Goal: Task Accomplishment & Management: Use online tool/utility

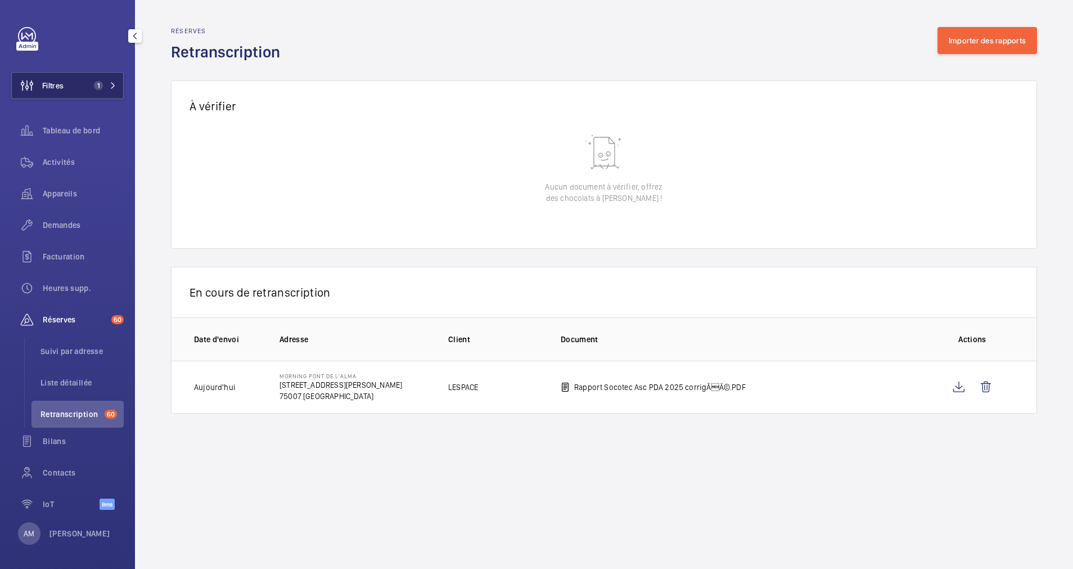
click at [92, 78] on button "Filtres 1" at bounding box center [67, 85] width 113 height 27
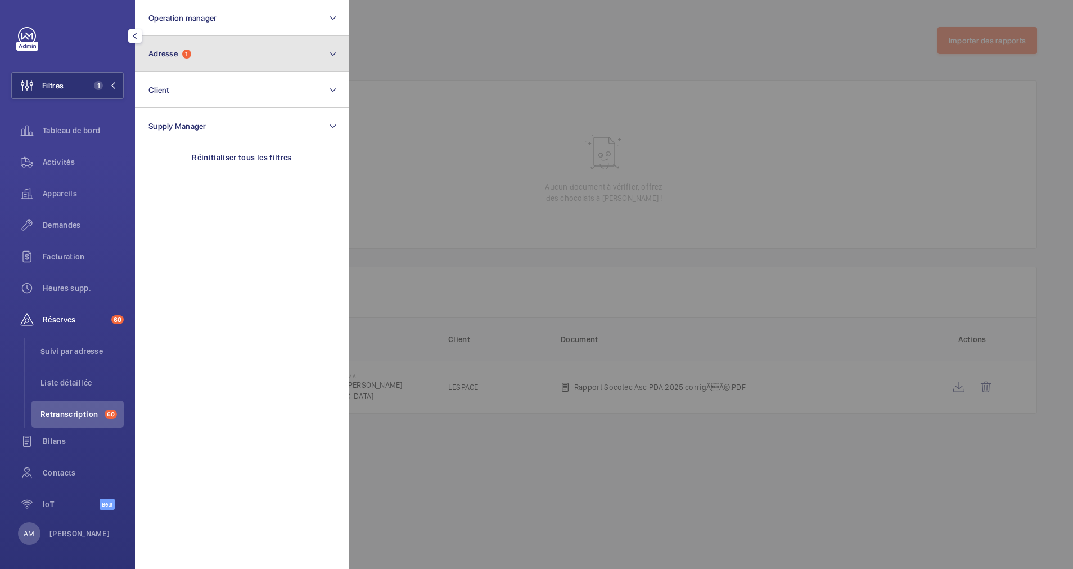
drag, startPoint x: 217, startPoint y: 40, endPoint x: 191, endPoint y: 69, distance: 39.1
click at [217, 41] on button "Adresse 1" at bounding box center [242, 54] width 214 height 36
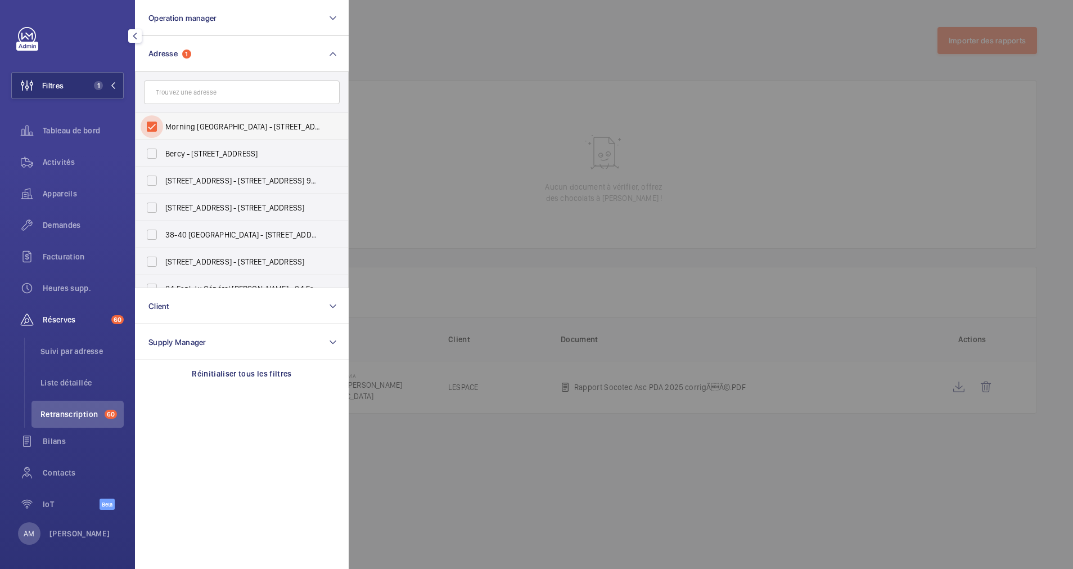
drag, startPoint x: 147, startPoint y: 126, endPoint x: 190, endPoint y: 96, distance: 52.5
click at [148, 126] on input "Morning Pont de l'Alma - 19 Rue Cognacq Jay, PARIS 75007" at bounding box center [152, 126] width 23 height 23
checkbox input "false"
click at [190, 96] on input "text" at bounding box center [242, 92] width 196 height 24
paste input "22 MATIGNON"
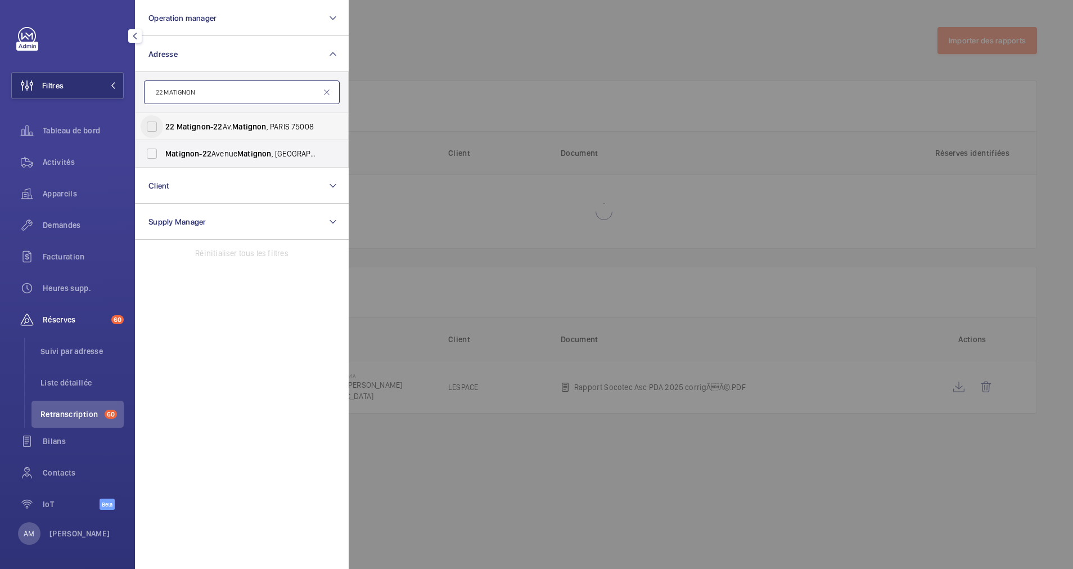
type input "22 MATIGNON"
click at [161, 127] on input "22 Matignon - 22 Av. Matignon , PARIS 75008" at bounding box center [152, 126] width 23 height 23
checkbox input "true"
click at [154, 156] on input "Matignon - 22 Avenue Matignon , 75008 PARIS, PARIS 75008" at bounding box center [152, 153] width 23 height 23
checkbox input "true"
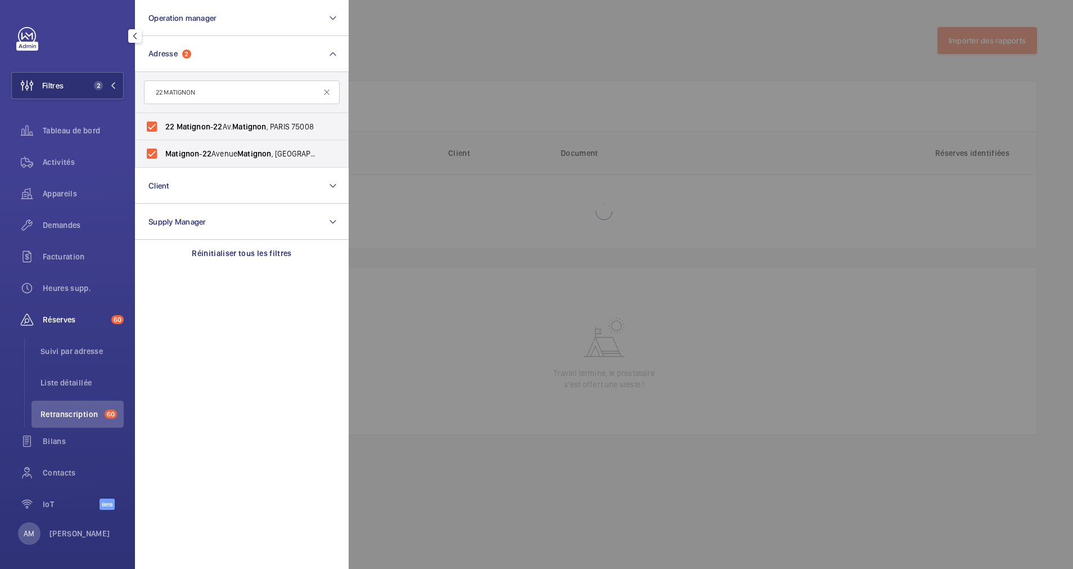
click at [432, 75] on div at bounding box center [885, 284] width 1073 height 569
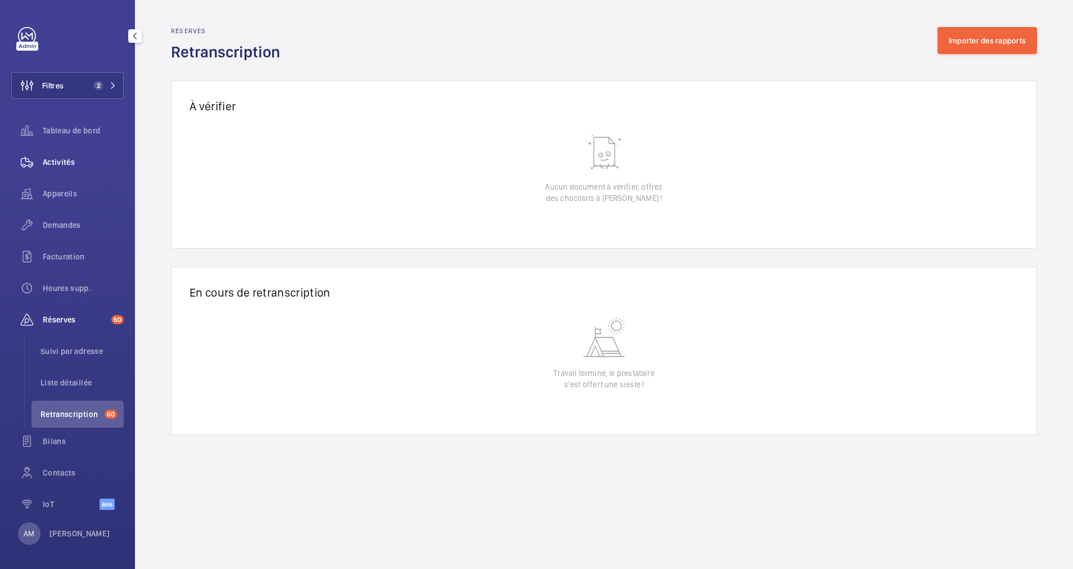
click at [63, 154] on div "Activités" at bounding box center [67, 162] width 113 height 27
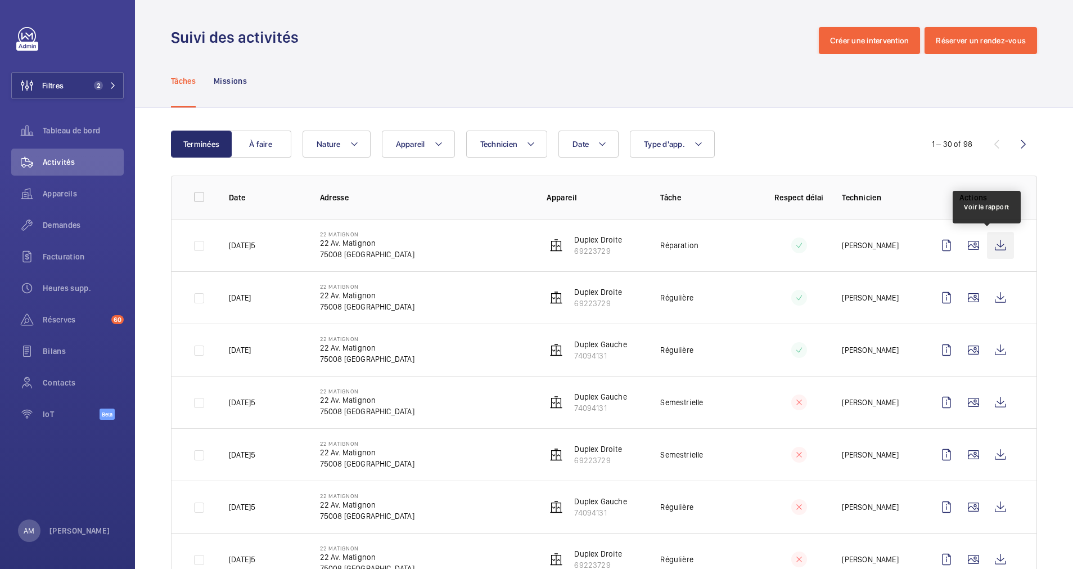
click at [987, 244] on wm-front-icon-button at bounding box center [1000, 245] width 27 height 27
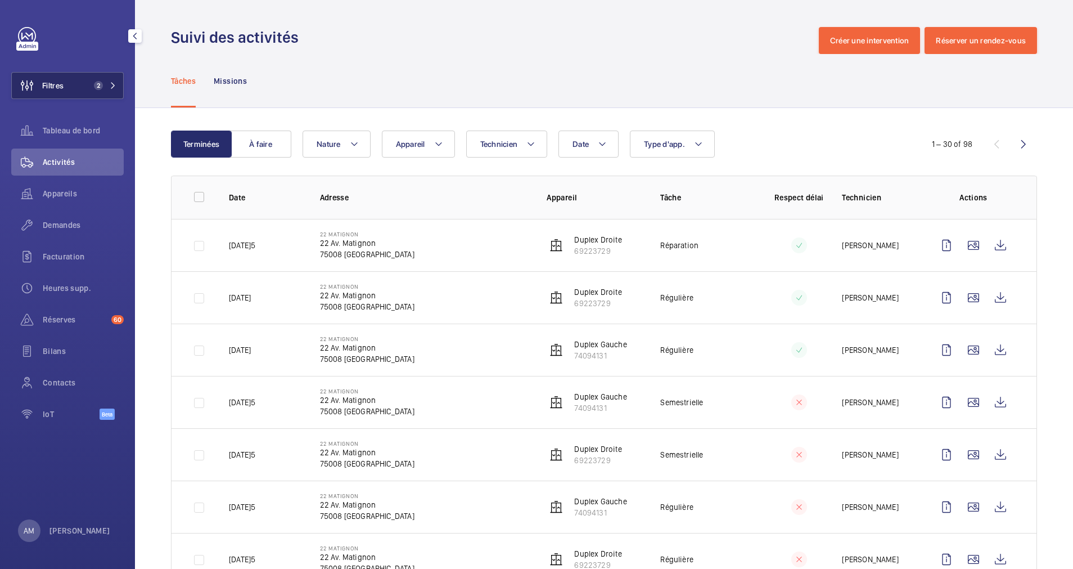
click at [111, 81] on span "2" at bounding box center [102, 85] width 27 height 9
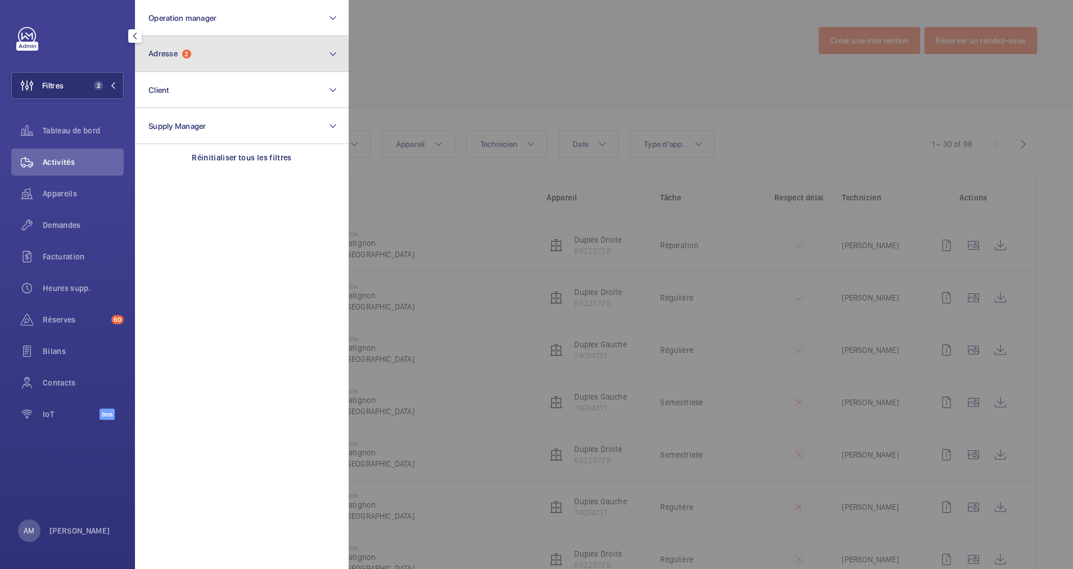
click at [198, 57] on button "Adresse 2" at bounding box center [242, 54] width 214 height 36
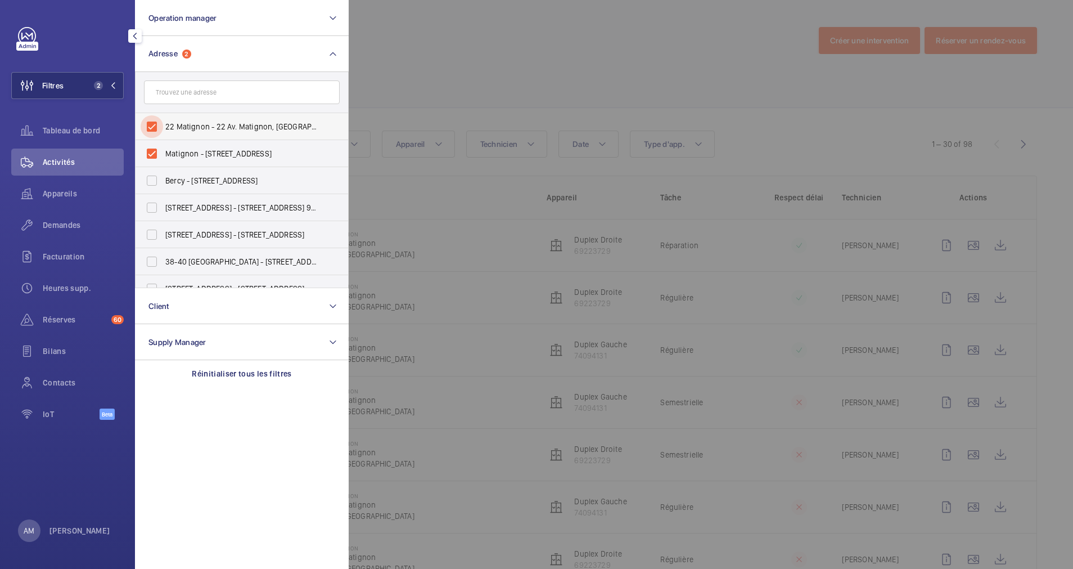
click at [149, 125] on input "22 Matignon - 22 Av. Matignon, PARIS 75008" at bounding box center [152, 126] width 23 height 23
checkbox input "false"
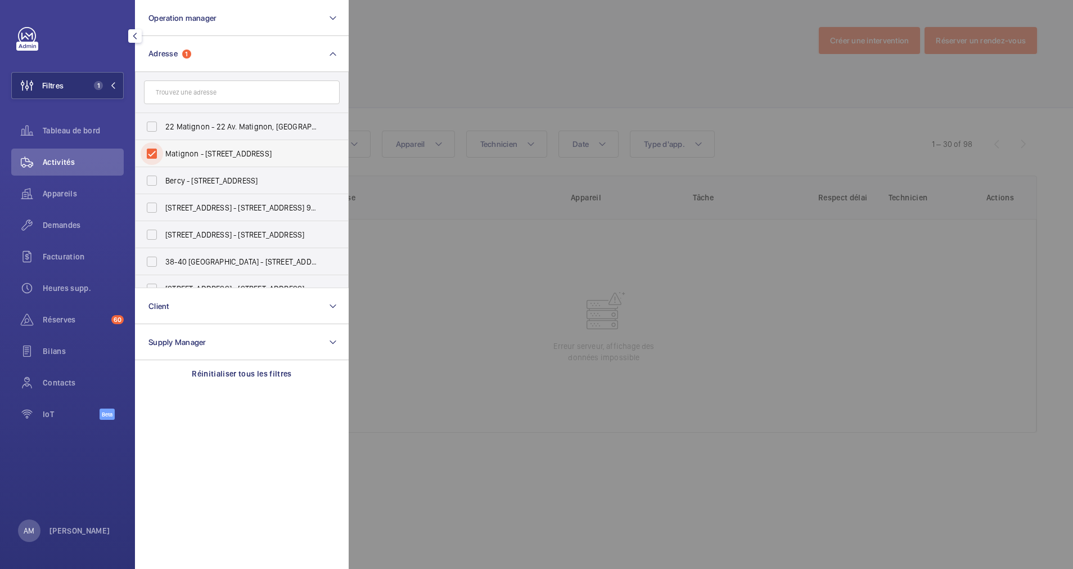
click at [152, 152] on input "Matignon - 22 Avenue Matignon, 75008 PARIS, PARIS 75008" at bounding box center [152, 153] width 23 height 23
checkbox input "false"
click at [193, 95] on input "text" at bounding box center [242, 92] width 196 height 24
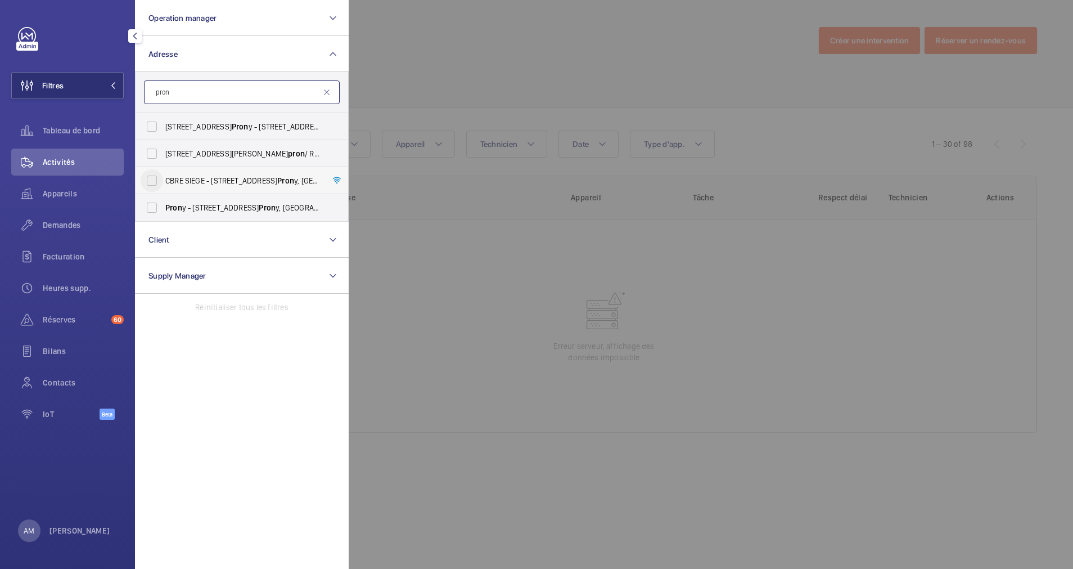
type input "pron"
click at [150, 178] on input "CBRE SIEGE - 76 Rue de Pron y, PARIS 75017" at bounding box center [152, 180] width 23 height 23
checkbox input "true"
click at [83, 194] on span "Appareils" at bounding box center [83, 193] width 81 height 11
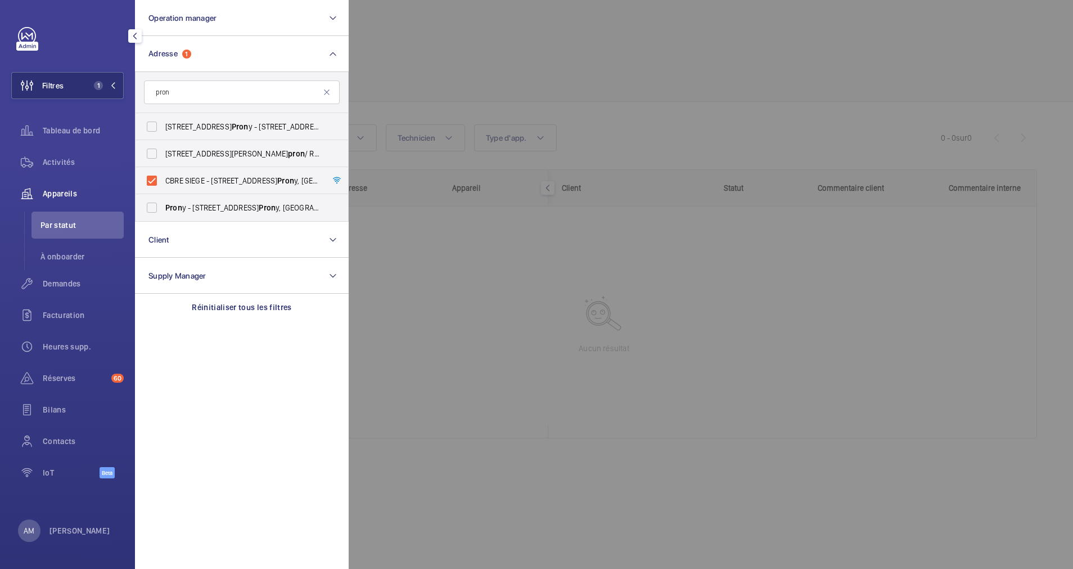
click at [449, 63] on div at bounding box center [885, 284] width 1073 height 569
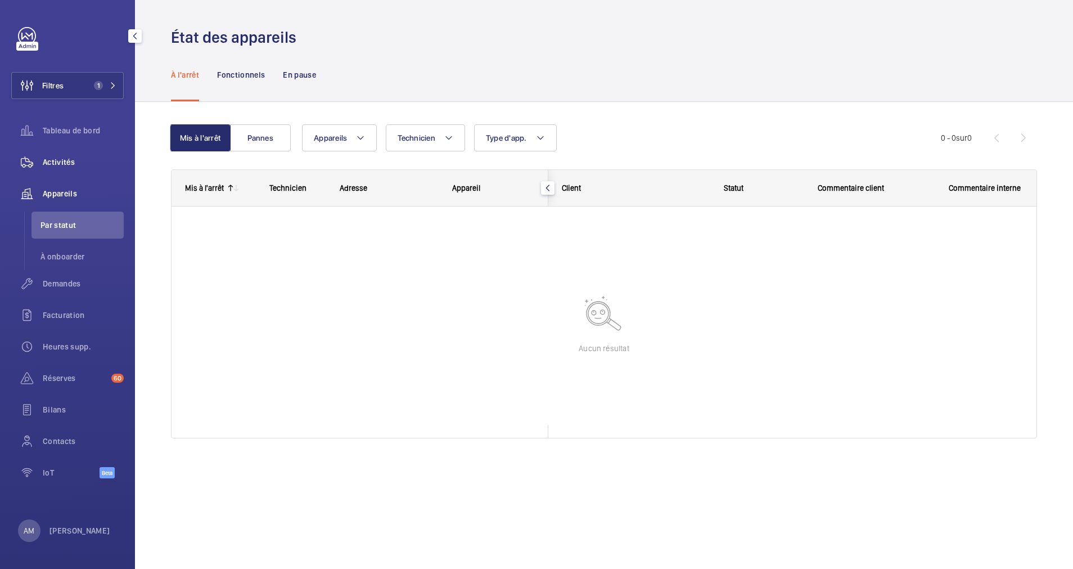
click at [63, 159] on span "Activités" at bounding box center [83, 161] width 81 height 11
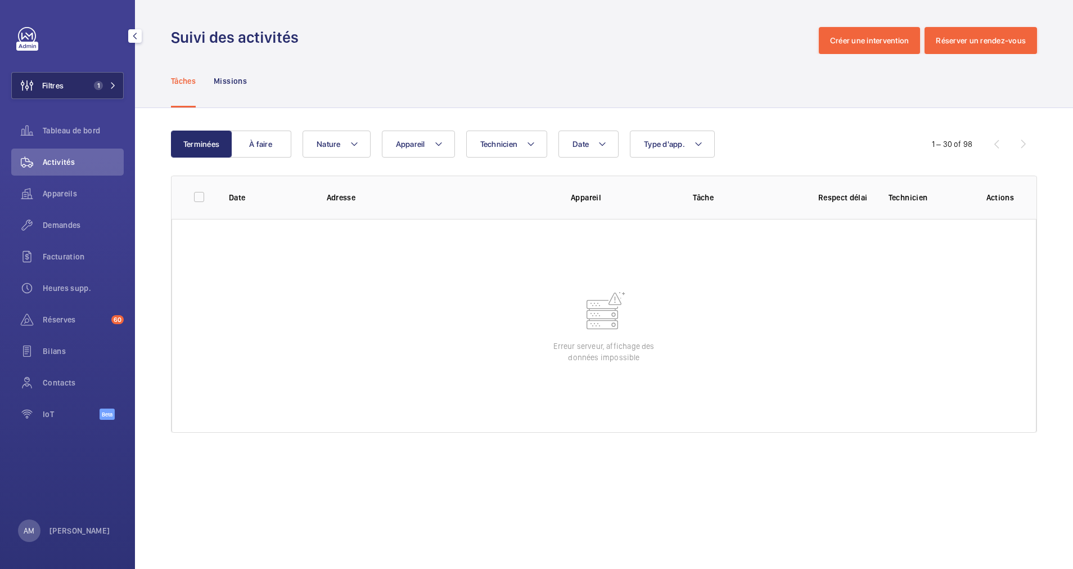
click at [95, 87] on span "1" at bounding box center [98, 85] width 9 height 9
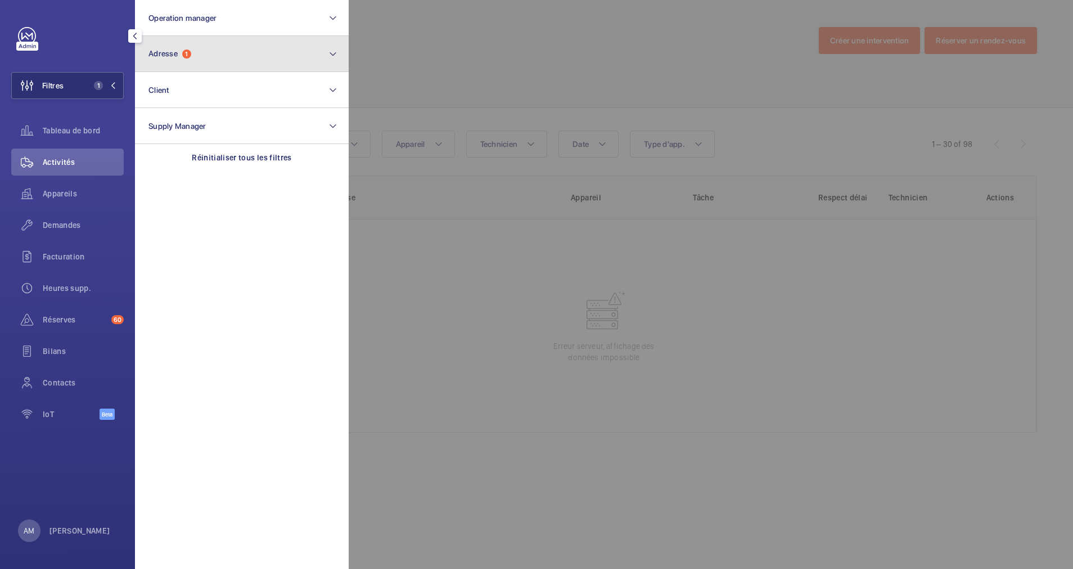
click at [235, 61] on button "Adresse 1" at bounding box center [242, 54] width 214 height 36
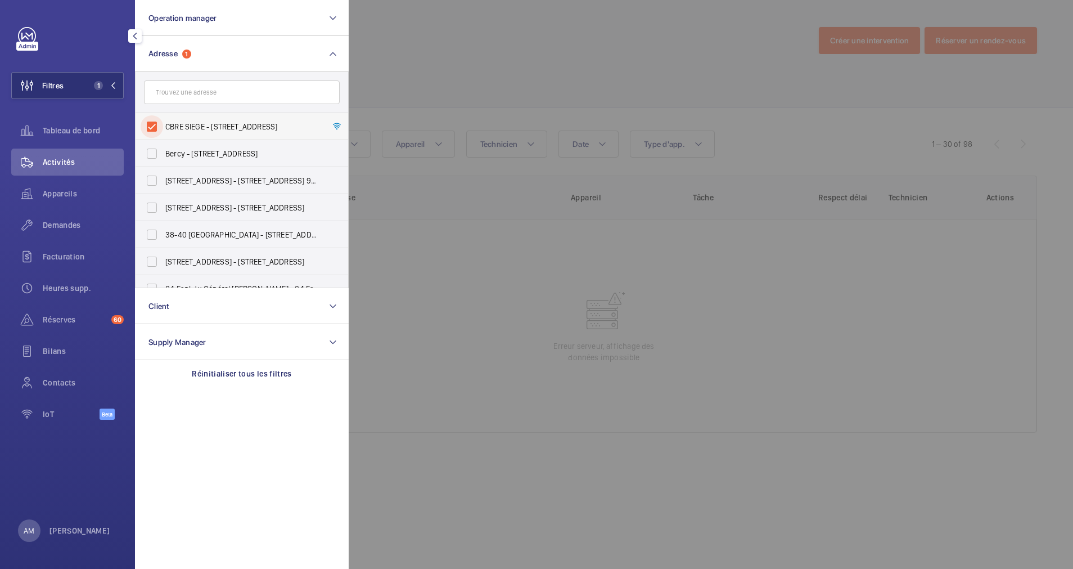
click at [151, 121] on input "CBRE SIEGE - 76 Rue de Prony, PARIS 75017" at bounding box center [152, 126] width 23 height 23
checkbox input "false"
click at [461, 48] on div at bounding box center [885, 284] width 1073 height 569
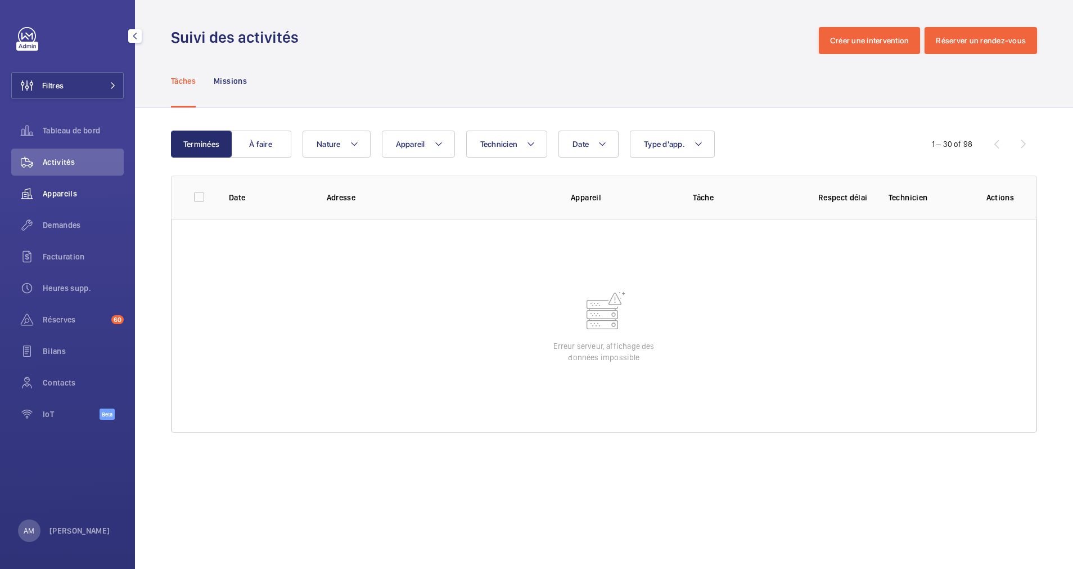
click at [59, 187] on div "Appareils" at bounding box center [67, 193] width 113 height 27
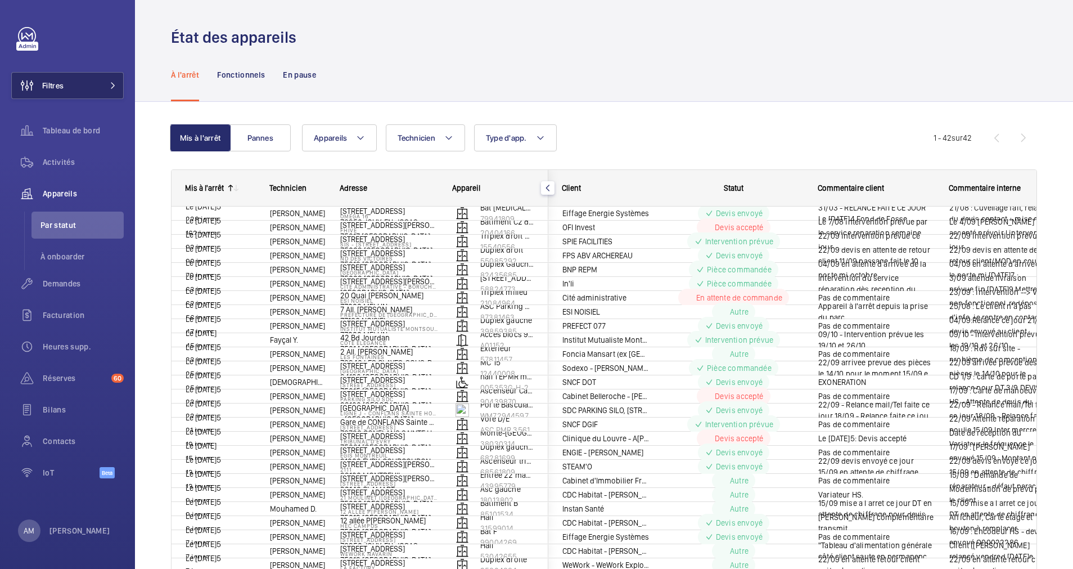
click at [47, 75] on span "Filtres" at bounding box center [38, 85] width 52 height 27
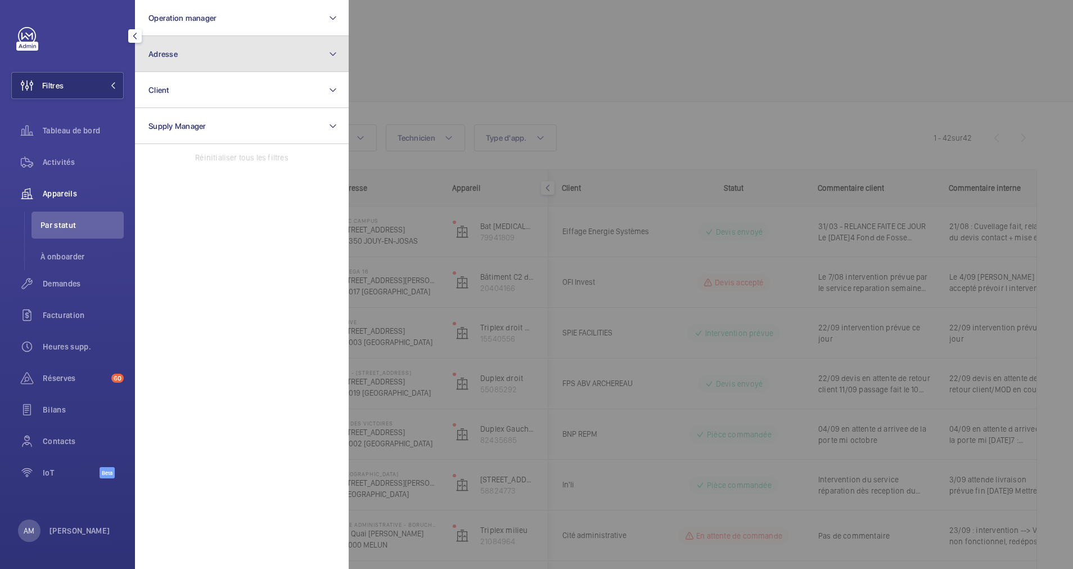
click at [166, 58] on span "Adresse" at bounding box center [163, 54] width 29 height 9
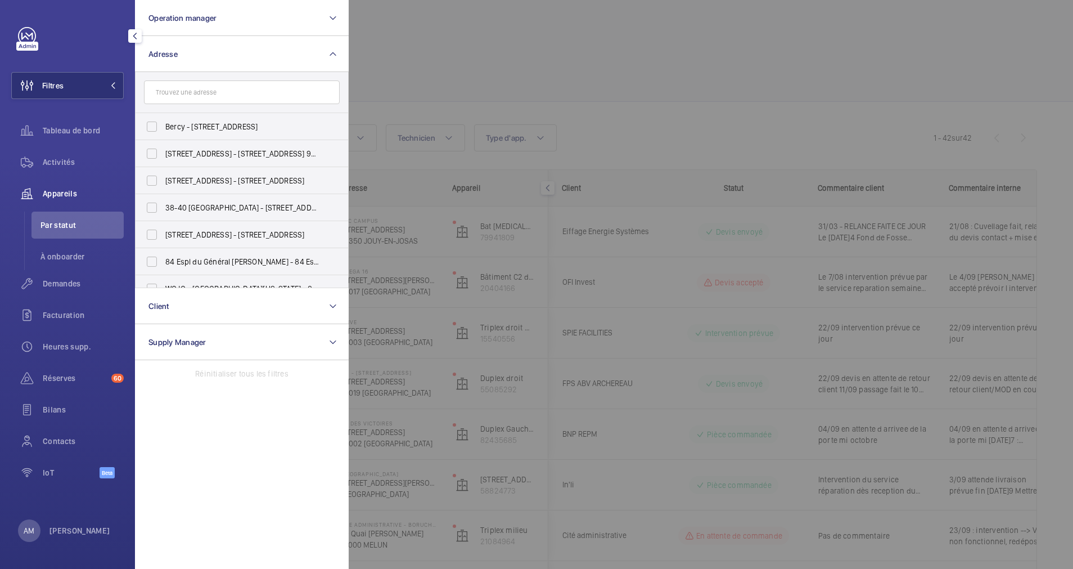
click at [208, 89] on input "text" at bounding box center [242, 92] width 196 height 24
type input "prony"
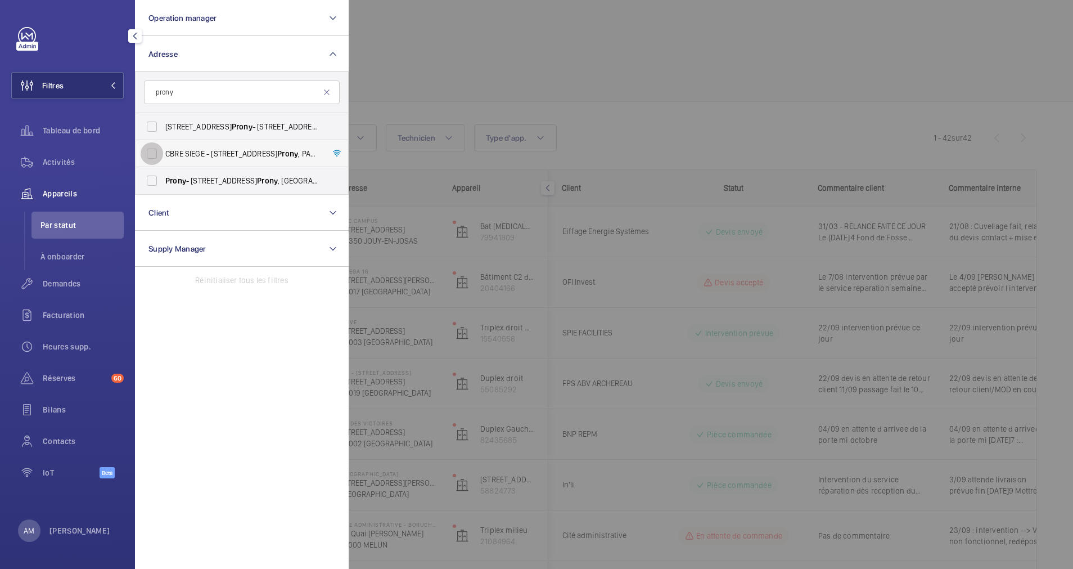
click at [151, 155] on input "CBRE SIEGE - 76 Rue de Prony , PARIS 75017" at bounding box center [152, 153] width 23 height 23
checkbox input "true"
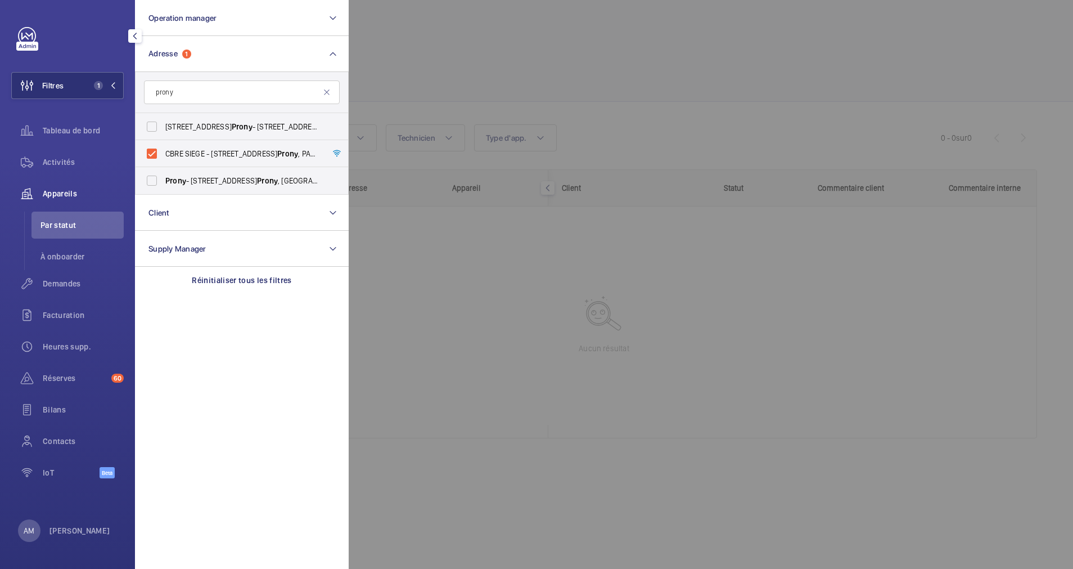
click at [362, 88] on div at bounding box center [885, 284] width 1073 height 569
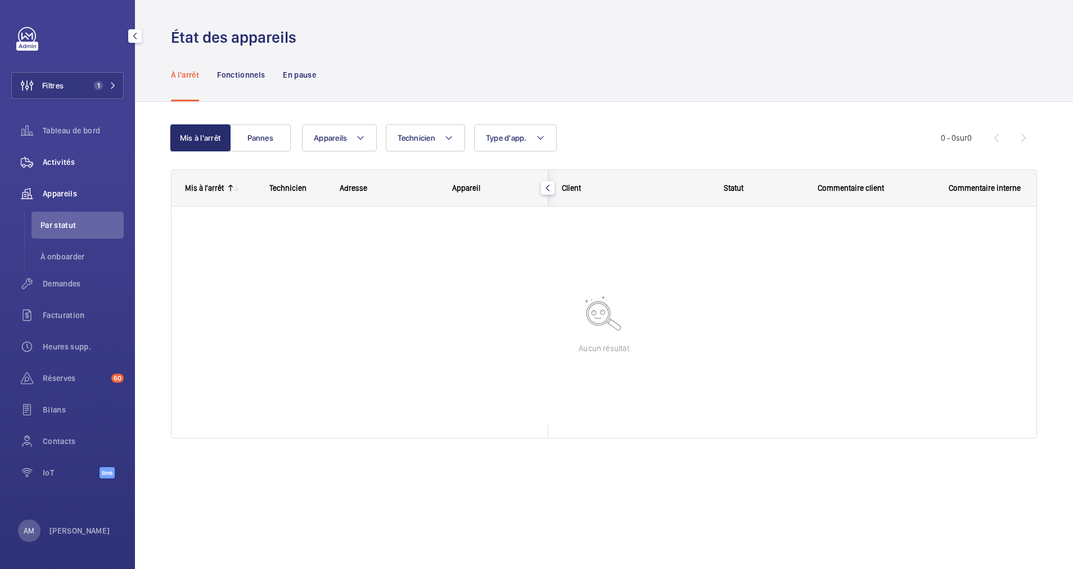
click at [68, 164] on span "Activités" at bounding box center [83, 161] width 81 height 11
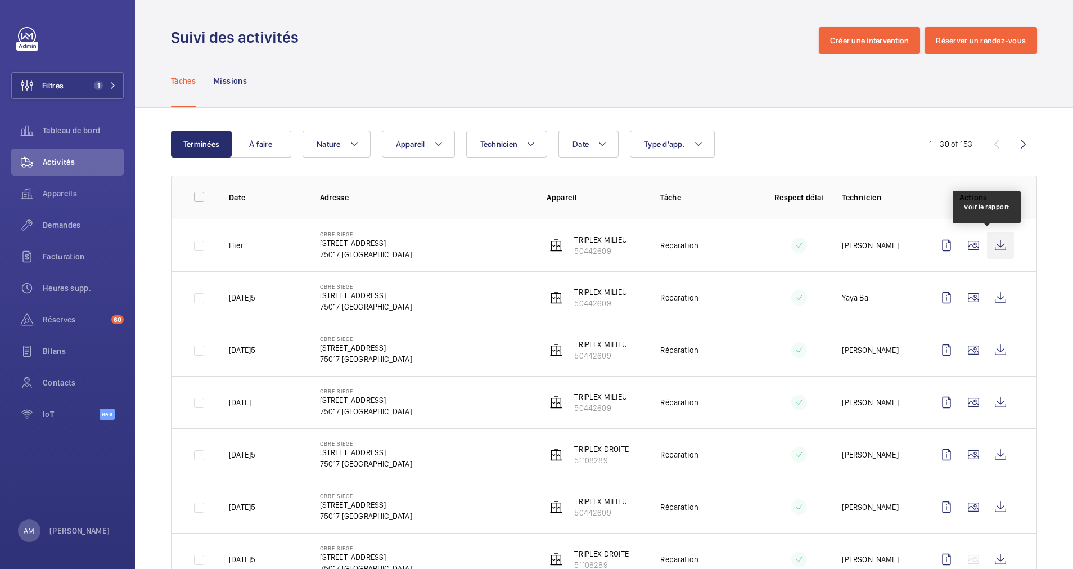
click at [992, 241] on wm-front-icon-button at bounding box center [1000, 245] width 27 height 27
click at [68, 225] on span "Demandes" at bounding box center [83, 224] width 81 height 11
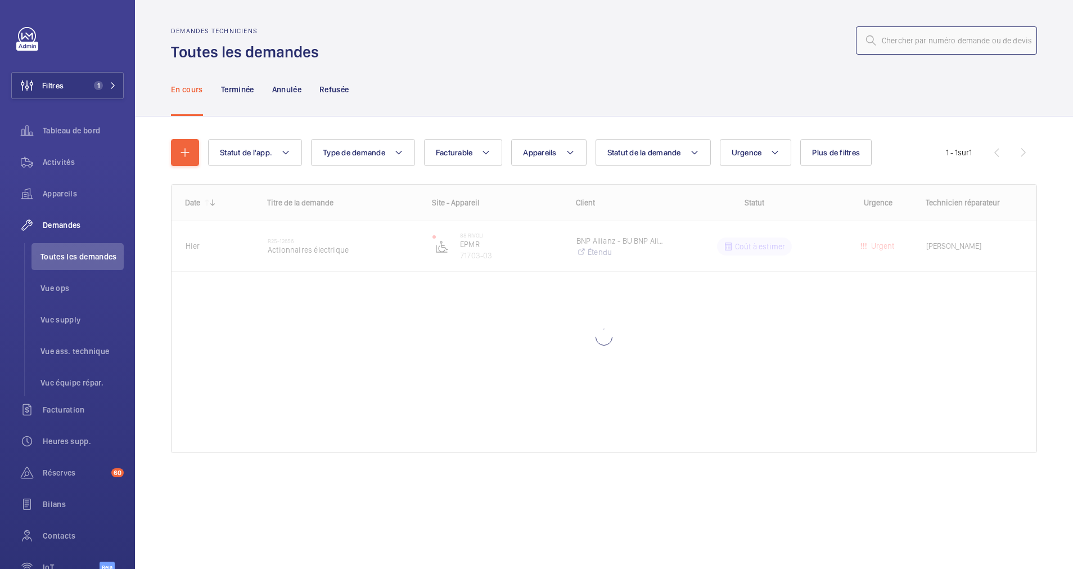
click at [937, 42] on input "text" at bounding box center [946, 40] width 181 height 28
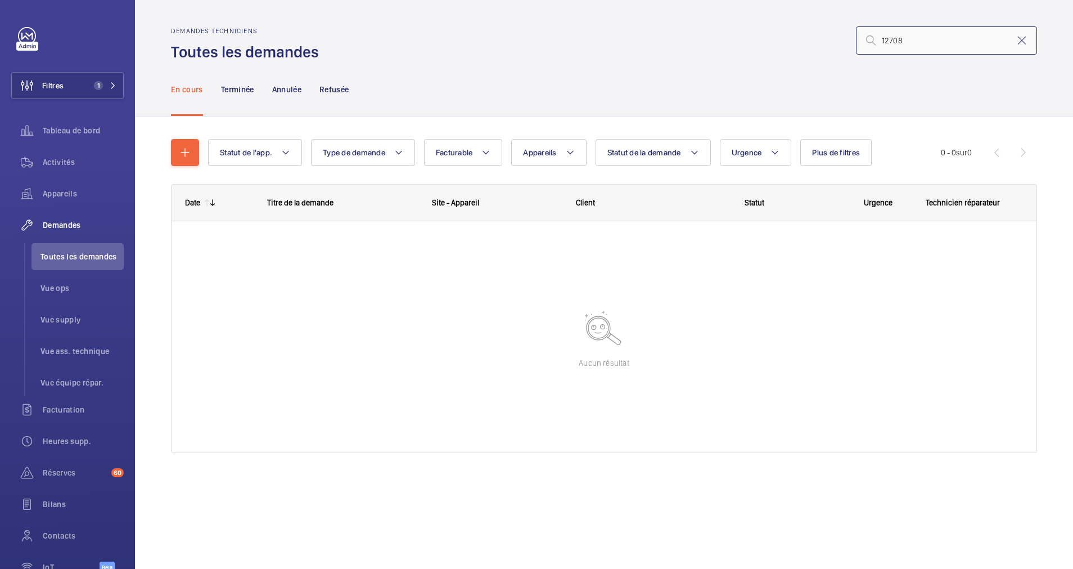
click at [881, 42] on input "12708" at bounding box center [946, 40] width 181 height 28
type input "12708"
click at [102, 80] on button "Filtres 1" at bounding box center [67, 85] width 113 height 27
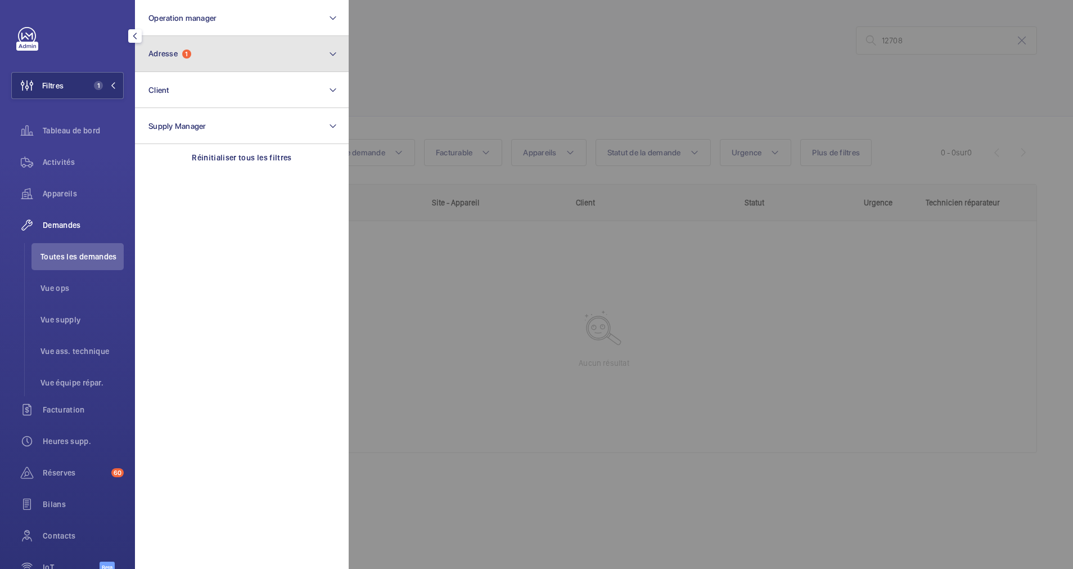
click at [187, 43] on button "Adresse 1" at bounding box center [242, 54] width 214 height 36
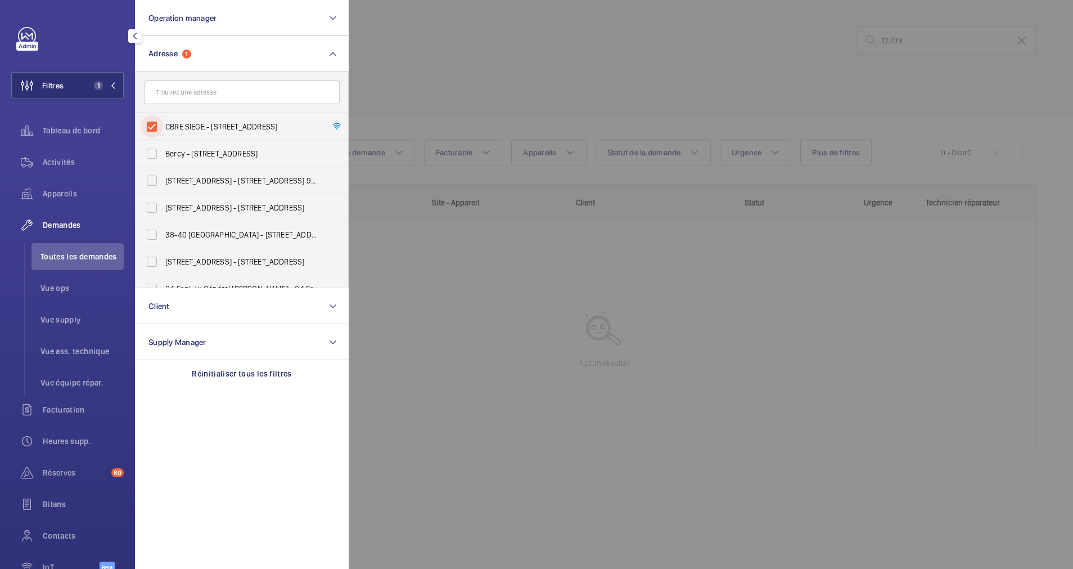
drag, startPoint x: 154, startPoint y: 120, endPoint x: 379, endPoint y: 89, distance: 227.6
click at [159, 115] on input "CBRE SIEGE - 76 Rue de Prony, PARIS 75017" at bounding box center [152, 126] width 23 height 23
checkbox input "false"
click at [437, 58] on div at bounding box center [885, 284] width 1073 height 569
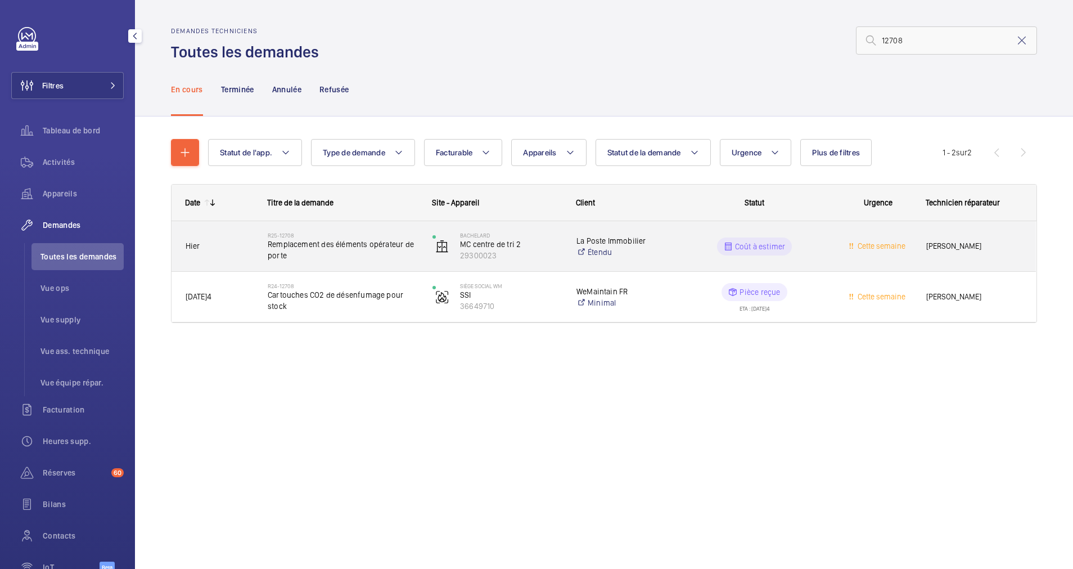
click at [359, 251] on span "Remplacement des éléments opérateur de porte" at bounding box center [343, 250] width 150 height 23
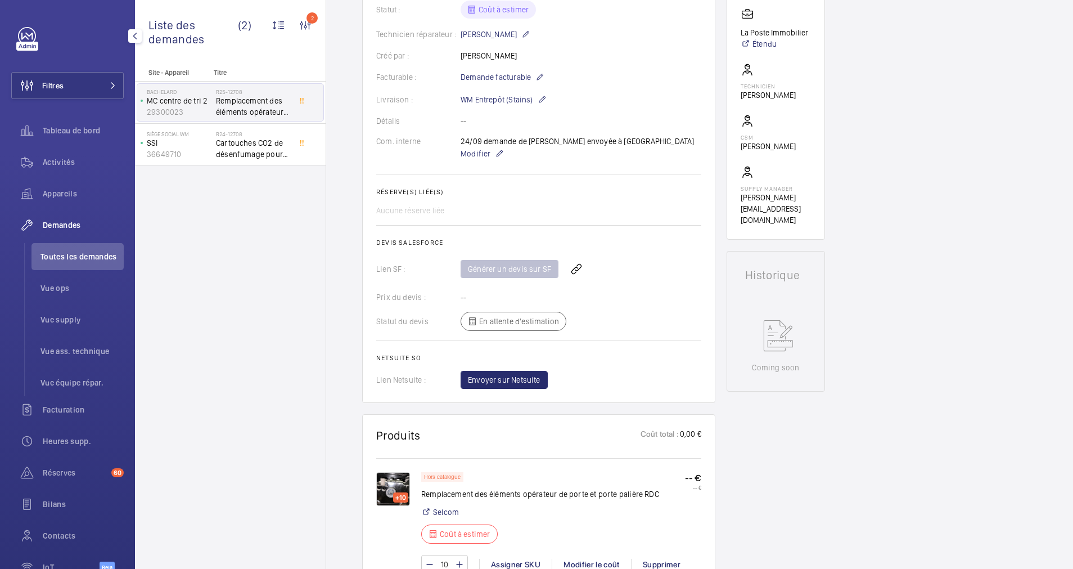
scroll to position [422, 0]
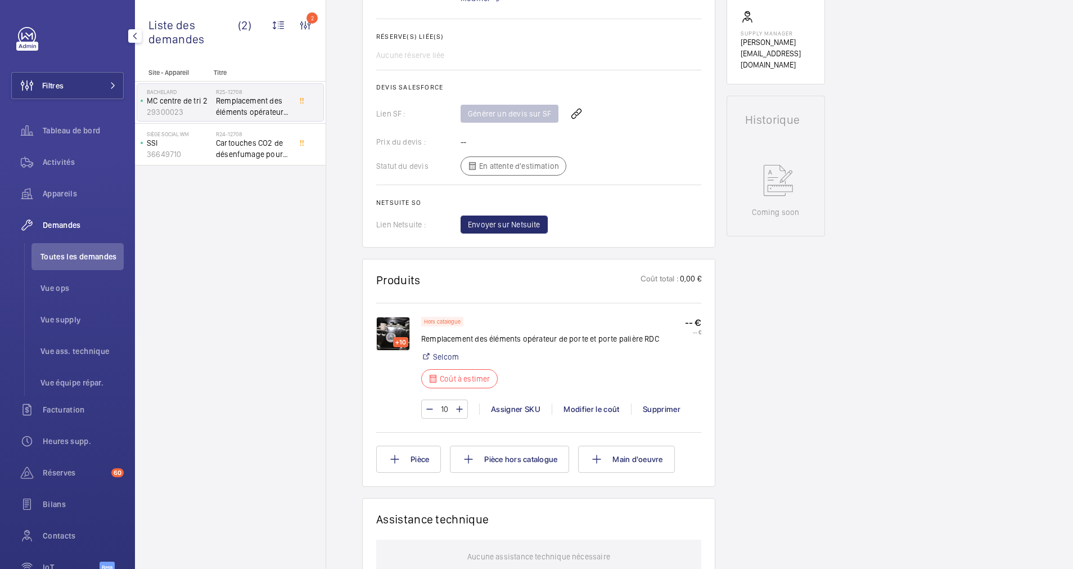
click at [388, 321] on img at bounding box center [393, 334] width 34 height 34
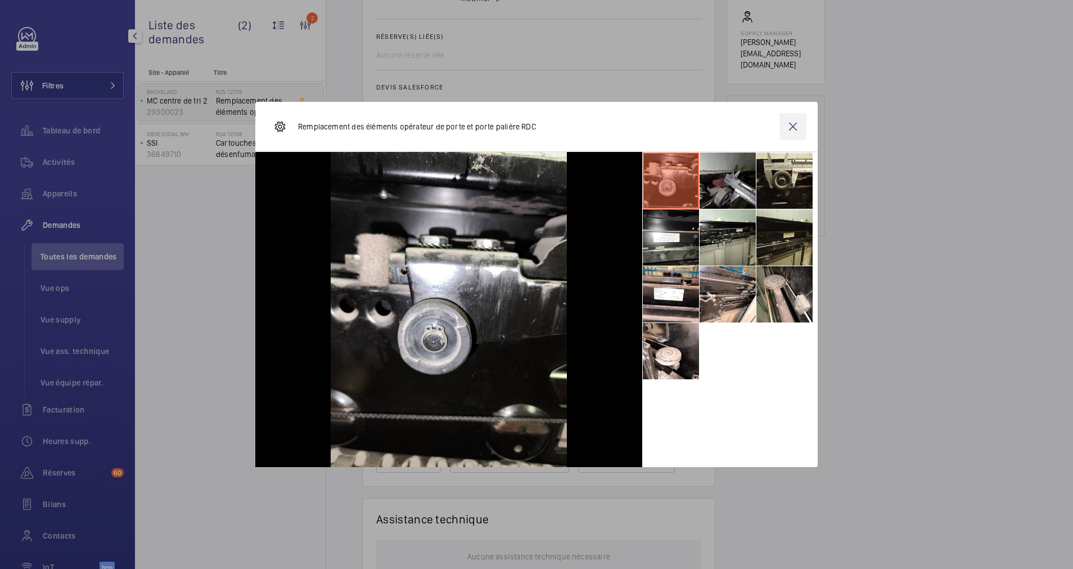
click at [790, 124] on wm-front-icon-button at bounding box center [793, 126] width 27 height 27
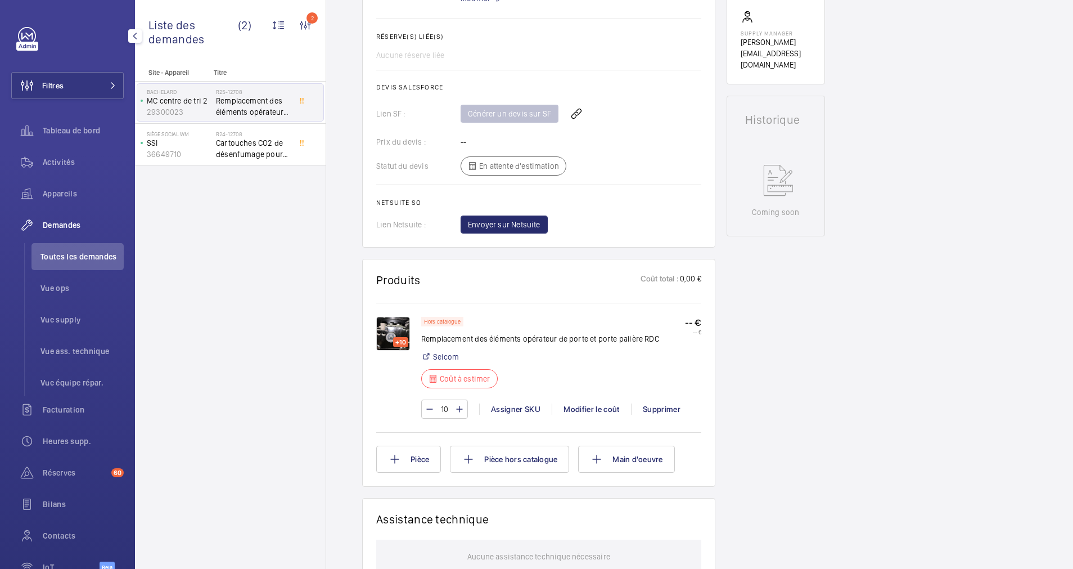
click at [393, 325] on img at bounding box center [393, 334] width 34 height 34
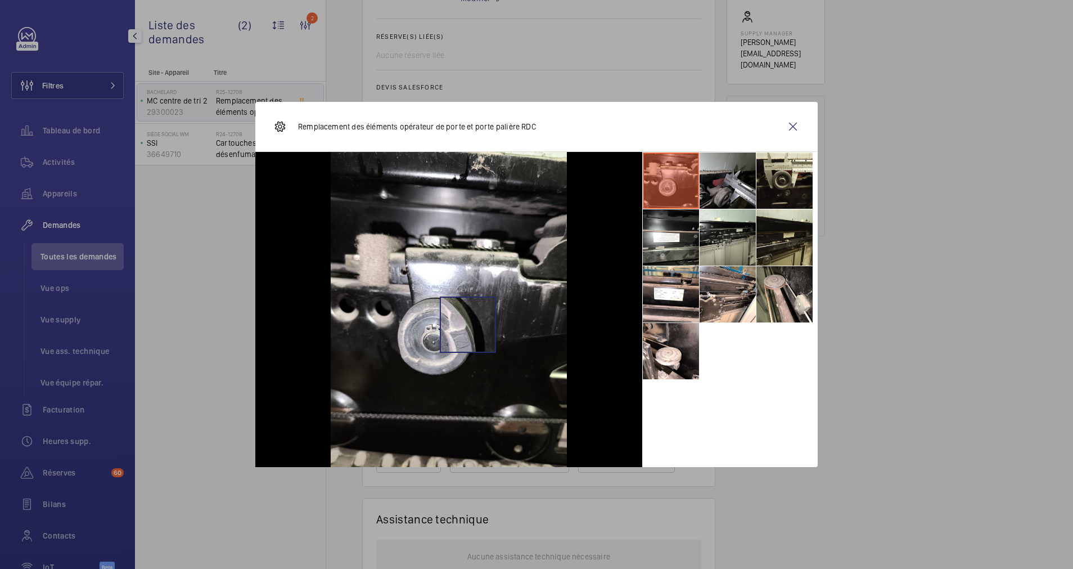
scroll to position [591, 0]
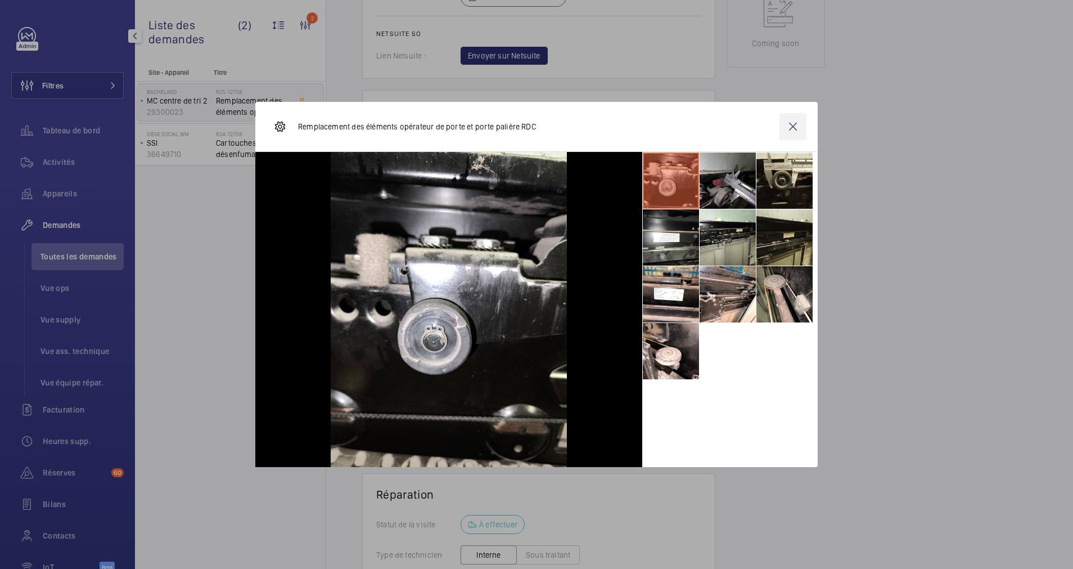
click at [789, 125] on wm-front-icon-button at bounding box center [793, 126] width 27 height 27
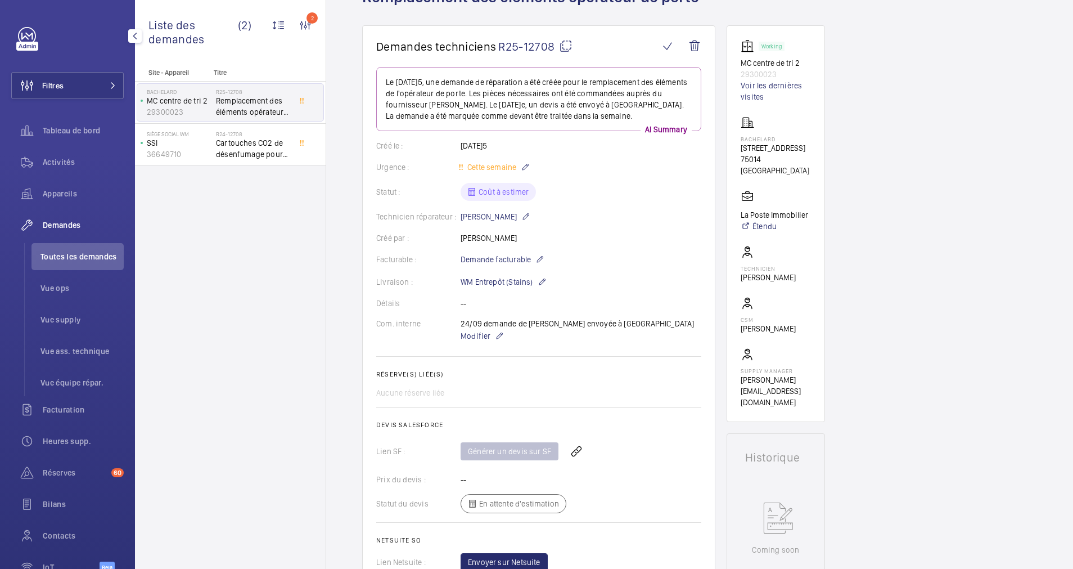
scroll to position [169, 0]
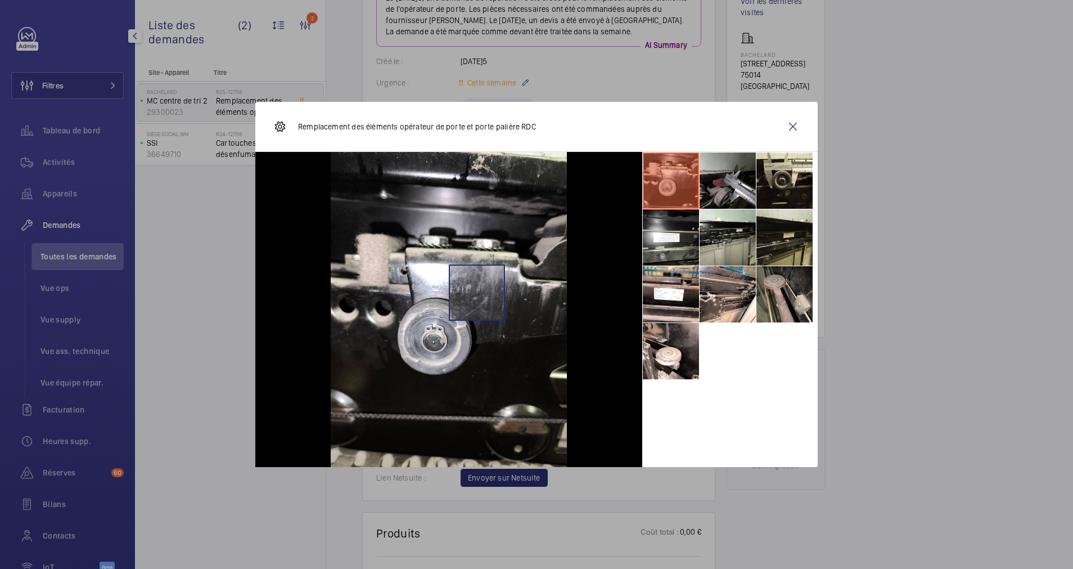
click at [766, 289] on li at bounding box center [785, 294] width 56 height 56
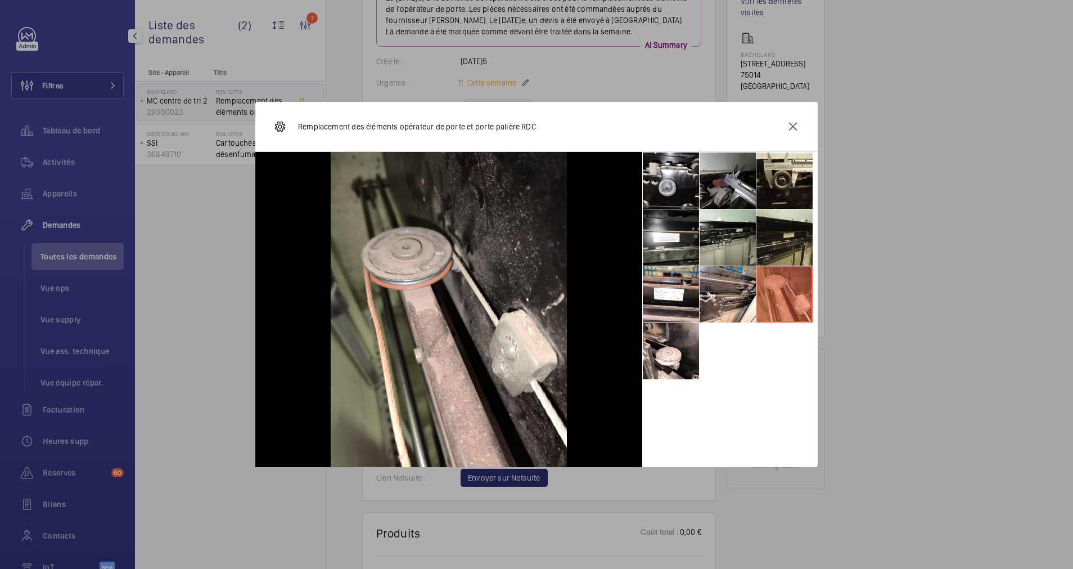
scroll to position [253, 0]
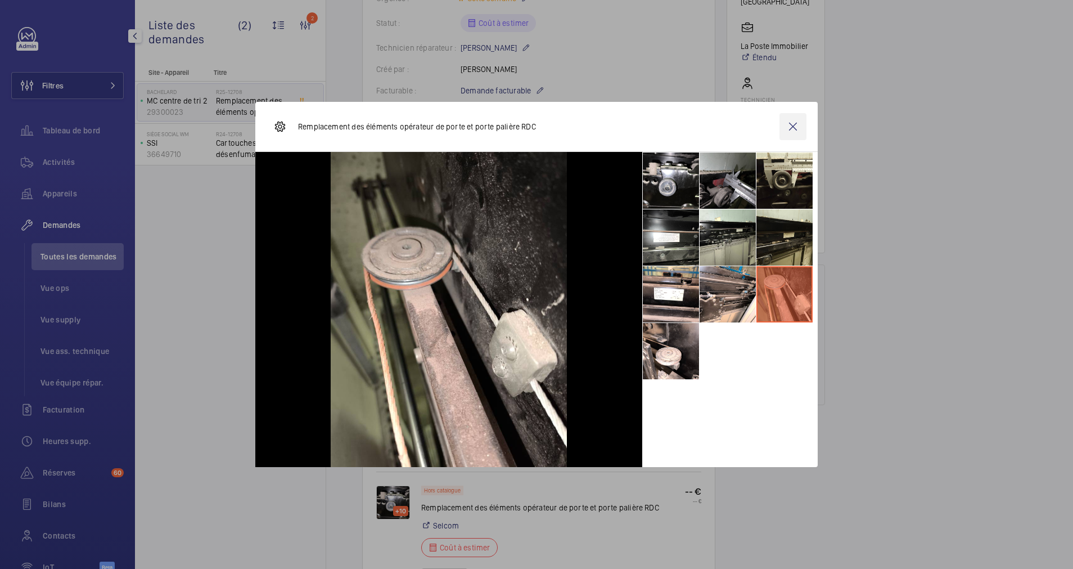
click at [794, 124] on wm-front-icon-button at bounding box center [793, 126] width 27 height 27
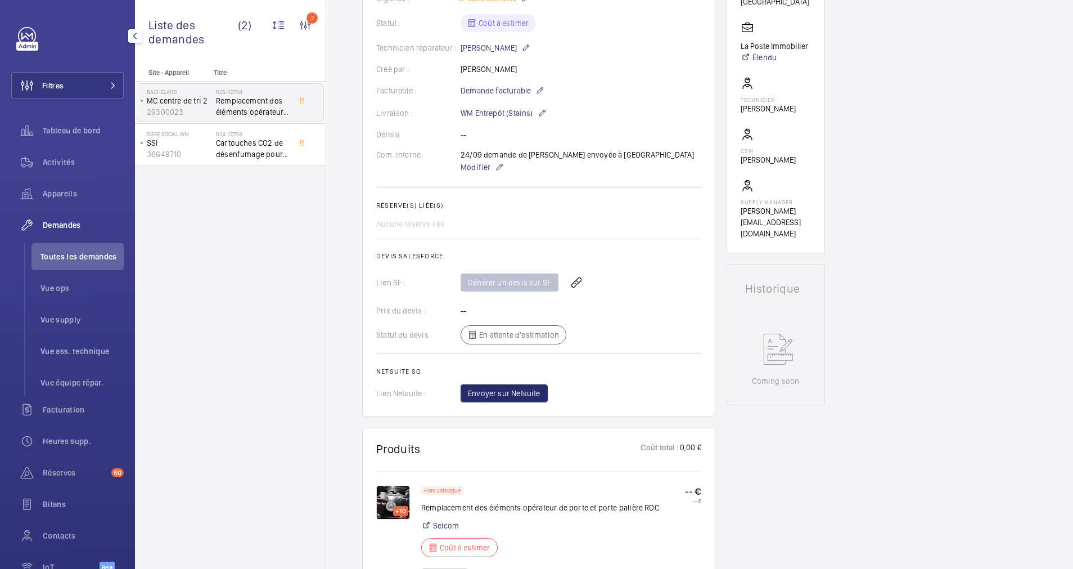
scroll to position [0, 0]
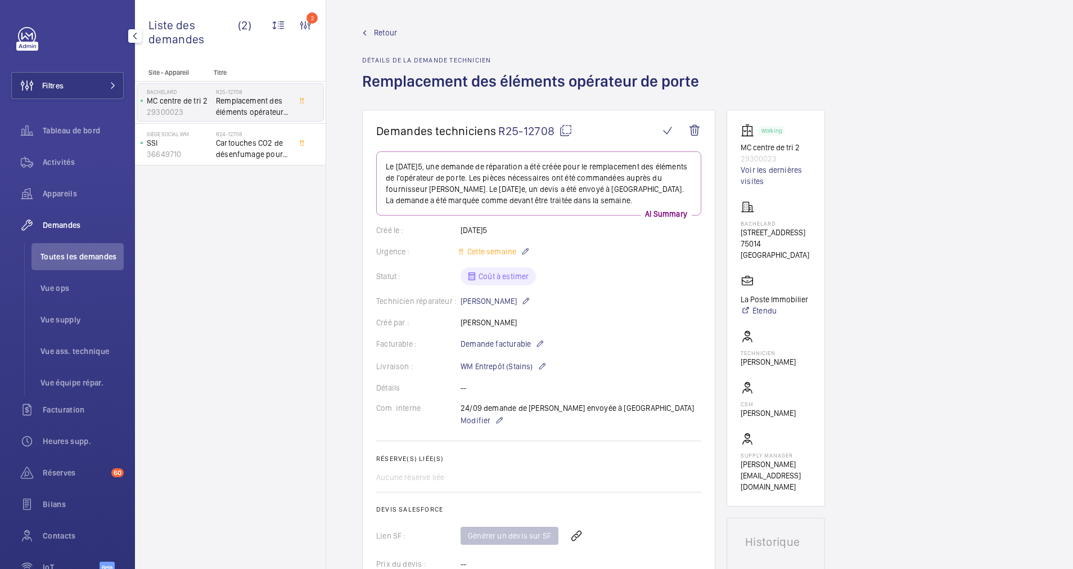
click at [568, 128] on mat-icon at bounding box center [566, 131] width 14 height 14
drag, startPoint x: 739, startPoint y: 232, endPoint x: 794, endPoint y: 242, distance: 56.1
click at [794, 242] on wm-front-card "Working MC centre de tri 2 29300023 Voir les dernières visites Bachelard 111 Bo…" at bounding box center [776, 308] width 98 height 397
drag, startPoint x: 794, startPoint y: 242, endPoint x: 755, endPoint y: 243, distance: 38.8
copy div "111 Boulevard Brune 75014 PARIS"
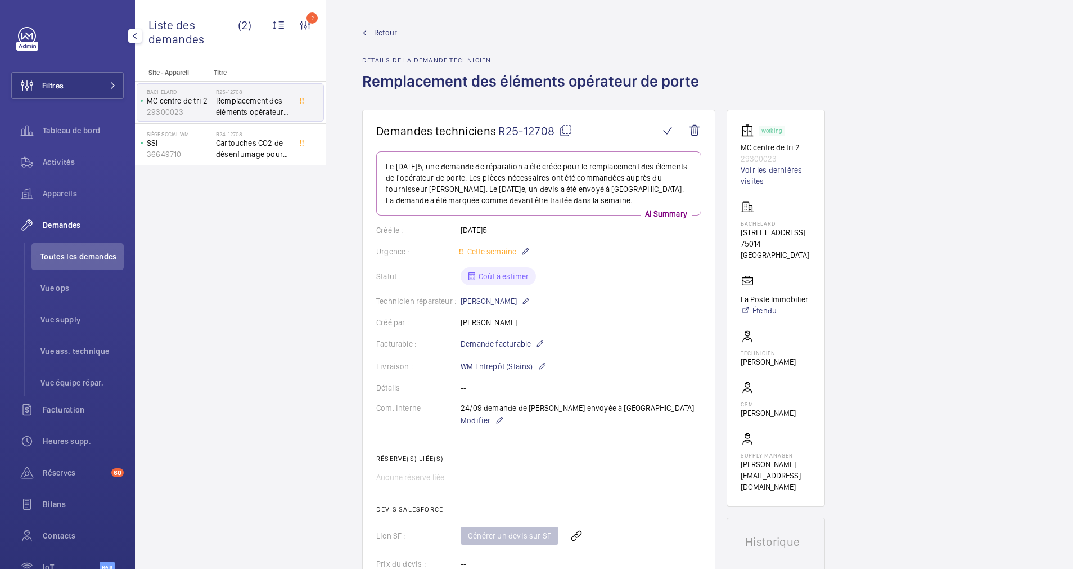
click at [374, 37] on link "Retour" at bounding box center [534, 32] width 344 height 11
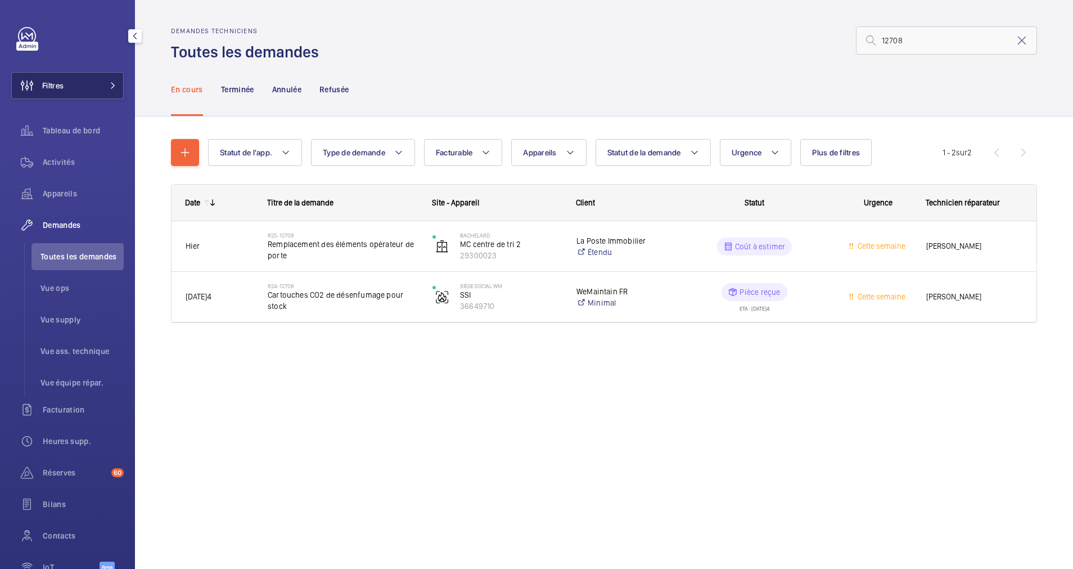
click at [72, 79] on button "Filtres" at bounding box center [67, 85] width 113 height 27
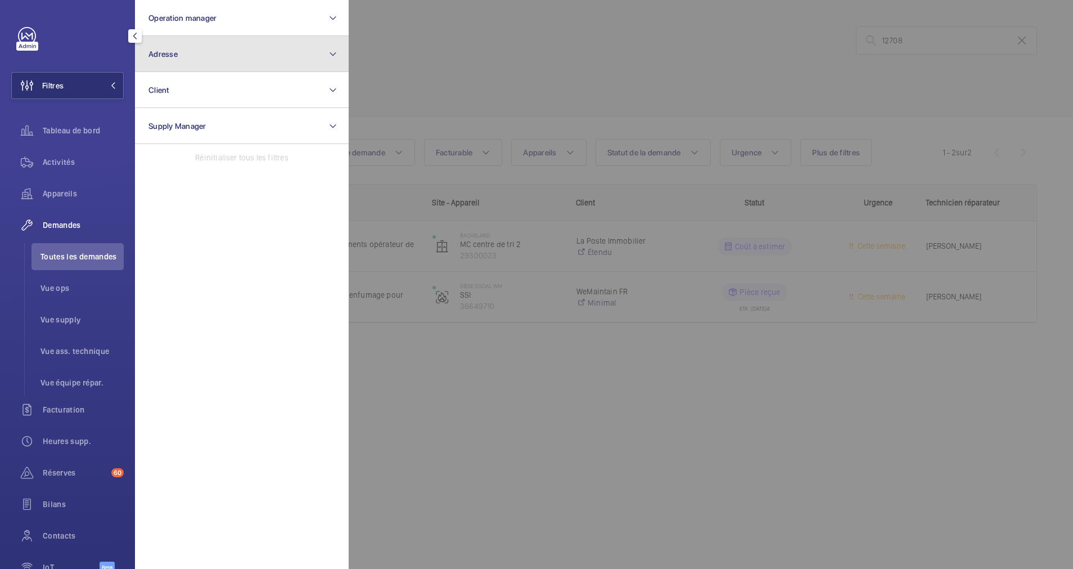
click at [246, 66] on button "Adresse" at bounding box center [242, 54] width 214 height 36
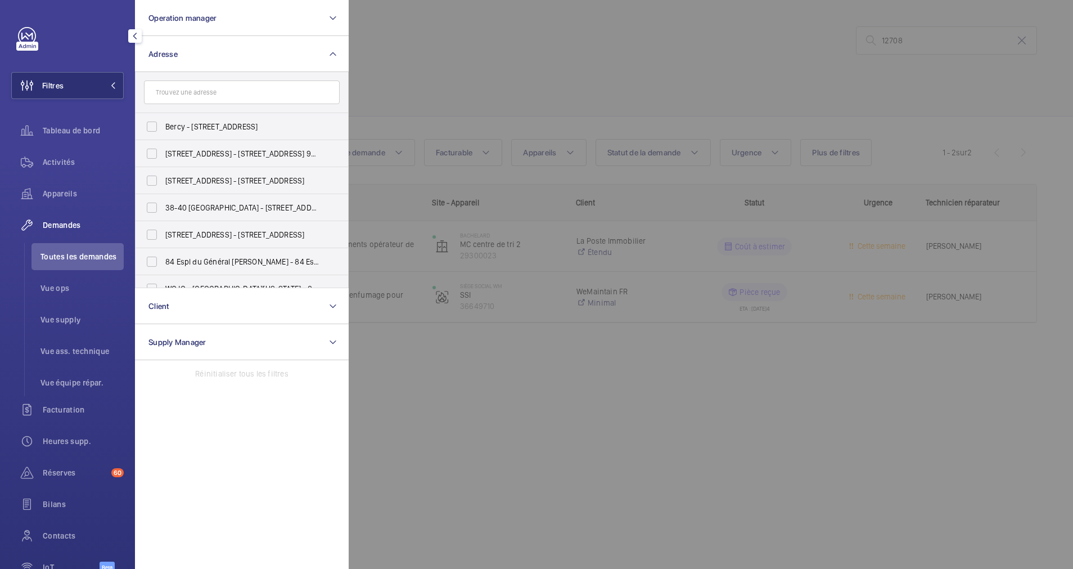
click at [215, 97] on input "text" at bounding box center [242, 92] width 196 height 24
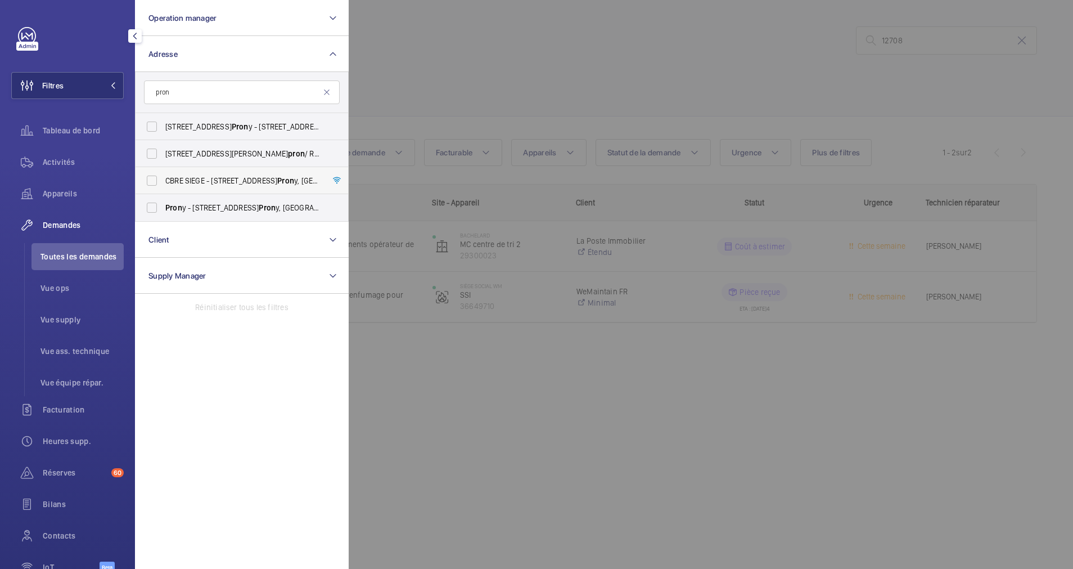
type input "pron"
click at [186, 176] on span "CBRE SIEGE - 76 Rue de Pron y, PARIS 75017" at bounding box center [242, 180] width 155 height 11
click at [163, 176] on input "CBRE SIEGE - 76 Rue de Pron y, PARIS 75017" at bounding box center [152, 180] width 23 height 23
checkbox input "true"
click at [65, 154] on div "Activités" at bounding box center [67, 162] width 113 height 27
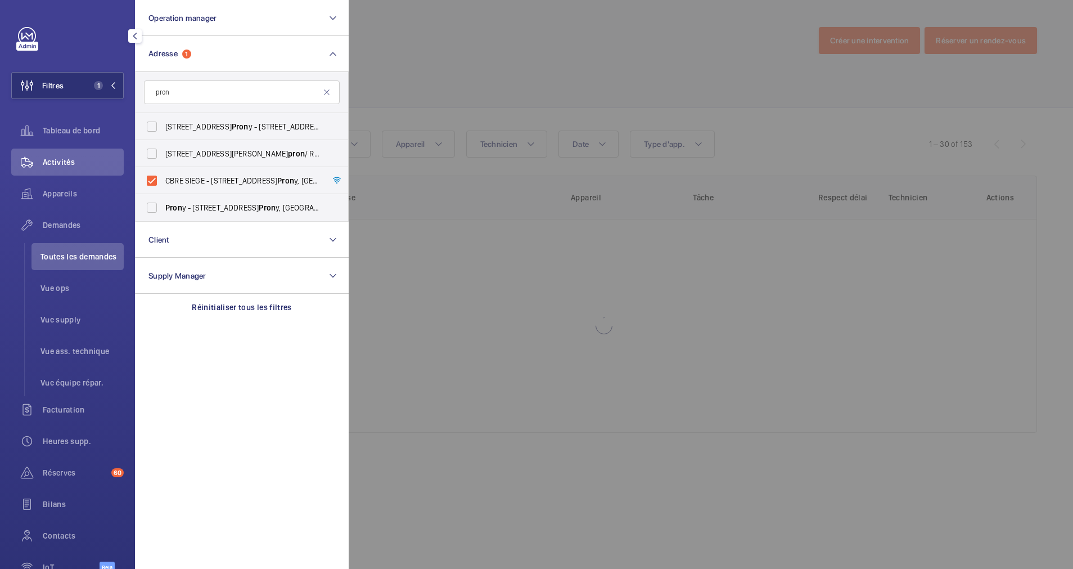
click at [470, 110] on div at bounding box center [885, 284] width 1073 height 569
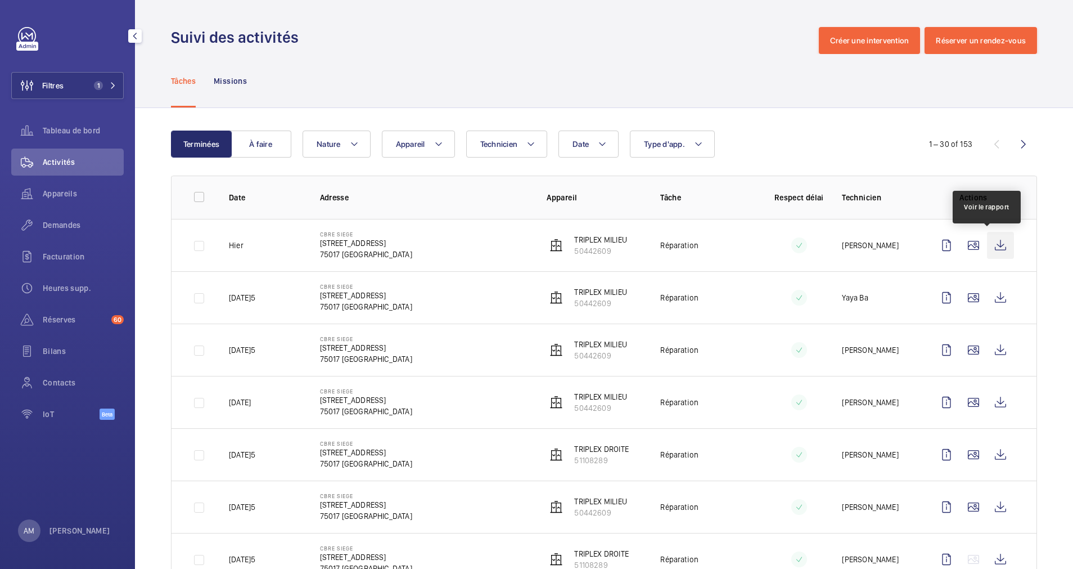
click at [987, 246] on wm-front-icon-button at bounding box center [1000, 245] width 27 height 27
click at [439, 246] on td "CBRE SIEGE 76 Rue de Prony 75017 PARIS" at bounding box center [415, 245] width 227 height 52
click at [987, 242] on wm-front-icon-button at bounding box center [1000, 245] width 27 height 27
click at [709, 239] on td "Réparation" at bounding box center [700, 245] width 114 height 52
click at [960, 240] on wm-front-icon-button at bounding box center [973, 245] width 27 height 27
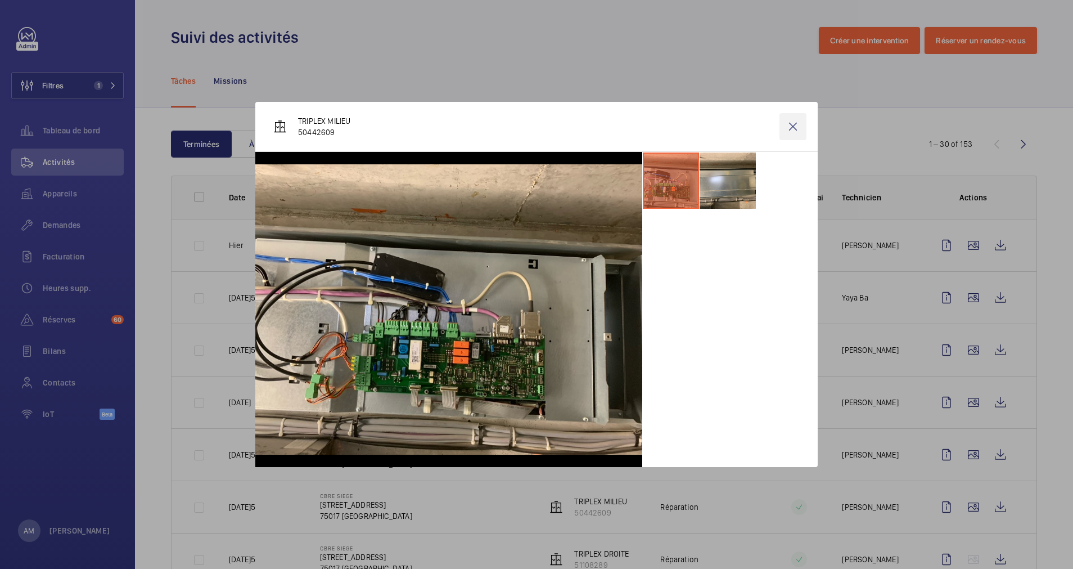
click at [804, 134] on wm-front-icon-button at bounding box center [793, 126] width 27 height 27
click at [595, 242] on p "TRIPLEX MILIEU" at bounding box center [600, 239] width 53 height 11
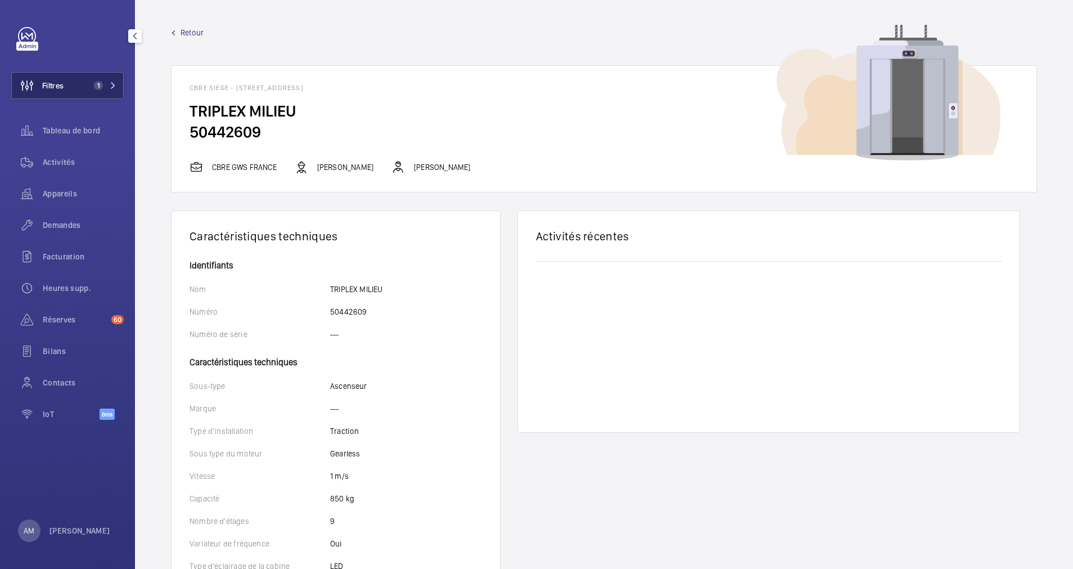
click at [86, 88] on button "Filtres 1" at bounding box center [67, 85] width 113 height 27
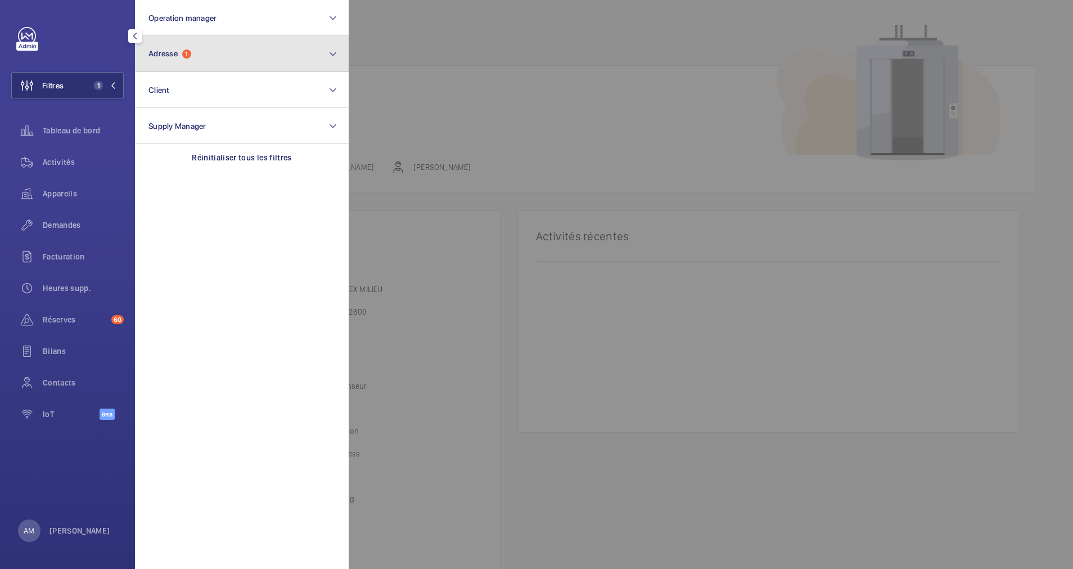
click at [194, 59] on button "Adresse 1" at bounding box center [242, 54] width 214 height 36
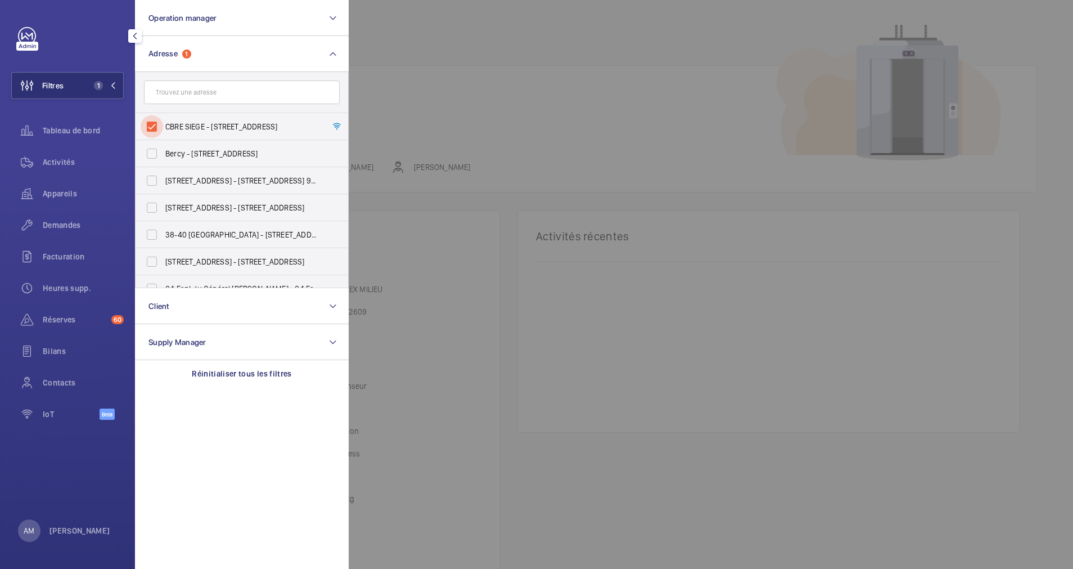
drag, startPoint x: 155, startPoint y: 122, endPoint x: 192, endPoint y: 88, distance: 50.6
click at [157, 120] on input "CBRE SIEGE - 76 Rue de Prony, PARIS 75017" at bounding box center [152, 126] width 23 height 23
checkbox input "false"
click at [192, 88] on input "text" at bounding box center [242, 92] width 196 height 24
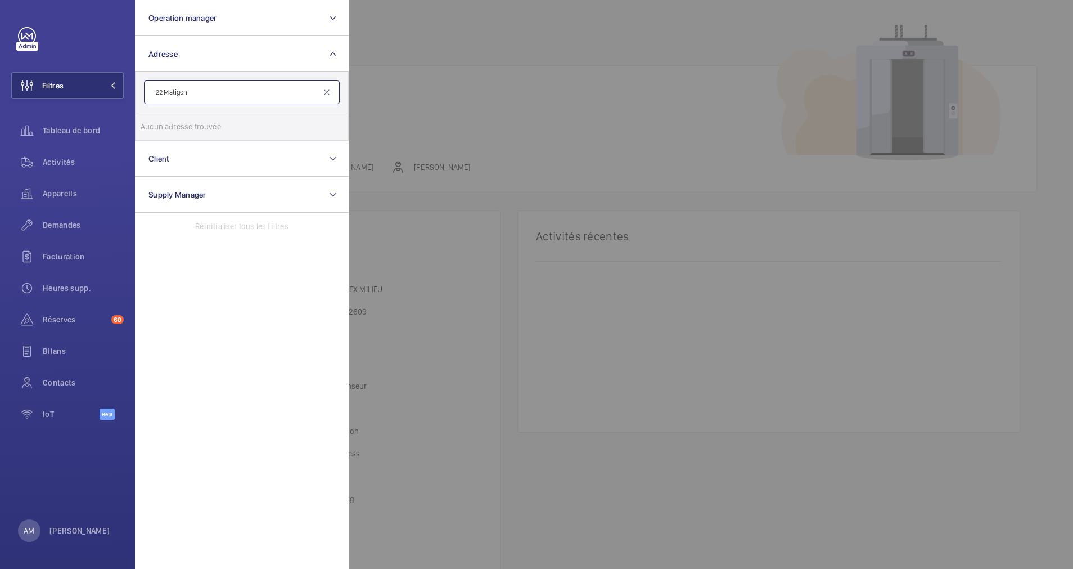
type input "22 Matigon"
click at [323, 91] on mat-icon at bounding box center [326, 92] width 9 height 9
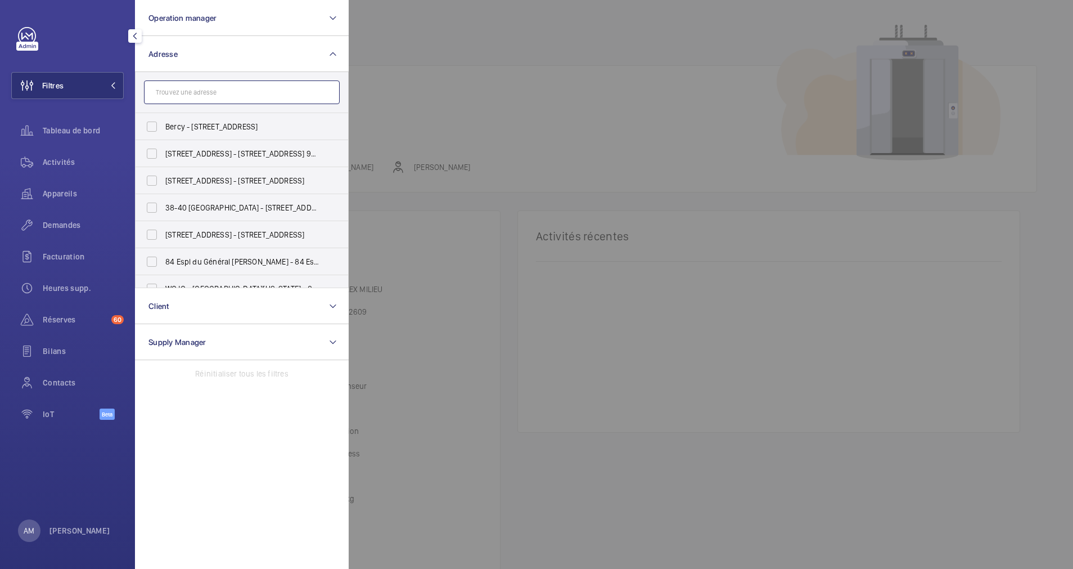
click at [279, 91] on input "text" at bounding box center [242, 92] width 196 height 24
paste input "22 MATIGNON"
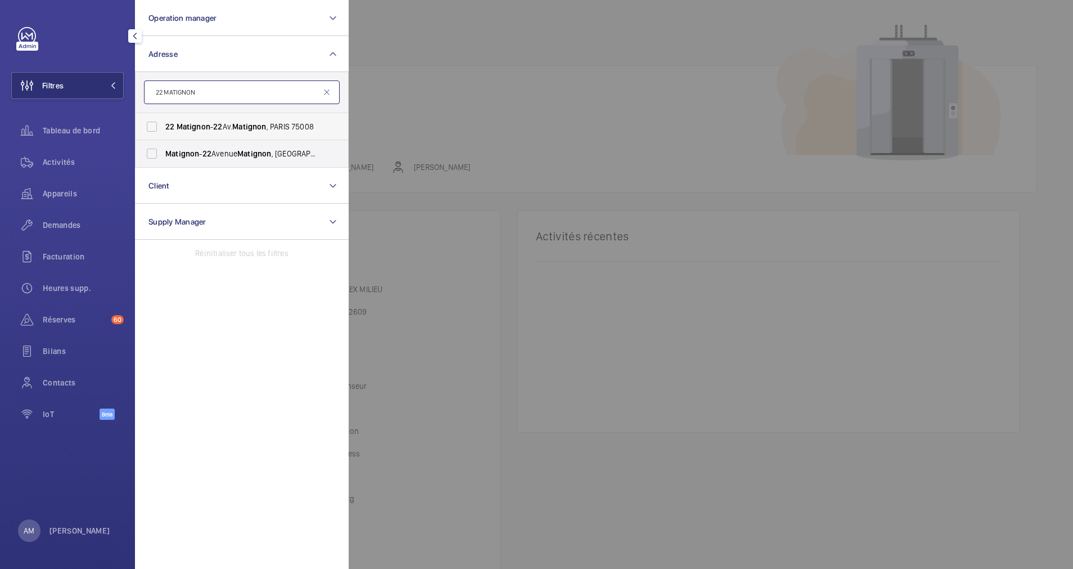
type input "22 MATIGNON"
click at [164, 125] on label "22 Matignon - 22 Av. Matignon , PARIS 75008" at bounding box center [234, 126] width 196 height 27
click at [163, 125] on input "22 Matignon - 22 Av. Matignon , PARIS 75008" at bounding box center [152, 126] width 23 height 23
checkbox input "true"
click at [160, 153] on input "Matignon - 22 Avenue Matignon , 75008 PARIS, PARIS 75008" at bounding box center [152, 153] width 23 height 23
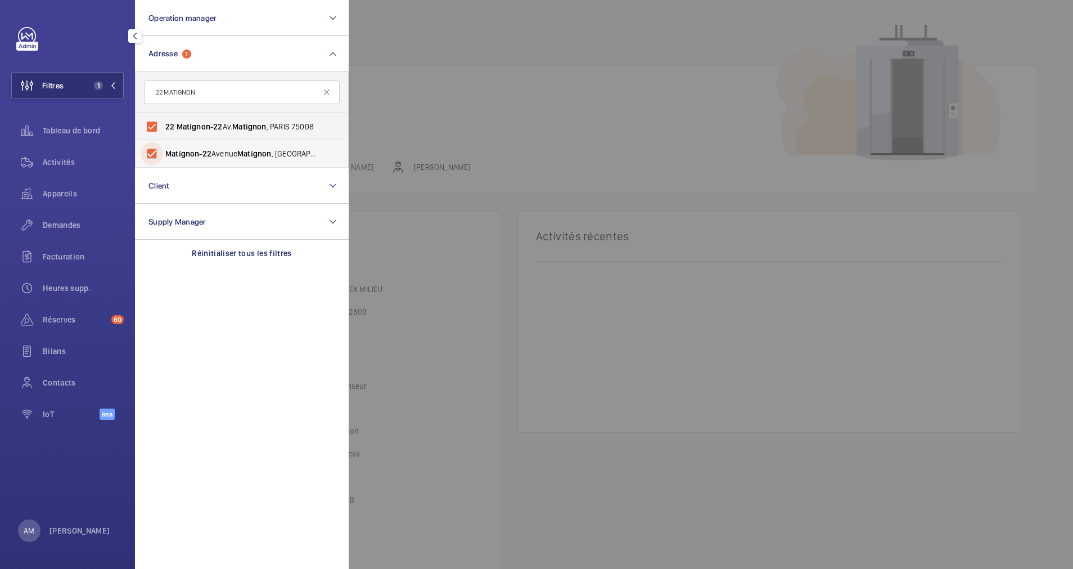
checkbox input "true"
click at [54, 379] on span "Contacts" at bounding box center [83, 382] width 81 height 11
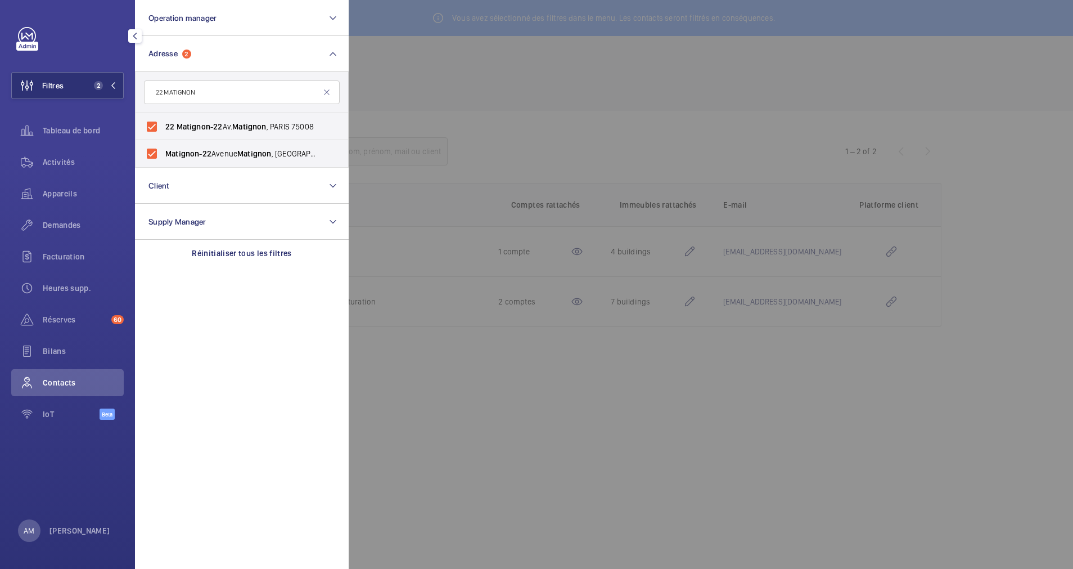
click at [539, 127] on div at bounding box center [885, 284] width 1073 height 569
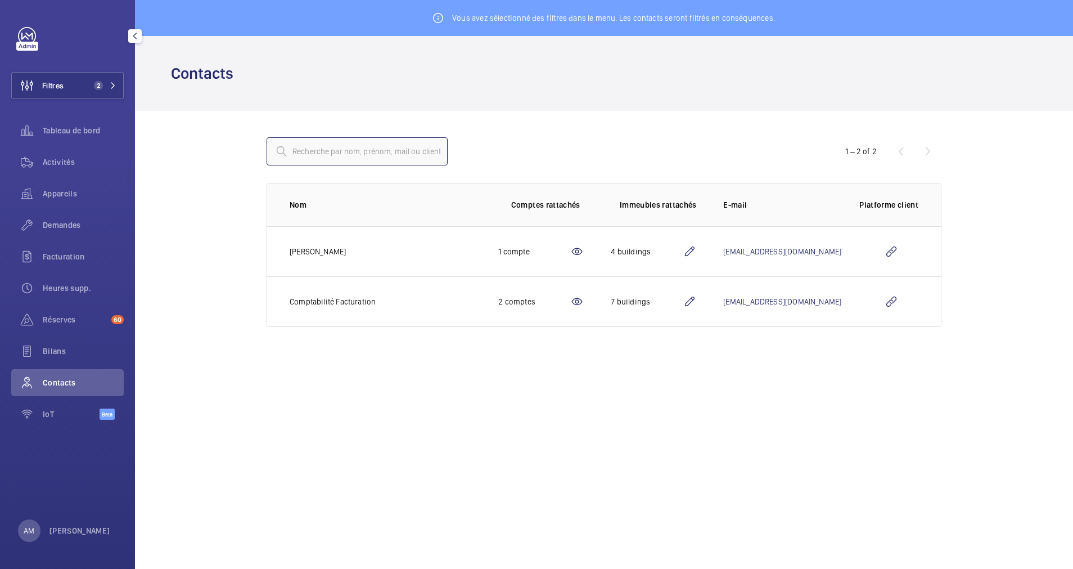
click at [353, 142] on input "text" at bounding box center [357, 151] width 181 height 28
paste input "Mathieu Joulin"
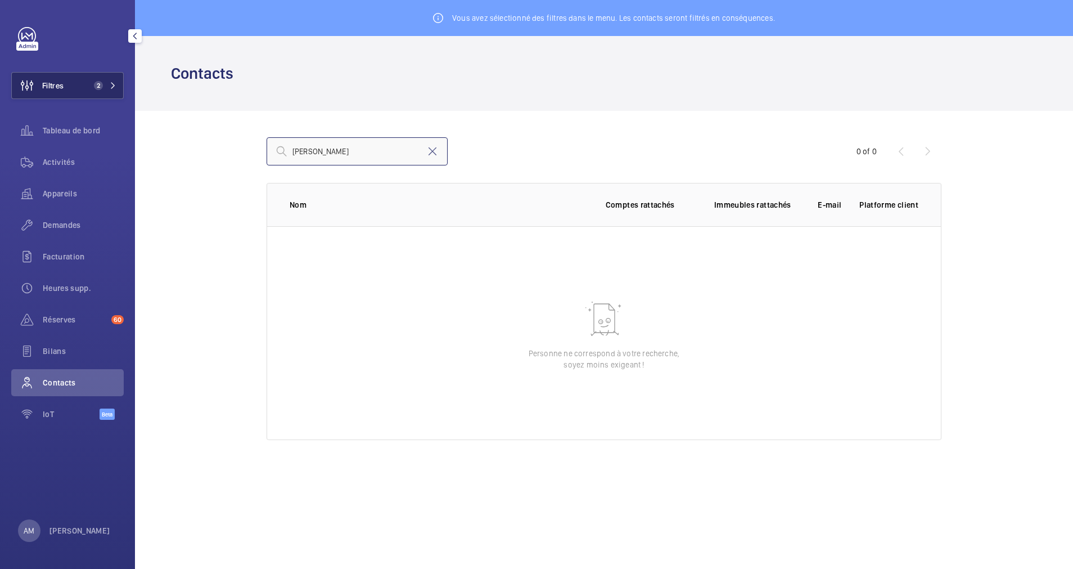
type input "Mathieu Joulin"
click at [108, 79] on button "Filtres 2" at bounding box center [67, 85] width 113 height 27
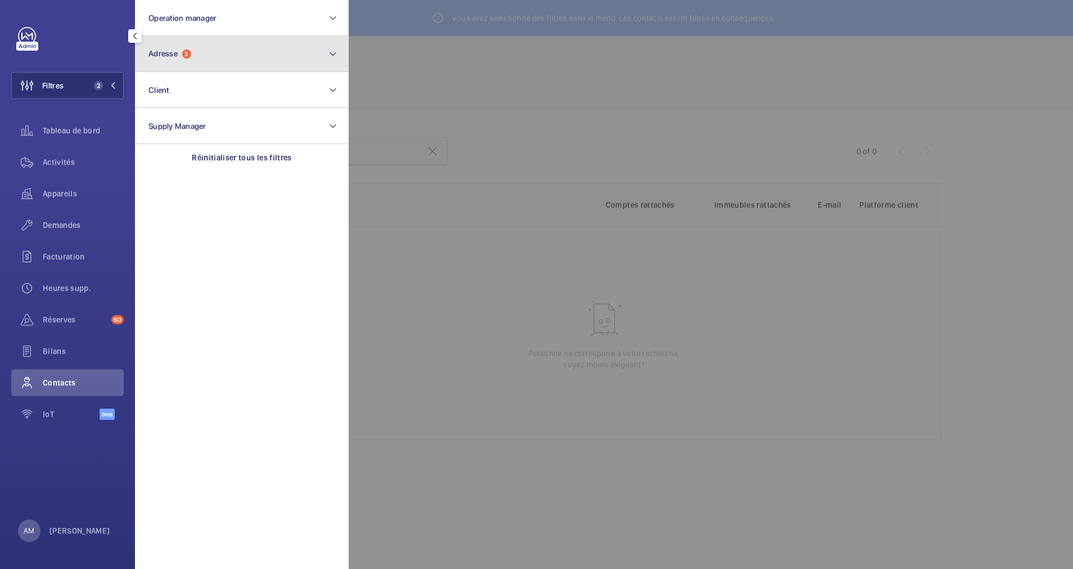
click at [186, 62] on button "Adresse 2" at bounding box center [242, 54] width 214 height 36
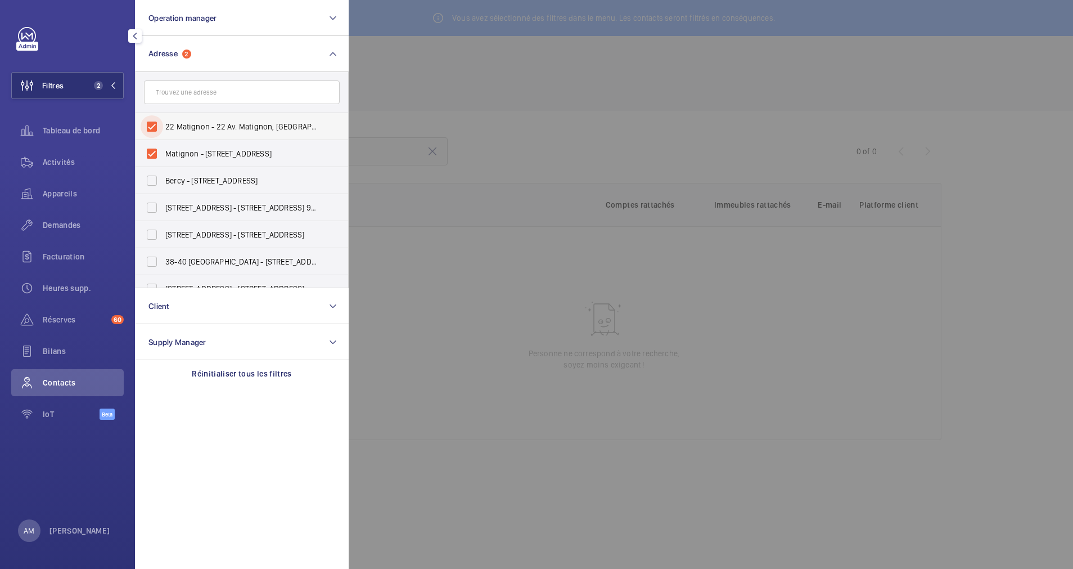
click at [150, 123] on input "22 Matignon - 22 Av. Matignon, PARIS 75008" at bounding box center [152, 126] width 23 height 23
checkbox input "false"
drag, startPoint x: 151, startPoint y: 151, endPoint x: 337, endPoint y: 125, distance: 188.0
click at [155, 149] on input "Matignon - 22 Avenue Matignon, 75008 PARIS, PARIS 75008" at bounding box center [152, 153] width 23 height 23
checkbox input "false"
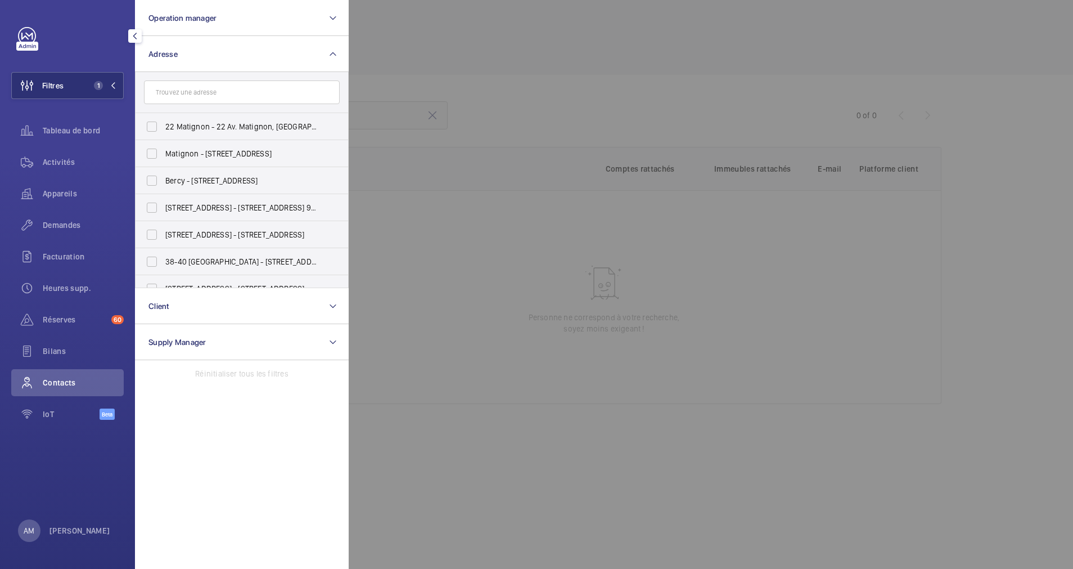
click at [390, 84] on div at bounding box center [885, 284] width 1073 height 569
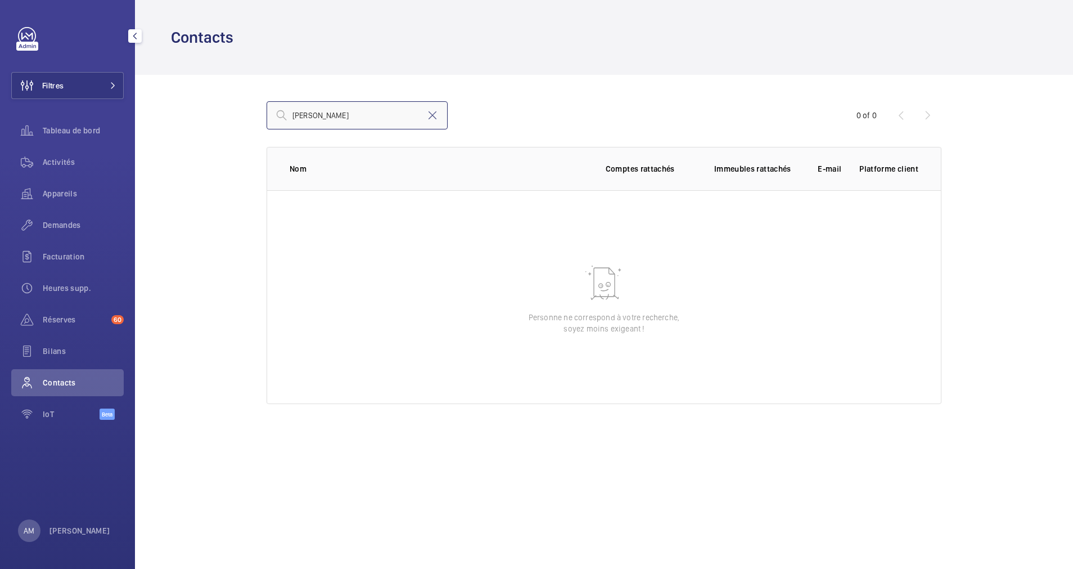
click at [361, 118] on input "Mathieu Joulin" at bounding box center [357, 115] width 181 height 28
click at [372, 116] on input "Mathieu Joulin" at bounding box center [357, 115] width 181 height 28
click at [429, 112] on mat-icon at bounding box center [433, 116] width 14 height 14
click at [360, 114] on input "text" at bounding box center [357, 115] width 181 height 28
drag, startPoint x: 360, startPoint y: 114, endPoint x: 338, endPoint y: 113, distance: 22.0
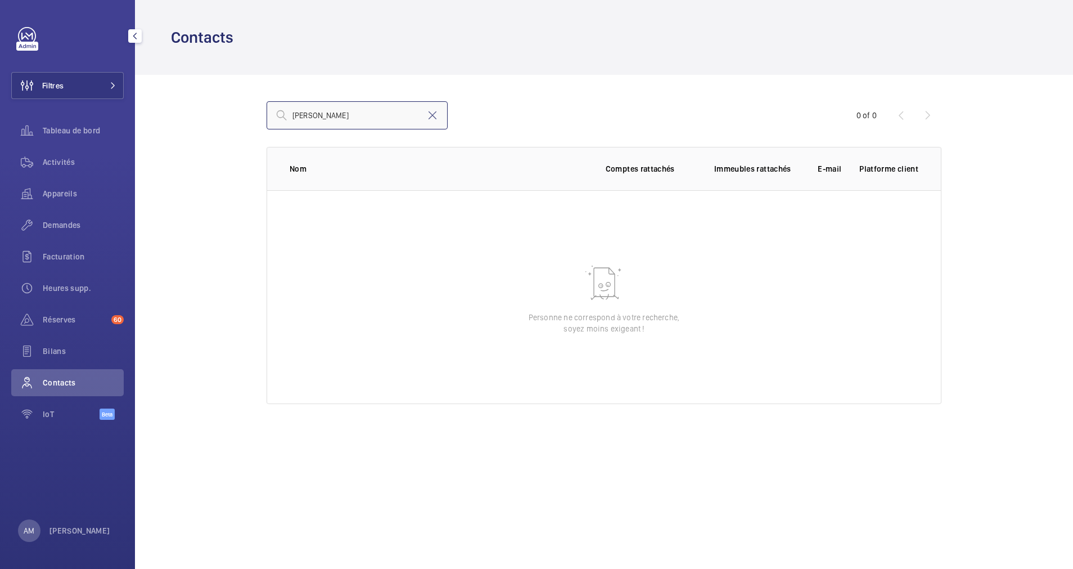
type input "Mathieu Joulin"
click at [52, 353] on span "Bilans" at bounding box center [83, 350] width 81 height 11
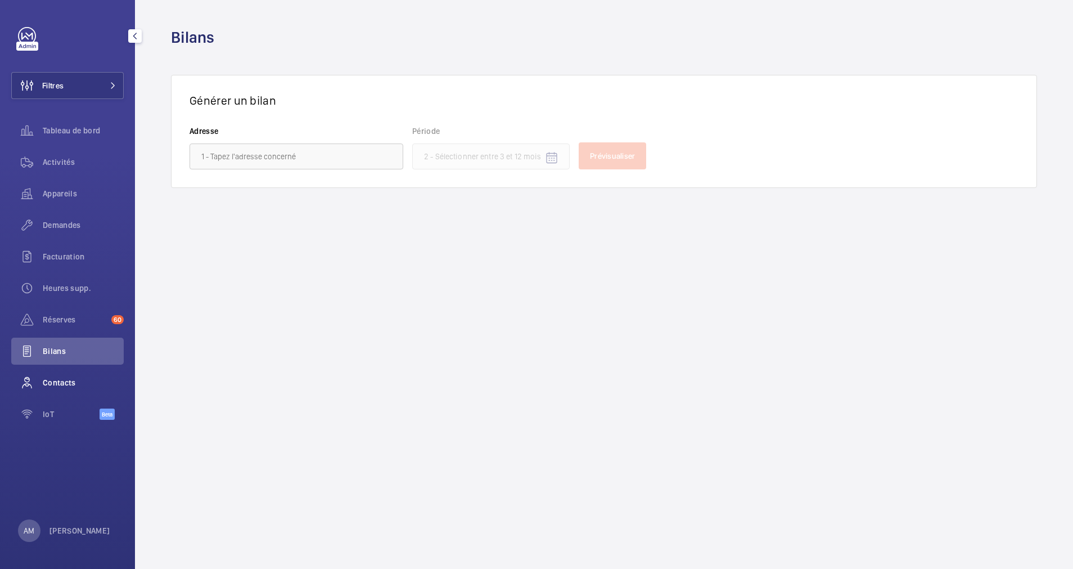
click at [52, 372] on div "Contacts" at bounding box center [67, 382] width 113 height 27
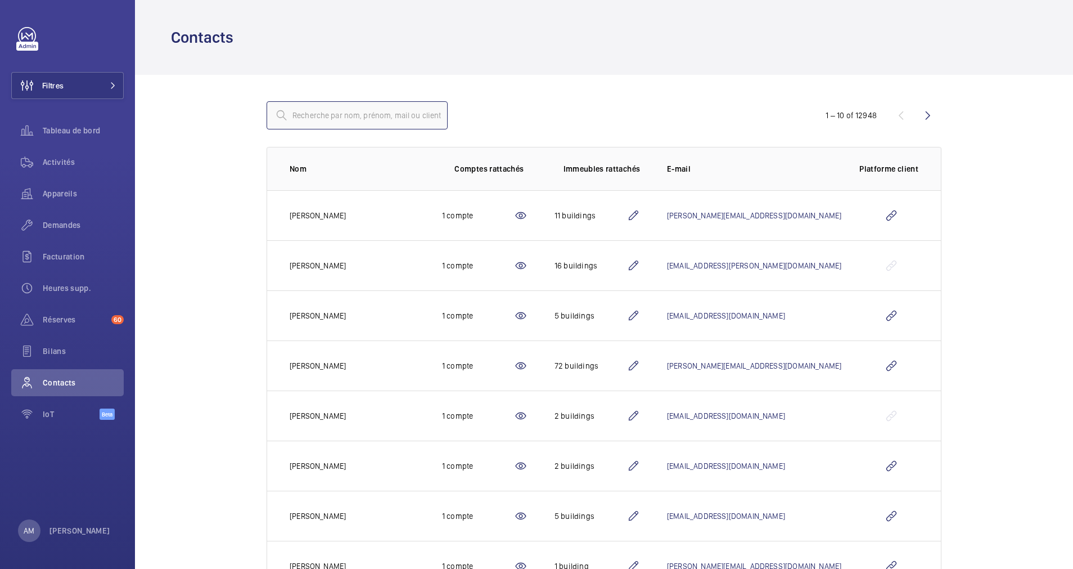
click at [392, 107] on input "text" at bounding box center [357, 115] width 181 height 28
paste input "Mathieu Joulin"
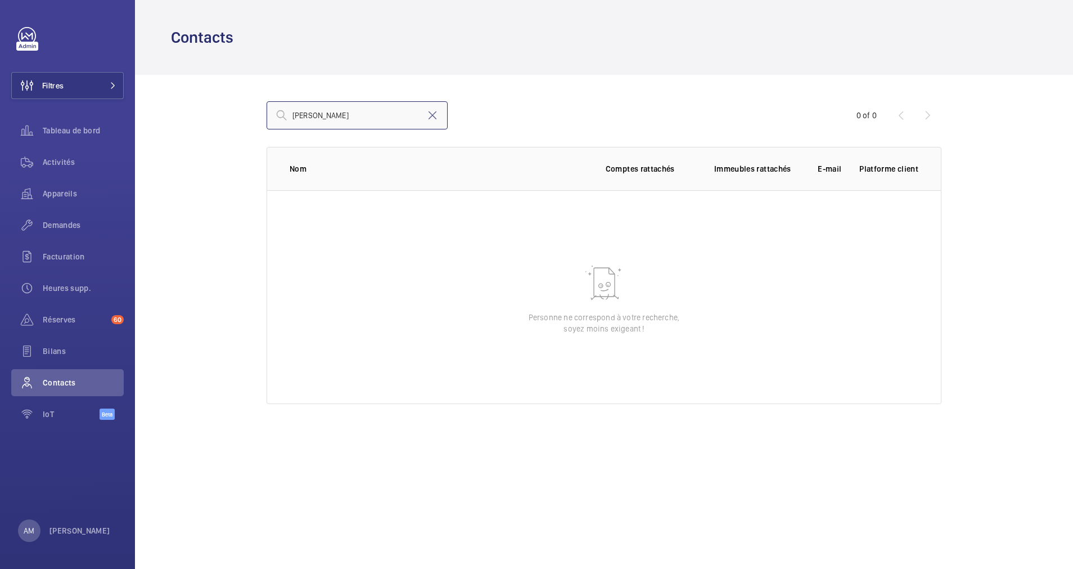
type input "Mathieu Joulin"
drag, startPoint x: 84, startPoint y: 81, endPoint x: 106, endPoint y: 78, distance: 22.1
click at [100, 78] on button "Filtres" at bounding box center [67, 85] width 113 height 27
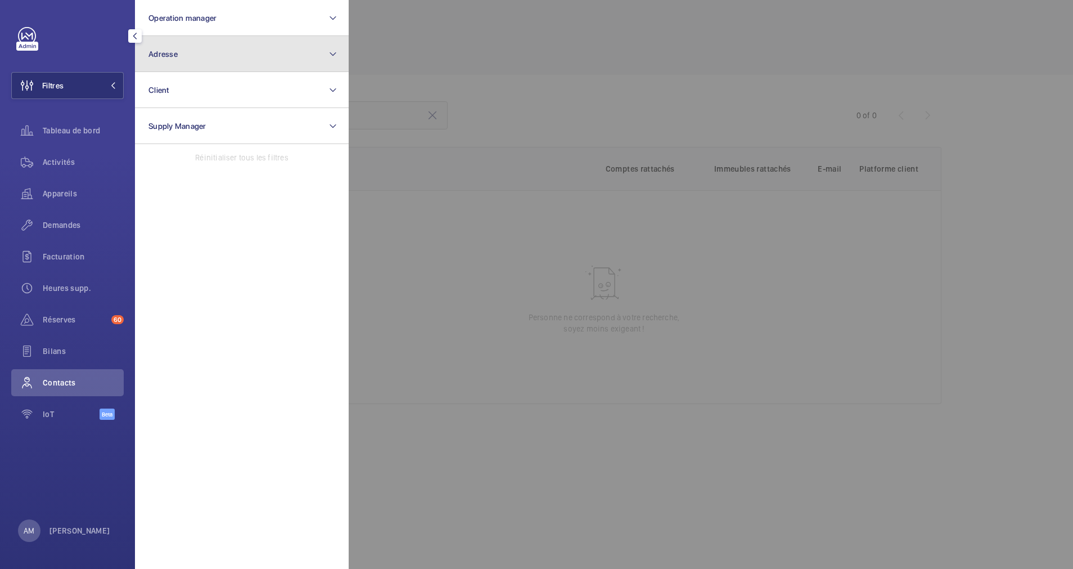
click at [281, 53] on button "Adresse" at bounding box center [242, 54] width 214 height 36
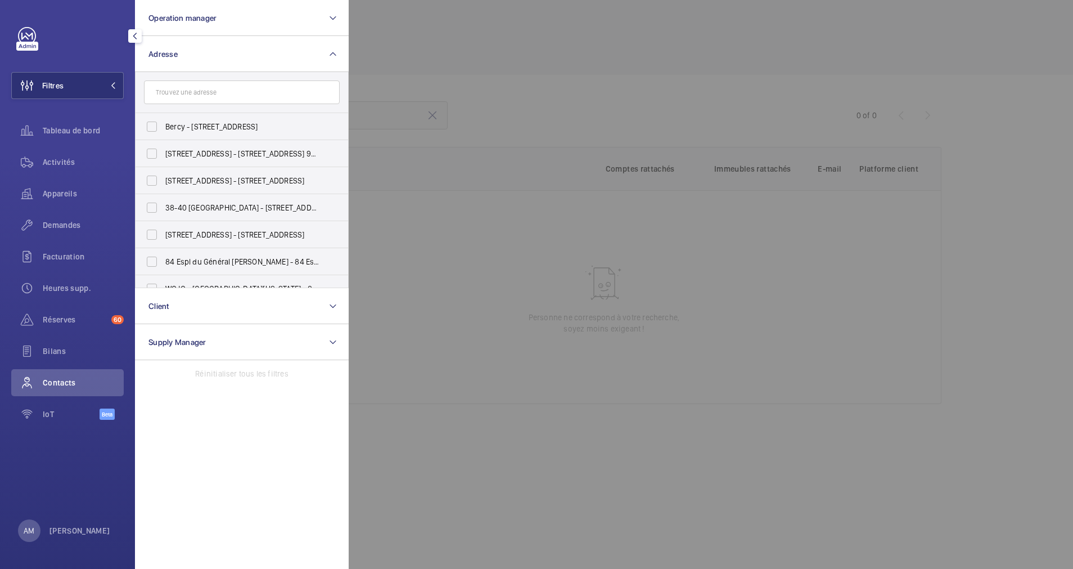
click at [207, 93] on input "text" at bounding box center [242, 92] width 196 height 24
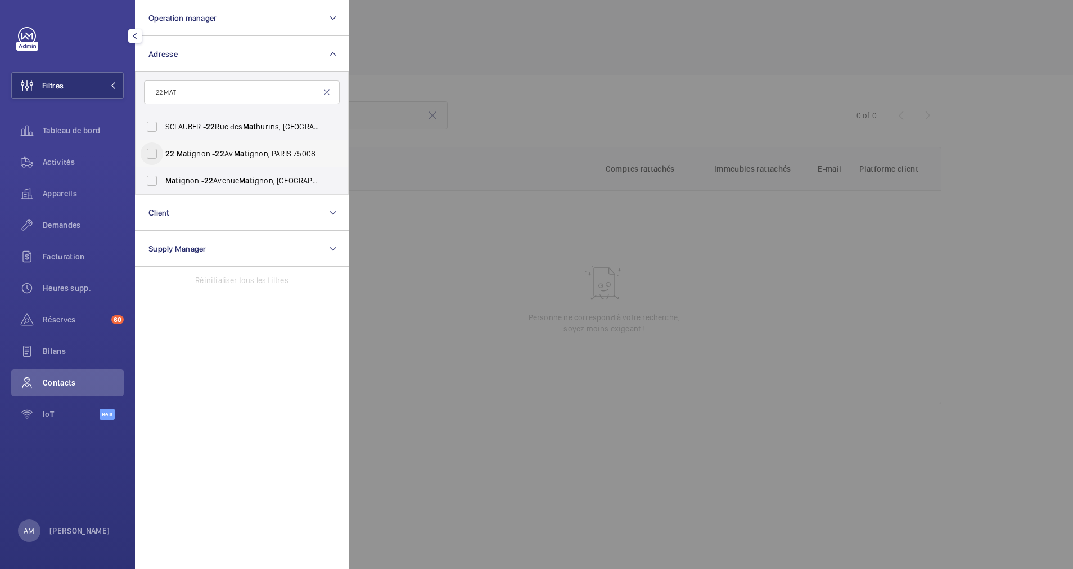
type input "22 MAT"
click at [149, 153] on input "22 Mat ignon - 22 Av. Mat ignon, PARIS 75008" at bounding box center [152, 153] width 23 height 23
checkbox input "true"
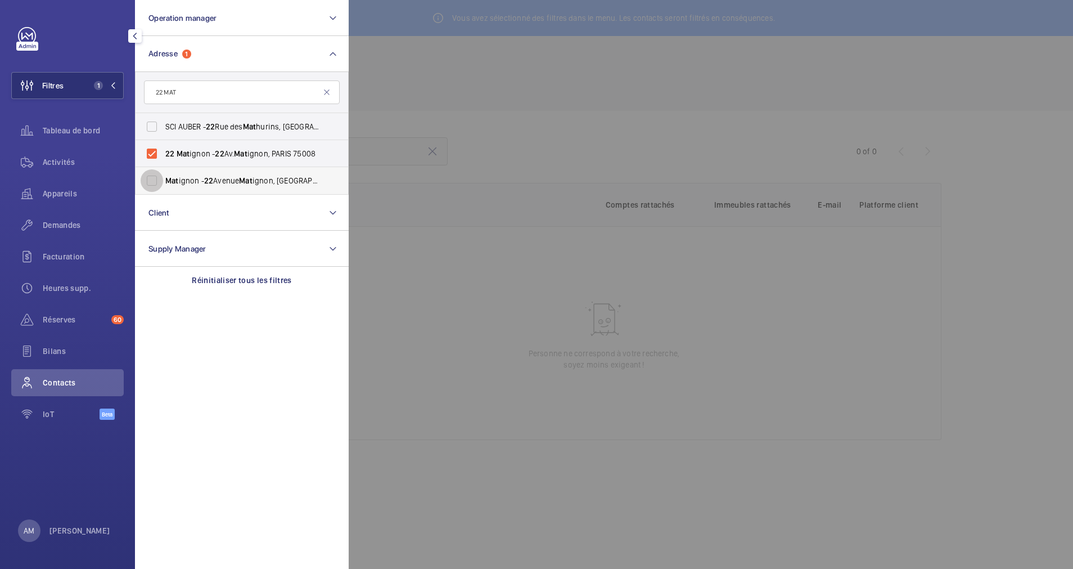
click at [154, 177] on input "Mat ignon - 22 Avenue Mat ignon, 75008 PARIS, PARIS 75008" at bounding box center [152, 180] width 23 height 23
checkbox input "true"
click at [66, 155] on div "Activités" at bounding box center [67, 162] width 113 height 27
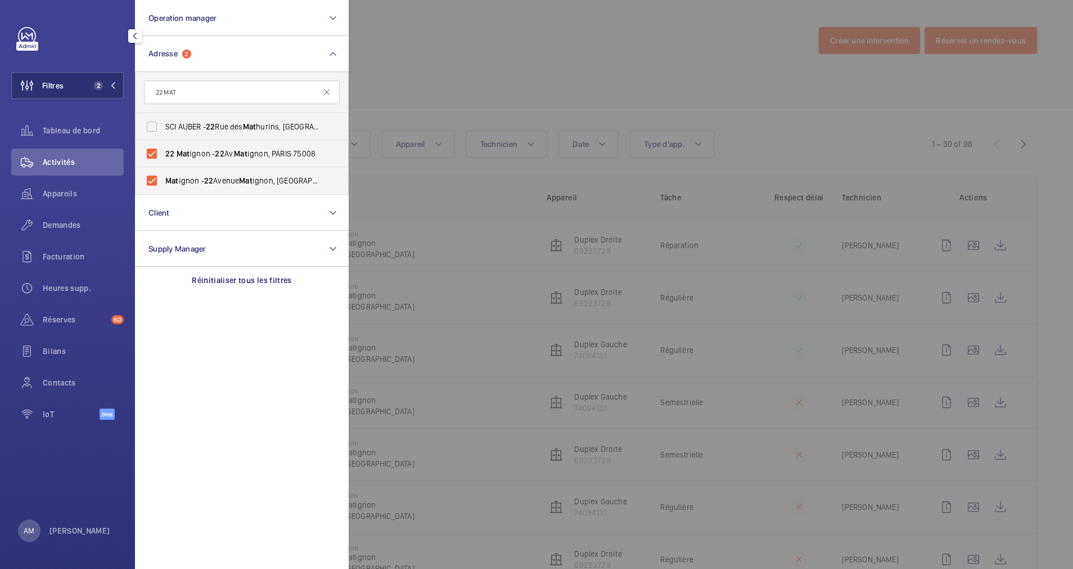
click at [374, 109] on div at bounding box center [885, 284] width 1073 height 569
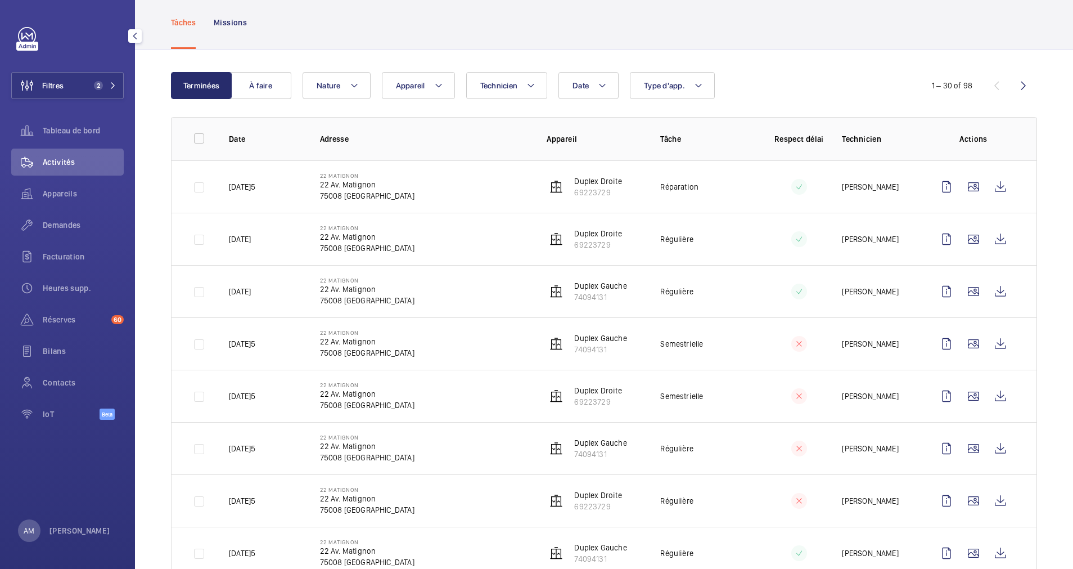
scroll to position [84, 0]
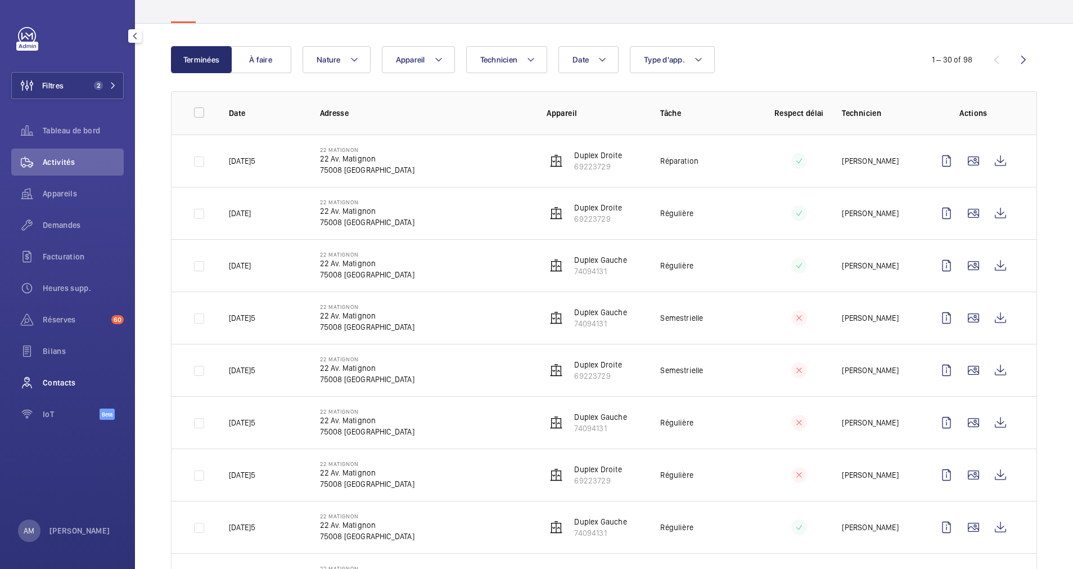
click at [66, 379] on span "Contacts" at bounding box center [83, 382] width 81 height 11
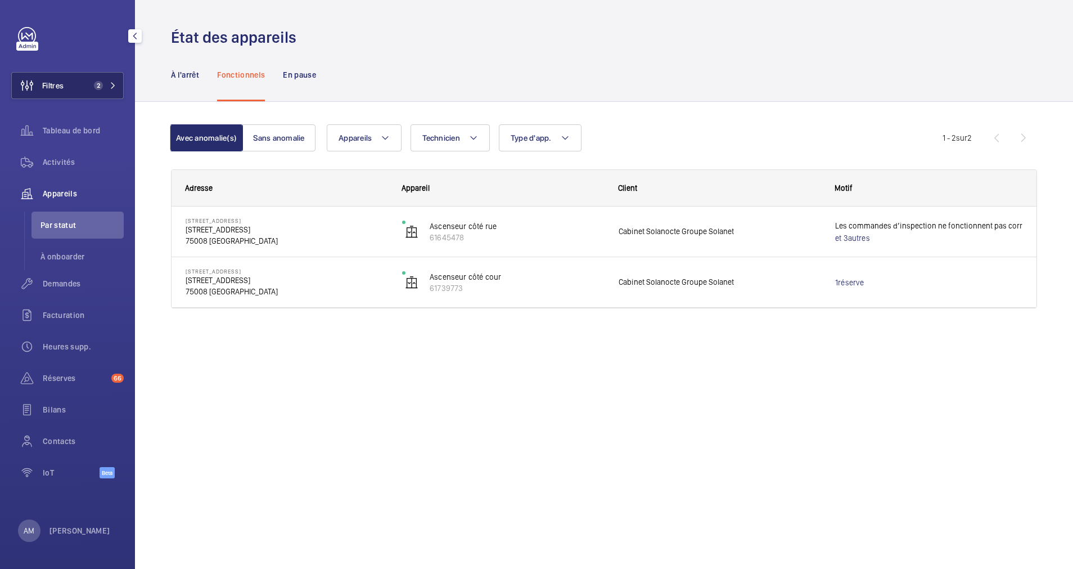
click at [107, 85] on span "2" at bounding box center [102, 85] width 27 height 9
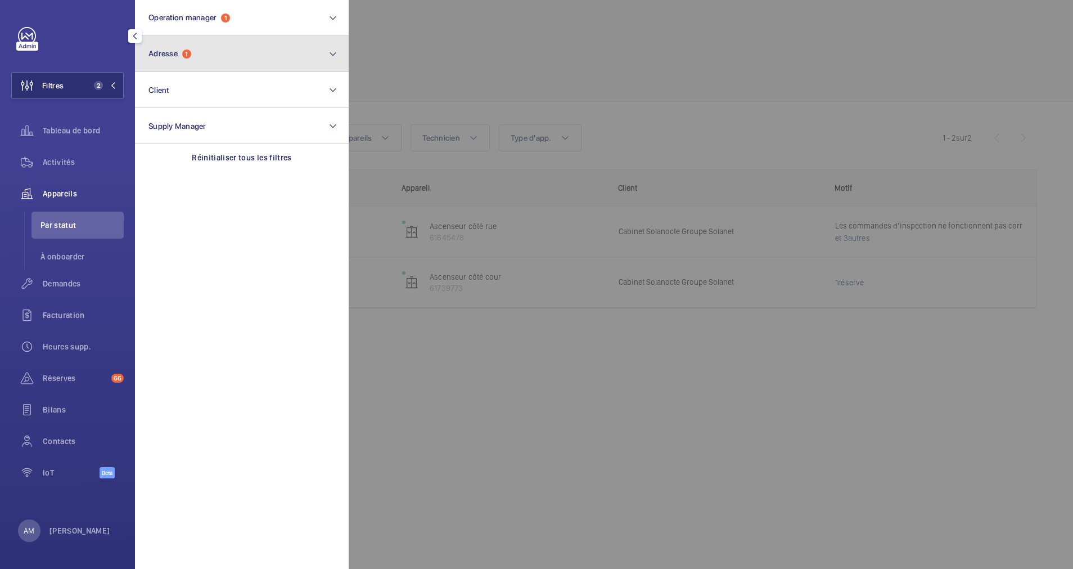
click at [165, 59] on button "Adresse 1" at bounding box center [242, 54] width 214 height 36
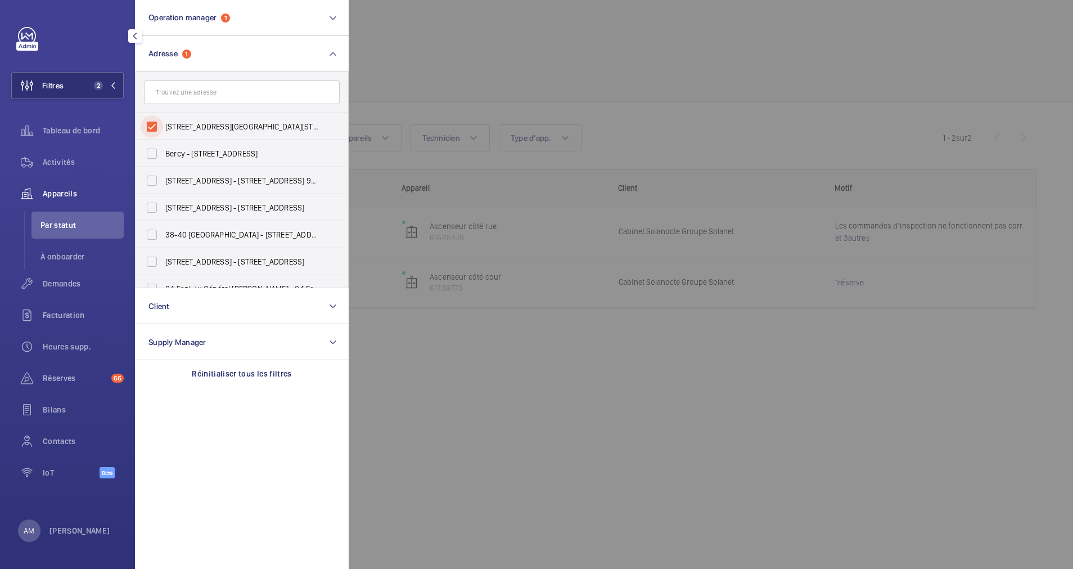
click at [155, 125] on input "37 Boulevard Malesherbes - 37 Boulevard Malesherbes, 75008 PARIS, PARIS 75008" at bounding box center [152, 126] width 23 height 23
checkbox input "false"
click at [190, 91] on input "text" at bounding box center [242, 92] width 196 height 24
paste input "111 Boulevard Brune 75014 PARIS"
type input "111 Boulevard Brune 75014 PARIS"
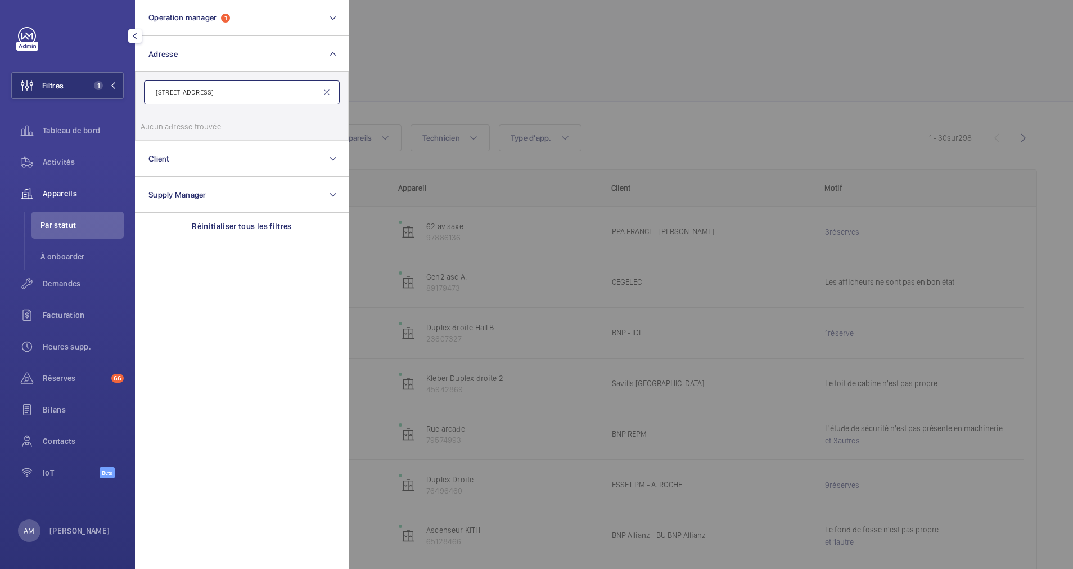
drag, startPoint x: 259, startPoint y: 88, endPoint x: 146, endPoint y: 95, distance: 113.8
click at [146, 95] on input "111 Boulevard Brune 75014 PARIS" at bounding box center [242, 92] width 196 height 24
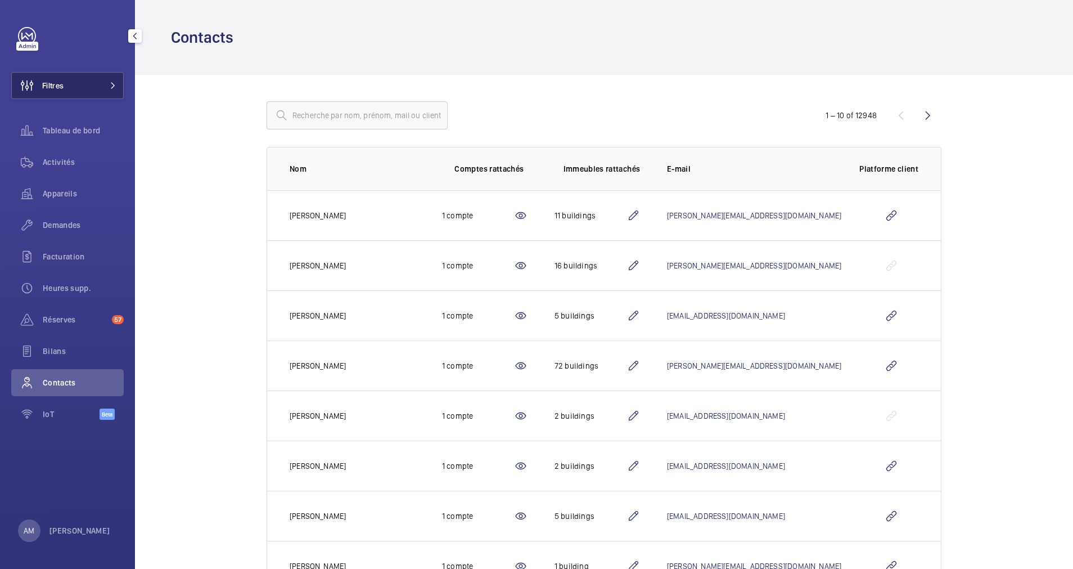
drag, startPoint x: 82, startPoint y: 75, endPoint x: 116, endPoint y: 75, distance: 34.9
click at [82, 75] on button "Filtres" at bounding box center [67, 85] width 113 height 27
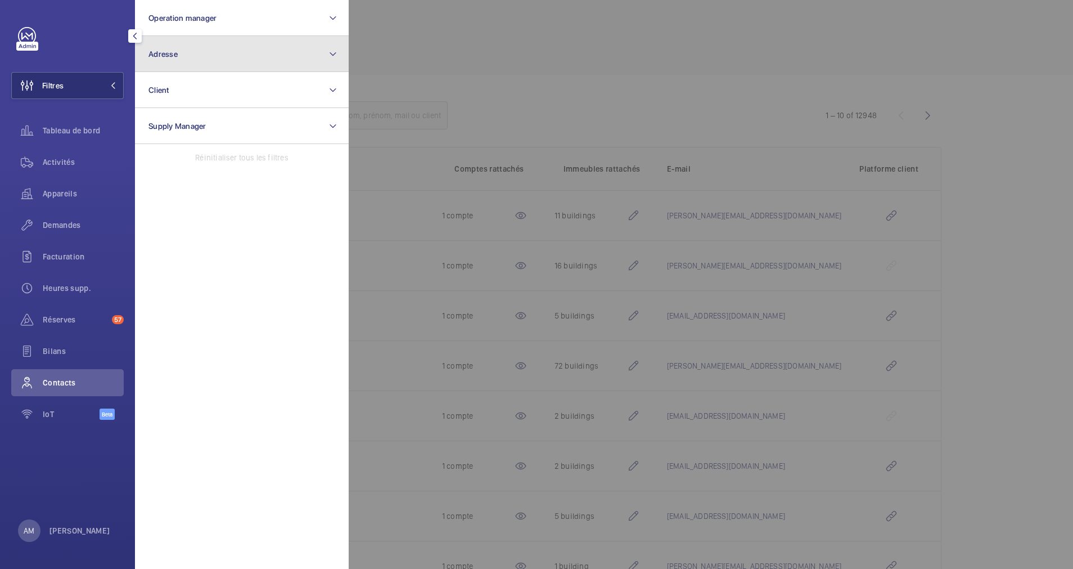
click at [210, 63] on button "Adresse" at bounding box center [242, 54] width 214 height 36
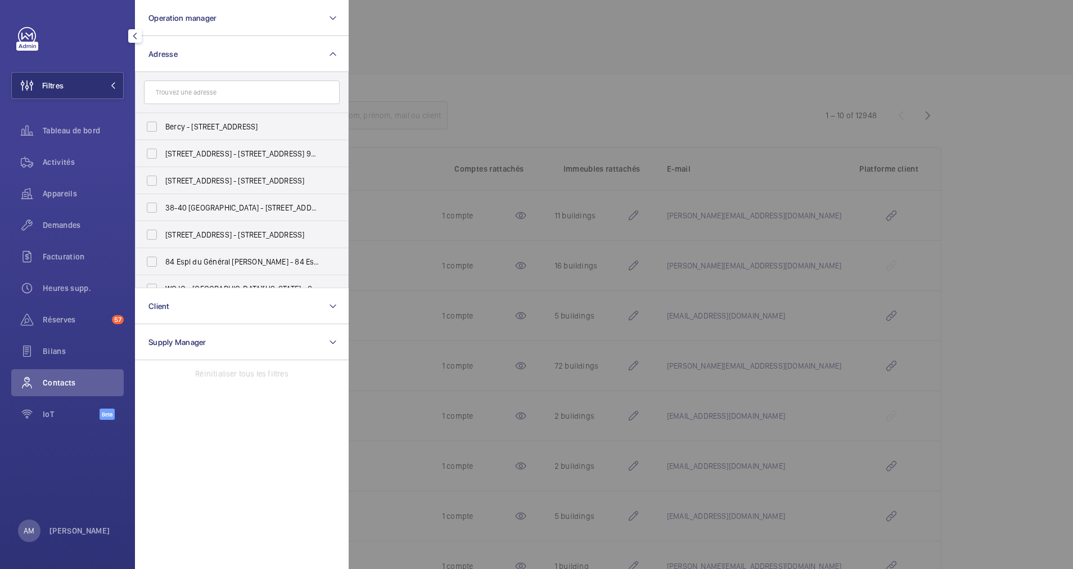
click at [201, 92] on input "text" at bounding box center [242, 92] width 196 height 24
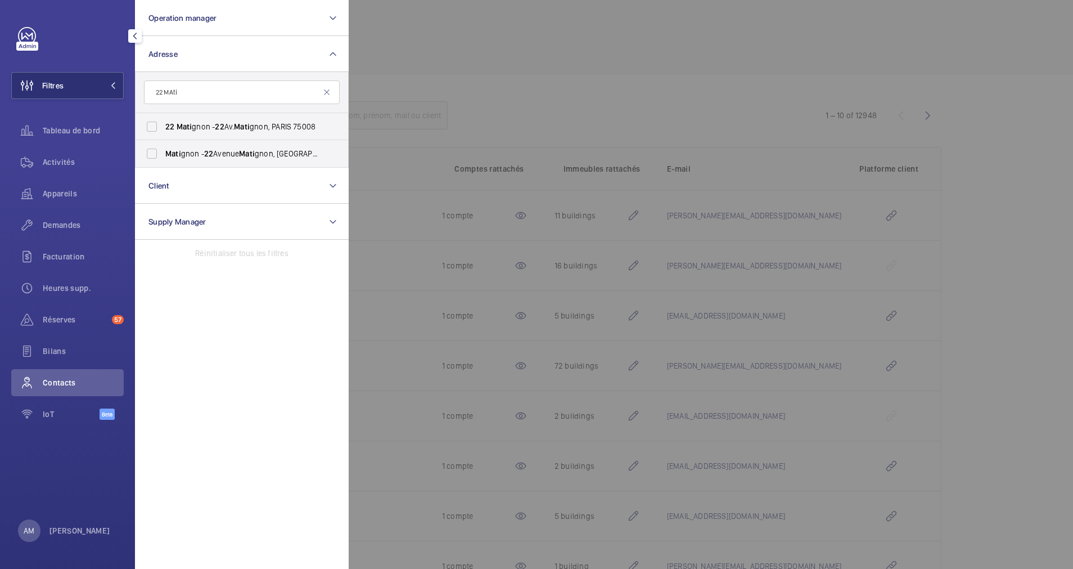
type input "22 MAti"
click at [174, 123] on span "22" at bounding box center [169, 126] width 9 height 9
click at [163, 123] on input "22 Mati gnon - 22 Av. Mati gnon, PARIS 75008" at bounding box center [152, 126] width 23 height 23
checkbox input "true"
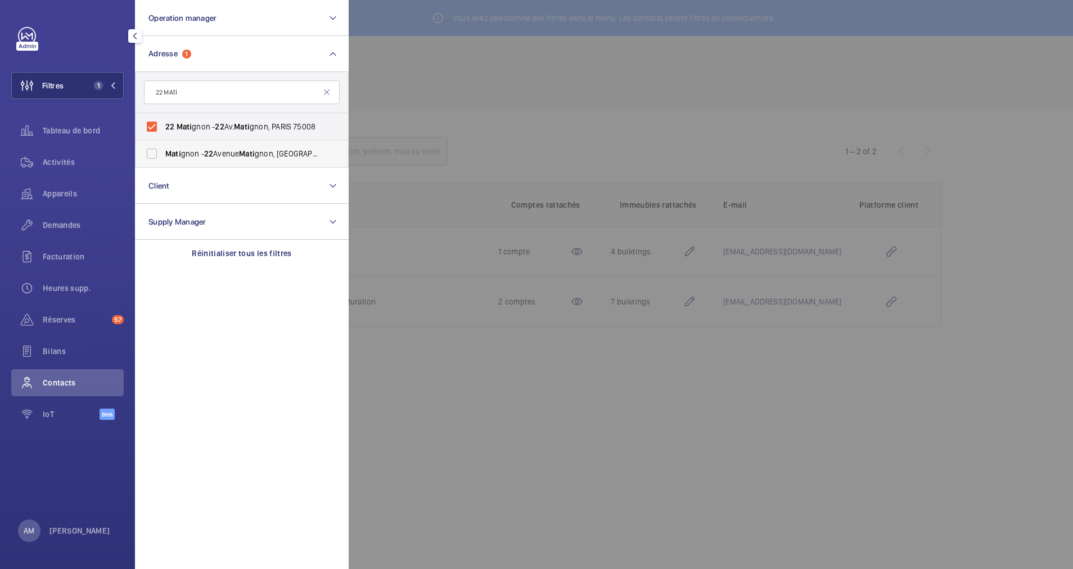
click at [145, 165] on label "Mati gnon - 22 Avenue Mati gnon, 75008 PARIS, PARIS 75008" at bounding box center [234, 153] width 196 height 27
click at [145, 165] on input "Mati gnon - 22 Avenue Mati gnon, 75008 PARIS, PARIS 75008" at bounding box center [152, 153] width 23 height 23
checkbox input "true"
click at [465, 93] on div at bounding box center [885, 284] width 1073 height 569
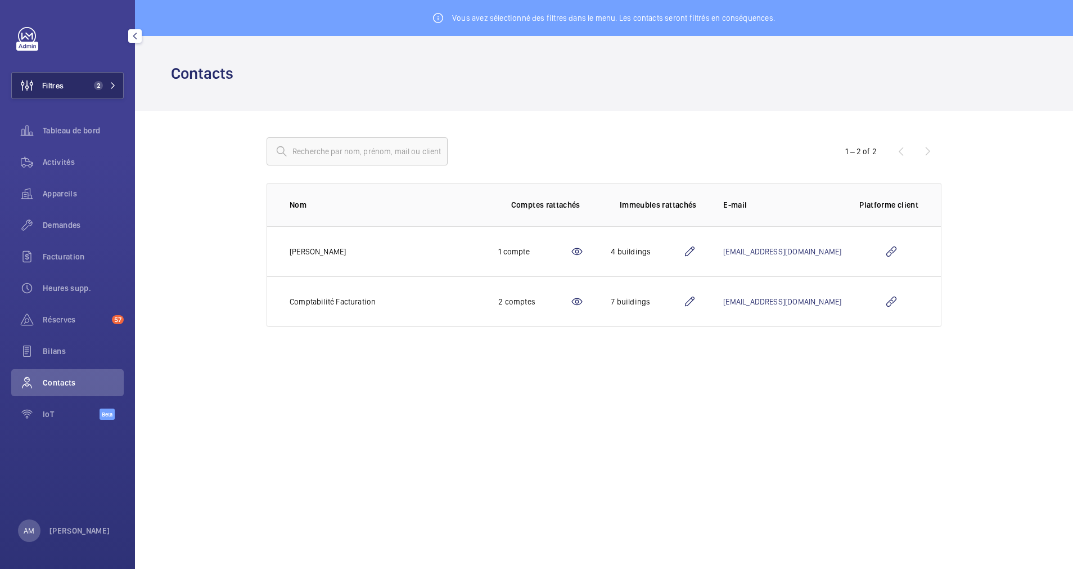
drag, startPoint x: 89, startPoint y: 82, endPoint x: 103, endPoint y: 78, distance: 14.1
click at [91, 82] on span "2" at bounding box center [96, 85] width 14 height 9
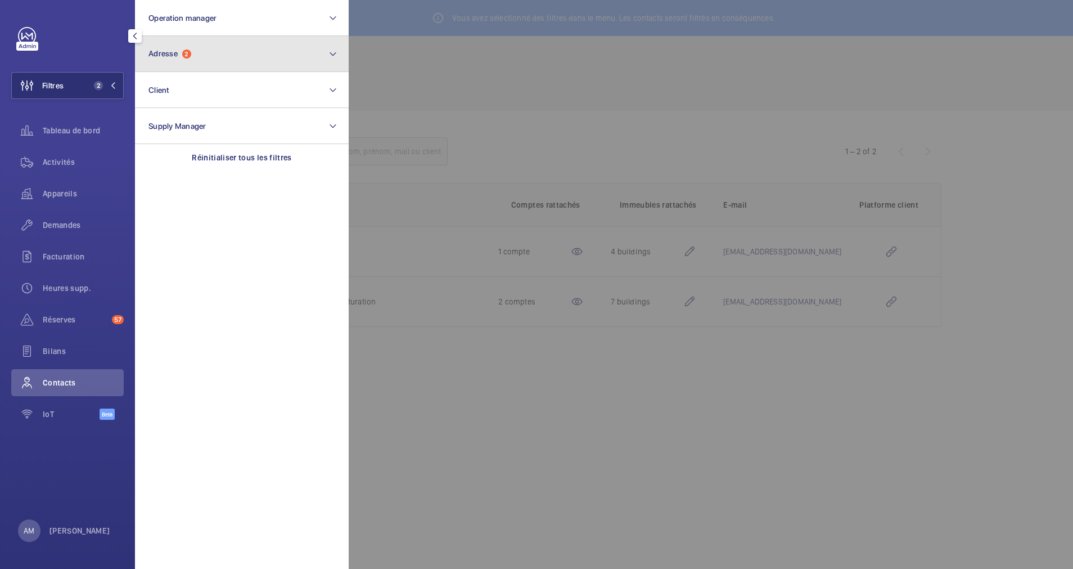
click at [211, 70] on button "Adresse 2" at bounding box center [242, 54] width 214 height 36
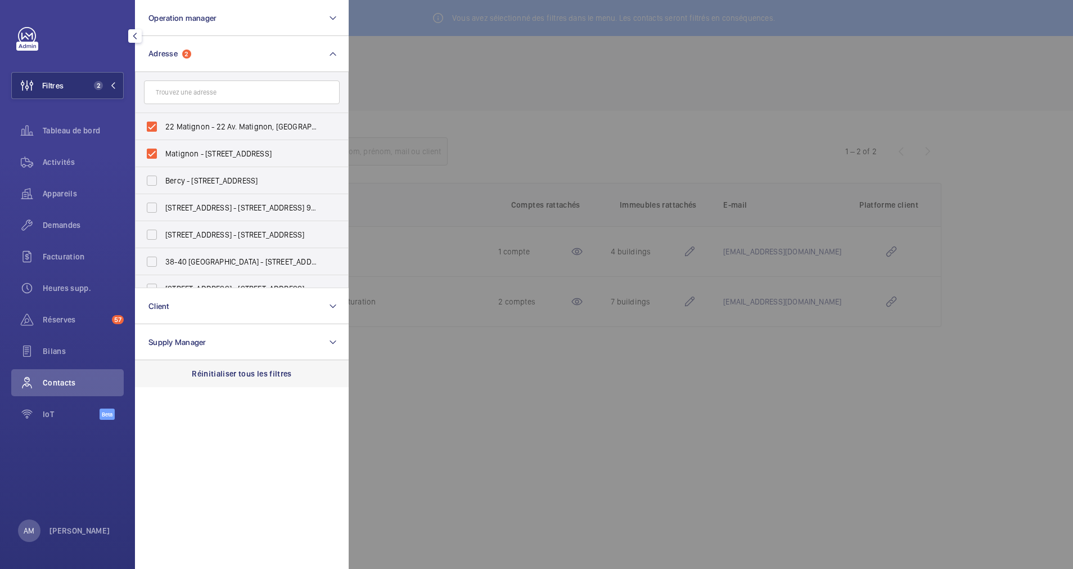
click at [223, 376] on p "Réinitialiser tous les filtres" at bounding box center [242, 373] width 100 height 11
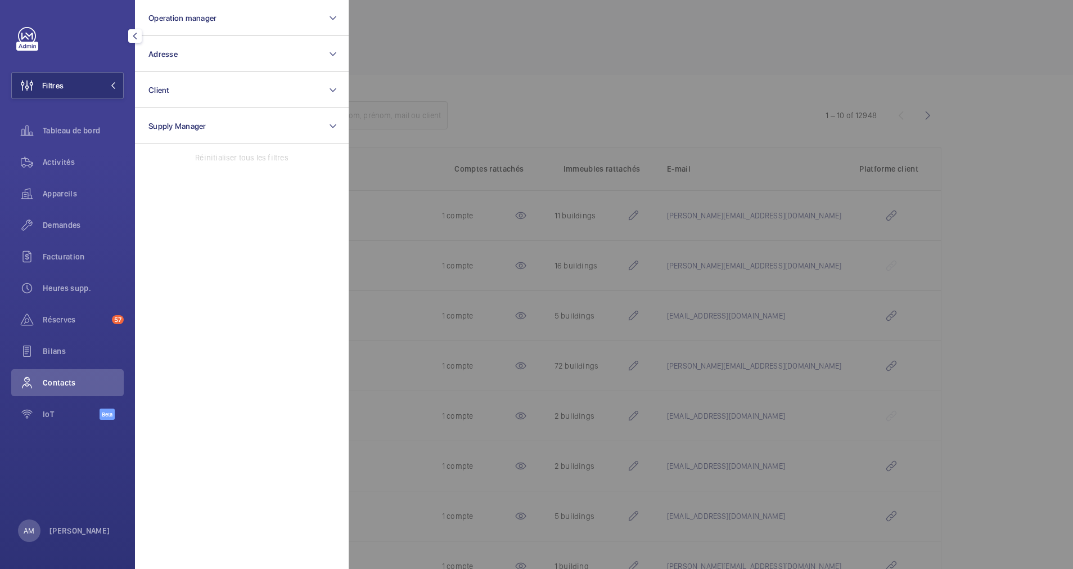
click at [381, 107] on div at bounding box center [885, 284] width 1073 height 569
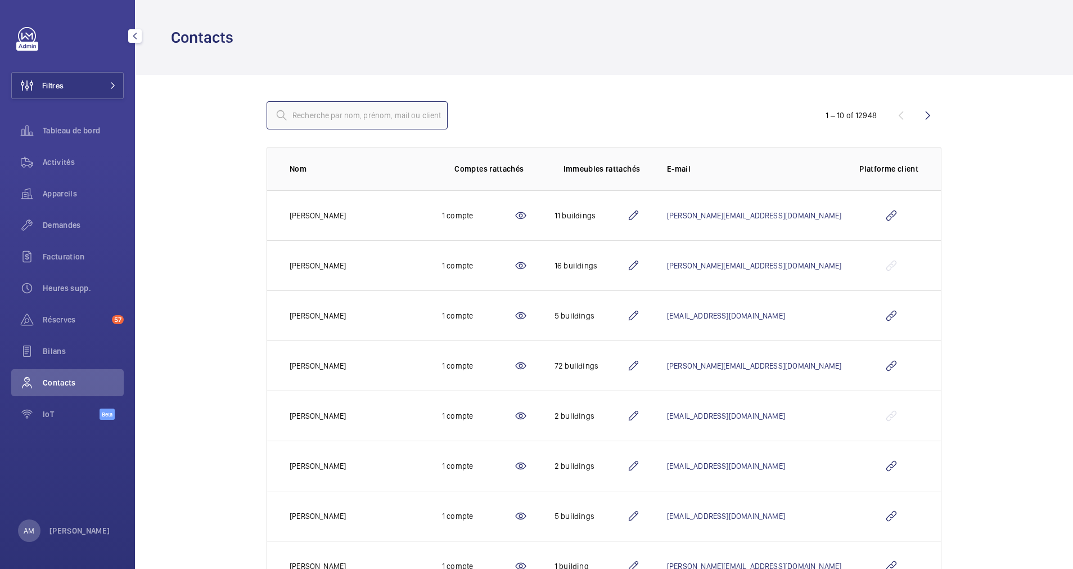
paste input "Mathieu Joulin"
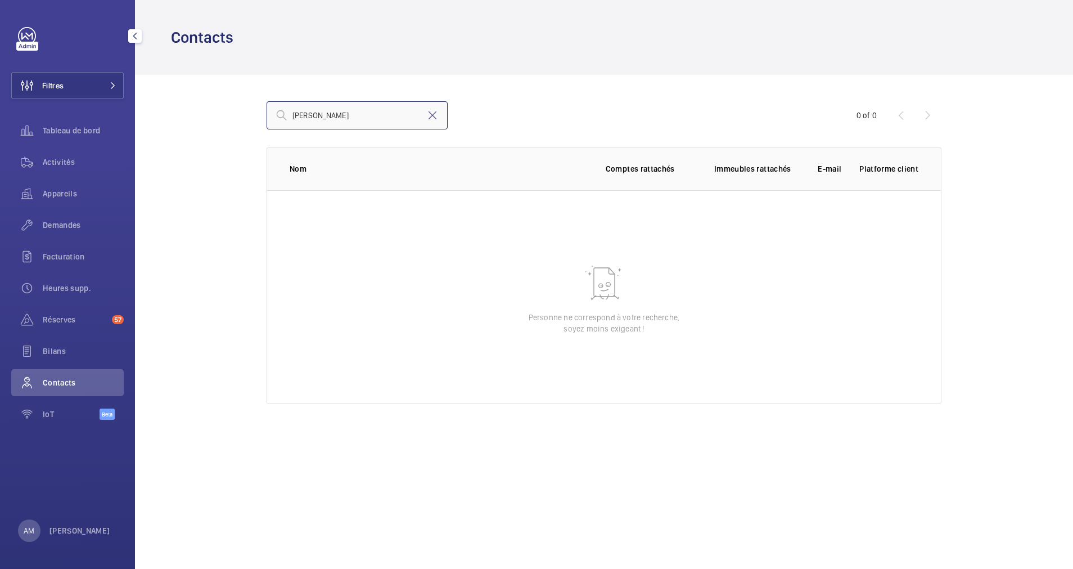
type input "Mathieu Joulin"
click at [356, 122] on input "Mathieu Joulin" at bounding box center [357, 115] width 181 height 28
click at [375, 123] on input "[PERSON_NAME]" at bounding box center [357, 115] width 181 height 28
click at [429, 114] on mat-icon at bounding box center [433, 116] width 14 height 14
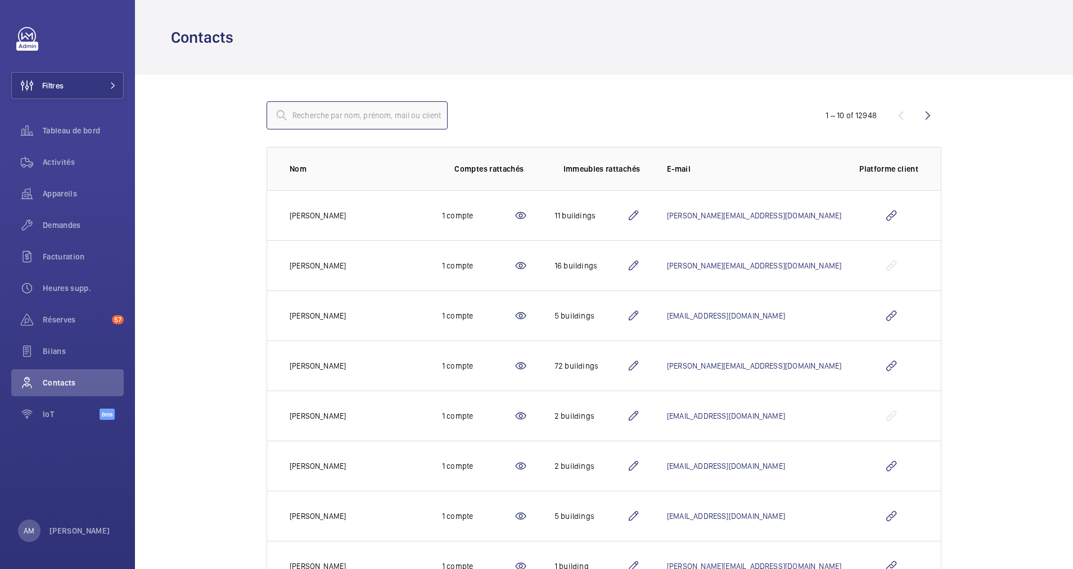
click at [371, 115] on input "text" at bounding box center [357, 115] width 181 height 28
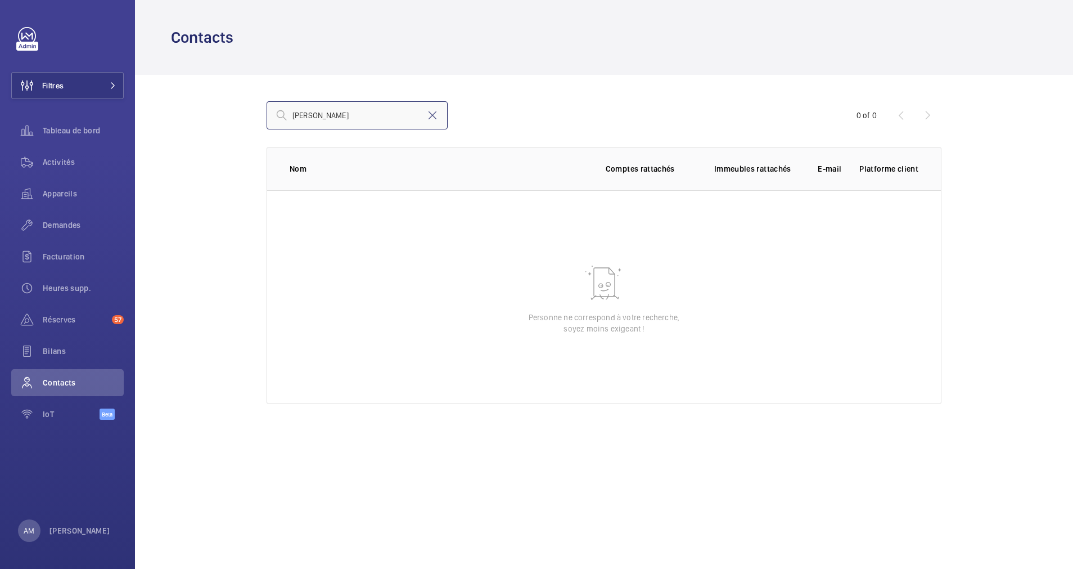
type input "Mathieu Joulin"
drag, startPoint x: 353, startPoint y: 113, endPoint x: 269, endPoint y: 115, distance: 83.8
click at [269, 115] on input "Mathieu Joulin" at bounding box center [357, 115] width 181 height 28
click at [430, 115] on mat-icon at bounding box center [433, 116] width 14 height 14
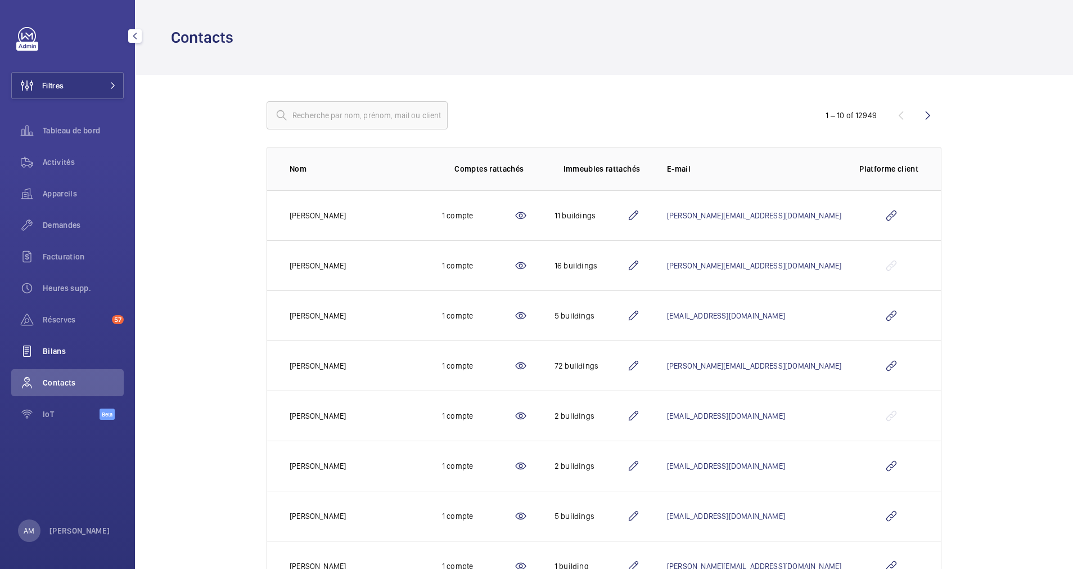
click at [57, 343] on div "Bilans" at bounding box center [67, 351] width 113 height 27
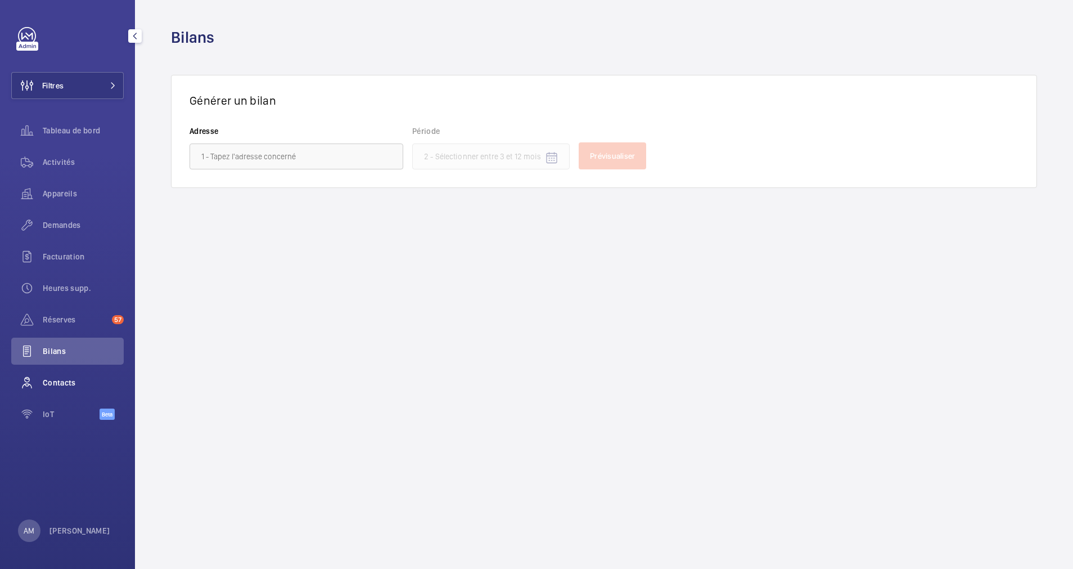
click at [59, 378] on span "Contacts" at bounding box center [83, 382] width 81 height 11
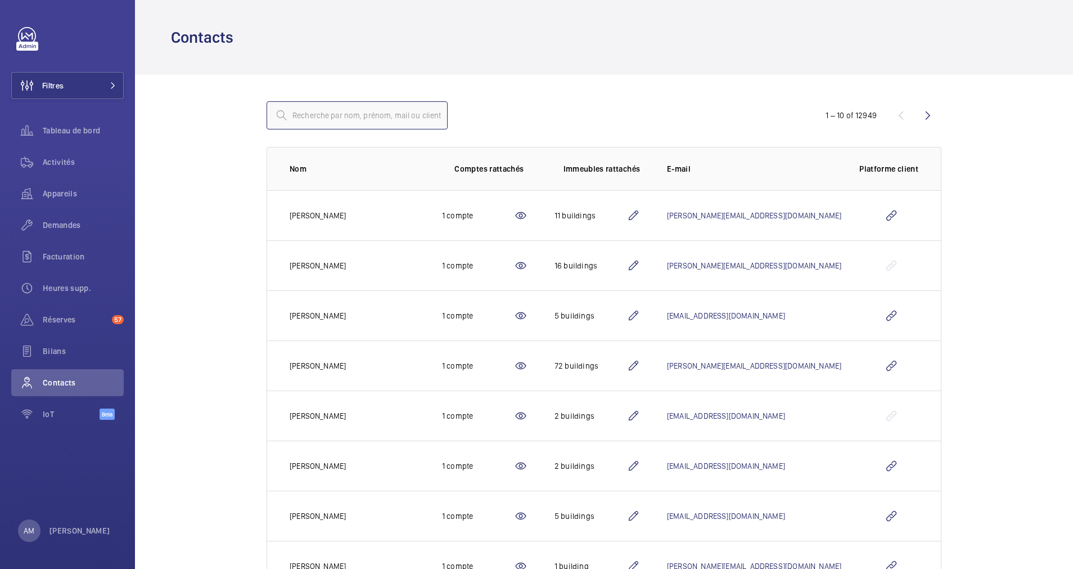
click at [307, 116] on input "text" at bounding box center [357, 115] width 181 height 28
paste input "Mathieu Joulin"
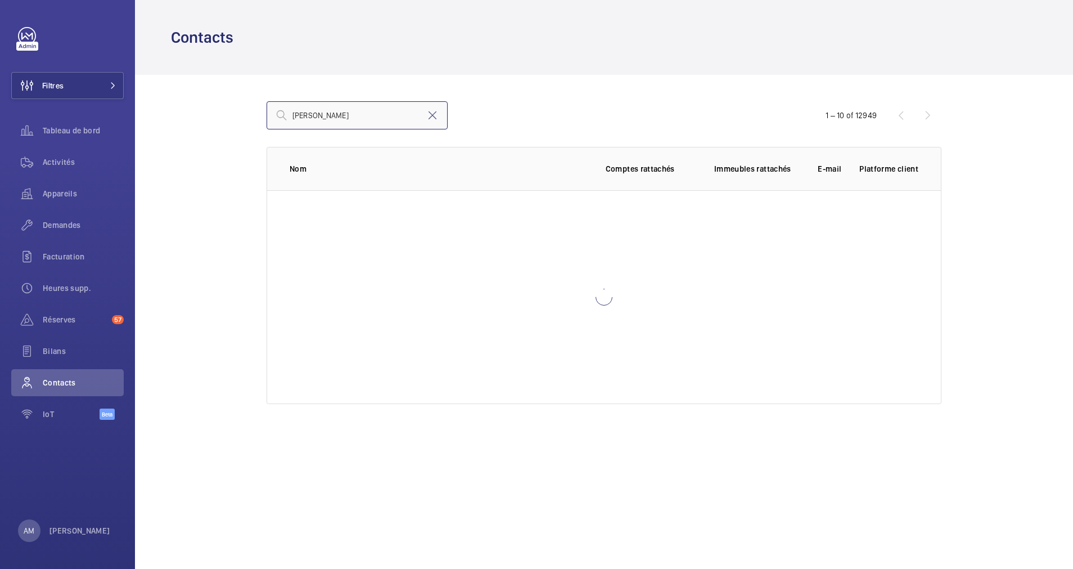
type input "Mathieu Joulin"
click at [432, 115] on mat-icon at bounding box center [433, 116] width 14 height 14
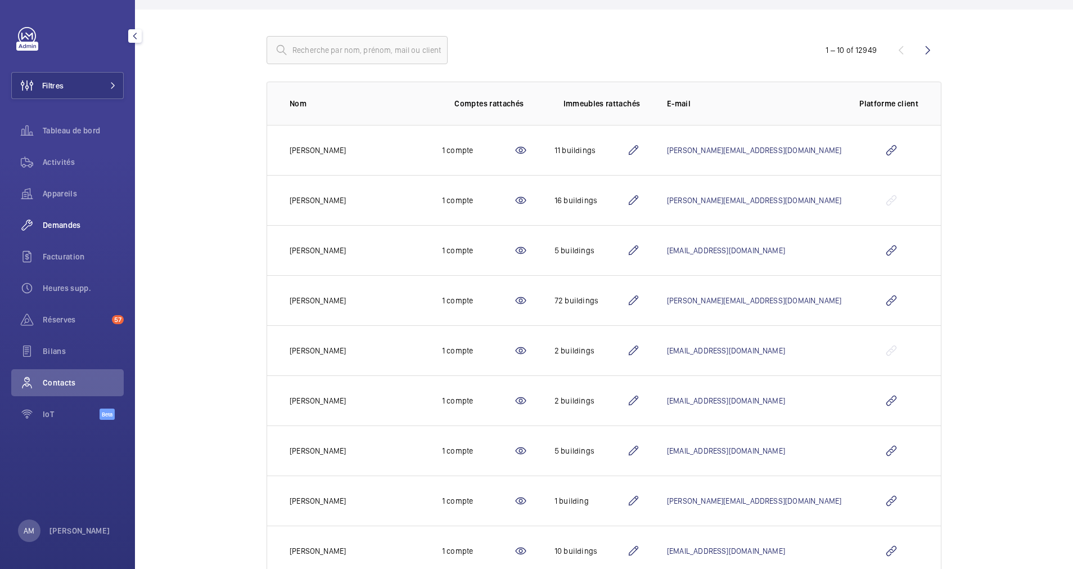
click at [71, 221] on span "Demandes" at bounding box center [83, 224] width 81 height 11
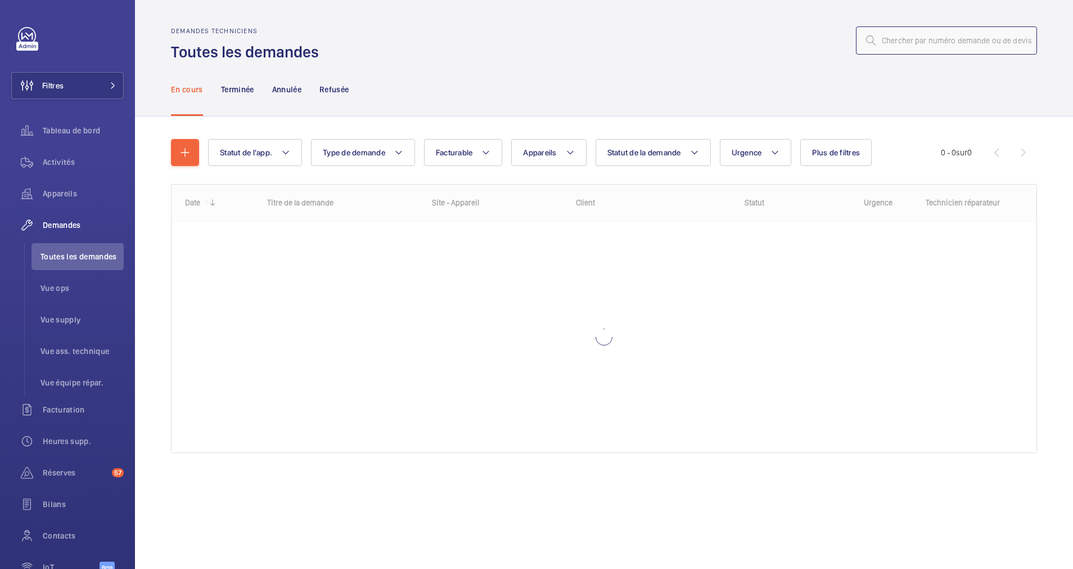
click at [927, 39] on input "text" at bounding box center [946, 40] width 181 height 28
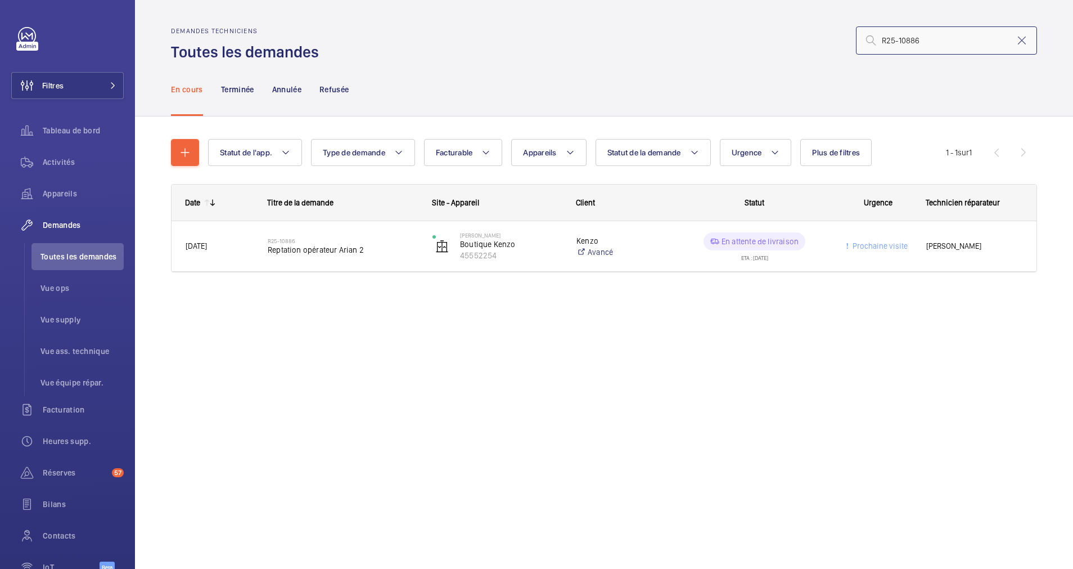
type input "R25-10886"
click at [109, 82] on button "Filtres" at bounding box center [67, 85] width 113 height 27
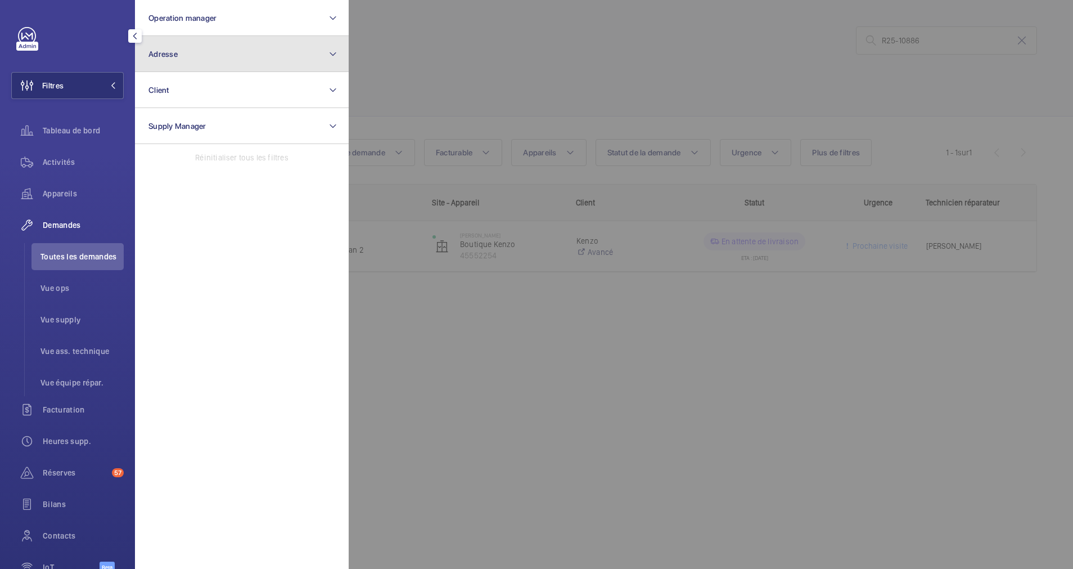
click at [197, 65] on button "Adresse" at bounding box center [242, 54] width 214 height 36
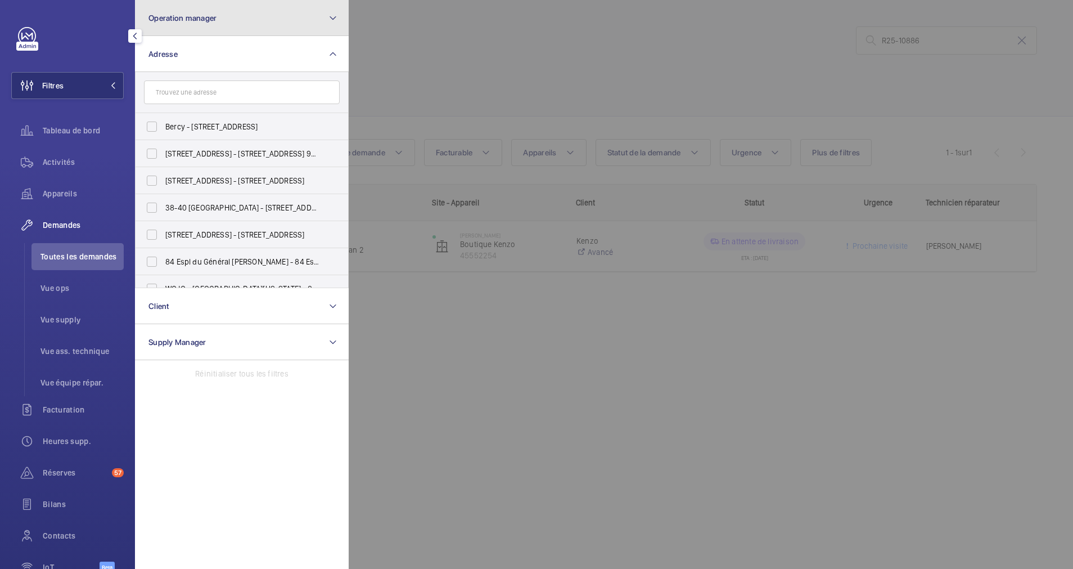
click at [264, 23] on button "Operation manager" at bounding box center [242, 18] width 214 height 36
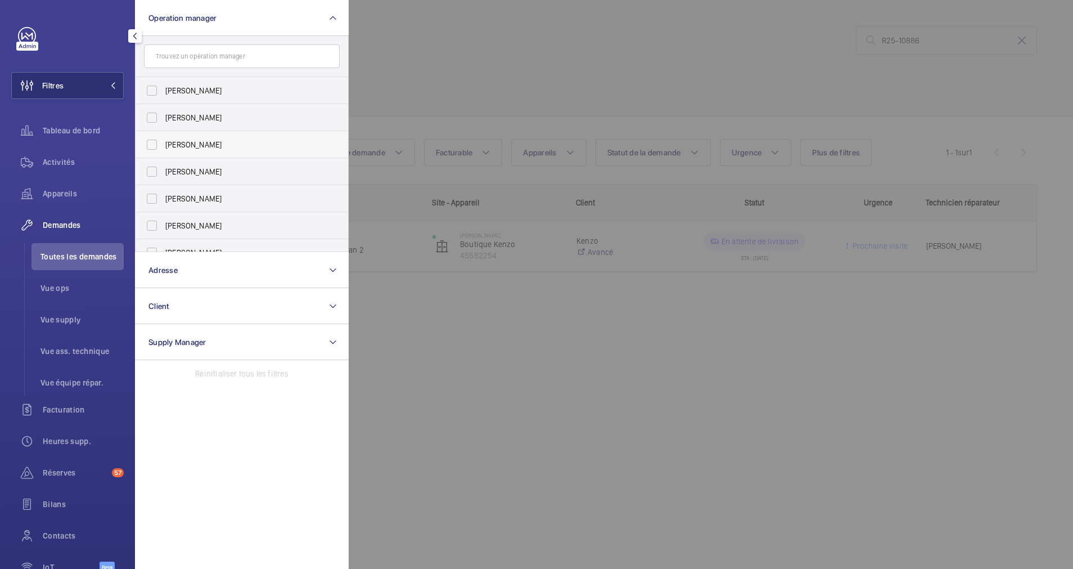
click at [202, 140] on span "[PERSON_NAME]" at bounding box center [242, 144] width 155 height 11
click at [163, 140] on input "[PERSON_NAME]" at bounding box center [152, 144] width 23 height 23
click at [202, 140] on span "[PERSON_NAME]" at bounding box center [242, 144] width 155 height 11
click at [163, 140] on input "[PERSON_NAME]" at bounding box center [152, 144] width 23 height 23
checkbox input "false"
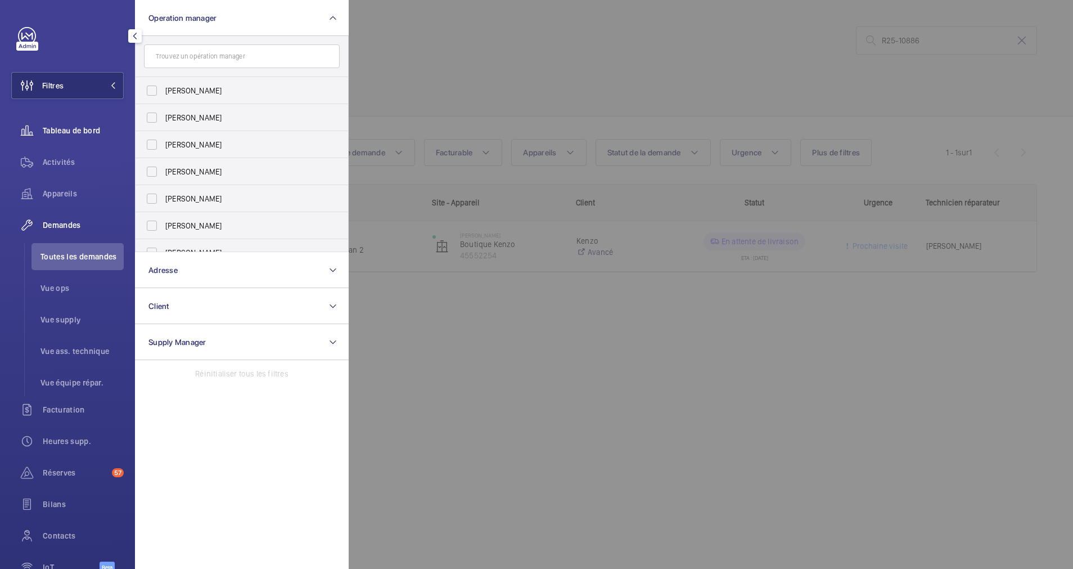
click at [79, 132] on span "Tableau de bord" at bounding box center [83, 130] width 81 height 11
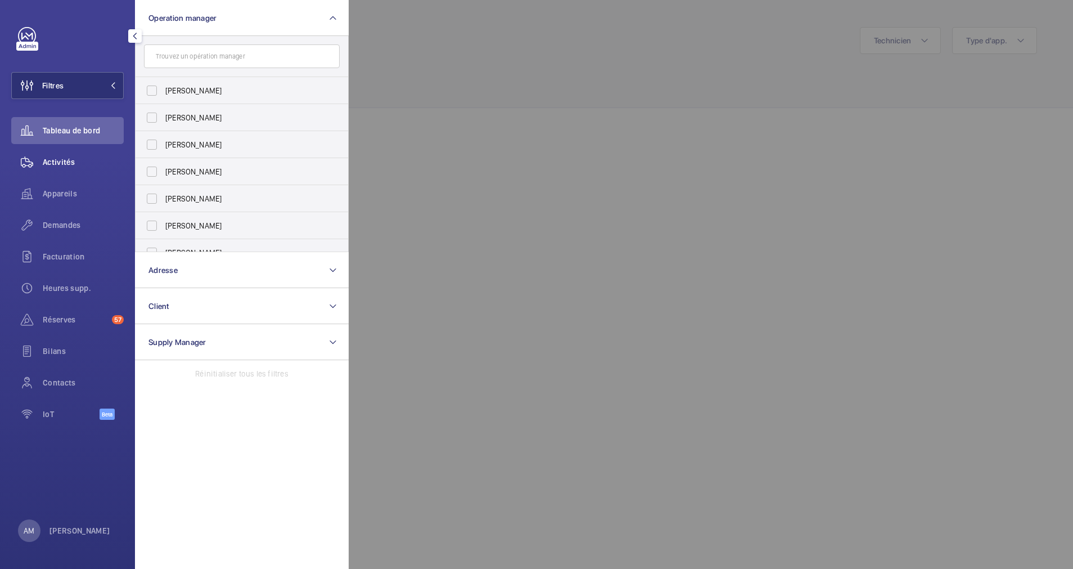
click at [61, 157] on span "Activités" at bounding box center [83, 161] width 81 height 11
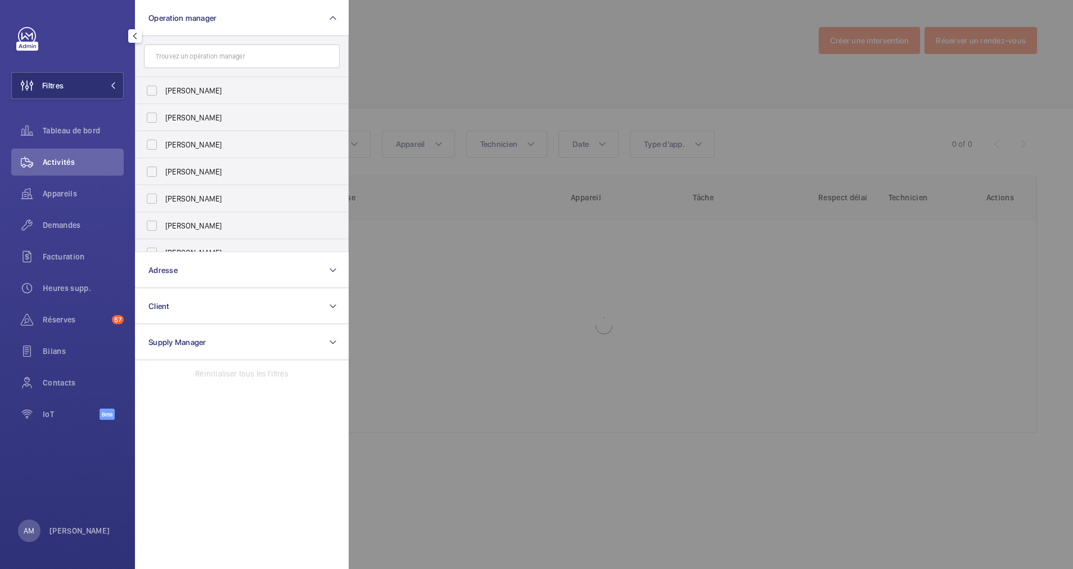
click at [385, 62] on div at bounding box center [885, 284] width 1073 height 569
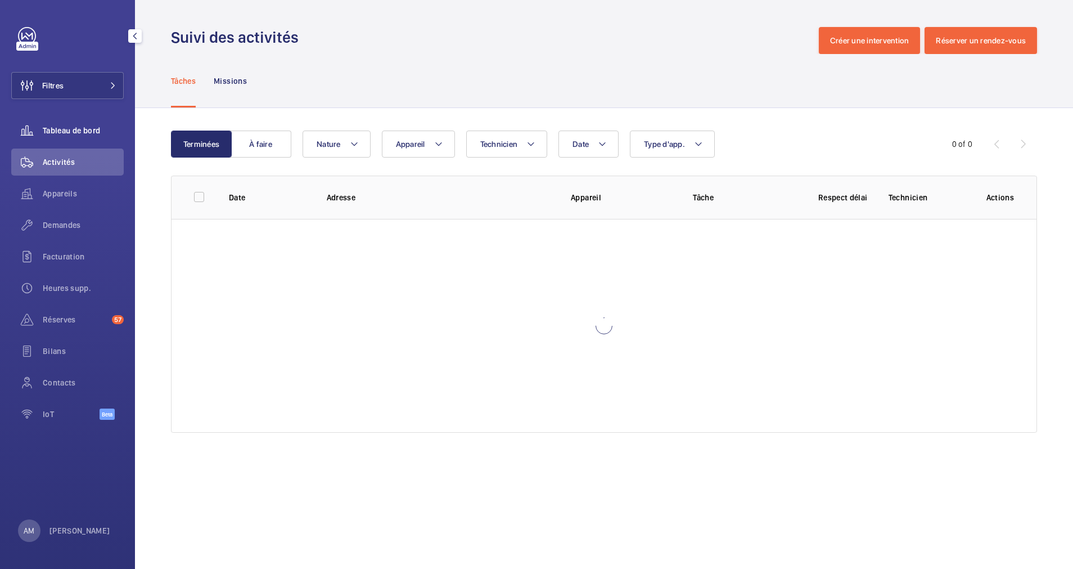
click at [84, 125] on span "Tableau de bord" at bounding box center [83, 130] width 81 height 11
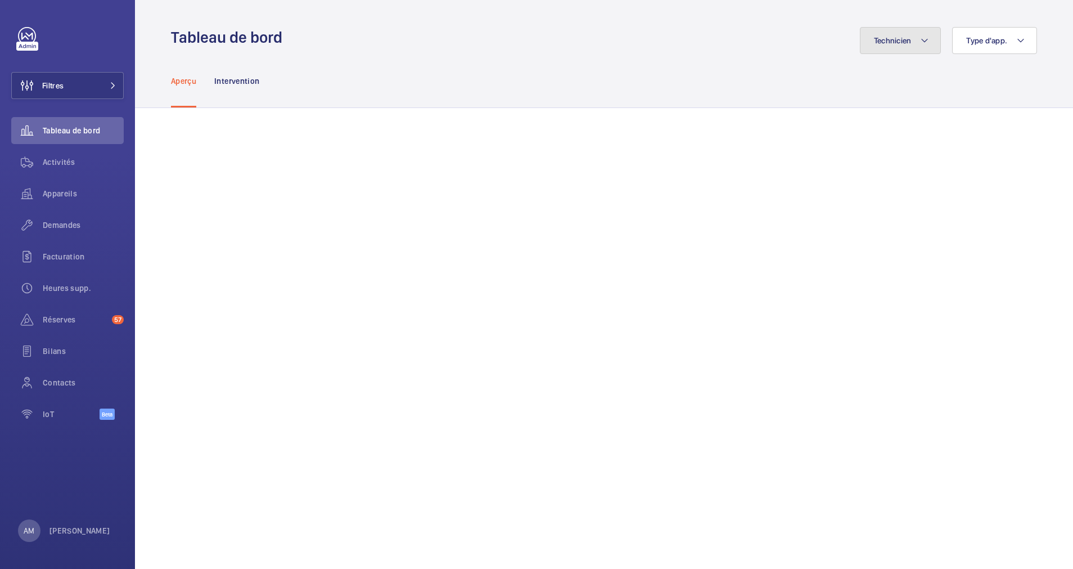
click at [920, 36] on mat-icon at bounding box center [924, 41] width 9 height 14
click at [819, 83] on input "text" at bounding box center [834, 83] width 196 height 24
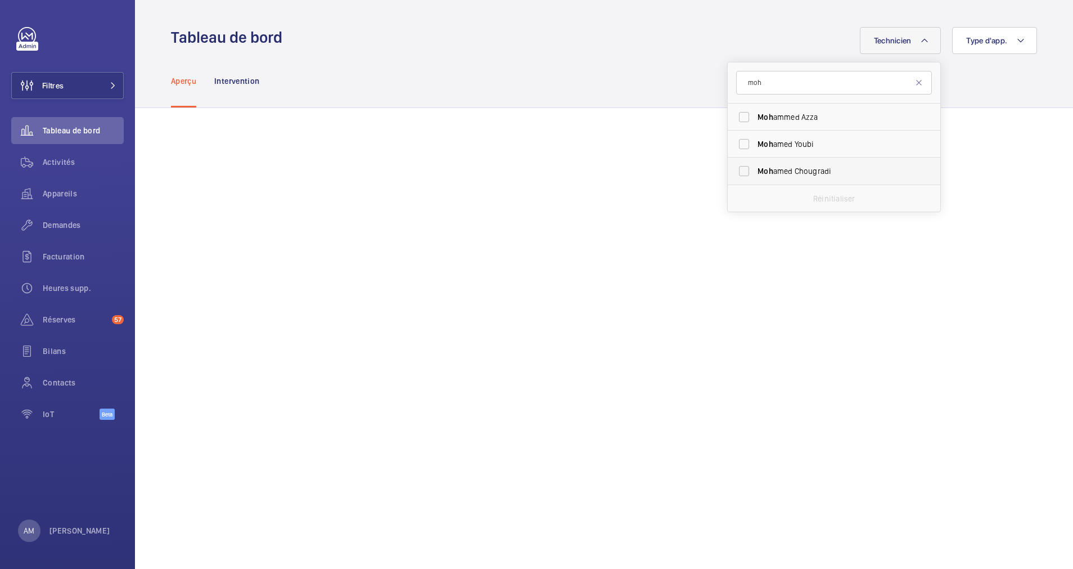
type input "moh"
click at [784, 175] on span "Moh amed Chougradi" at bounding box center [835, 170] width 155 height 11
click at [756, 175] on input "Moh amed Chougradi" at bounding box center [744, 171] width 23 height 23
checkbox input "true"
click at [562, 63] on div "Aperçu Intervention" at bounding box center [604, 80] width 866 height 53
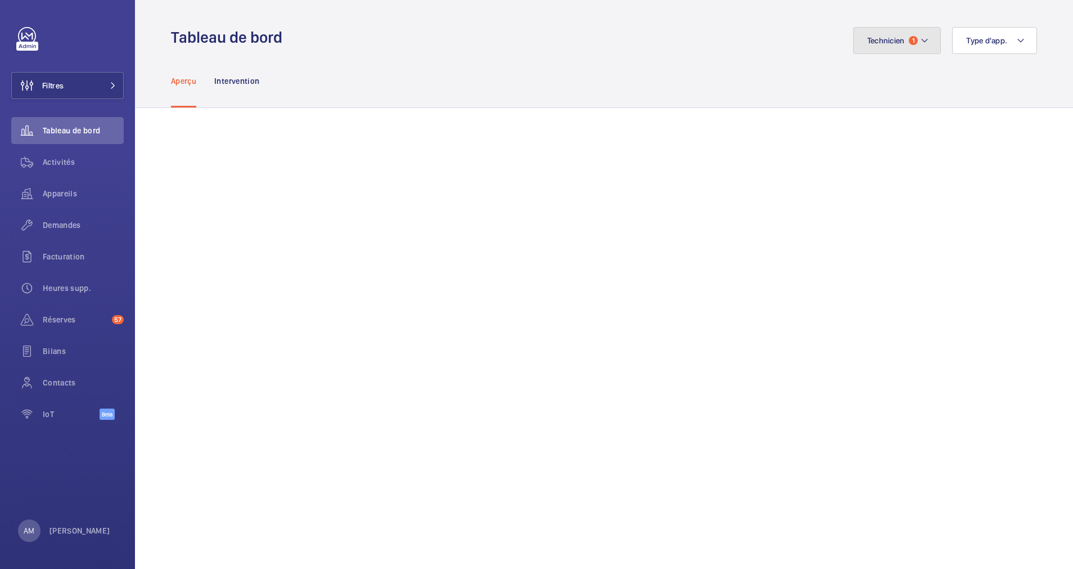
click at [920, 37] on mat-icon at bounding box center [924, 41] width 9 height 14
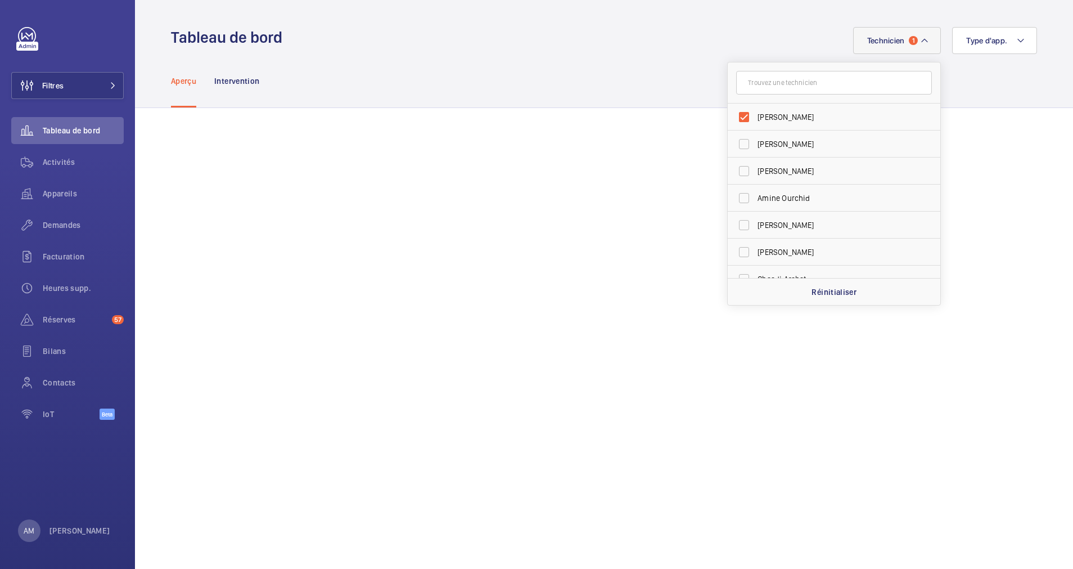
click at [983, 75] on div "Aperçu Intervention" at bounding box center [604, 80] width 866 height 53
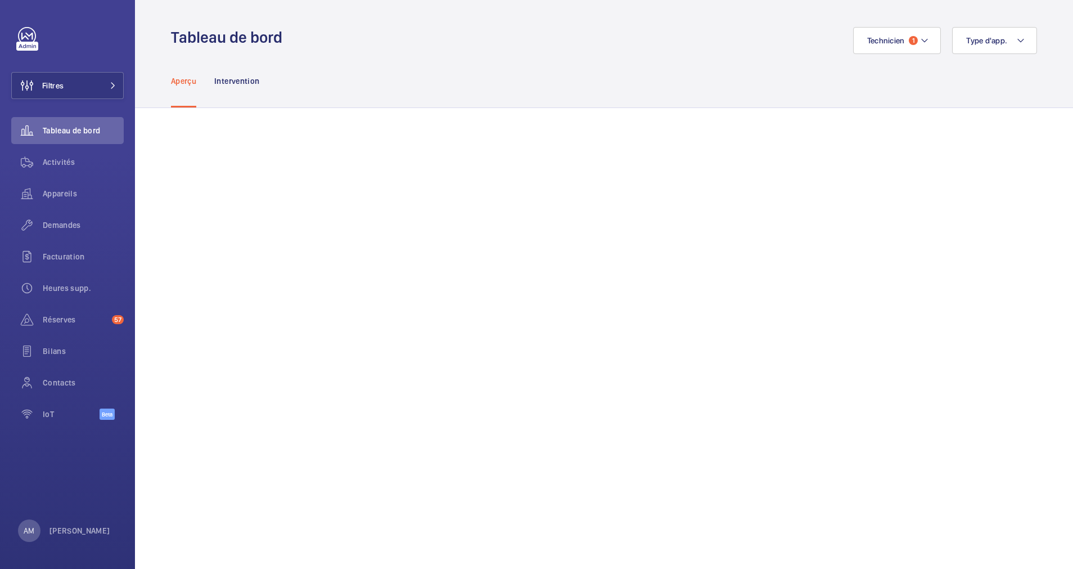
click at [676, 46] on div "Technicien 1 Type d'app." at bounding box center [663, 40] width 748 height 27
click at [113, 89] on button "Filtres" at bounding box center [67, 85] width 113 height 27
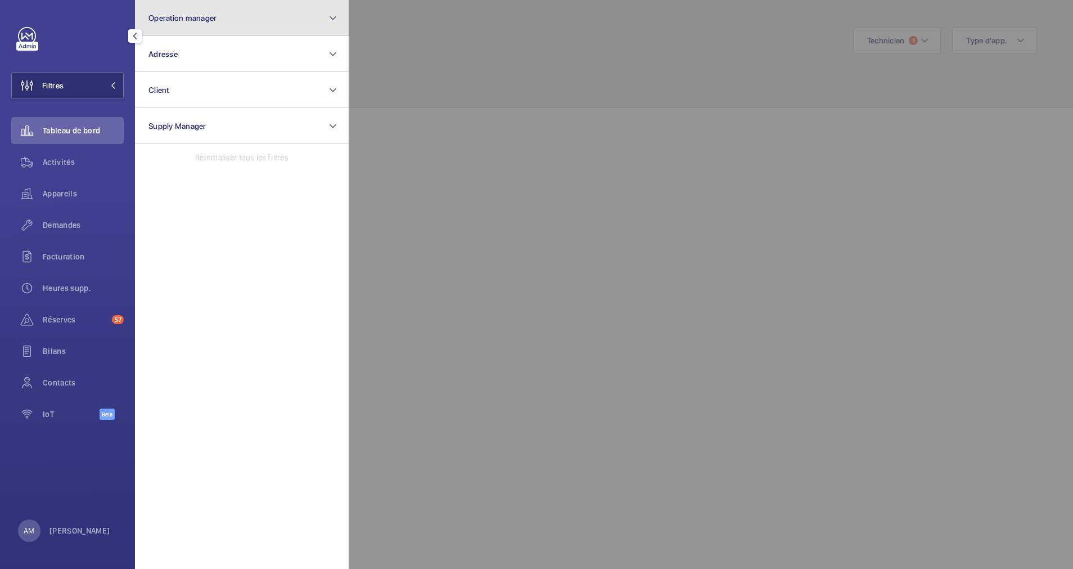
click at [237, 28] on button "Operation manager" at bounding box center [242, 18] width 214 height 36
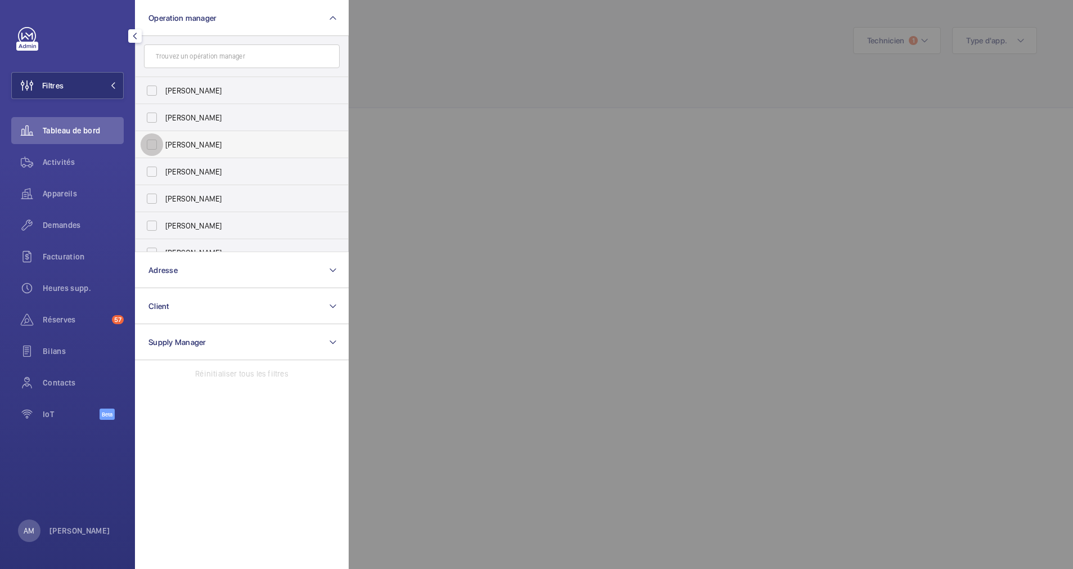
click at [152, 140] on input "[PERSON_NAME]" at bounding box center [152, 144] width 23 height 23
checkbox input "true"
click at [65, 167] on span "Activités" at bounding box center [83, 161] width 81 height 11
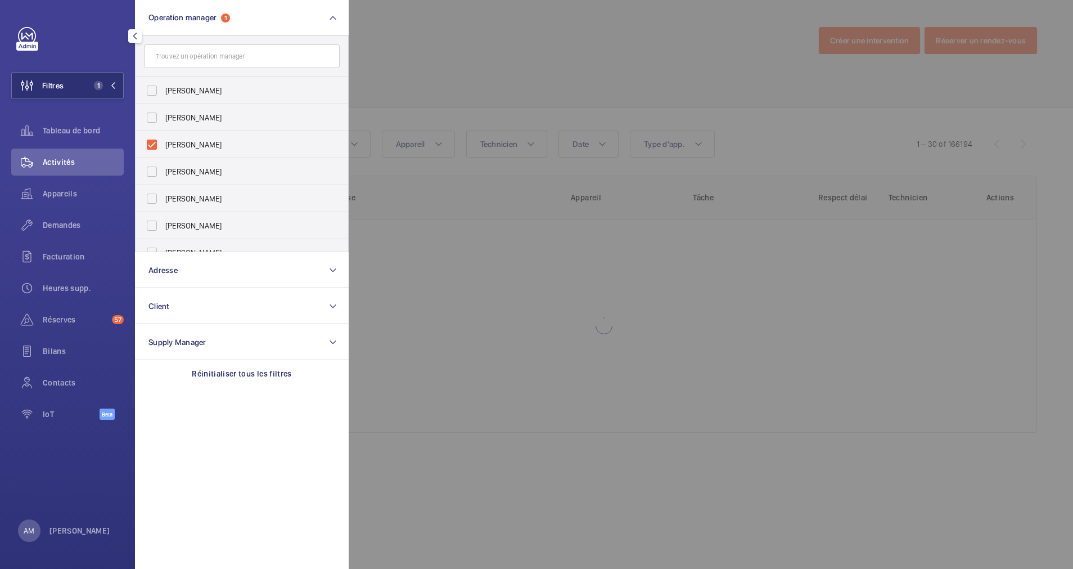
click at [502, 101] on div at bounding box center [885, 284] width 1073 height 569
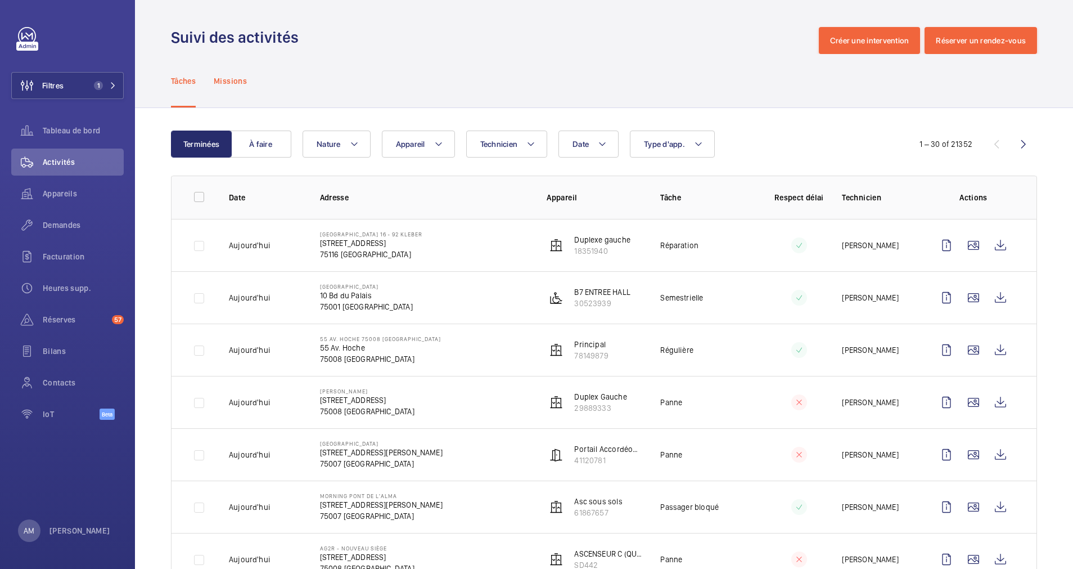
click at [229, 80] on p "Missions" at bounding box center [230, 80] width 33 height 11
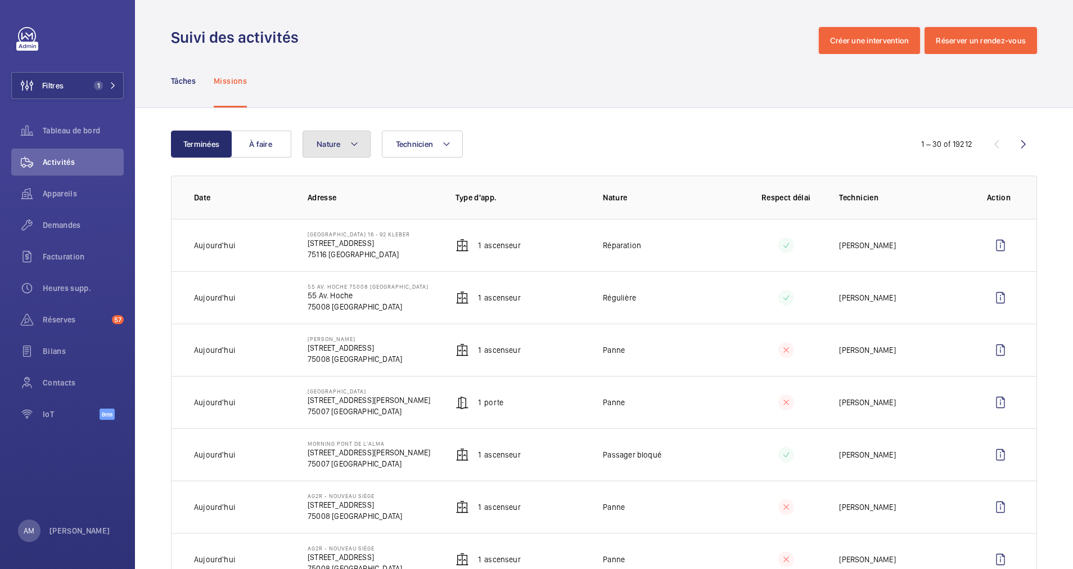
click at [356, 136] on button "Nature" at bounding box center [337, 144] width 68 height 27
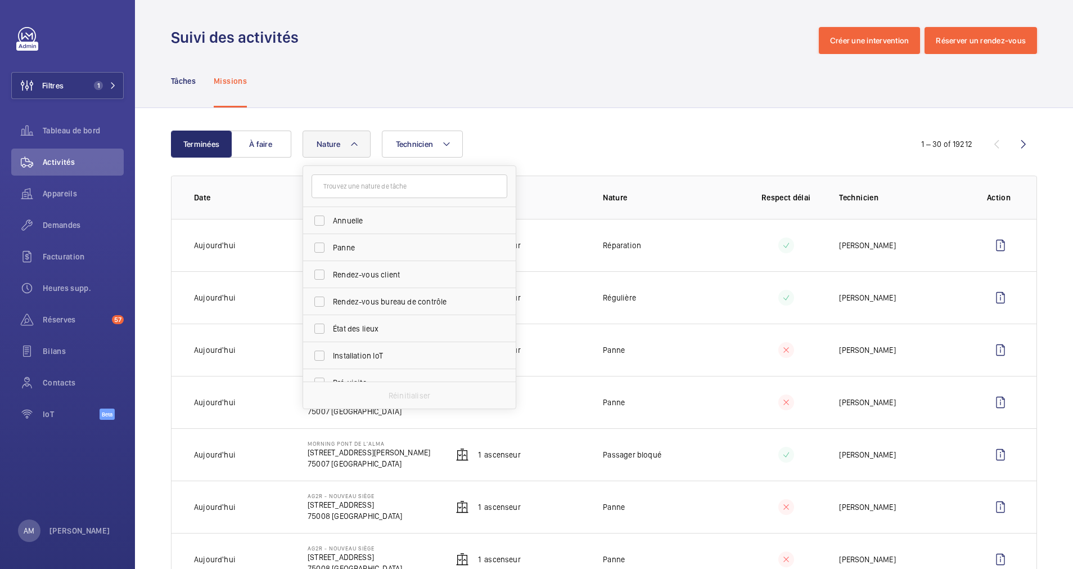
click at [349, 190] on input "text" at bounding box center [410, 186] width 196 height 24
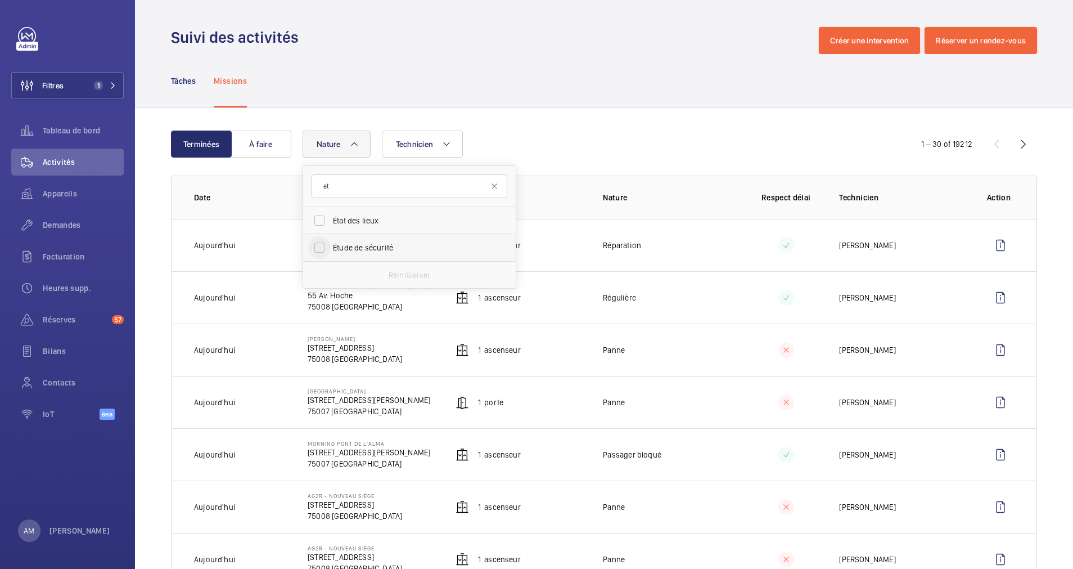
type input "et"
click at [324, 244] on input "Étude de sécurité" at bounding box center [319, 247] width 23 height 23
checkbox input "true"
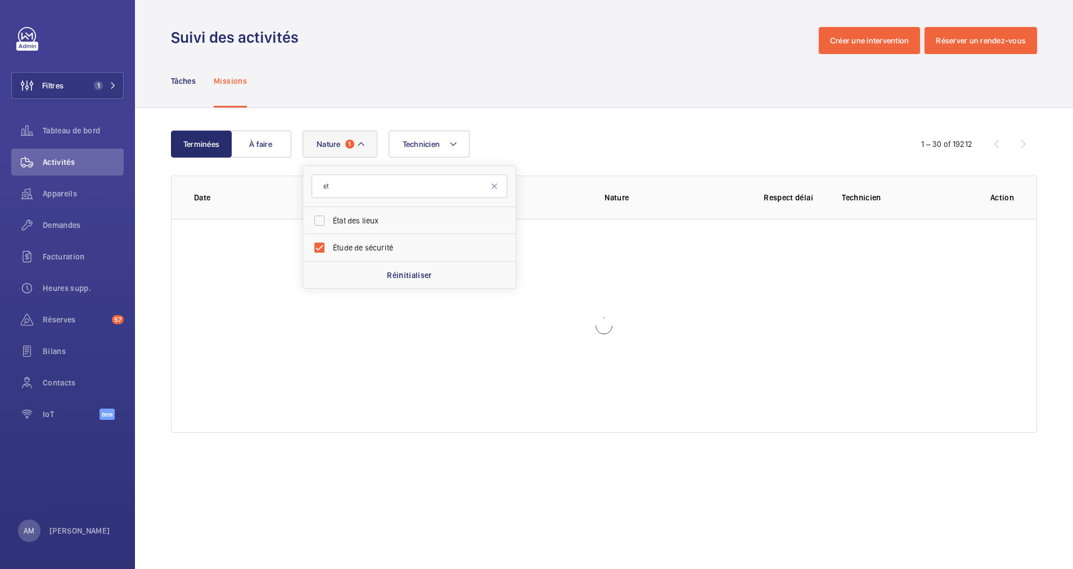
click at [508, 132] on div "Technicien Nature 1 et État des lieux Étude de sécurité Réinitialiser" at bounding box center [603, 144] width 600 height 27
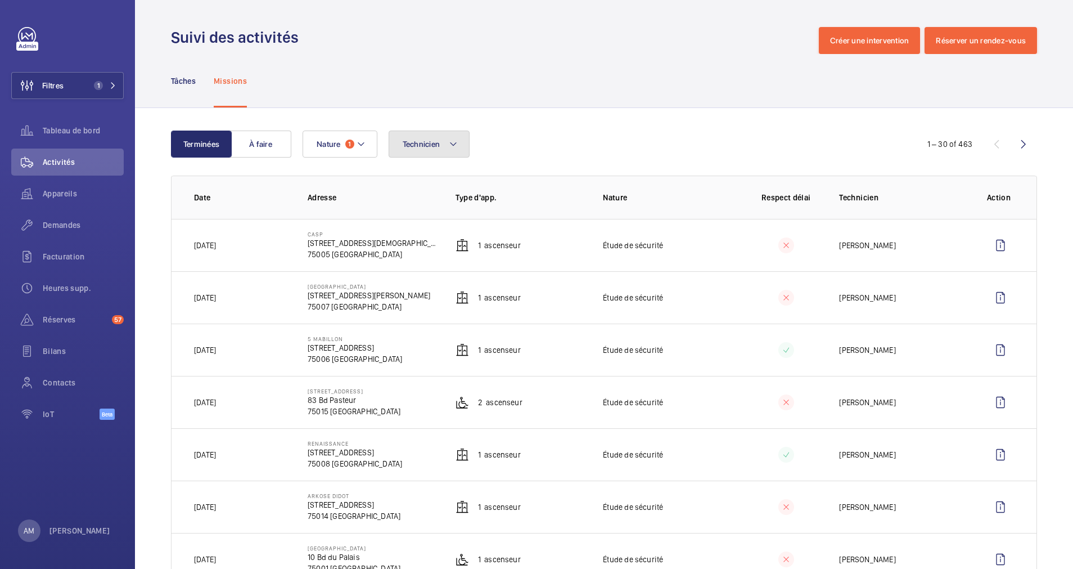
click at [457, 142] on mat-icon at bounding box center [453, 144] width 9 height 14
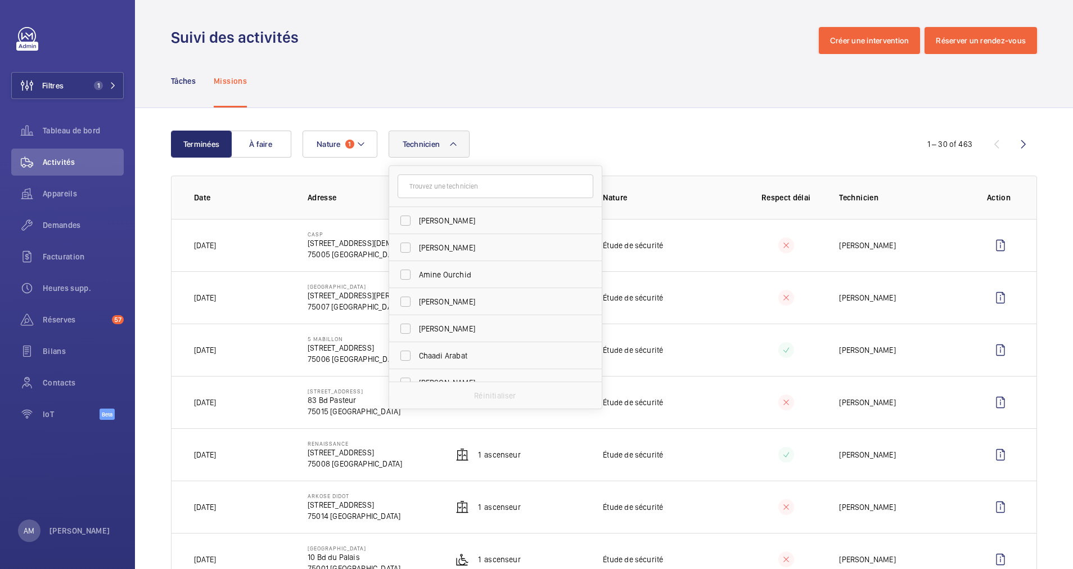
click at [418, 186] on input "text" at bounding box center [496, 186] width 196 height 24
type input "moh"
click at [421, 270] on span "Moh" at bounding box center [427, 274] width 16 height 9
click at [417, 270] on input "Moh amed Chougradi" at bounding box center [405, 274] width 23 height 23
checkbox input "true"
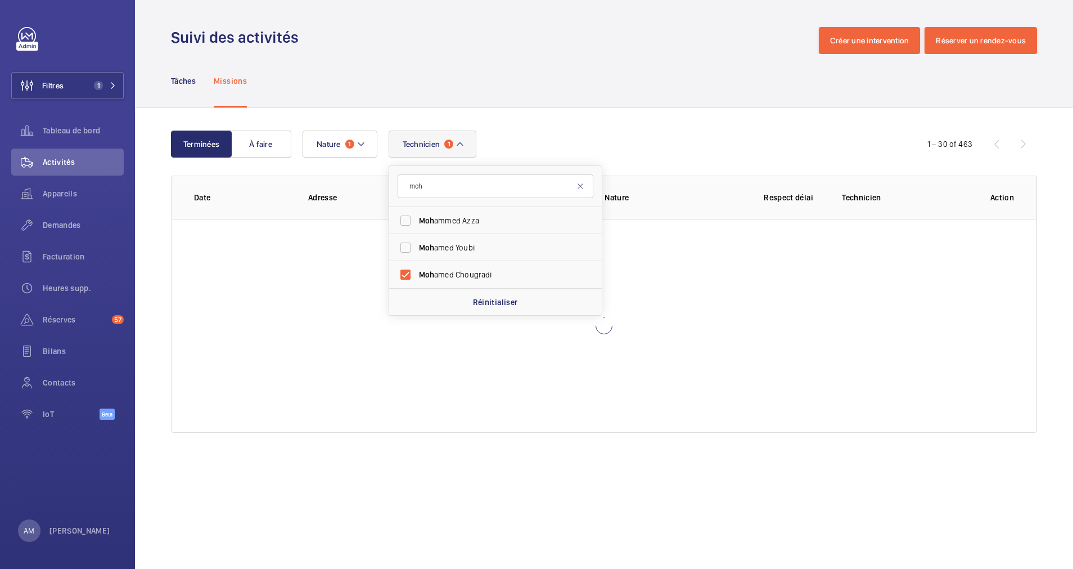
click at [597, 114] on div "Terminées À faire Technicien 1 moh Moh ammed Azza Moh amed Youbi Moh amed Choug…" at bounding box center [604, 284] width 938 height 352
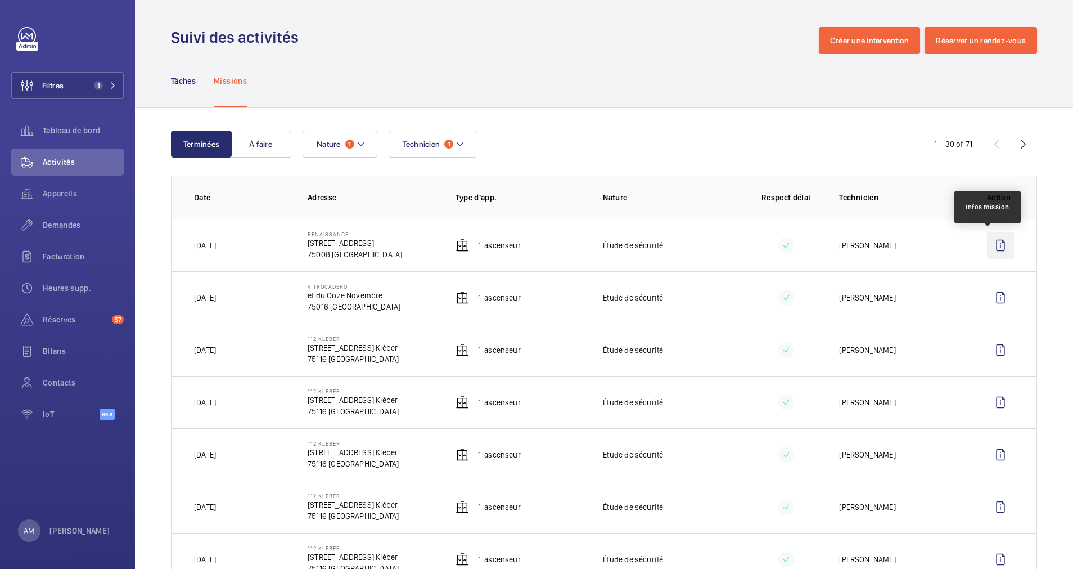
click at [989, 241] on wm-front-icon-button at bounding box center [1000, 245] width 27 height 27
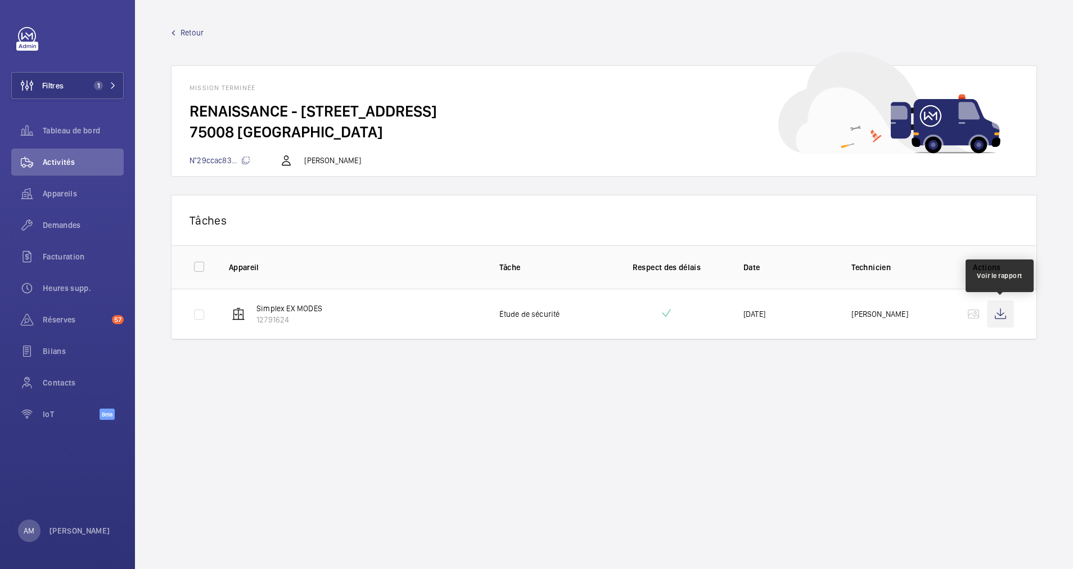
click at [1004, 314] on wm-front-icon-button at bounding box center [1000, 313] width 27 height 27
click at [182, 29] on span "Retour" at bounding box center [192, 32] width 23 height 11
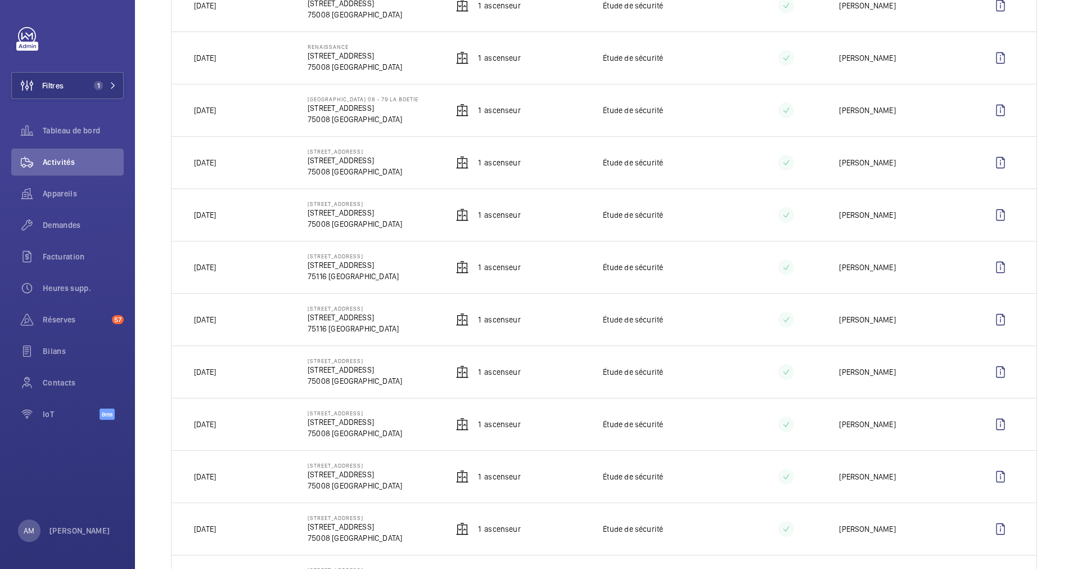
scroll to position [1247, 0]
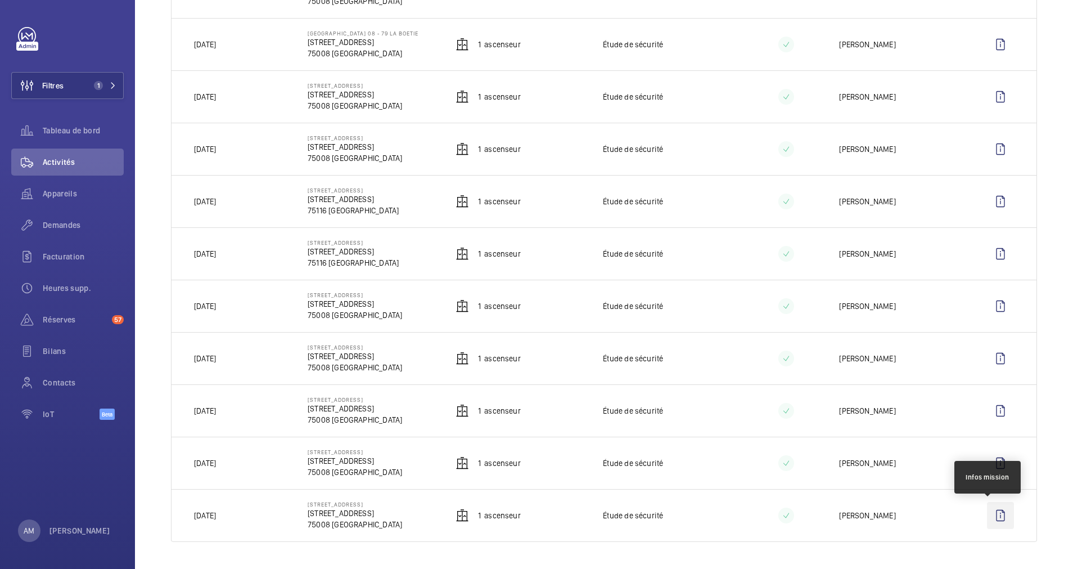
click at [993, 509] on wm-front-icon-button at bounding box center [1000, 515] width 27 height 27
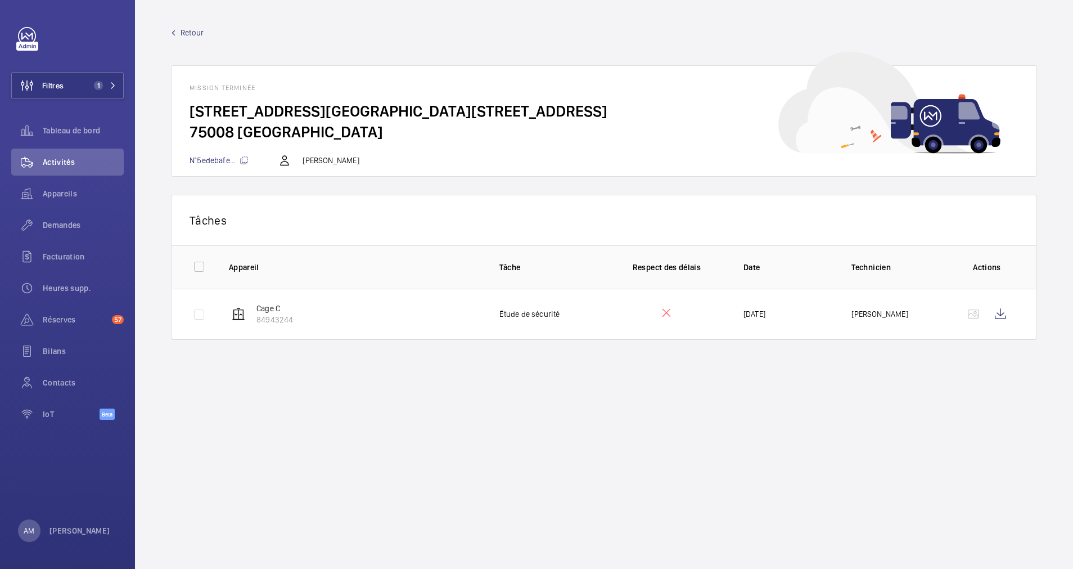
click at [189, 30] on span "Retour" at bounding box center [192, 32] width 23 height 11
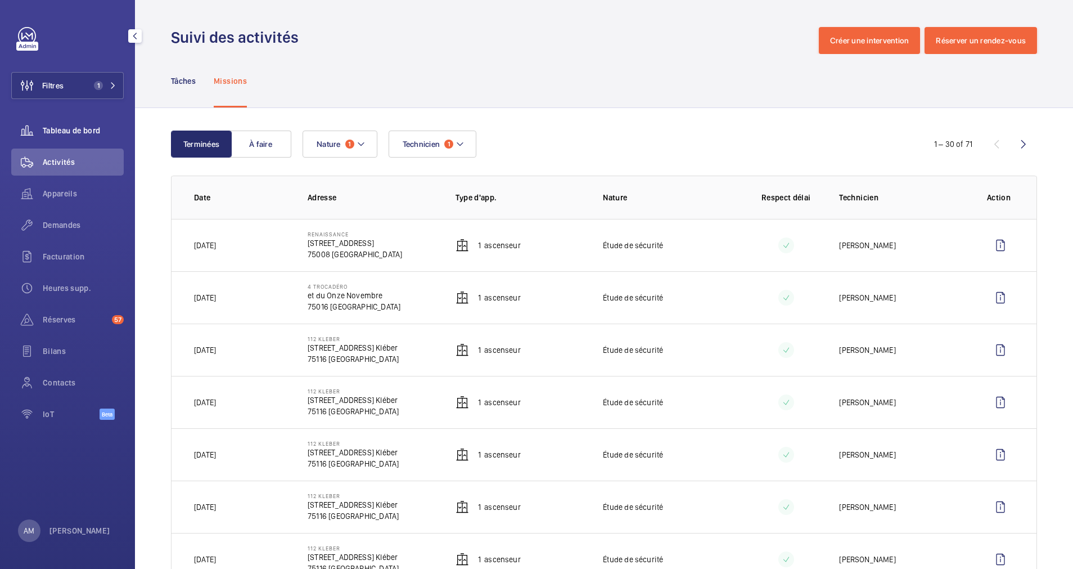
click at [78, 126] on span "Tableau de bord" at bounding box center [83, 130] width 81 height 11
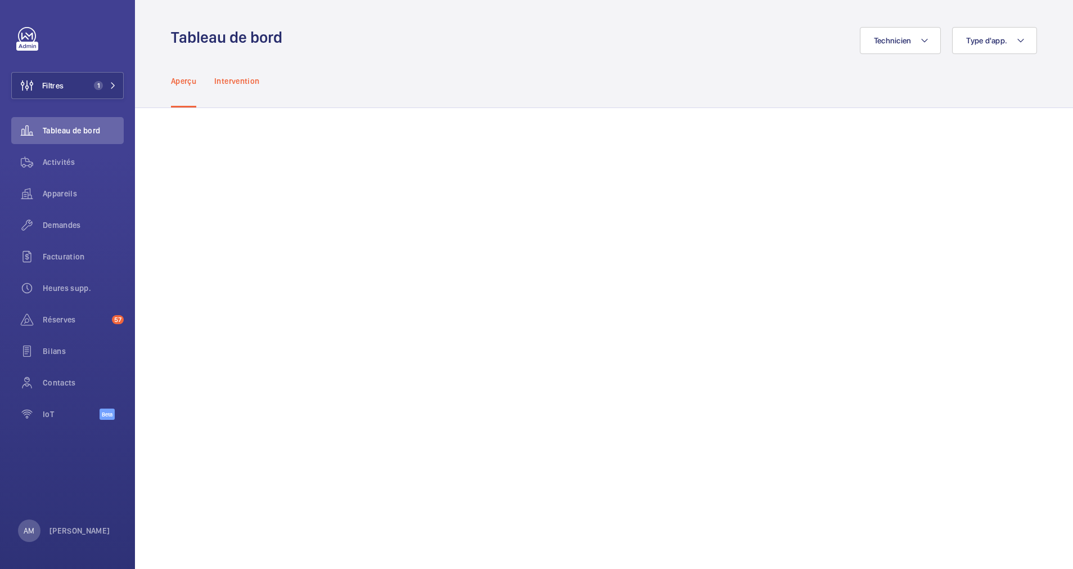
click at [237, 80] on p "Intervention" at bounding box center [236, 80] width 45 height 11
click at [185, 79] on p "Aperçu" at bounding box center [183, 80] width 25 height 11
click at [920, 42] on mat-icon at bounding box center [924, 41] width 9 height 14
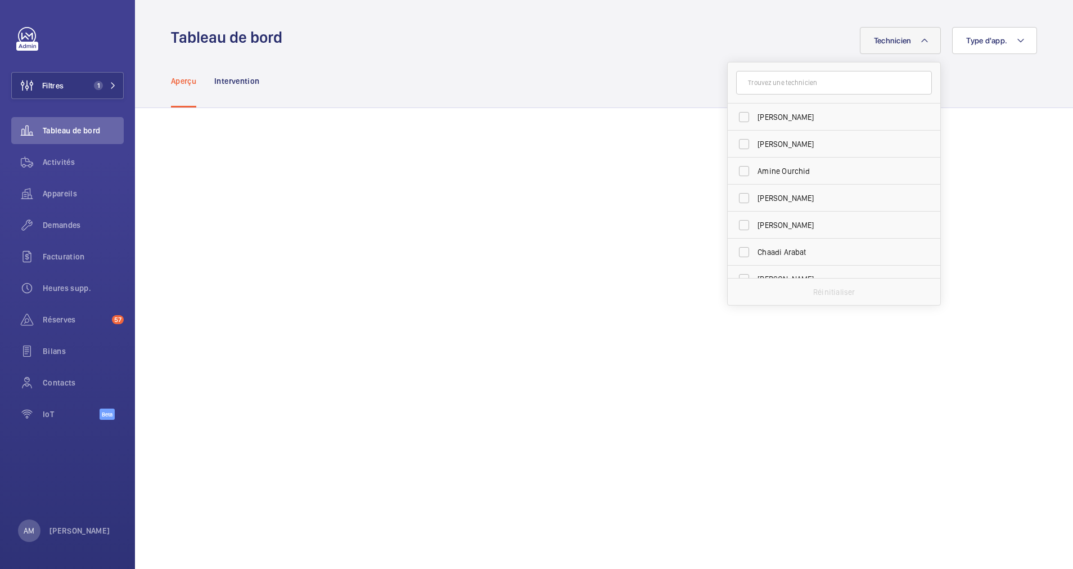
click at [817, 81] on input "text" at bounding box center [834, 83] width 196 height 24
type input "moh"
click at [758, 174] on span "Moh" at bounding box center [766, 171] width 16 height 9
click at [756, 174] on input "Moh amed Chougradi" at bounding box center [744, 171] width 23 height 23
checkbox input "true"
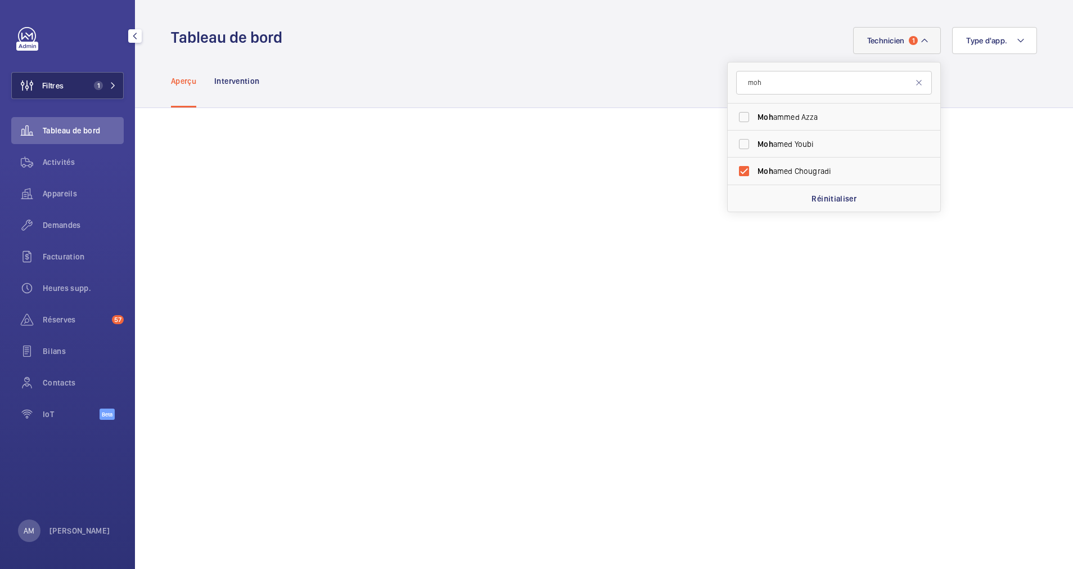
click at [79, 75] on button "Filtres 1" at bounding box center [67, 85] width 113 height 27
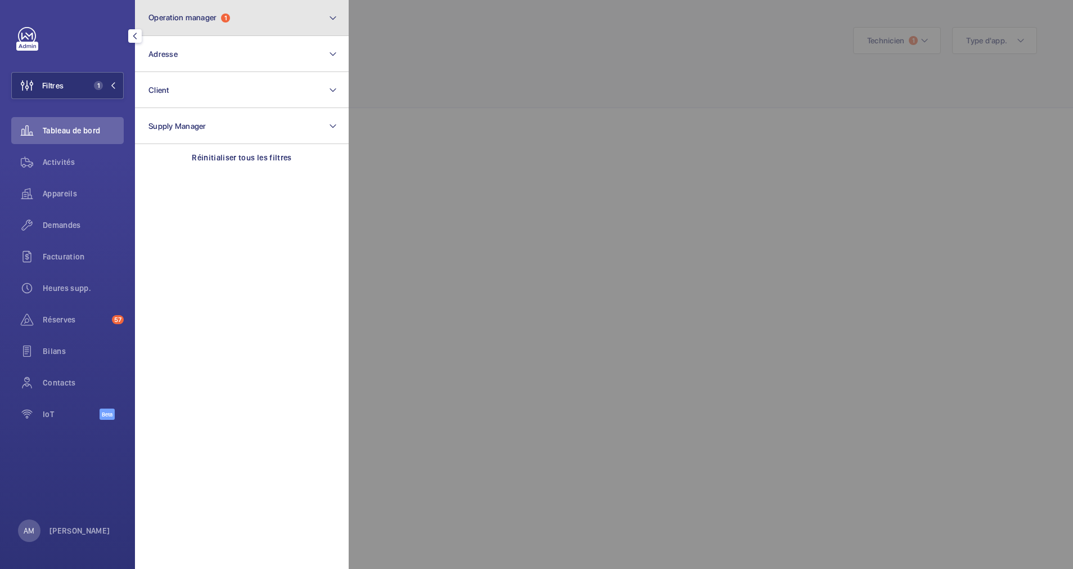
click at [240, 32] on button "Operation manager 1" at bounding box center [242, 18] width 214 height 36
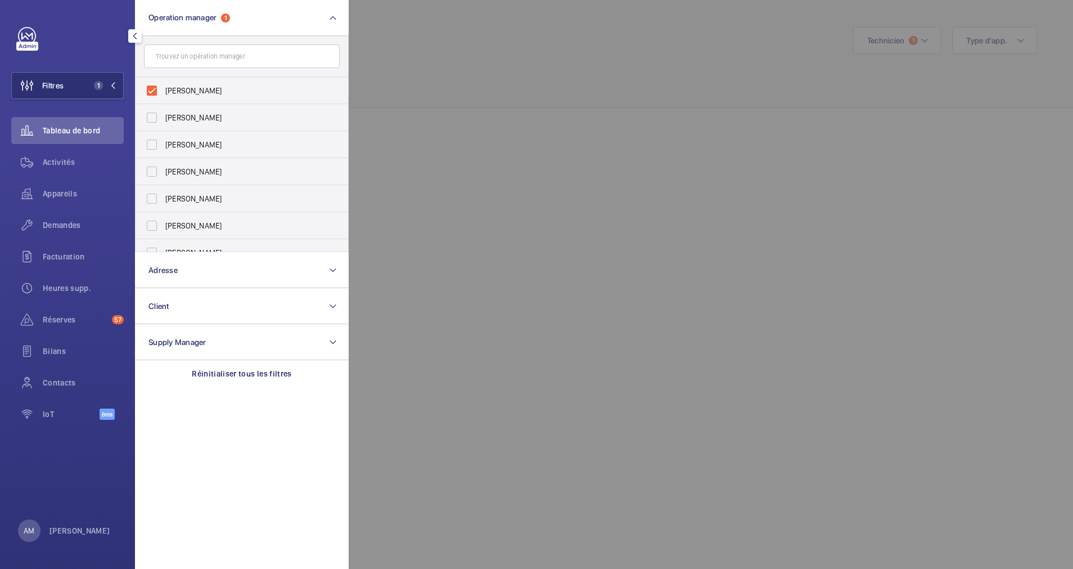
click at [555, 60] on div at bounding box center [885, 284] width 1073 height 569
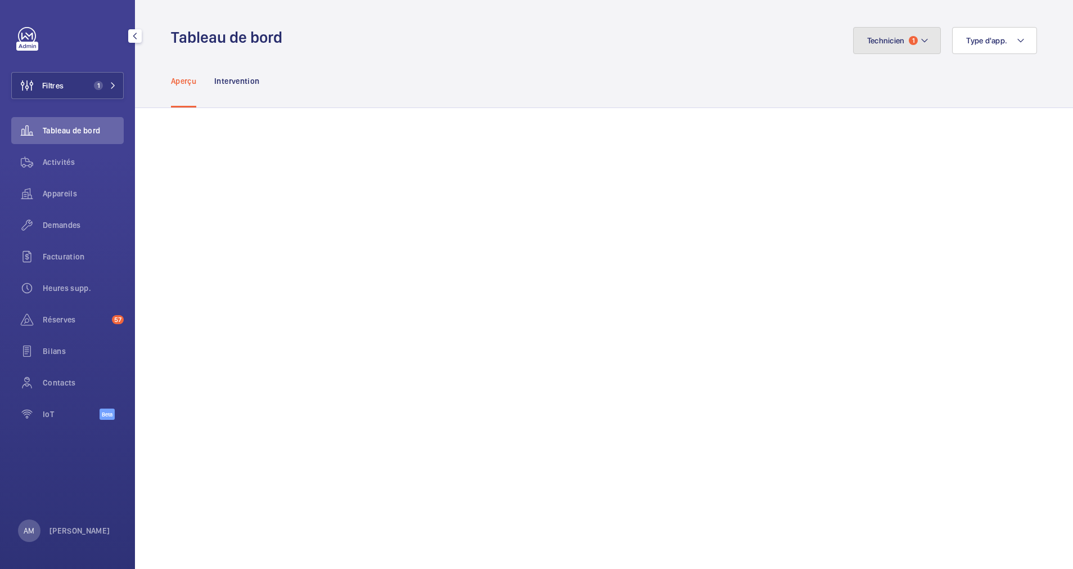
click at [920, 43] on mat-icon at bounding box center [924, 41] width 9 height 14
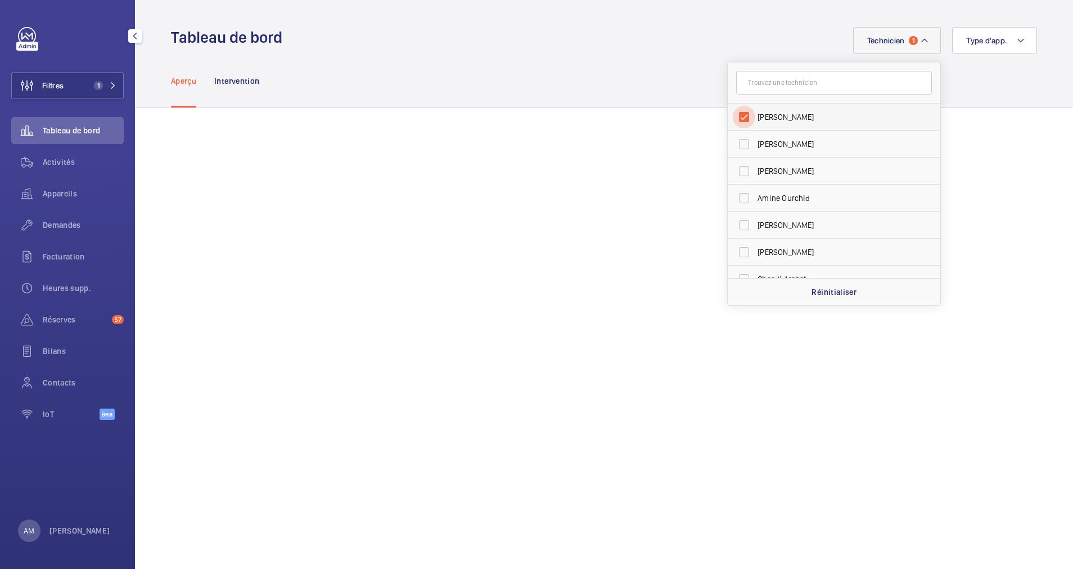
click at [733, 115] on input "[PERSON_NAME]" at bounding box center [744, 117] width 23 height 23
checkbox input "false"
click at [757, 24] on wm-front-admin-header "Tableau de bord Technicien Jerome Eniona Florian Cazal Amine Ourchid Romain Fla…" at bounding box center [604, 27] width 938 height 54
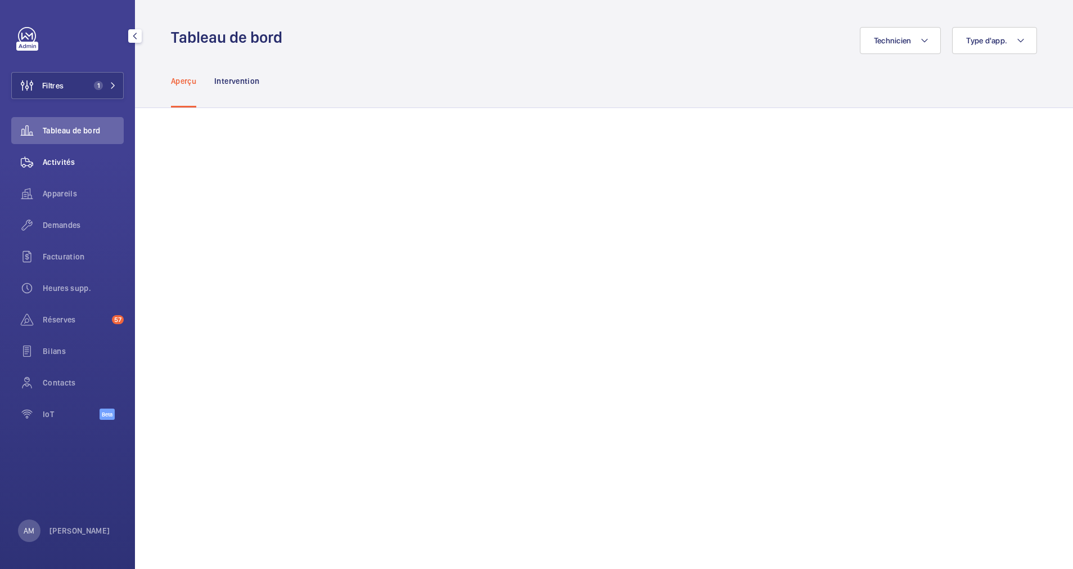
click at [68, 161] on span "Activités" at bounding box center [83, 161] width 81 height 11
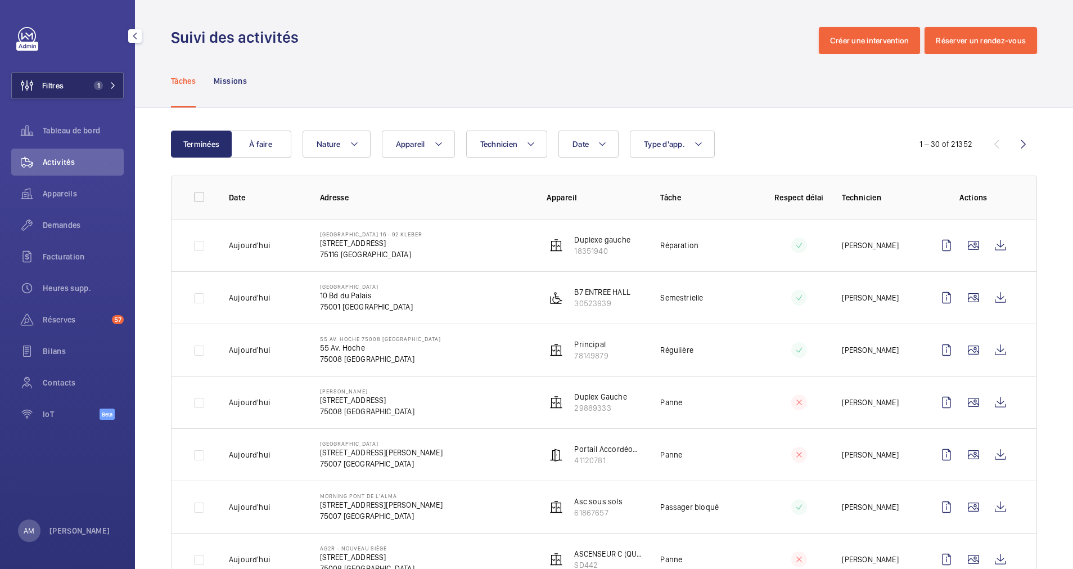
click at [98, 83] on span "1" at bounding box center [98, 85] width 9 height 9
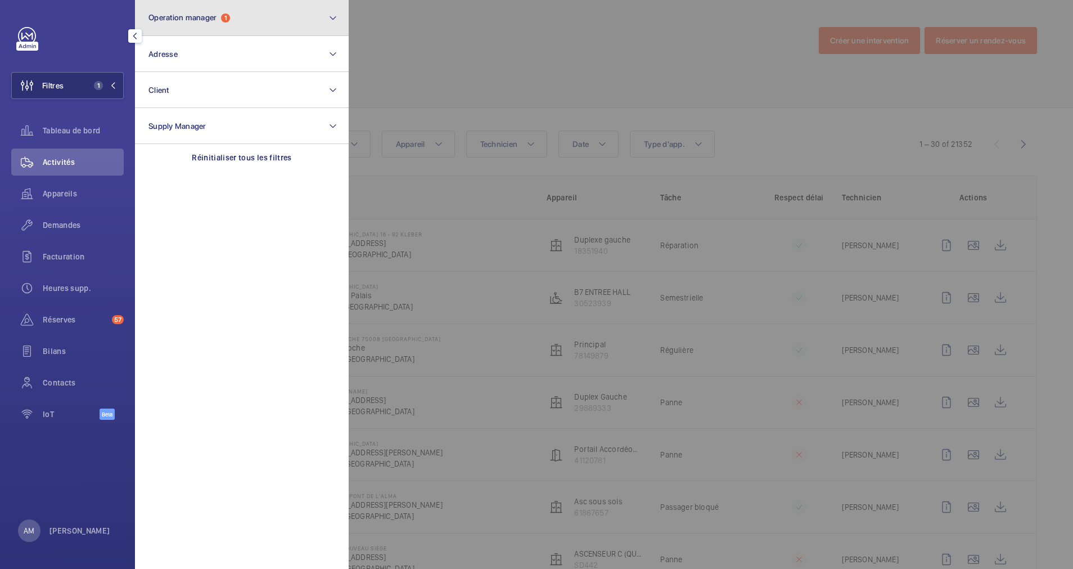
click at [262, 15] on button "Operation manager 1" at bounding box center [242, 18] width 214 height 36
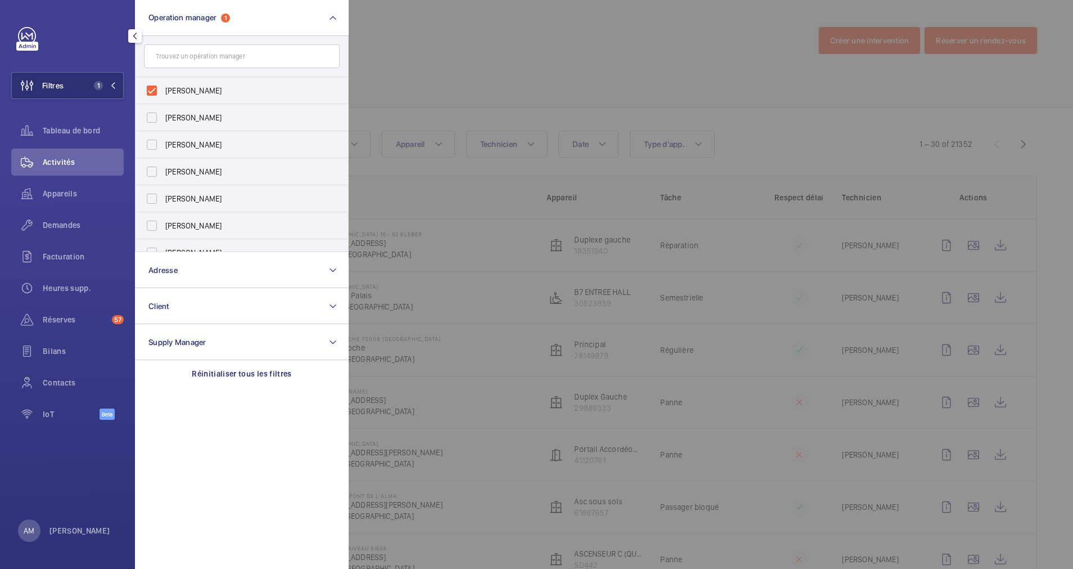
click at [266, 36] on form at bounding box center [242, 56] width 213 height 41
click at [289, 19] on button "Operation manager 1" at bounding box center [242, 18] width 214 height 36
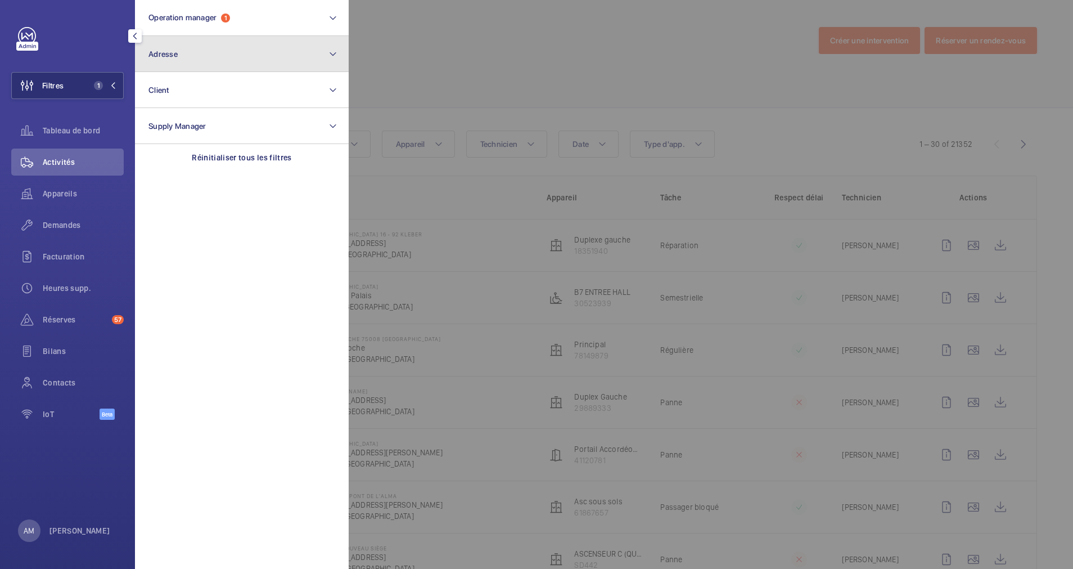
click at [237, 57] on button "Adresse" at bounding box center [242, 54] width 214 height 36
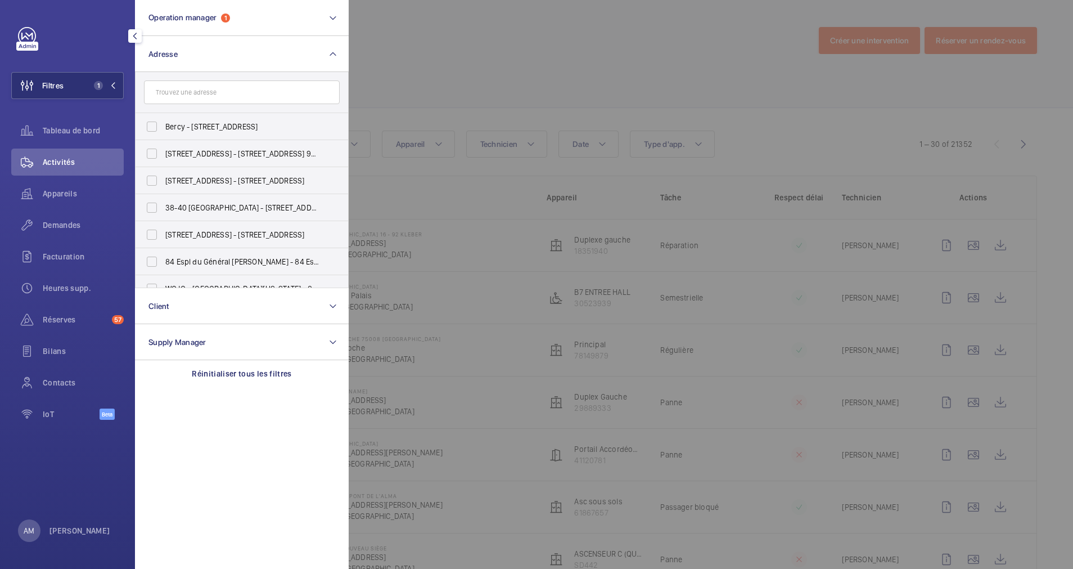
click at [208, 95] on input "text" at bounding box center [242, 92] width 196 height 24
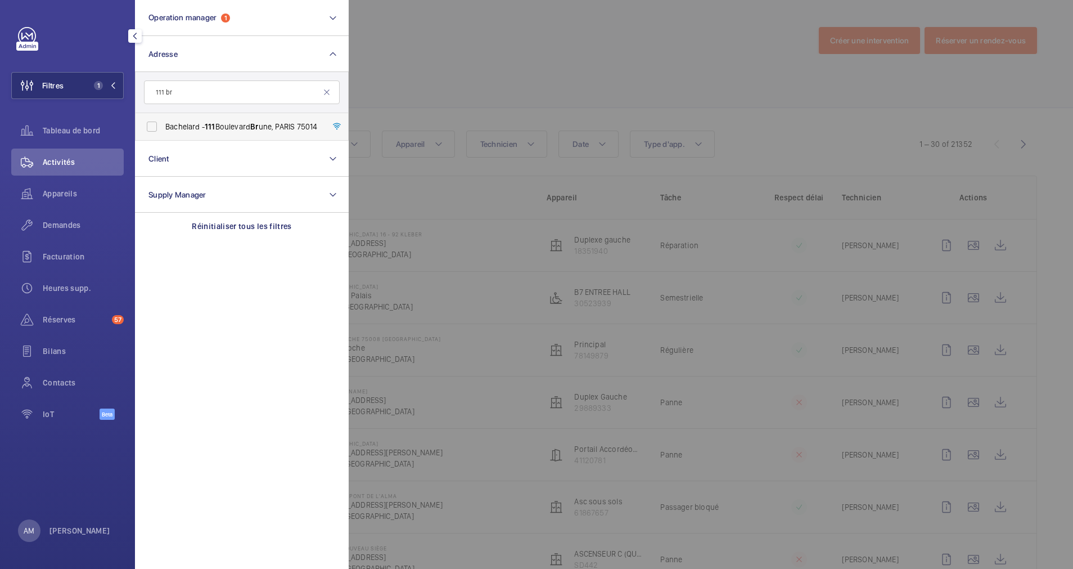
type input "111 br"
click at [193, 124] on span "Bachelard - 111 Boulevard Br une, PARIS 75014" at bounding box center [242, 126] width 155 height 11
click at [163, 124] on input "Bachelard - 111 Boulevard Br une, PARIS 75014" at bounding box center [152, 126] width 23 height 23
checkbox input "true"
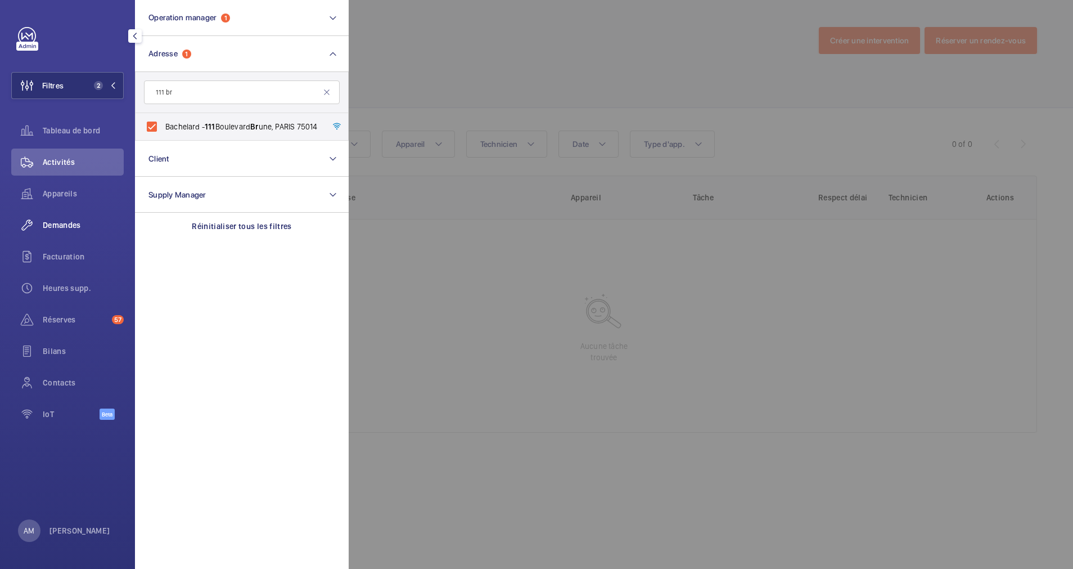
click at [59, 232] on div "Demandes" at bounding box center [67, 225] width 113 height 27
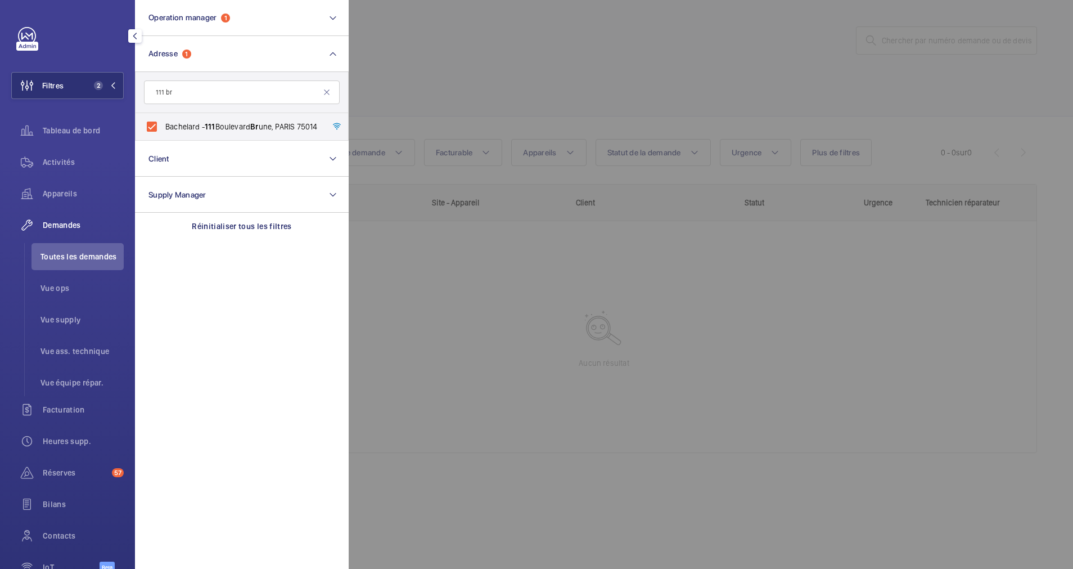
click at [538, 68] on div at bounding box center [885, 284] width 1073 height 569
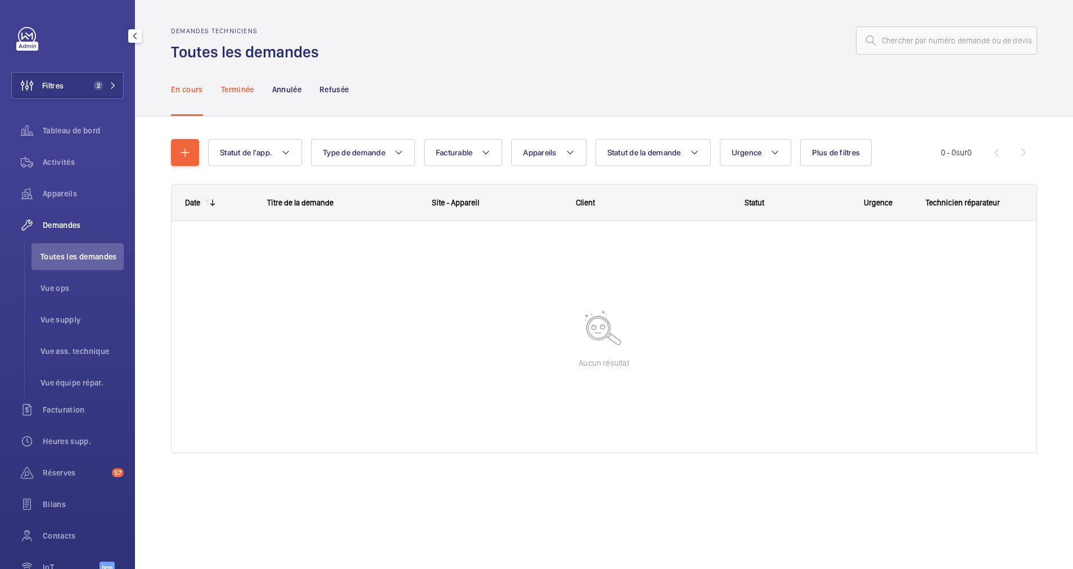
click at [237, 89] on p "Terminée" at bounding box center [237, 89] width 33 height 11
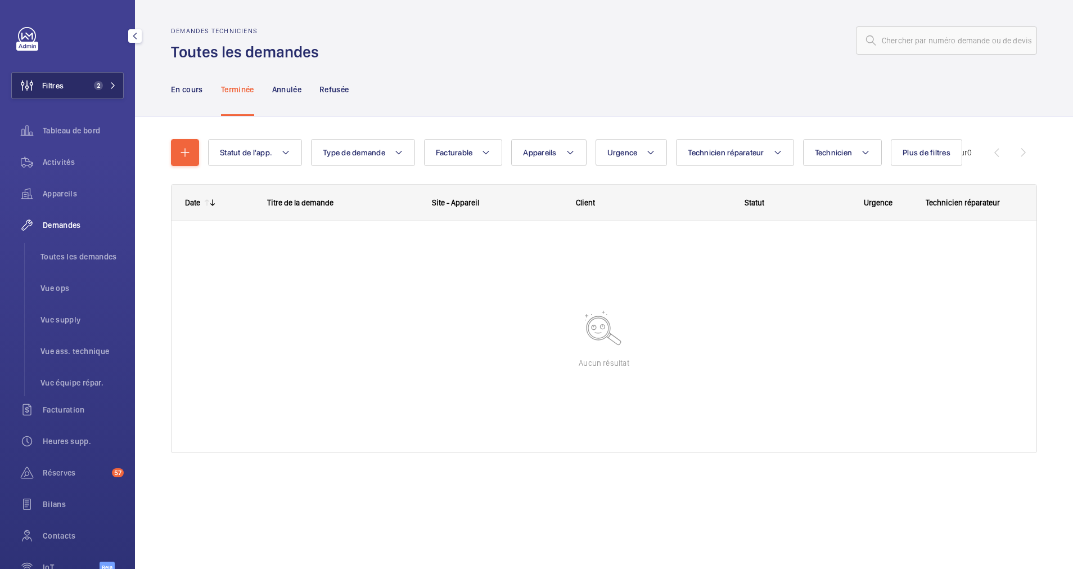
drag, startPoint x: 83, startPoint y: 78, endPoint x: 89, endPoint y: 77, distance: 6.8
click at [85, 78] on button "Filtres 2" at bounding box center [67, 85] width 113 height 27
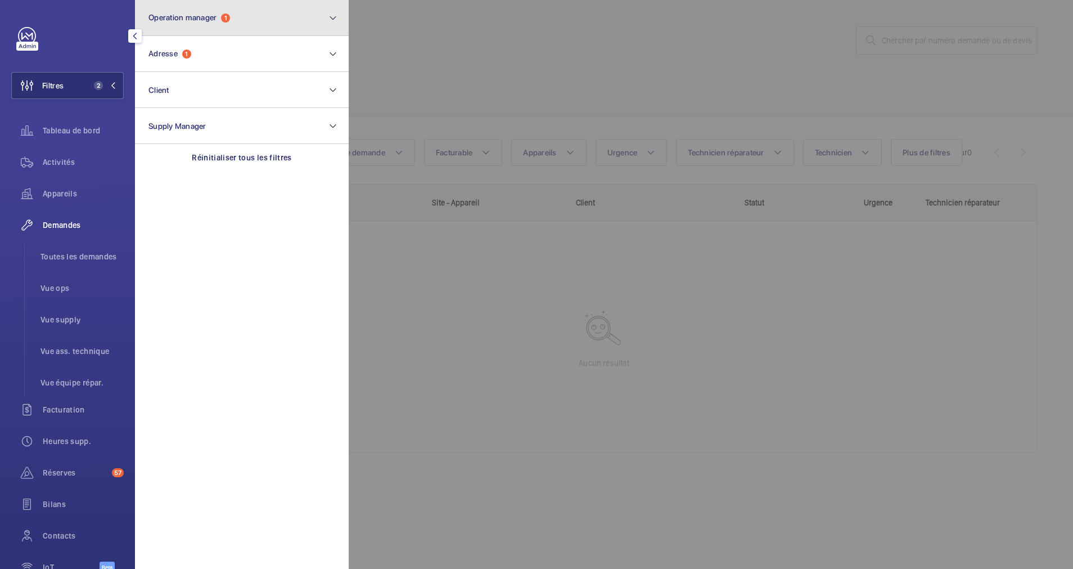
click at [281, 26] on button "Operation manager 1" at bounding box center [242, 18] width 214 height 36
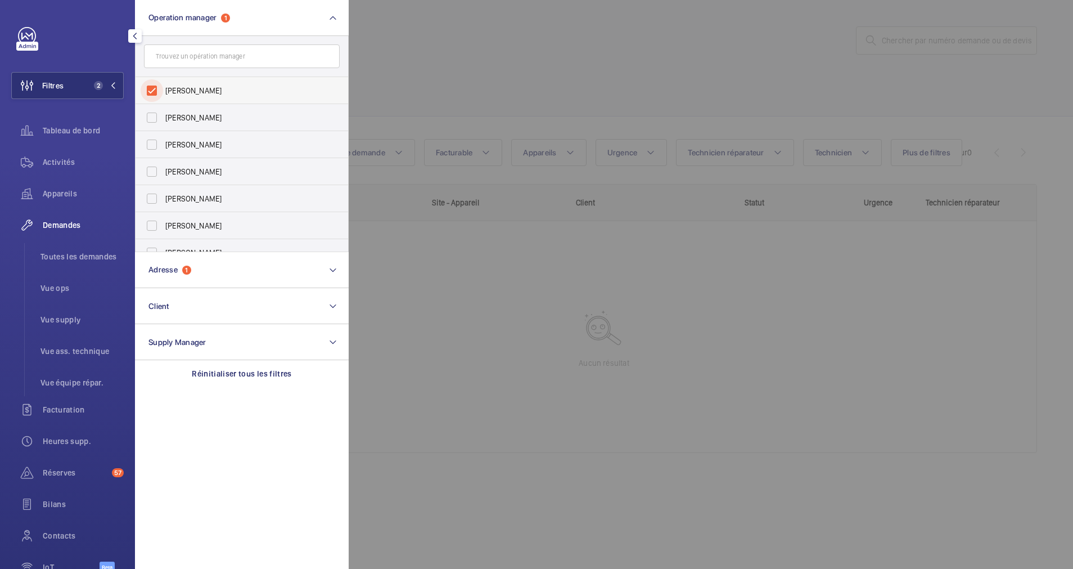
drag, startPoint x: 156, startPoint y: 87, endPoint x: 167, endPoint y: 82, distance: 11.3
click at [163, 82] on div "[PERSON_NAME]" at bounding box center [152, 90] width 23 height 23
click at [464, 53] on div at bounding box center [885, 284] width 1073 height 569
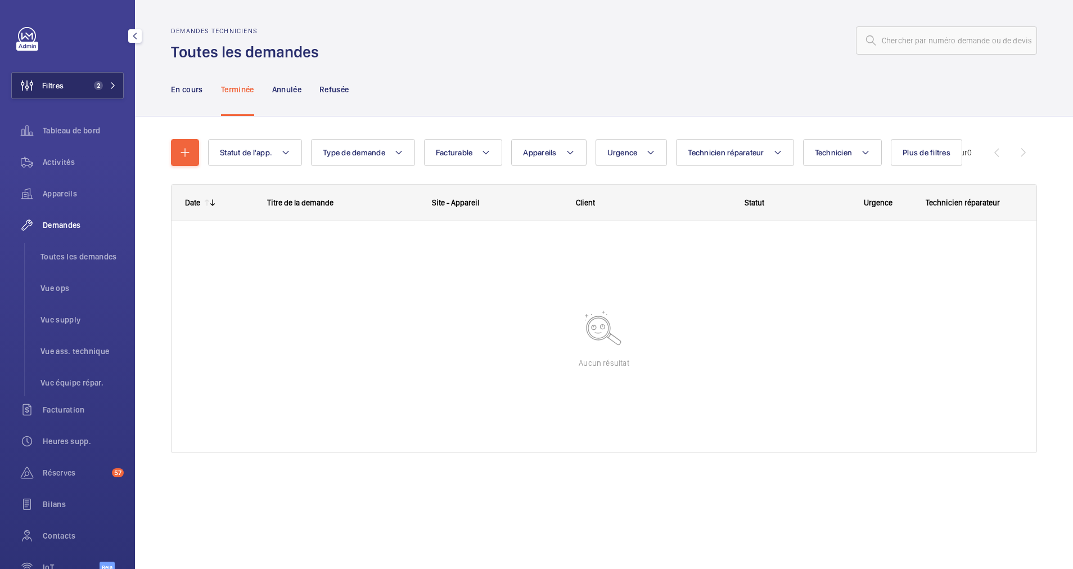
click at [65, 79] on button "Filtres 2" at bounding box center [67, 85] width 113 height 27
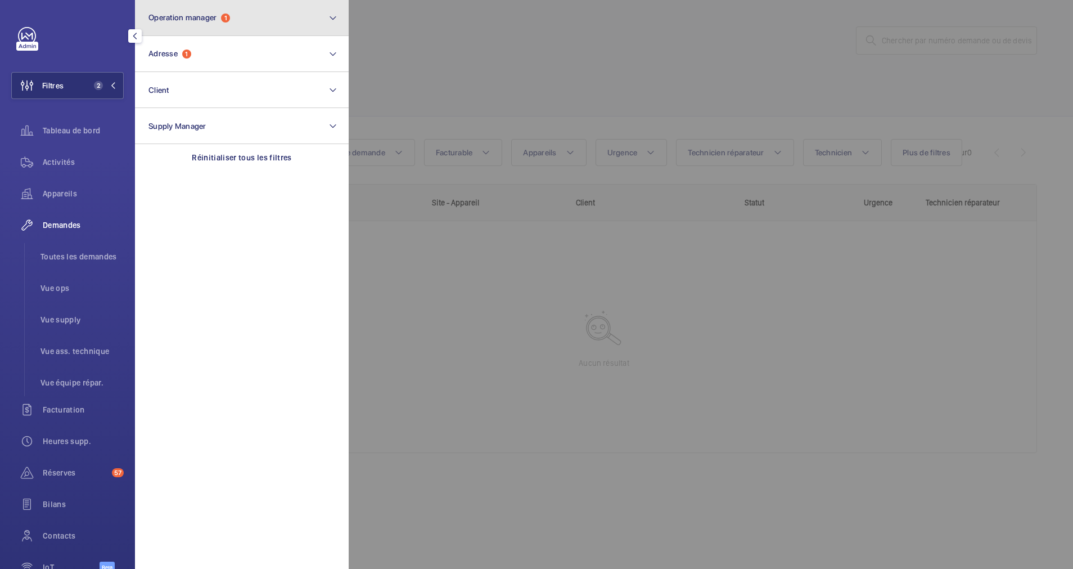
click at [244, 14] on button "Operation manager 1" at bounding box center [242, 18] width 214 height 36
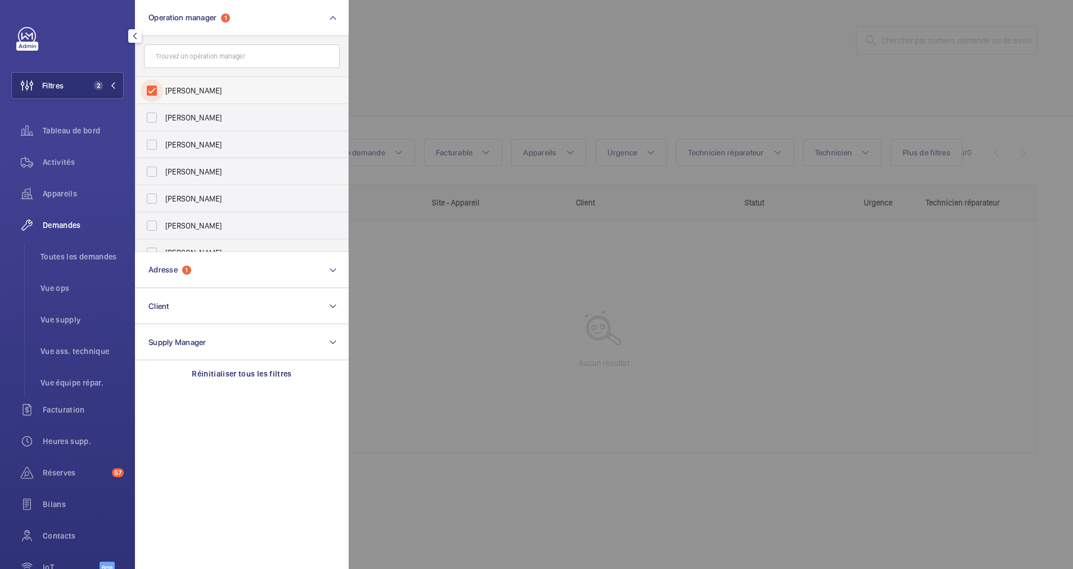
drag, startPoint x: 144, startPoint y: 93, endPoint x: 150, endPoint y: 91, distance: 5.9
click at [145, 93] on input "[PERSON_NAME]" at bounding box center [152, 90] width 23 height 23
checkbox input "false"
drag, startPoint x: 729, startPoint y: 66, endPoint x: 626, endPoint y: 52, distance: 103.9
click at [713, 64] on div at bounding box center [885, 284] width 1073 height 569
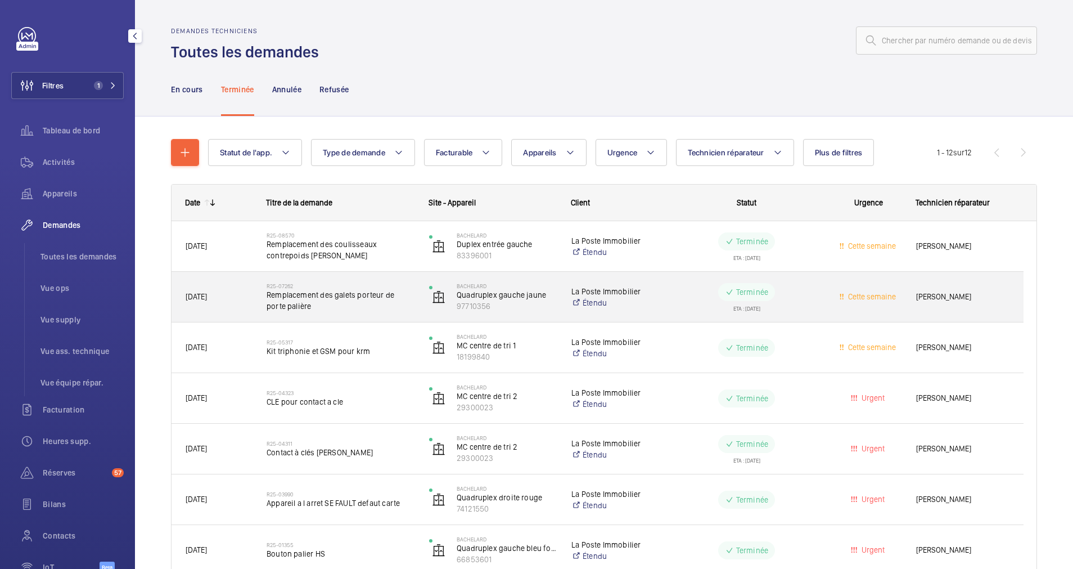
click at [356, 302] on span "Remplacement des galets porteur de porte palière" at bounding box center [341, 300] width 148 height 23
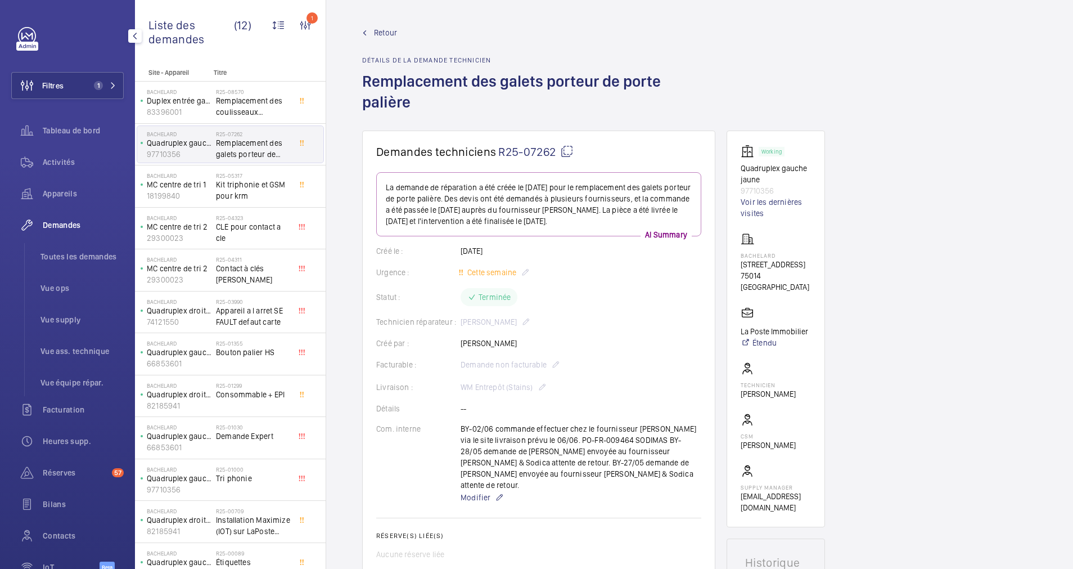
click at [379, 34] on span "Retour" at bounding box center [385, 32] width 23 height 11
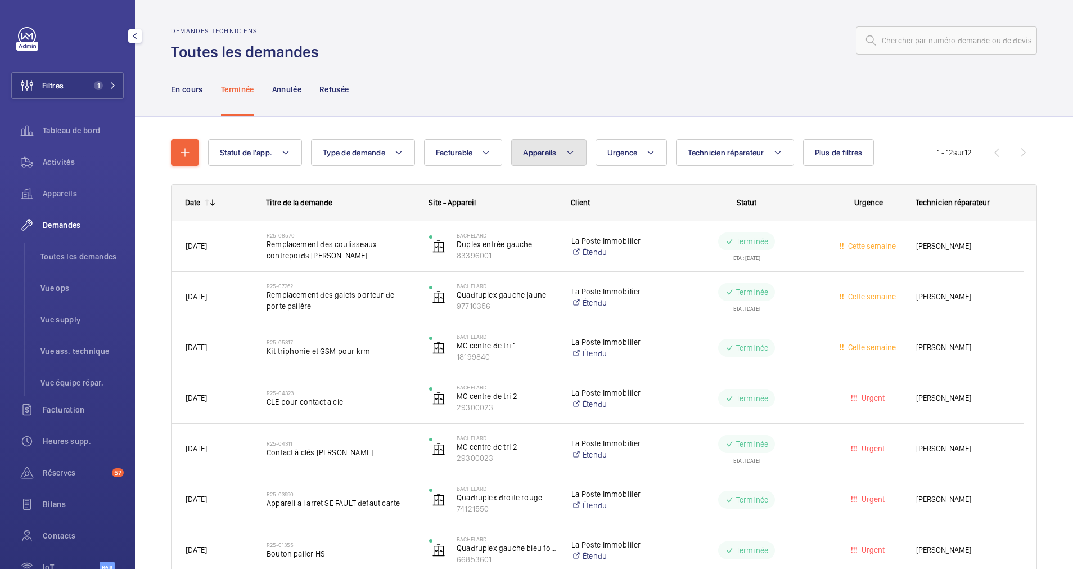
click at [574, 154] on mat-icon at bounding box center [570, 153] width 9 height 14
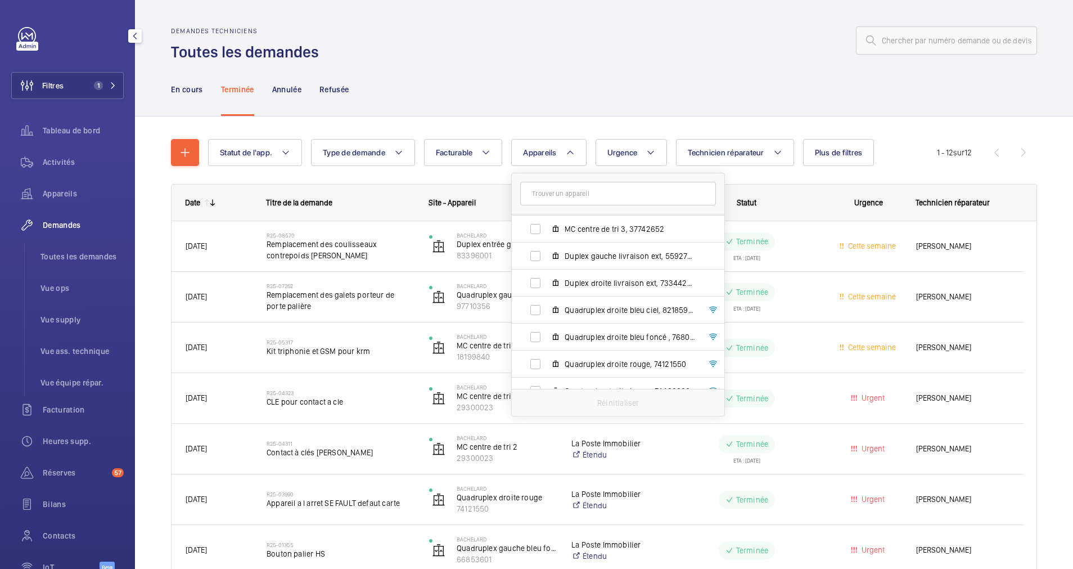
scroll to position [123, 0]
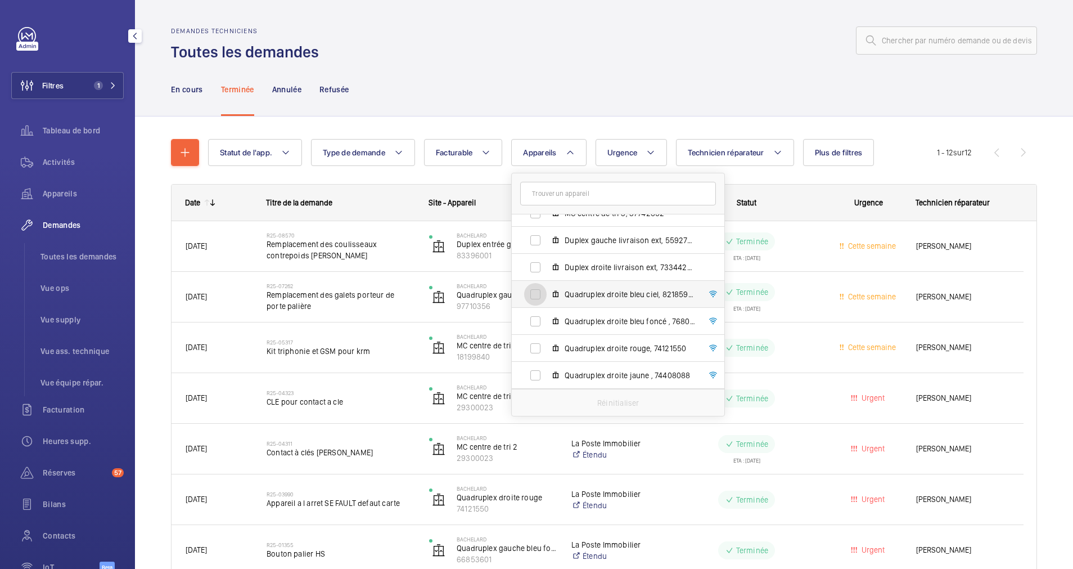
click at [542, 291] on input "Quadruplex droite bleu ciel, 82185941" at bounding box center [535, 294] width 23 height 23
checkbox input "true"
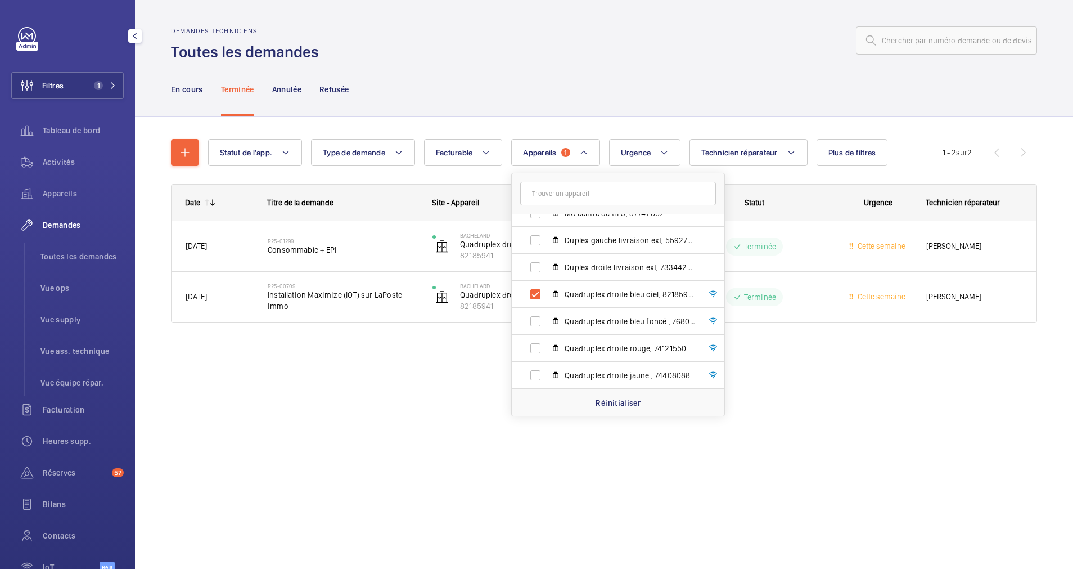
click at [517, 114] on div "En cours Terminée Annulée Refusée" at bounding box center [604, 88] width 866 height 53
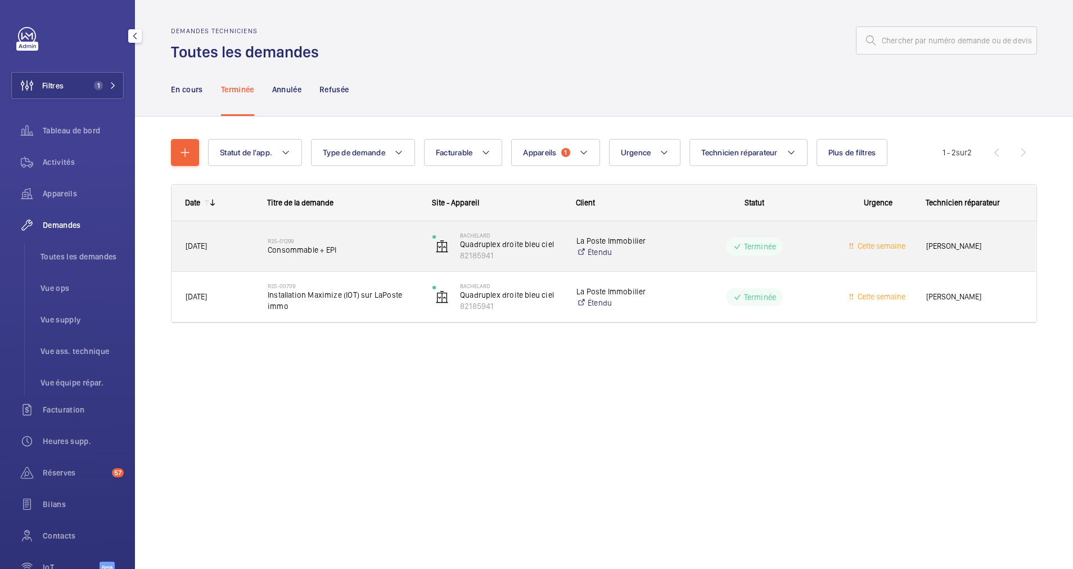
click at [351, 251] on span "Consommable + EPI" at bounding box center [343, 249] width 150 height 11
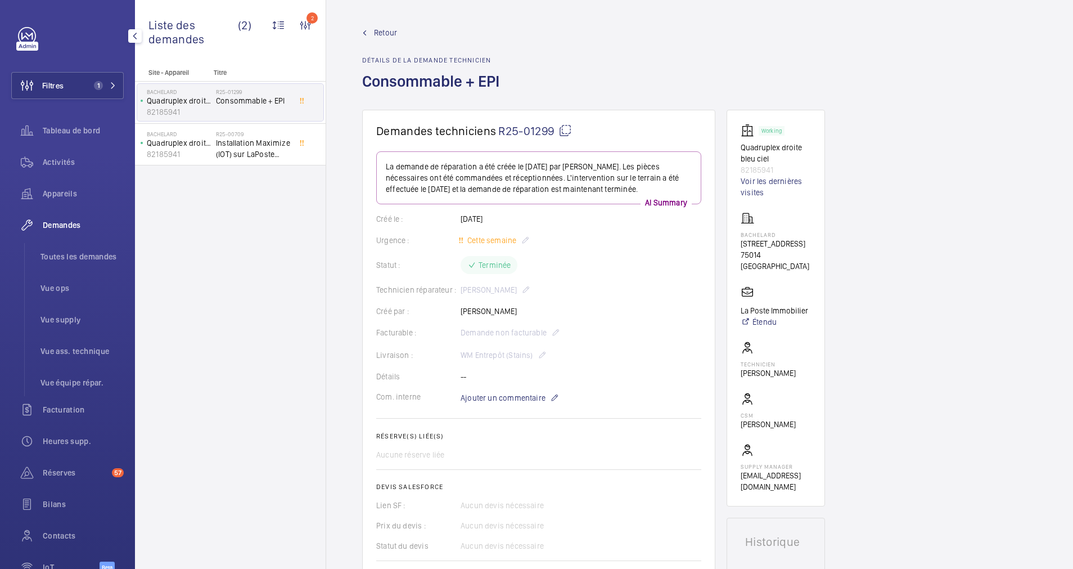
click at [376, 29] on span "Retour" at bounding box center [385, 32] width 23 height 11
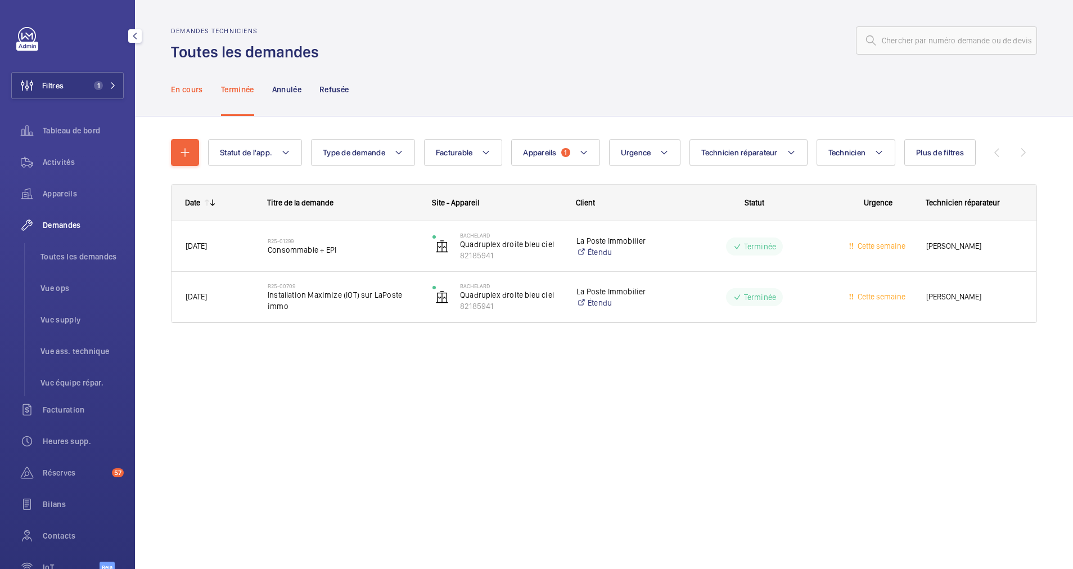
click at [196, 88] on p "En cours" at bounding box center [187, 89] width 32 height 11
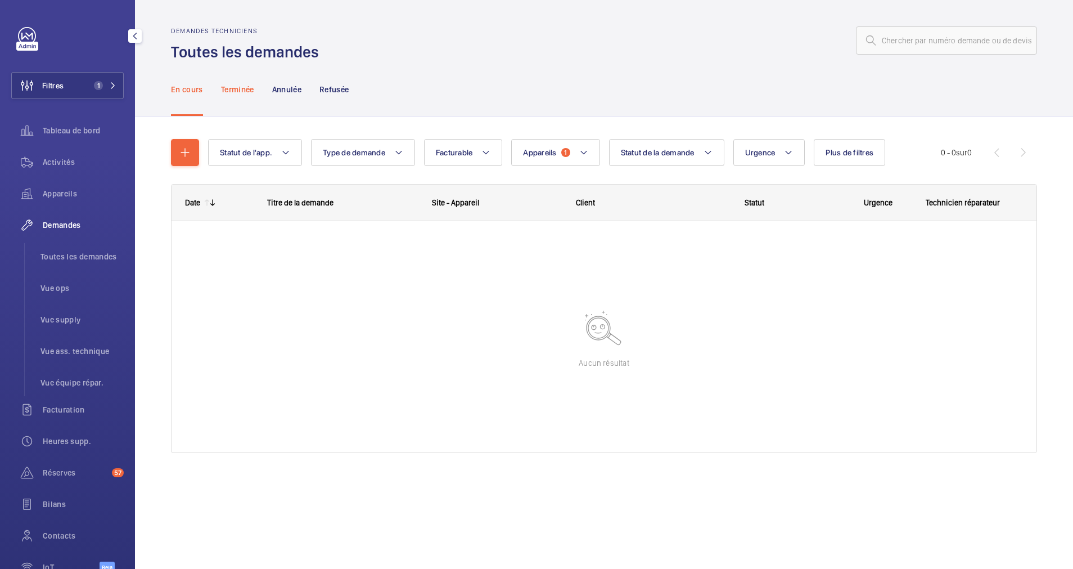
click at [242, 90] on p "Terminée" at bounding box center [237, 89] width 33 height 11
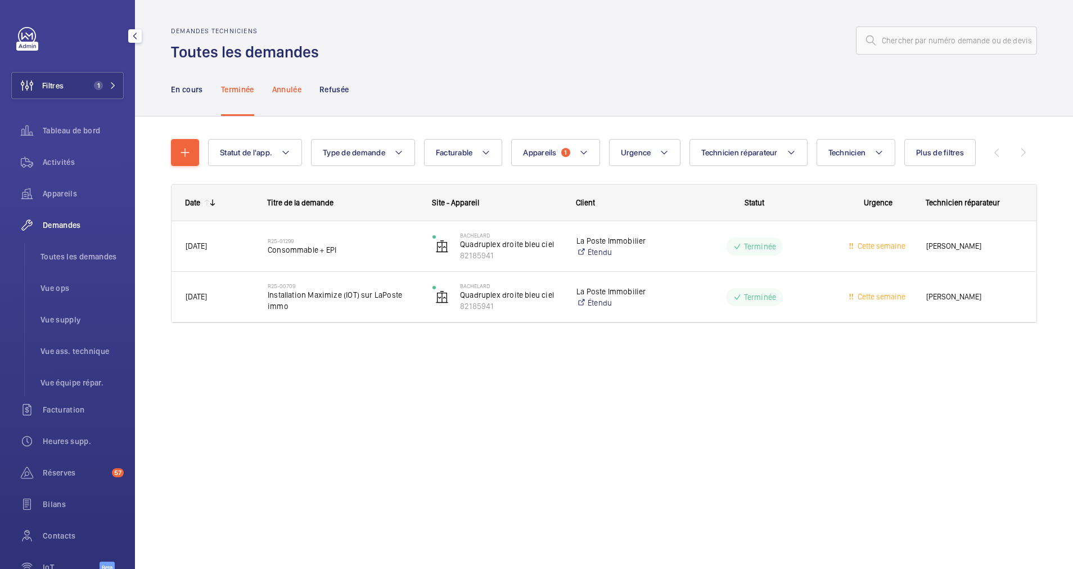
click at [280, 85] on p "Annulée" at bounding box center [286, 89] width 29 height 11
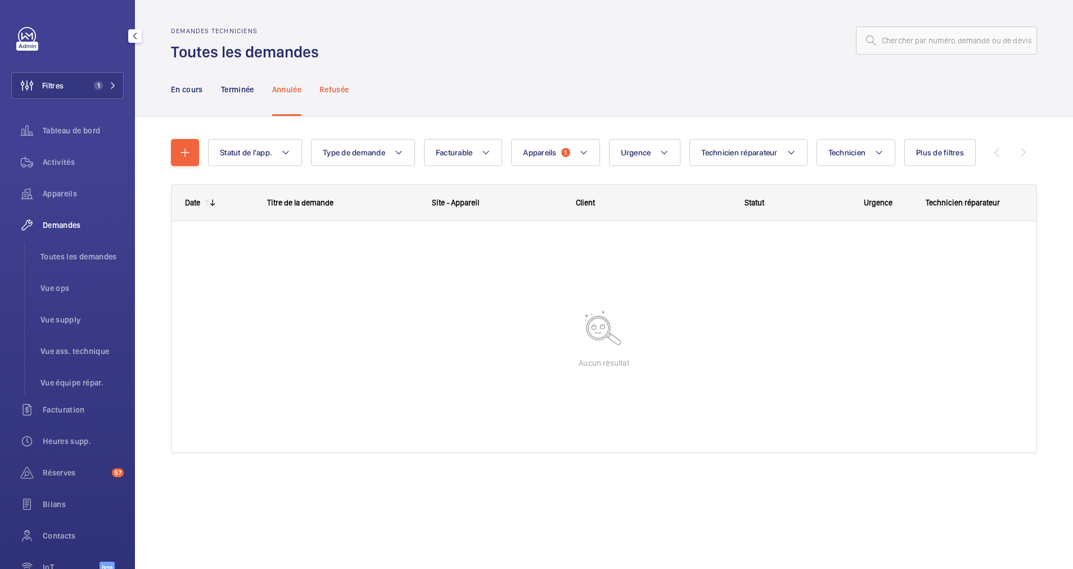
click at [330, 91] on p "Refusée" at bounding box center [334, 89] width 29 height 11
click at [287, 91] on p "Annulée" at bounding box center [286, 89] width 29 height 11
click at [247, 91] on p "Terminée" at bounding box center [237, 89] width 33 height 11
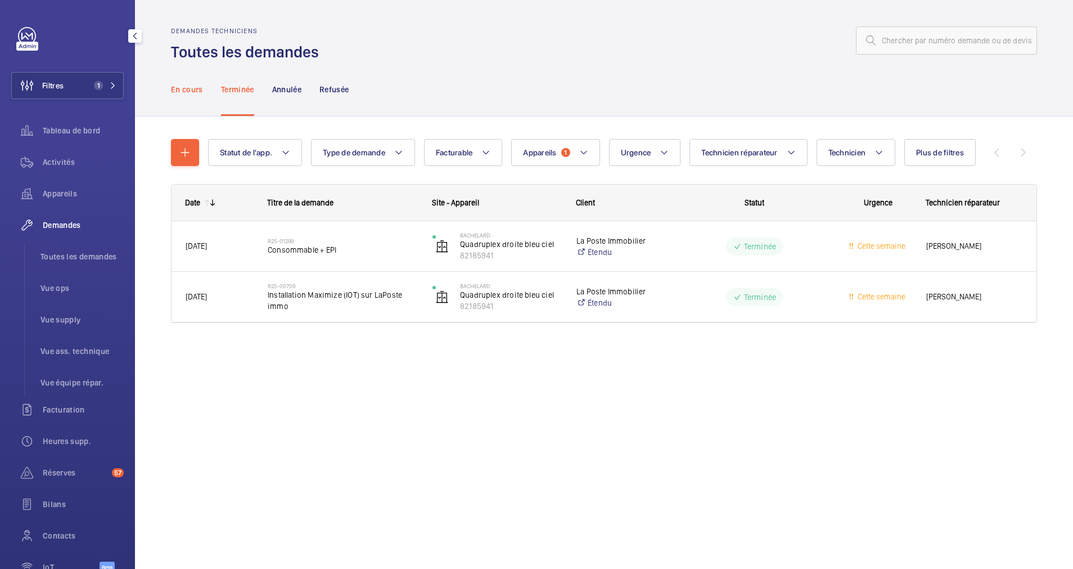
click at [188, 92] on p "En cours" at bounding box center [187, 89] width 32 height 11
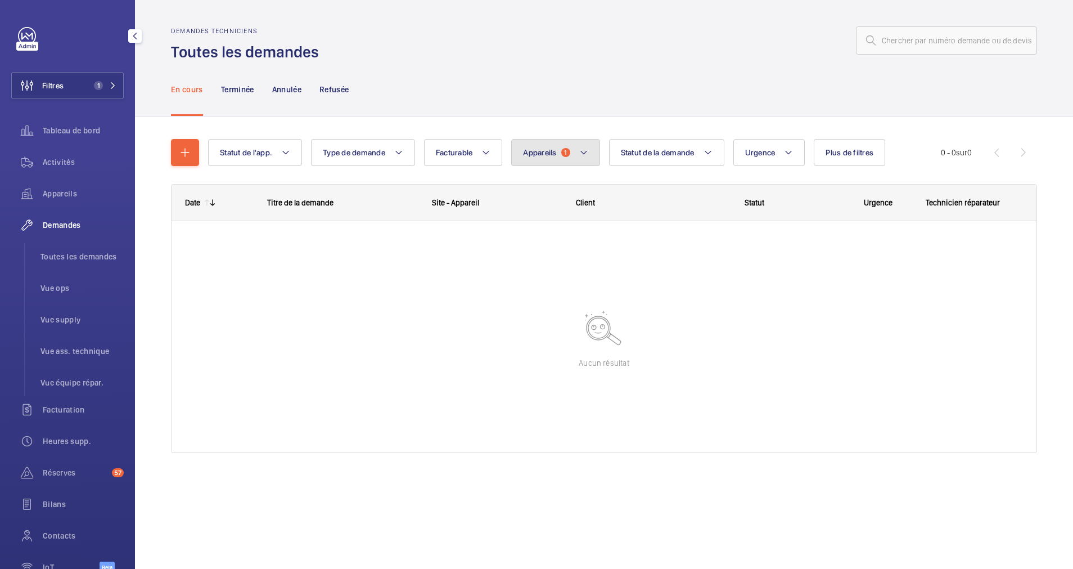
click at [586, 146] on mat-icon at bounding box center [583, 153] width 9 height 14
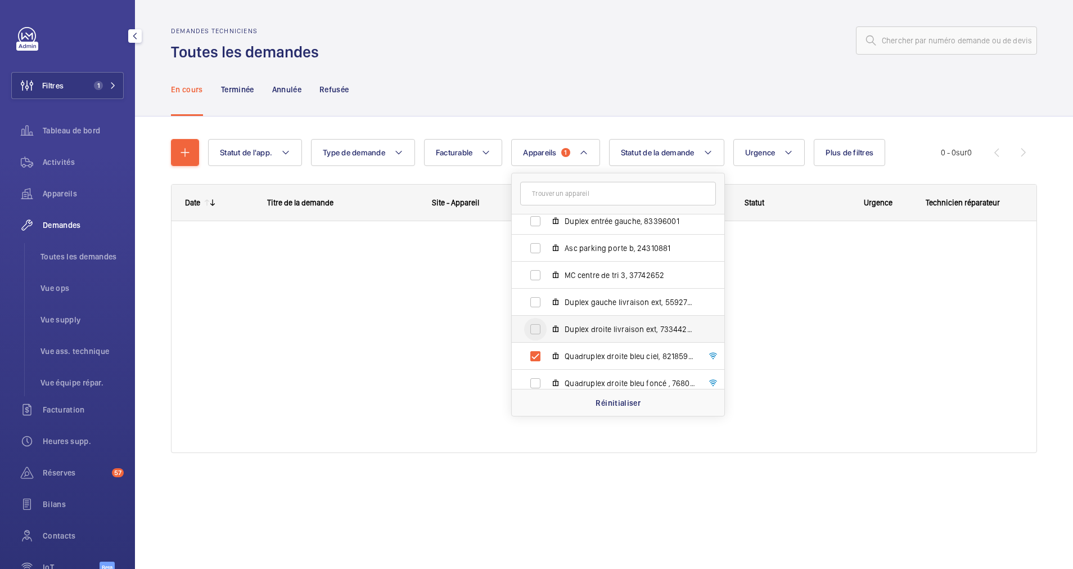
scroll to position [84, 0]
click at [536, 332] on input "Quadruplex droite bleu ciel, 82185941" at bounding box center [535, 332] width 23 height 23
checkbox input "false"
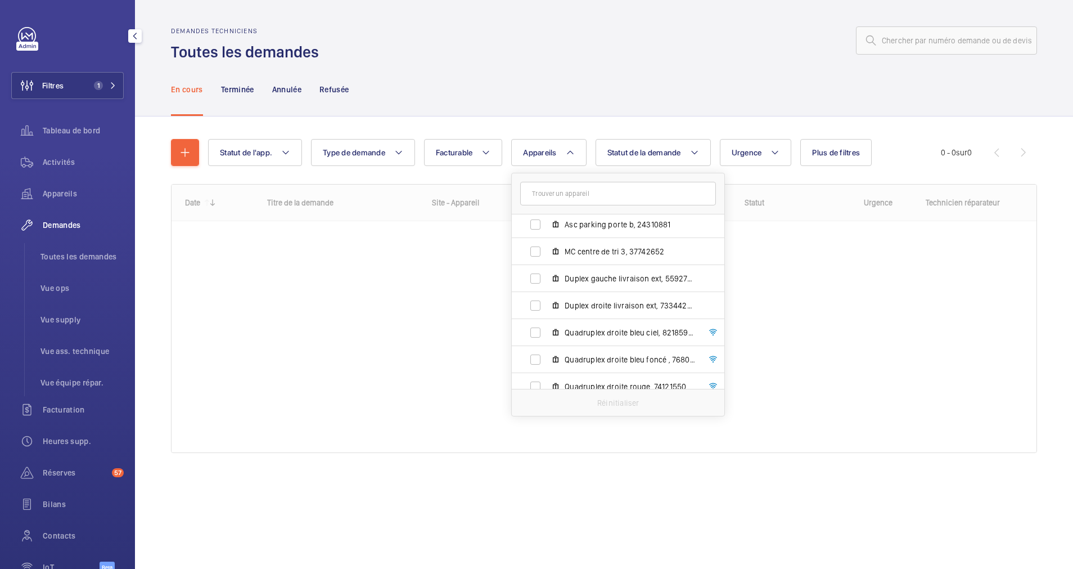
click at [508, 123] on div "Statut de l'app. Type de demande Facturable Appareils Bachelard - 111 Boulevard…" at bounding box center [604, 300] width 866 height 359
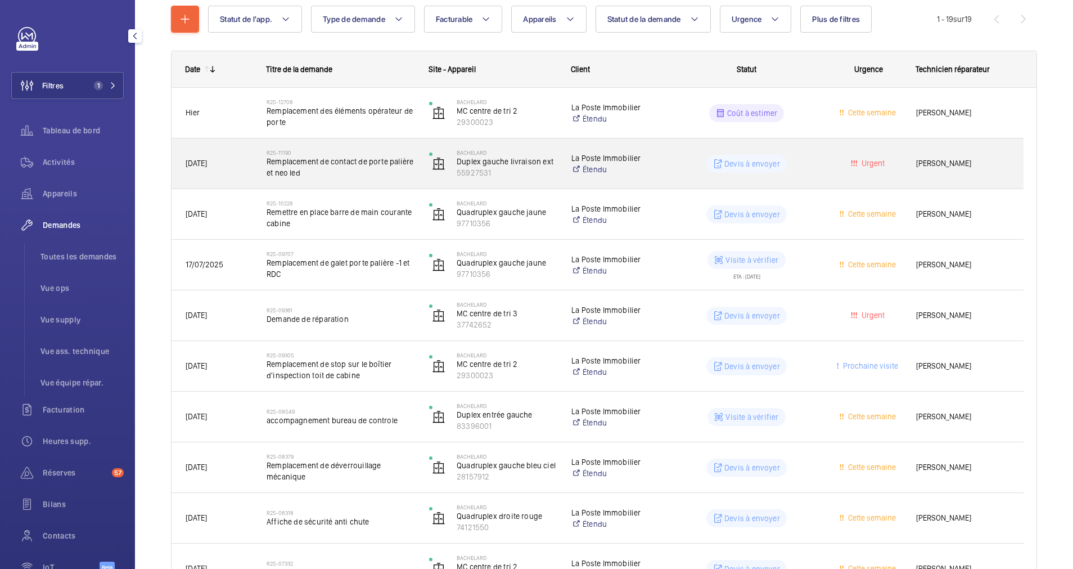
scroll to position [169, 0]
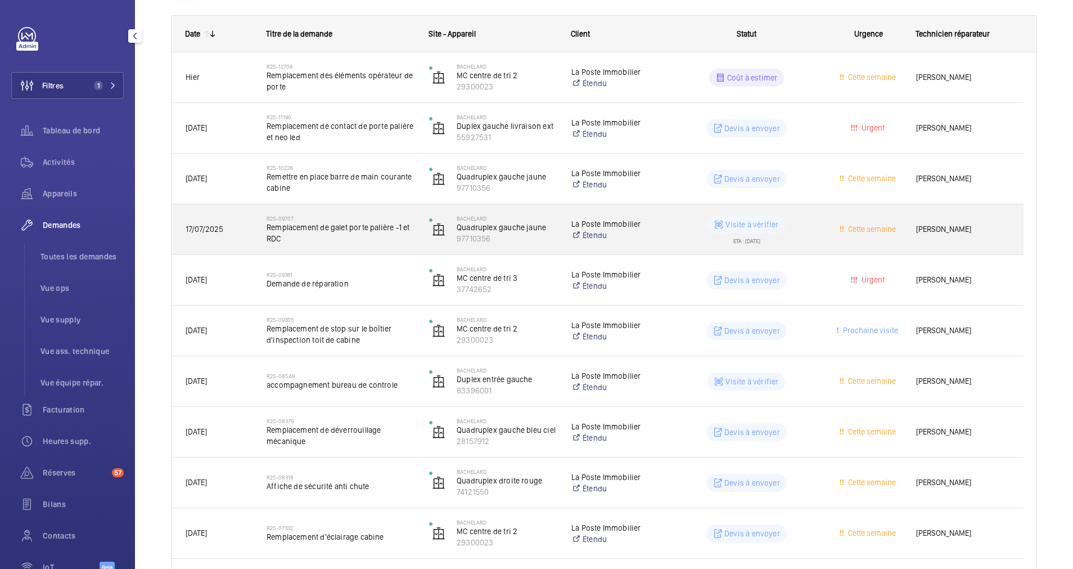
click at [346, 239] on span "Remplacement de galet porte palière -1 et RDC" at bounding box center [341, 233] width 148 height 23
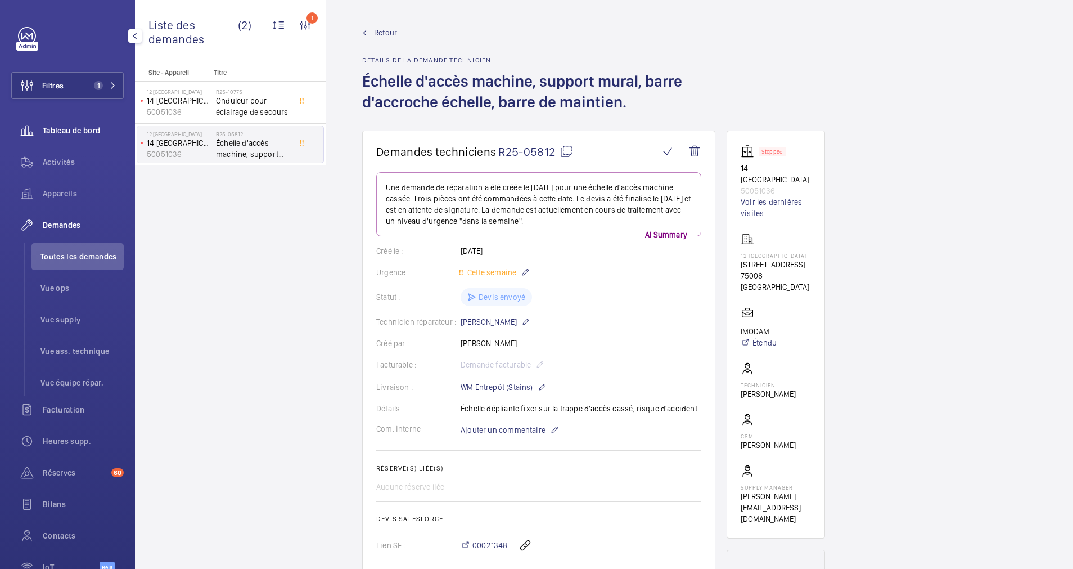
scroll to position [621, 0]
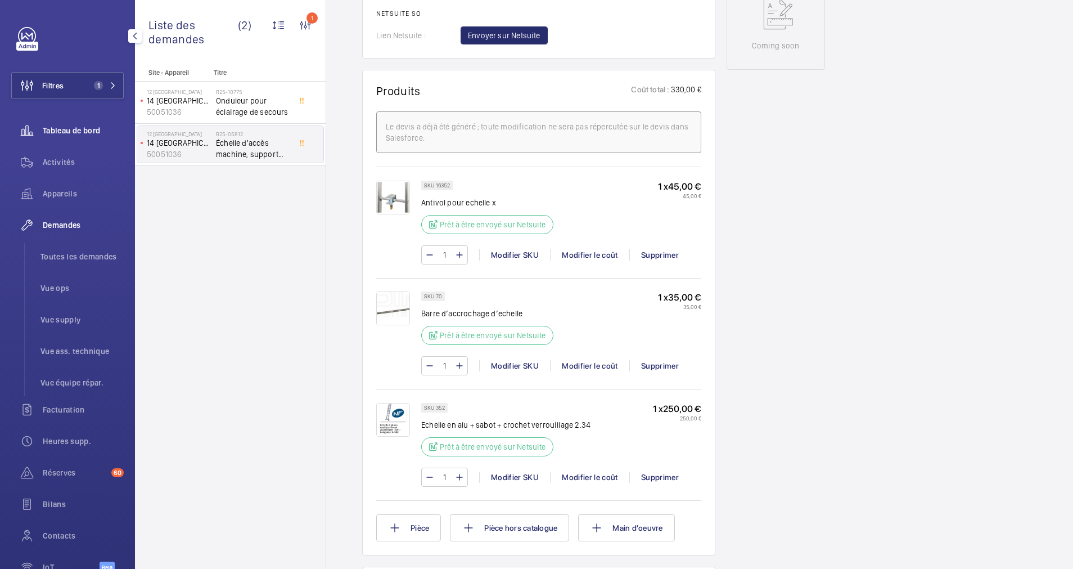
click at [68, 135] on span "Tableau de bord" at bounding box center [83, 130] width 81 height 11
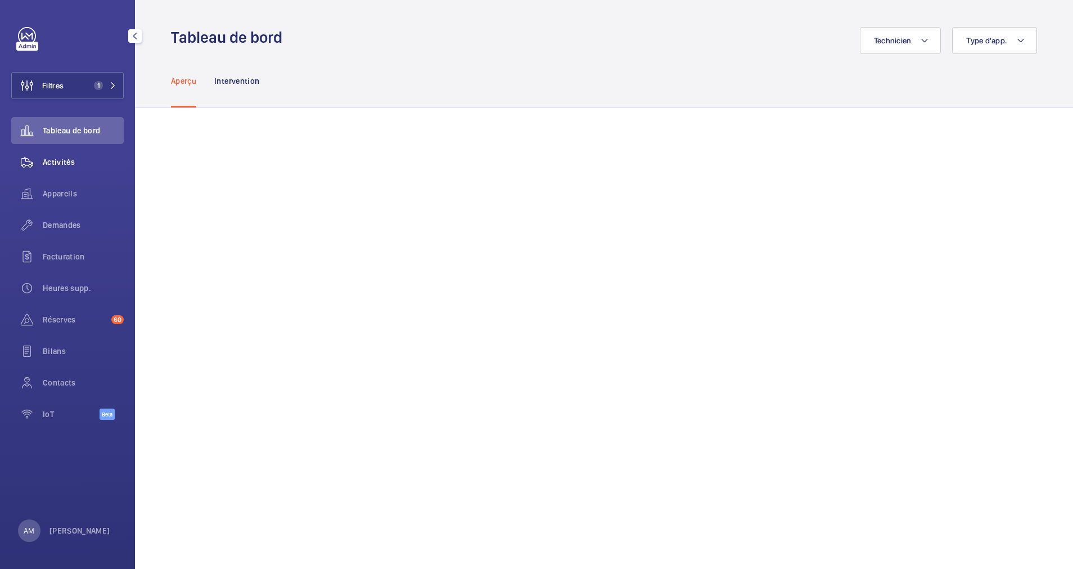
click at [64, 163] on span "Activités" at bounding box center [83, 161] width 81 height 11
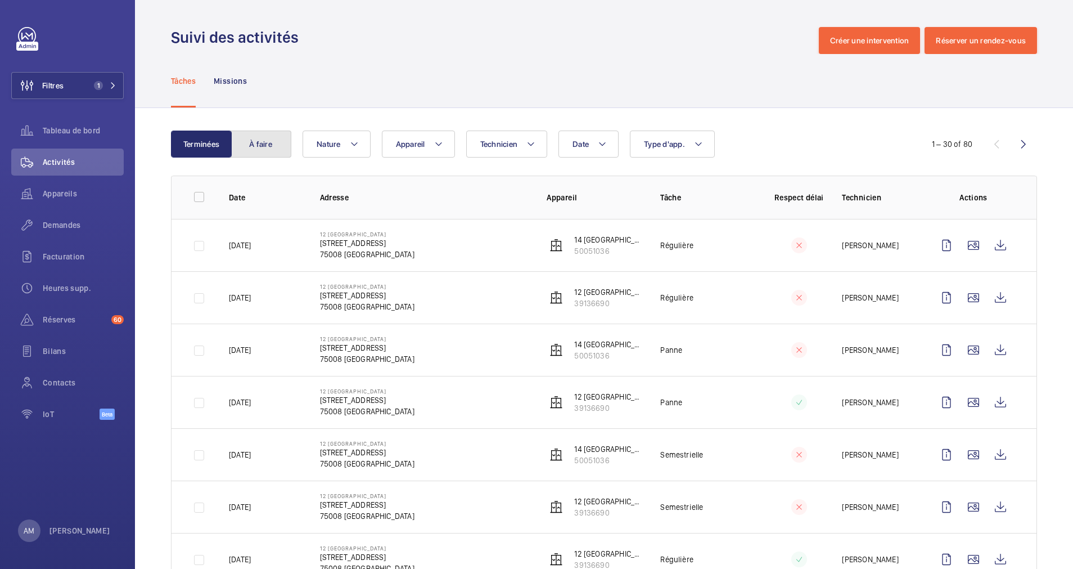
drag, startPoint x: 274, startPoint y: 143, endPoint x: 207, endPoint y: 127, distance: 69.0
click at [273, 143] on button "À faire" at bounding box center [261, 144] width 61 height 27
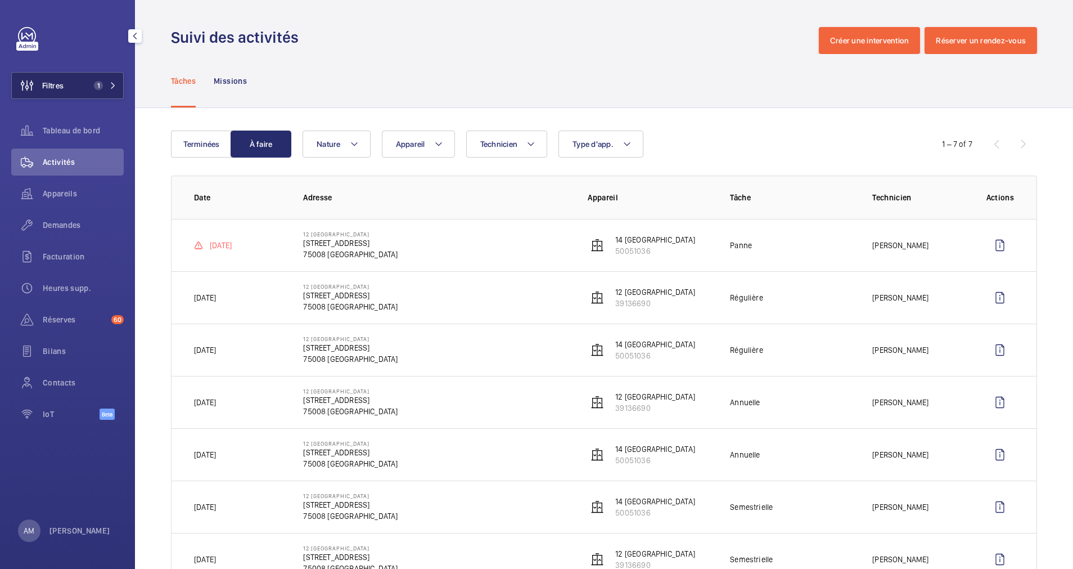
click at [103, 86] on span "1" at bounding box center [102, 85] width 27 height 9
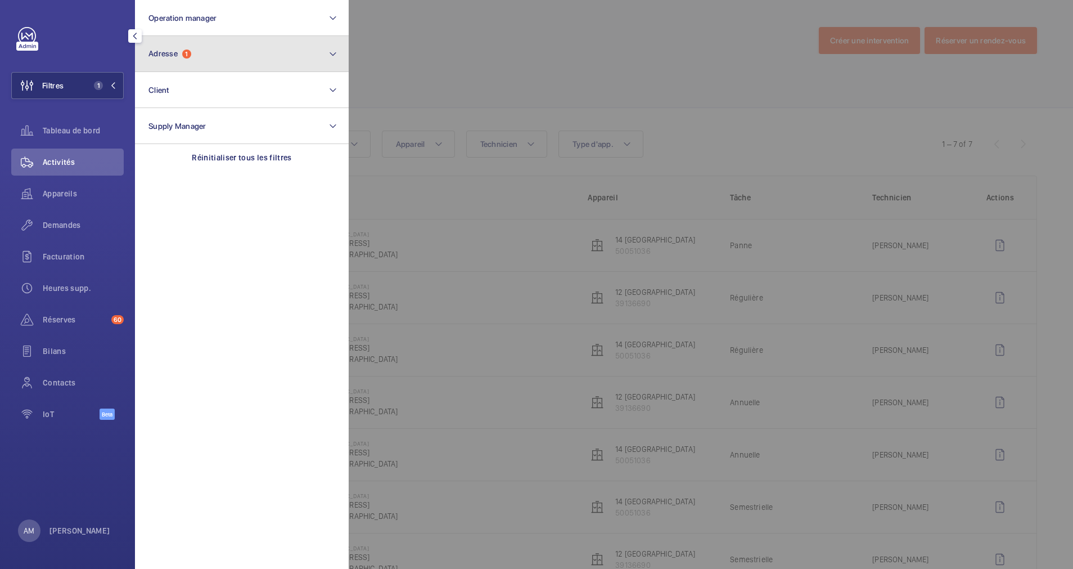
drag, startPoint x: 320, startPoint y: 63, endPoint x: 279, endPoint y: 68, distance: 41.3
click at [312, 64] on button "Adresse 1" at bounding box center [242, 54] width 214 height 36
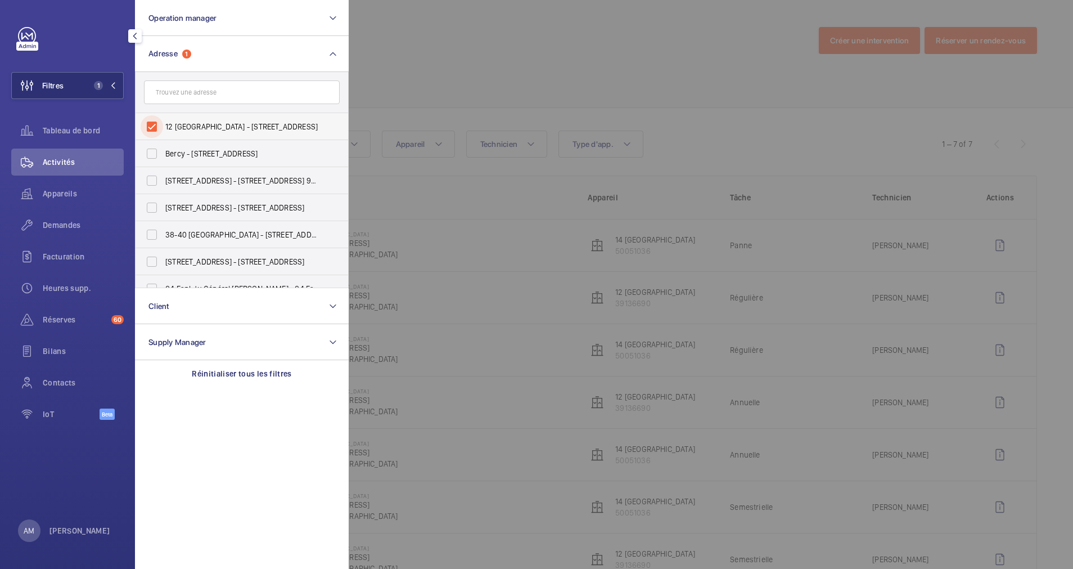
click at [153, 125] on input "12 [GEOGRAPHIC_DATA] - [STREET_ADDRESS]" at bounding box center [152, 126] width 23 height 23
checkbox input "false"
drag, startPoint x: 568, startPoint y: 78, endPoint x: 271, endPoint y: 124, distance: 300.6
click at [515, 98] on div at bounding box center [885, 284] width 1073 height 569
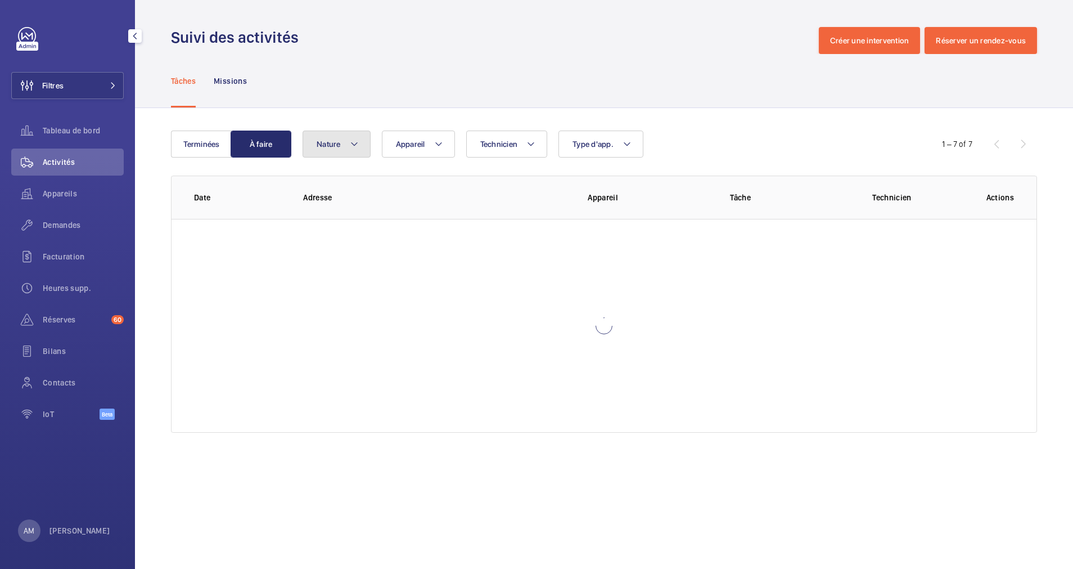
click at [352, 141] on mat-icon at bounding box center [354, 144] width 9 height 14
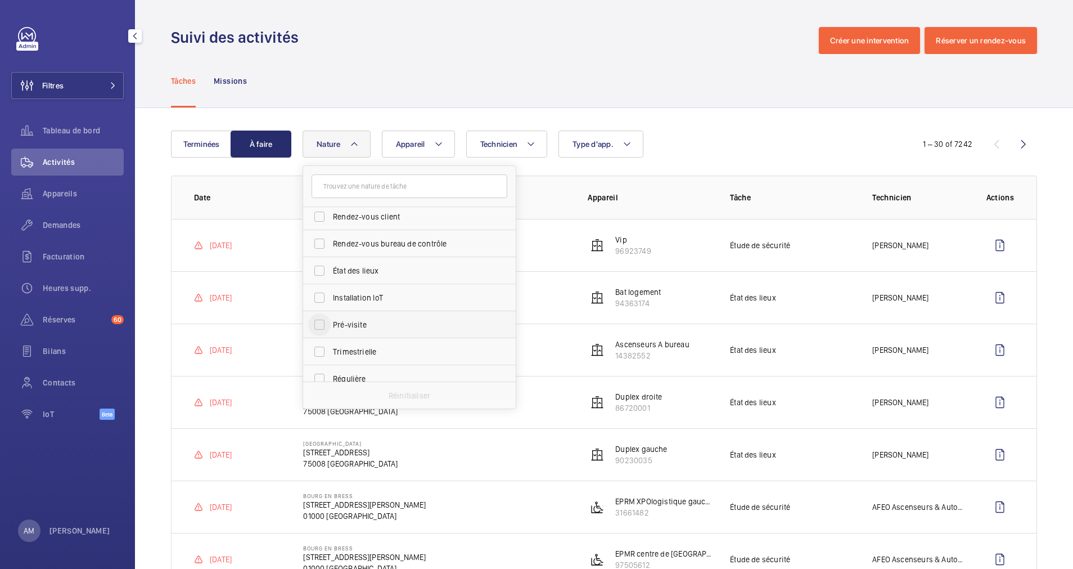
scroll to position [84, 0]
click at [319, 324] on input "Trimestrielle" at bounding box center [319, 325] width 23 height 23
checkbox input "true"
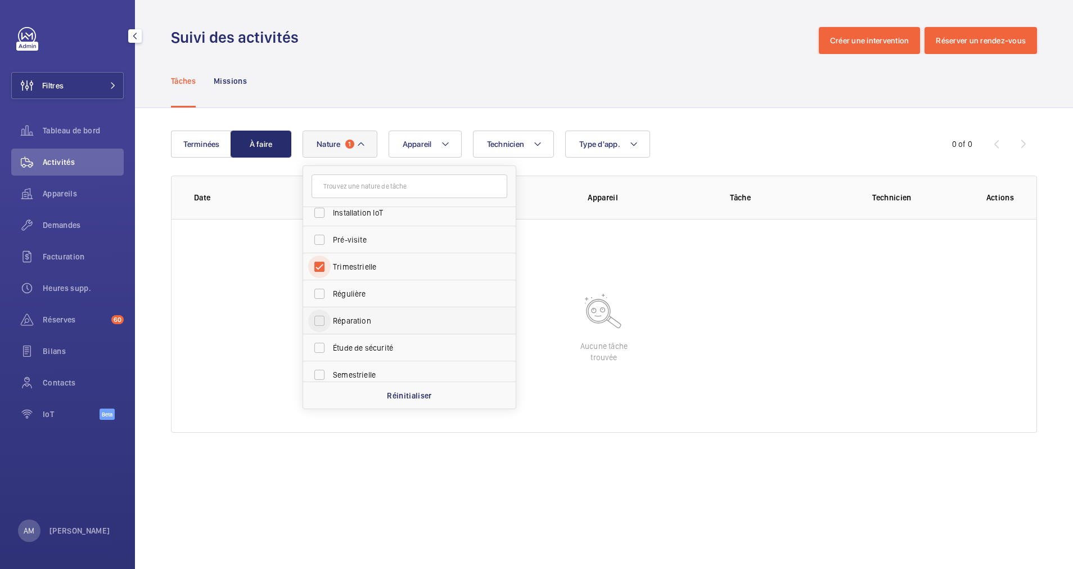
scroll to position [169, 0]
click at [322, 264] on input "Régulière" at bounding box center [319, 268] width 23 height 23
checkbox input "true"
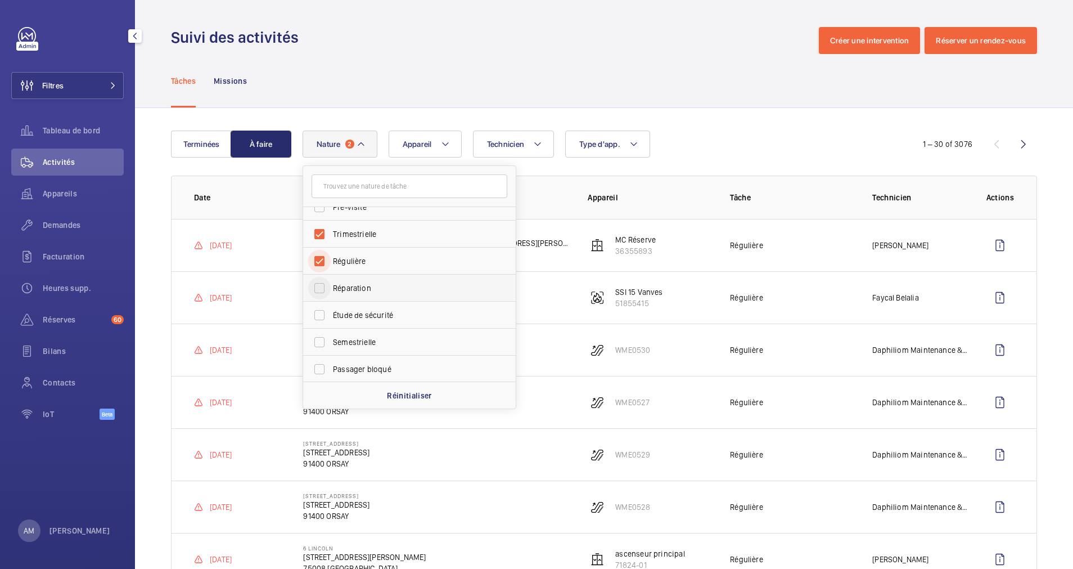
scroll to position [177, 0]
click at [325, 340] on input "Semestrielle" at bounding box center [319, 341] width 23 height 23
checkbox input "true"
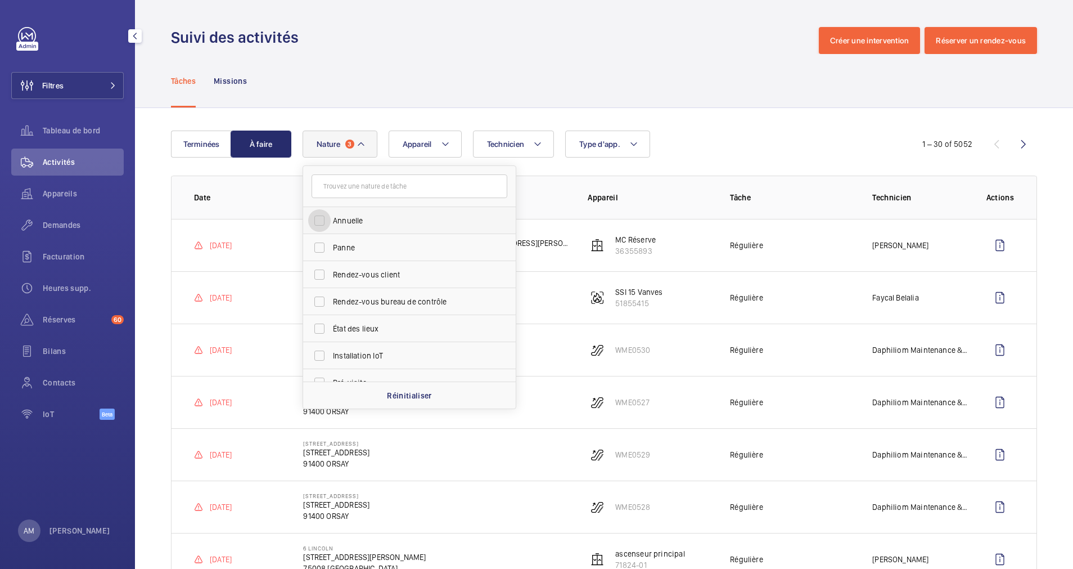
click at [318, 214] on input "Annuelle" at bounding box center [319, 220] width 23 height 23
checkbox input "true"
click at [666, 142] on div "Technicien Appareil Type d'app. Nature 4 [PERSON_NAME] Rendez-vous client Rende…" at bounding box center [603, 144] width 600 height 27
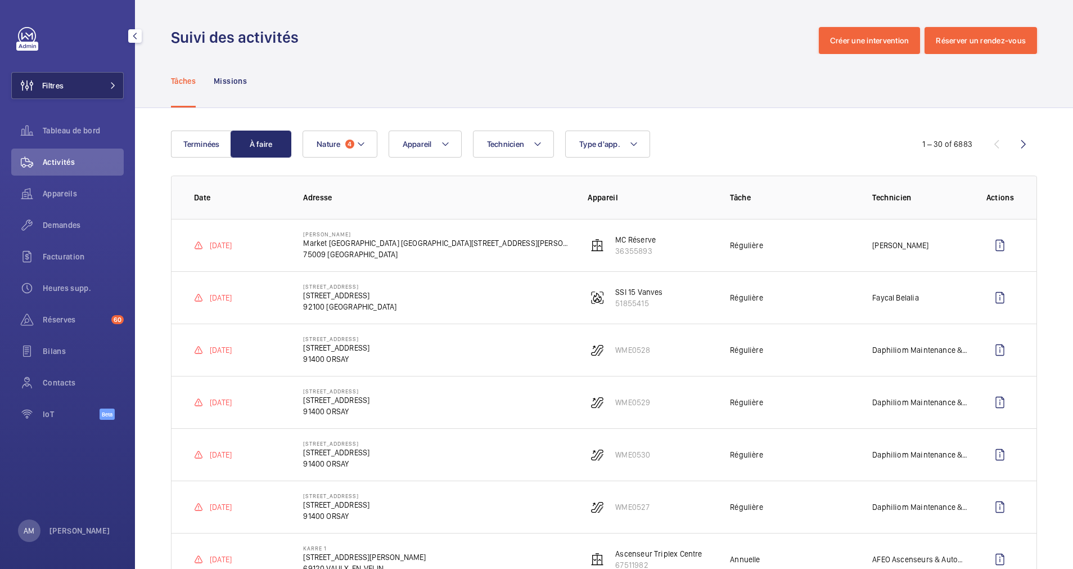
drag, startPoint x: 102, startPoint y: 84, endPoint x: 121, endPoint y: 77, distance: 20.3
click at [105, 83] on button "Filtres" at bounding box center [67, 85] width 113 height 27
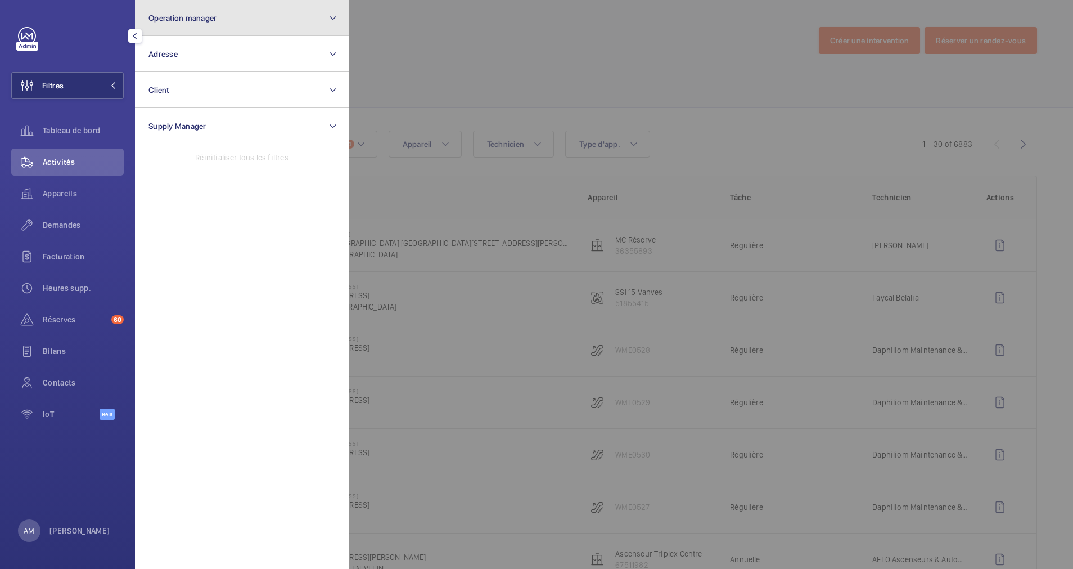
click at [311, 24] on button "Operation manager" at bounding box center [242, 18] width 214 height 36
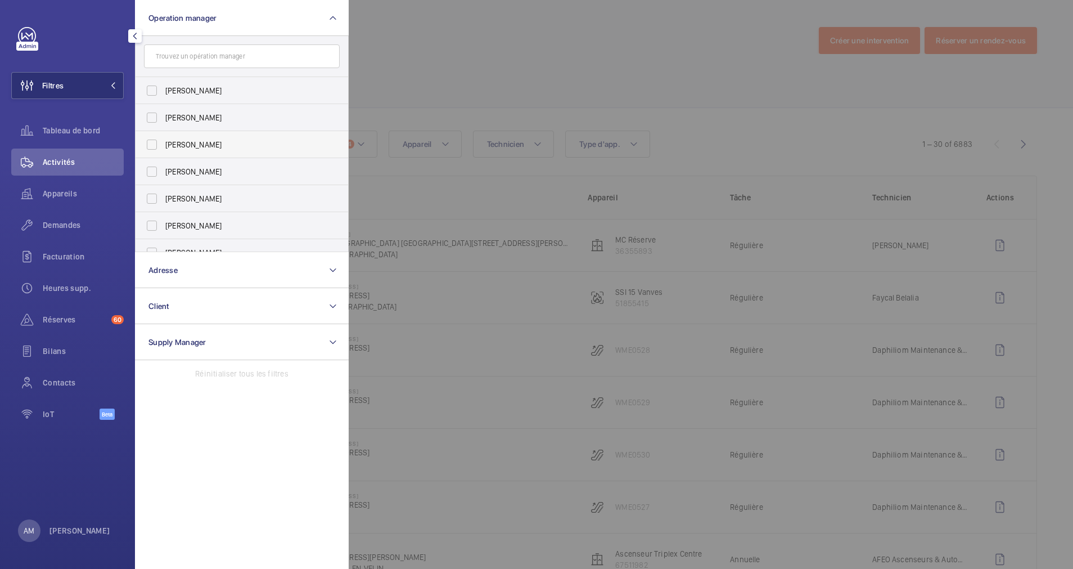
click at [164, 138] on label "[PERSON_NAME]" at bounding box center [234, 144] width 196 height 27
click at [163, 138] on input "[PERSON_NAME]" at bounding box center [152, 144] width 23 height 23
checkbox input "true"
click at [446, 87] on div at bounding box center [885, 284] width 1073 height 569
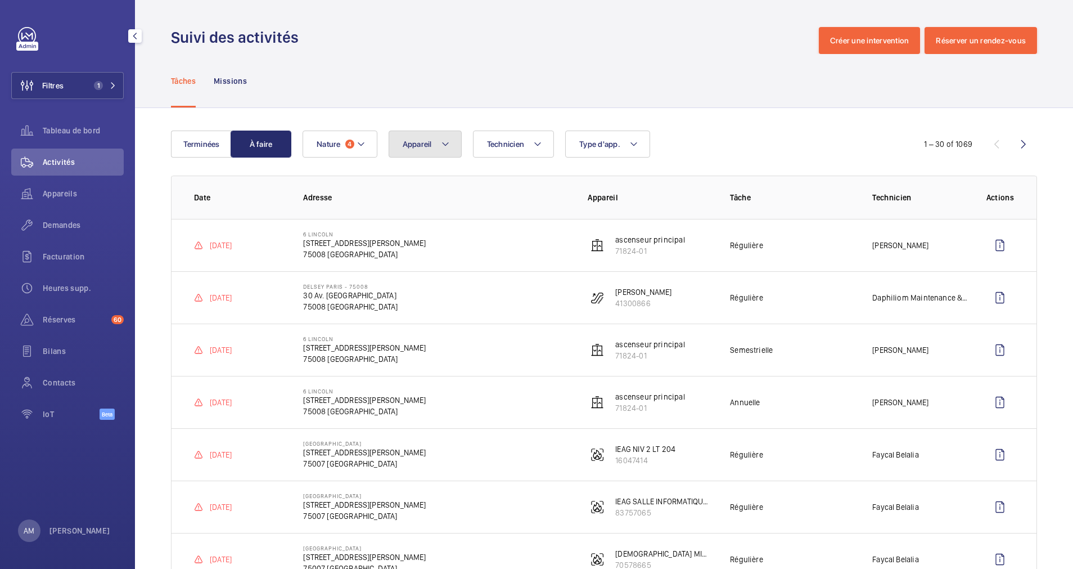
click at [447, 136] on button "Appareil" at bounding box center [425, 144] width 73 height 27
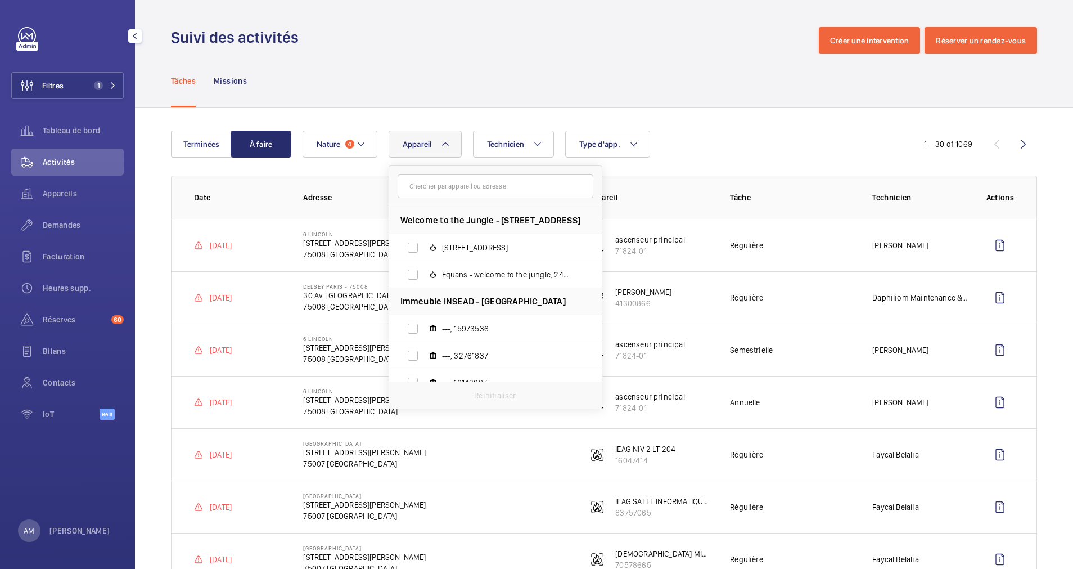
click at [496, 84] on div "Tâches Missions" at bounding box center [604, 80] width 866 height 53
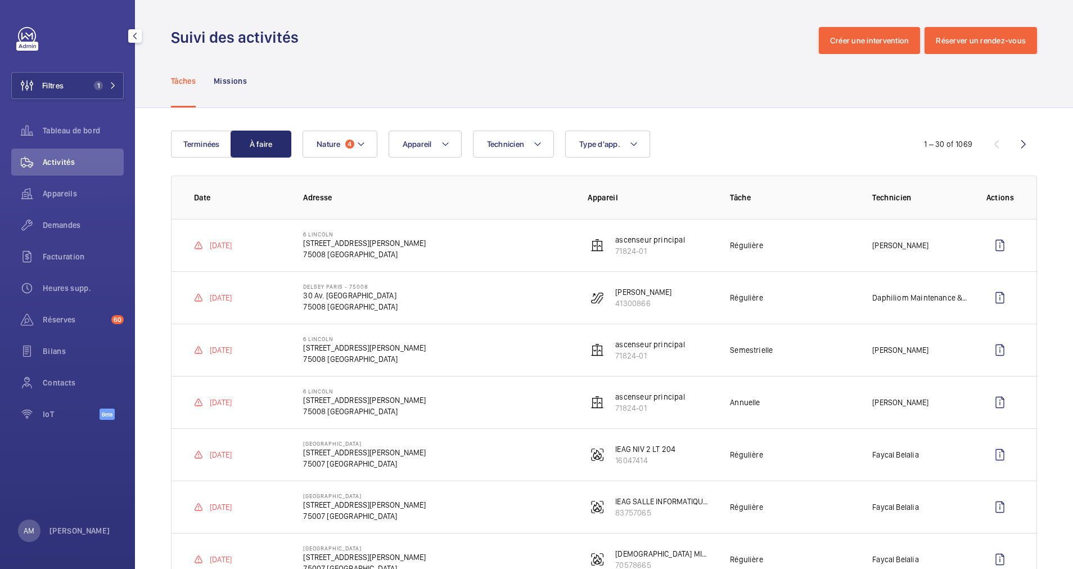
scroll to position [84, 0]
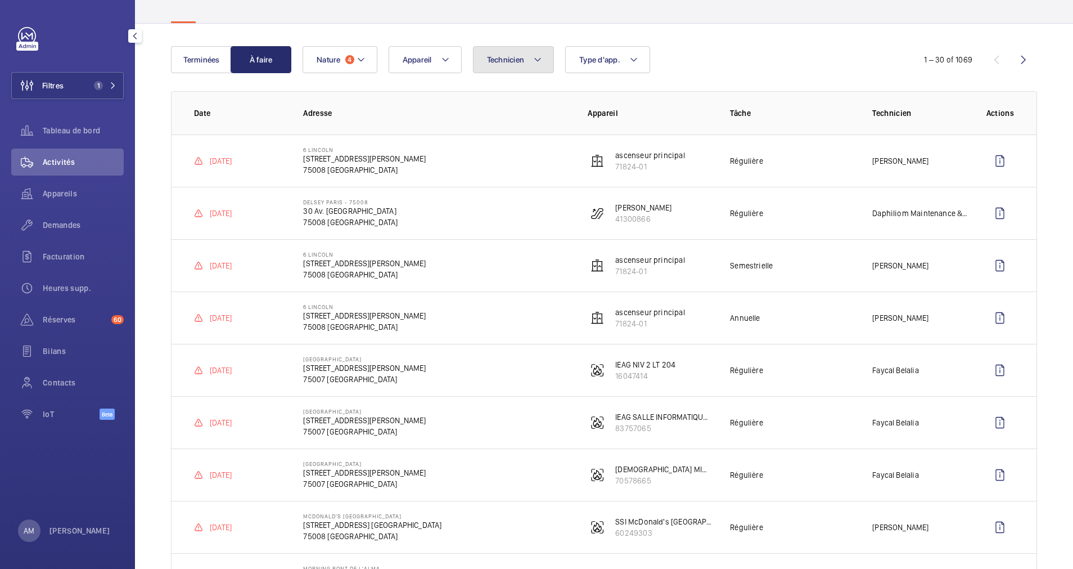
click at [535, 62] on mat-icon at bounding box center [537, 60] width 9 height 14
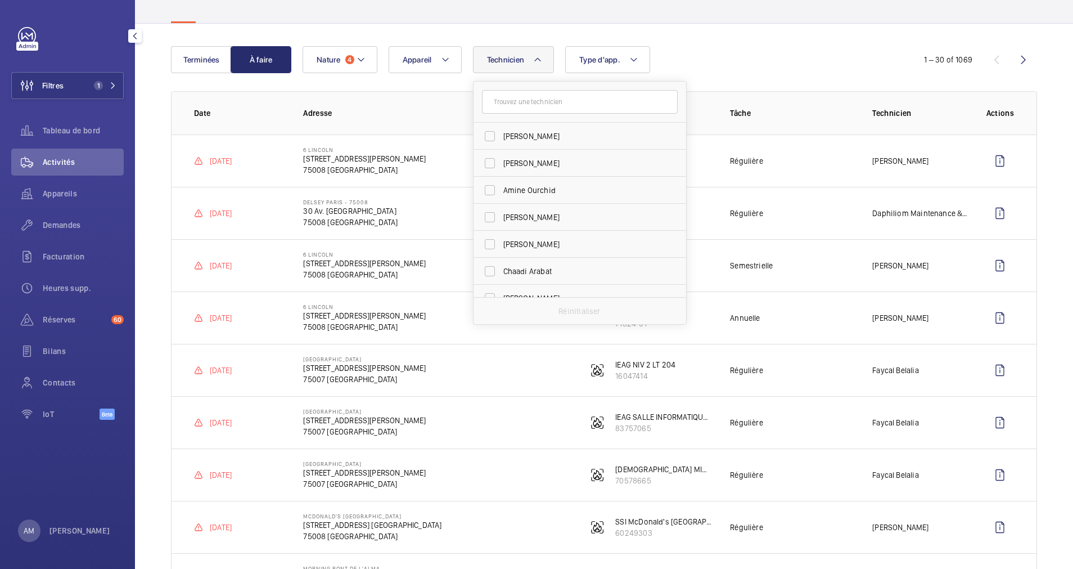
click at [519, 106] on input "text" at bounding box center [580, 102] width 196 height 24
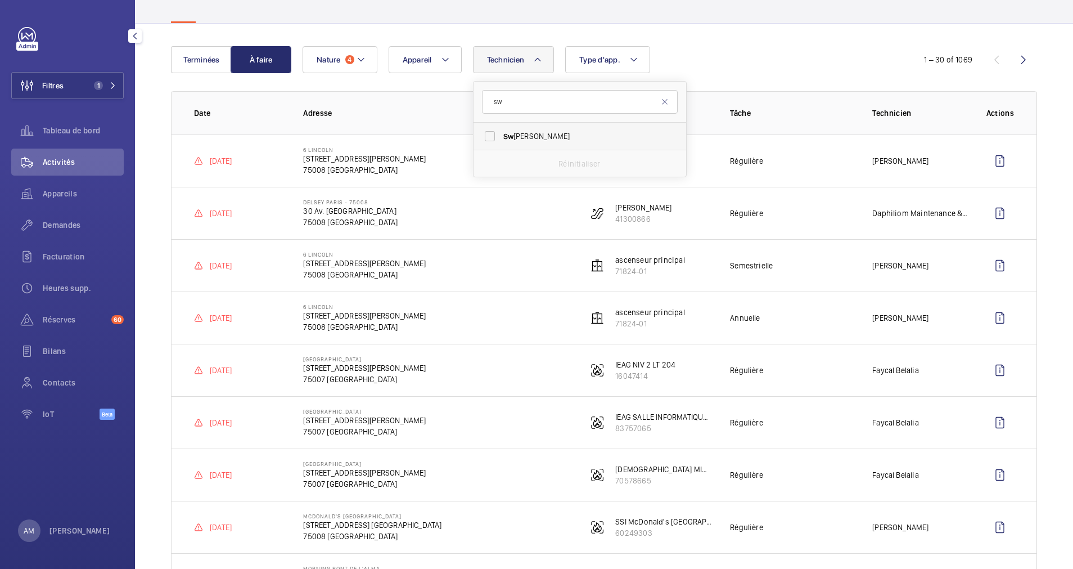
type input "sw"
click at [503, 130] on label "Sw adrou-Dine Zaïdi" at bounding box center [572, 136] width 196 height 27
click at [501, 130] on input "Sw adrou-Dine Zaïdi" at bounding box center [490, 136] width 23 height 23
checkbox input "true"
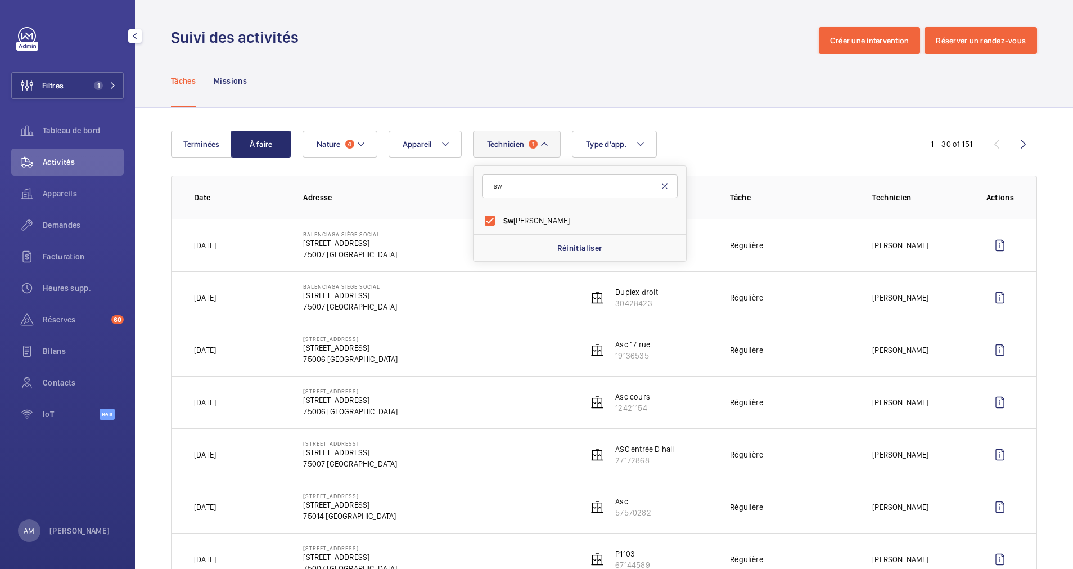
click at [666, 185] on mat-icon at bounding box center [665, 186] width 9 height 9
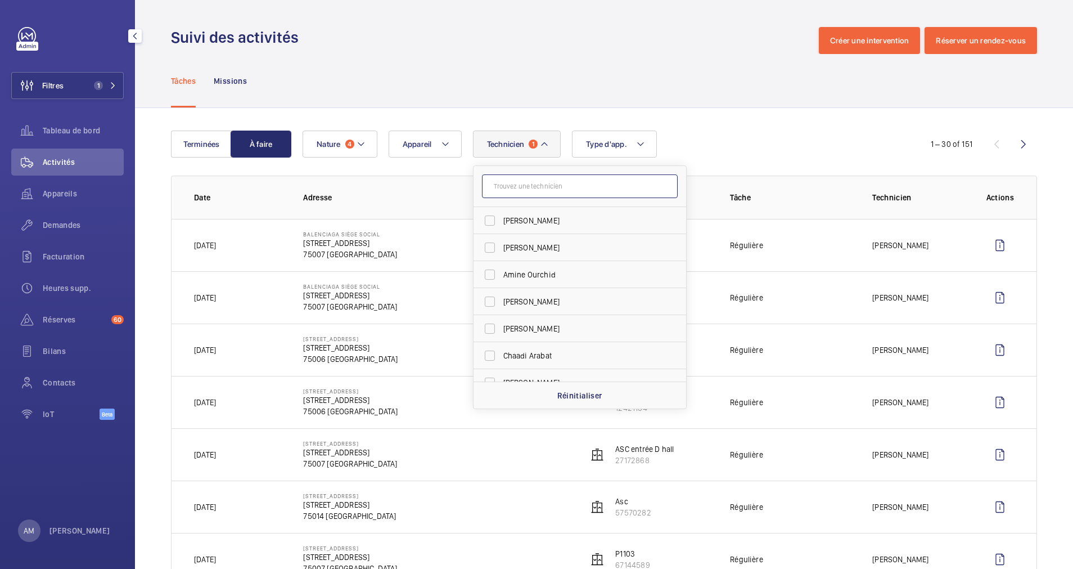
click at [529, 182] on input "text" at bounding box center [580, 186] width 196 height 24
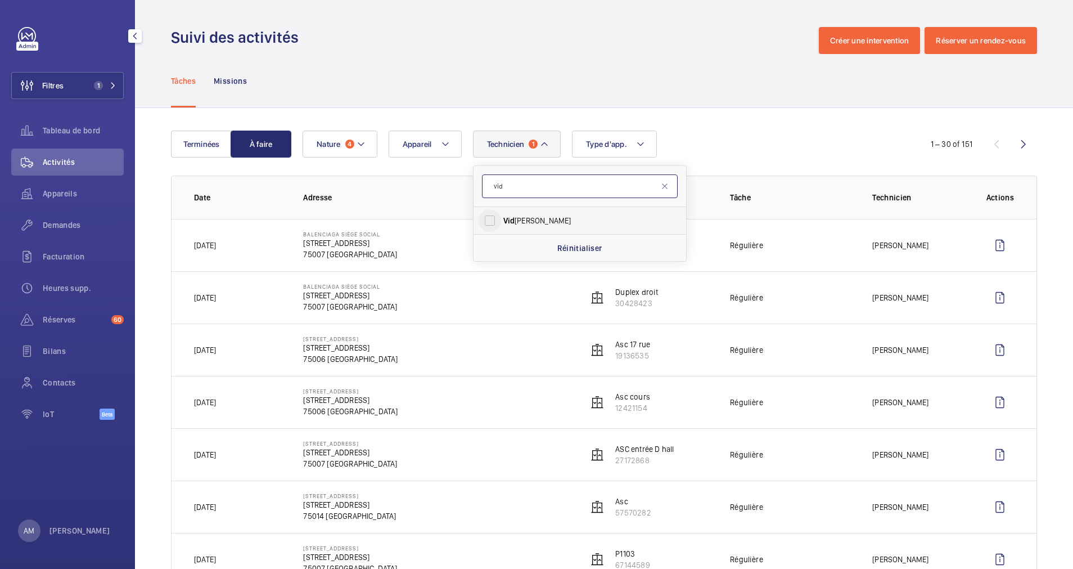
type input "vid"
click at [493, 216] on input "Vid jay Virappane" at bounding box center [490, 220] width 23 height 23
checkbox input "true"
click at [409, 195] on p "Adresse" at bounding box center [436, 197] width 267 height 11
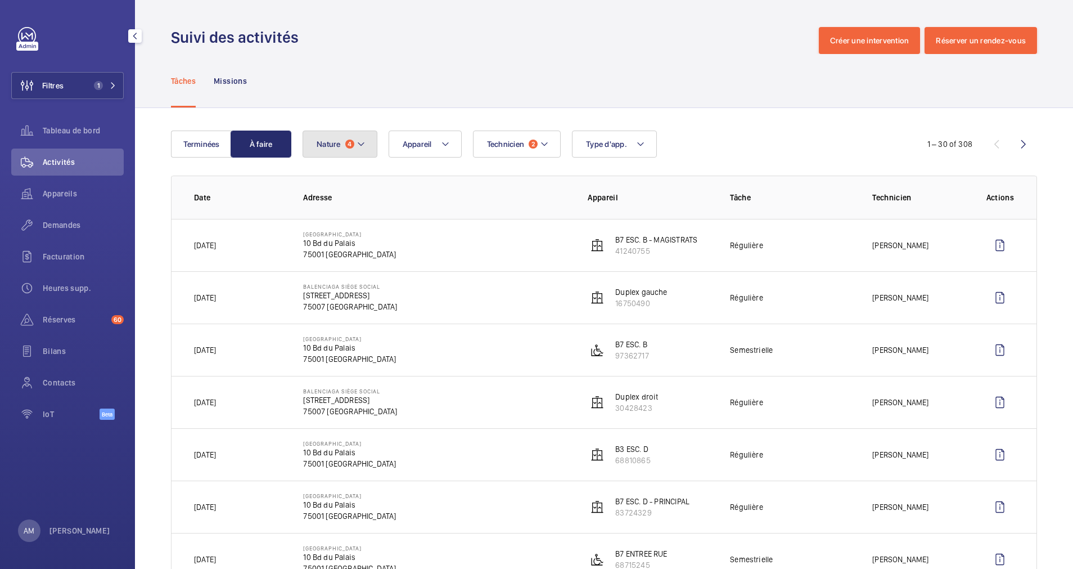
click at [366, 150] on button "Nature 4" at bounding box center [340, 144] width 75 height 27
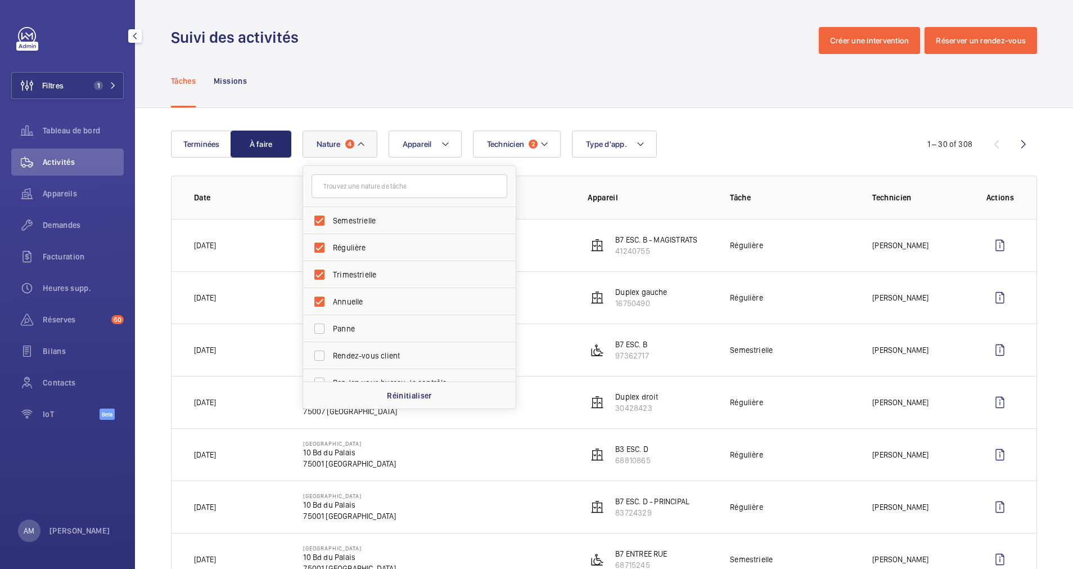
click at [396, 90] on div "Tâches Missions" at bounding box center [604, 80] width 866 height 53
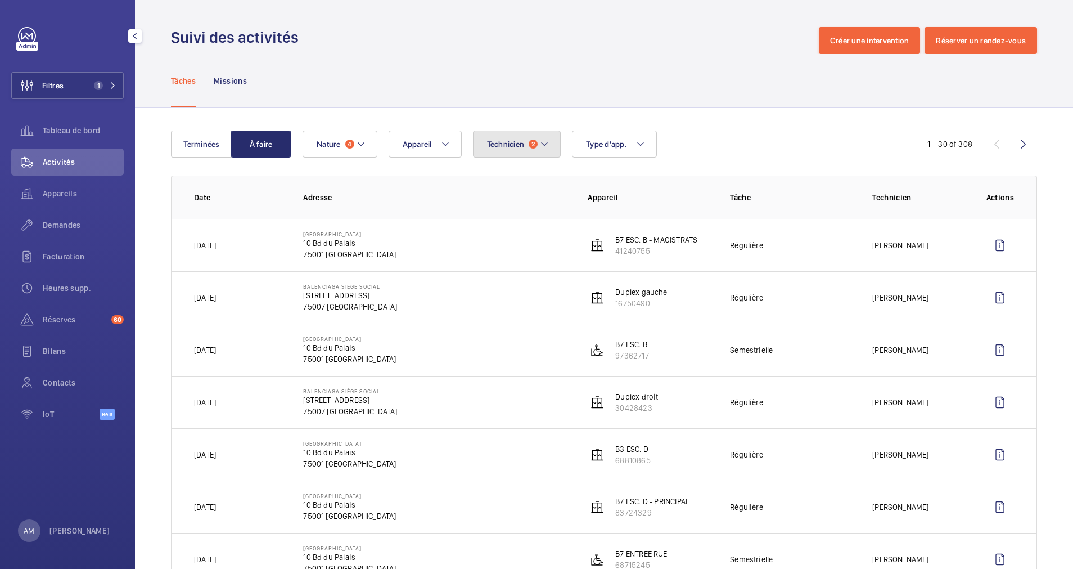
click at [507, 140] on span "Technicien" at bounding box center [506, 144] width 38 height 9
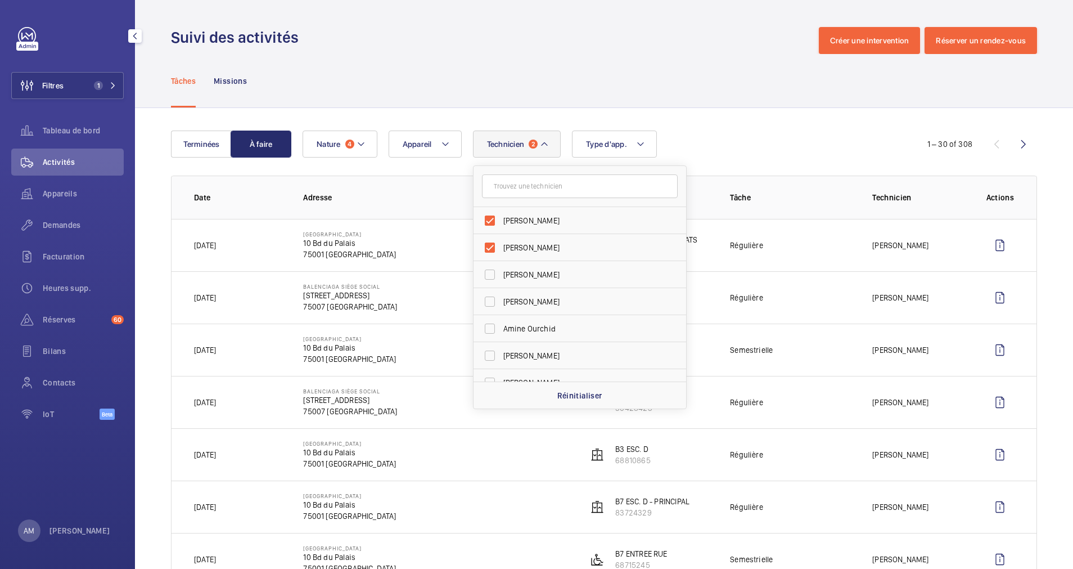
click at [502, 179] on input "text" at bounding box center [580, 186] width 196 height 24
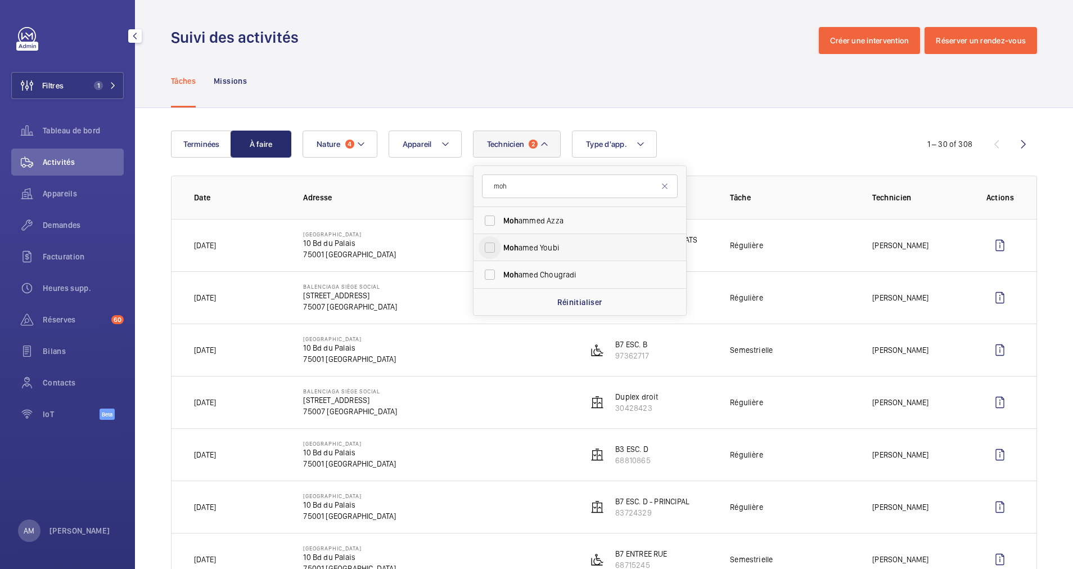
type input "moh"
click at [486, 236] on input "Moh amed Youbi" at bounding box center [490, 247] width 23 height 23
checkbox input "true"
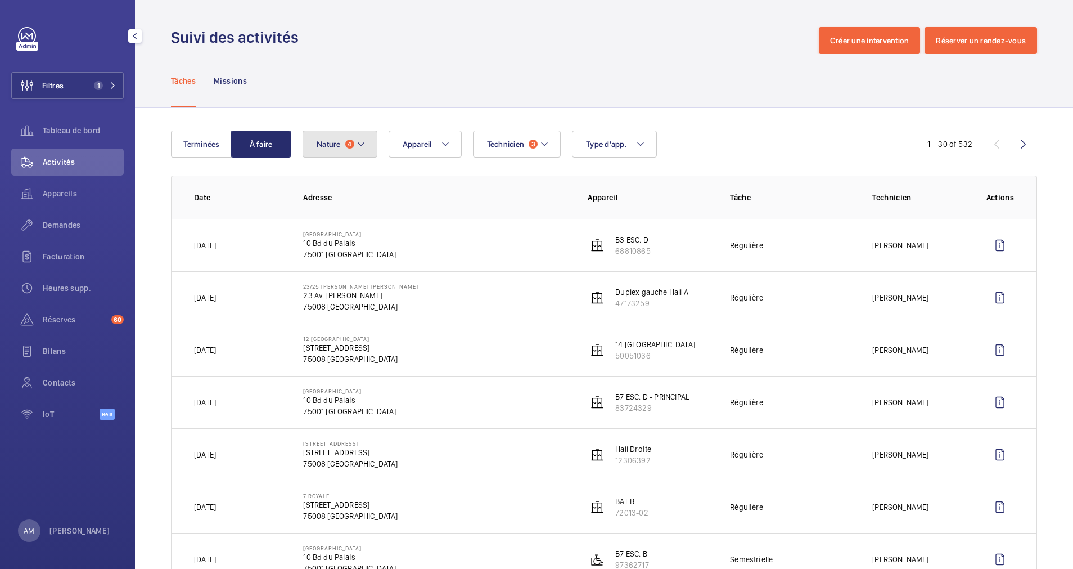
click at [360, 136] on button "Nature 4" at bounding box center [340, 144] width 75 height 27
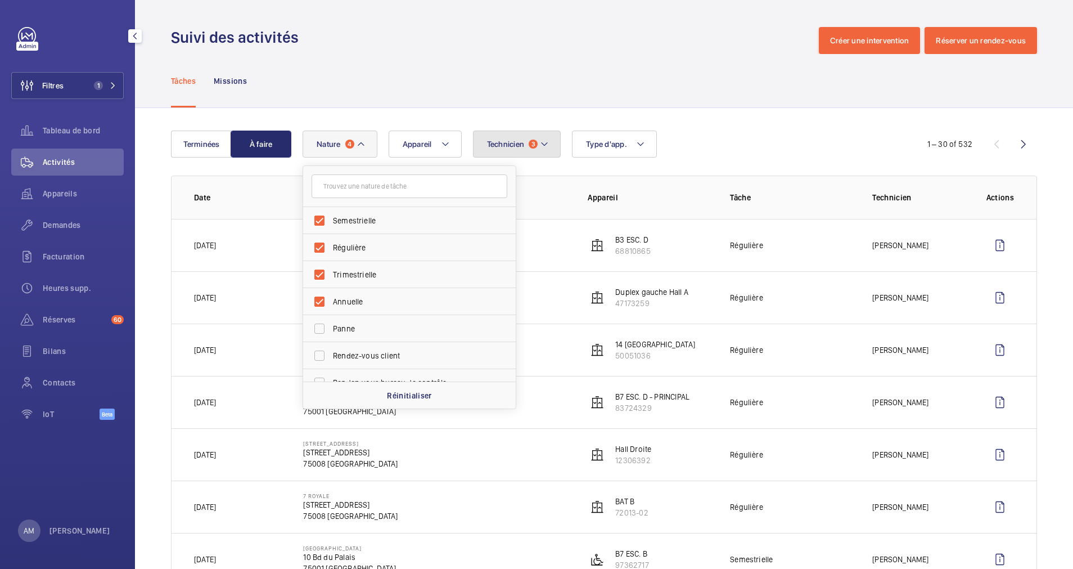
click at [510, 149] on button "Technicien 3" at bounding box center [517, 144] width 88 height 27
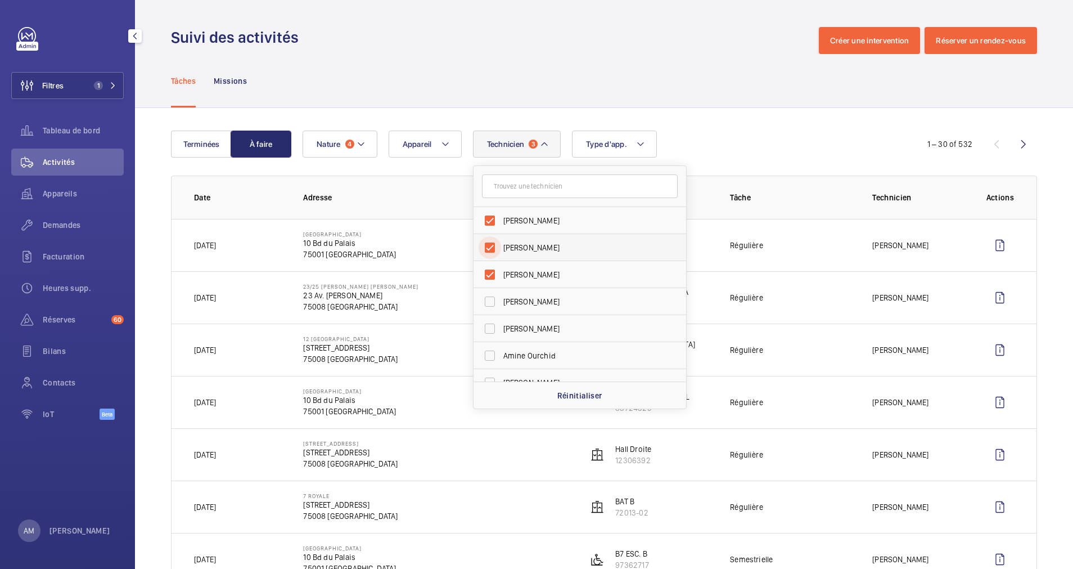
click at [493, 249] on input "[PERSON_NAME]" at bounding box center [490, 247] width 23 height 23
checkbox input "false"
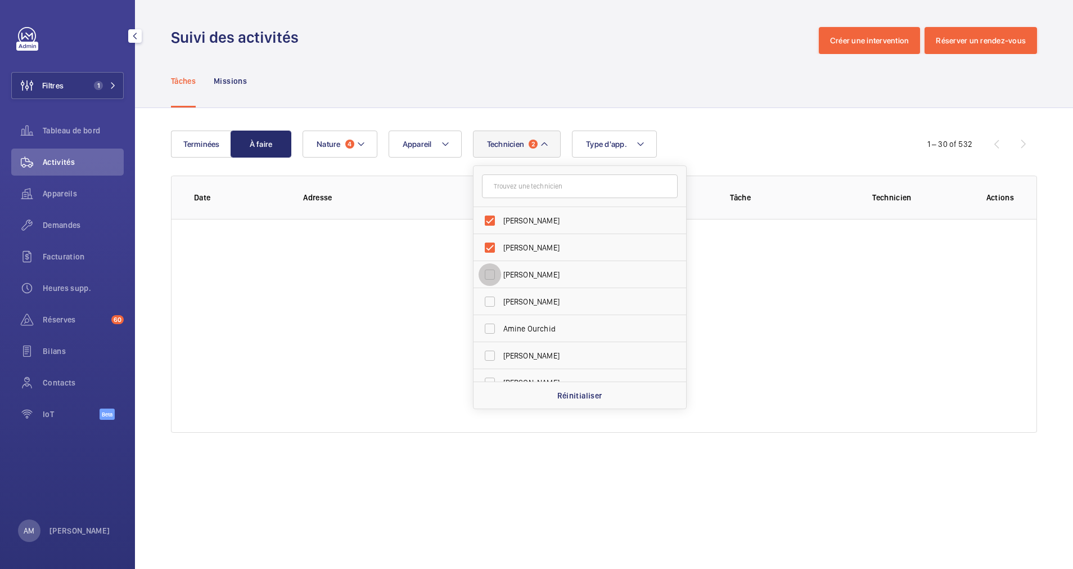
drag, startPoint x: 489, startPoint y: 277, endPoint x: 571, endPoint y: 203, distance: 110.3
click at [493, 271] on input "Jerome Eniona" at bounding box center [490, 274] width 23 height 23
checkbox input "true"
click at [707, 147] on div "Technicien 3 Jerome Eniona Mohamed Youbi Swadrou-Dine Zaïdi Florian Cazal Amine…" at bounding box center [603, 144] width 600 height 27
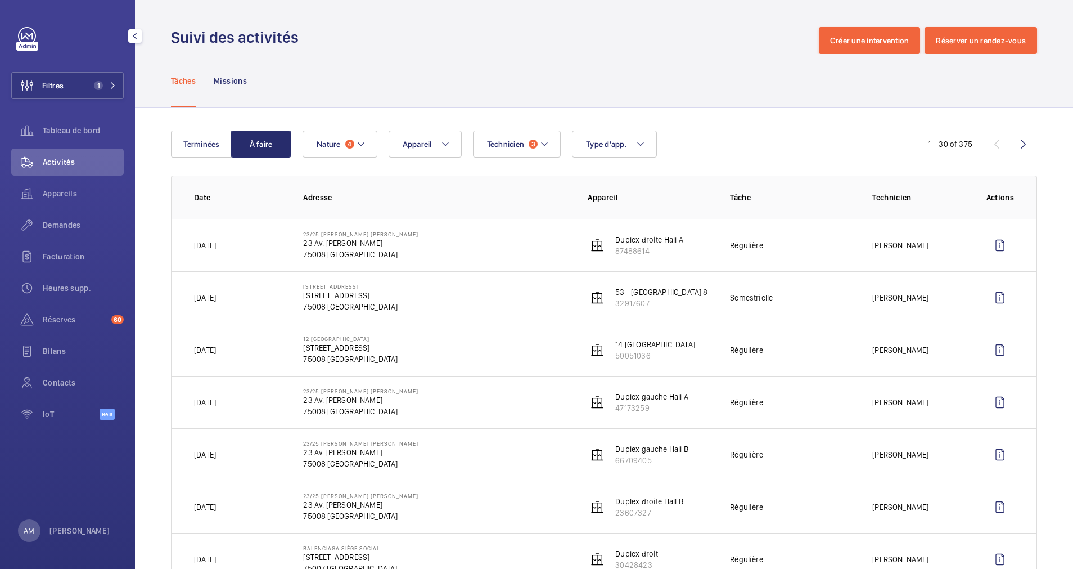
scroll to position [84, 0]
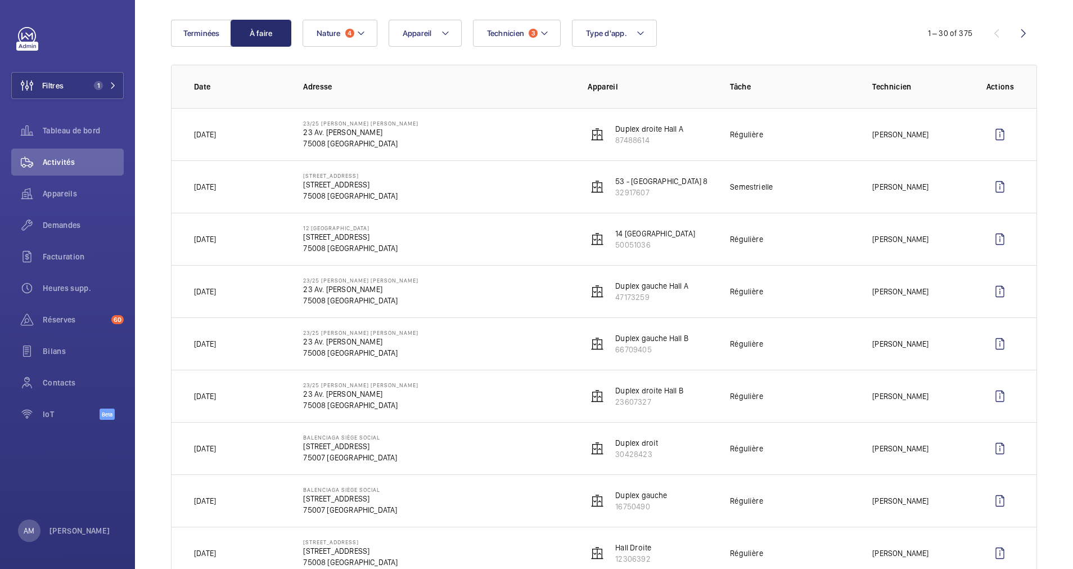
scroll to position [84, 0]
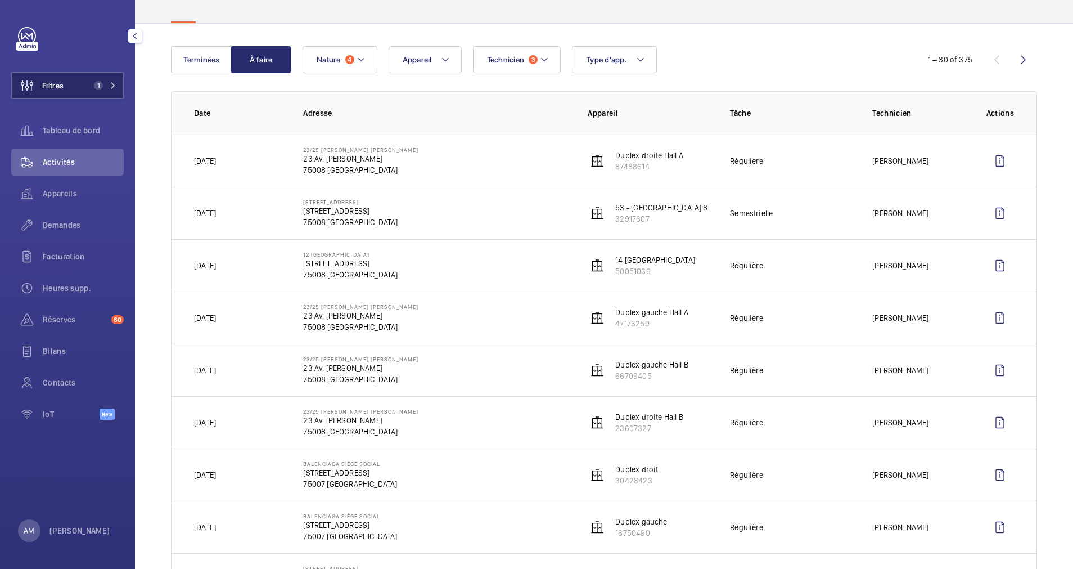
click at [101, 83] on span "1" at bounding box center [98, 85] width 9 height 9
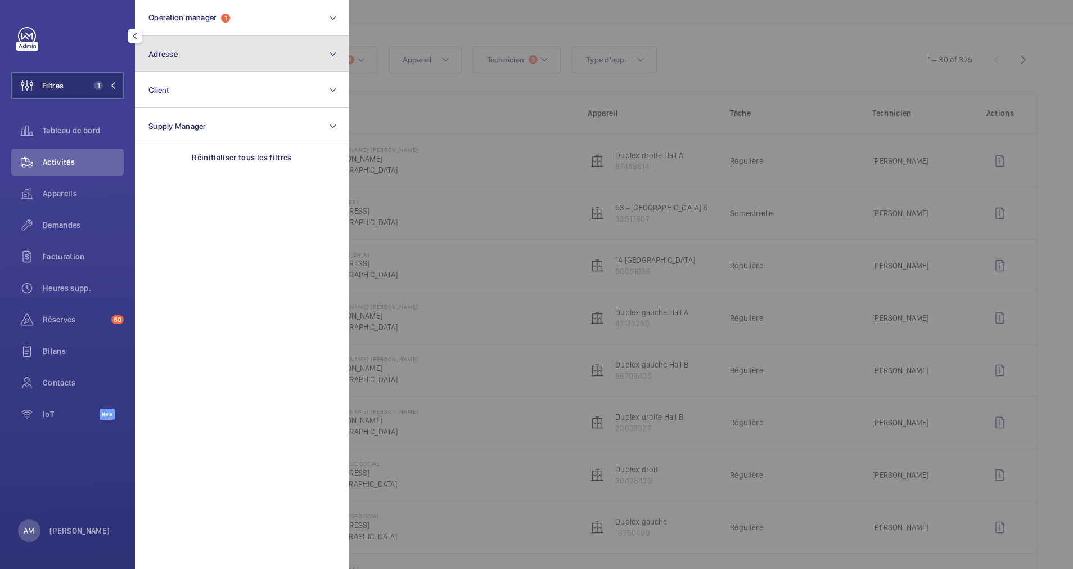
click at [204, 62] on button "Adresse" at bounding box center [242, 54] width 214 height 36
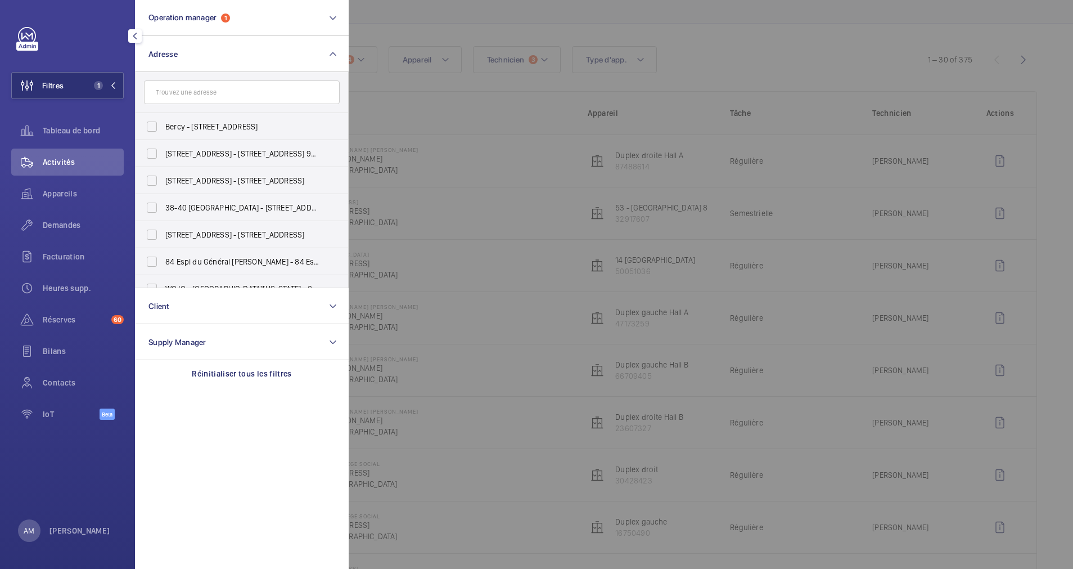
click at [192, 86] on input "text" at bounding box center [242, 92] width 196 height 24
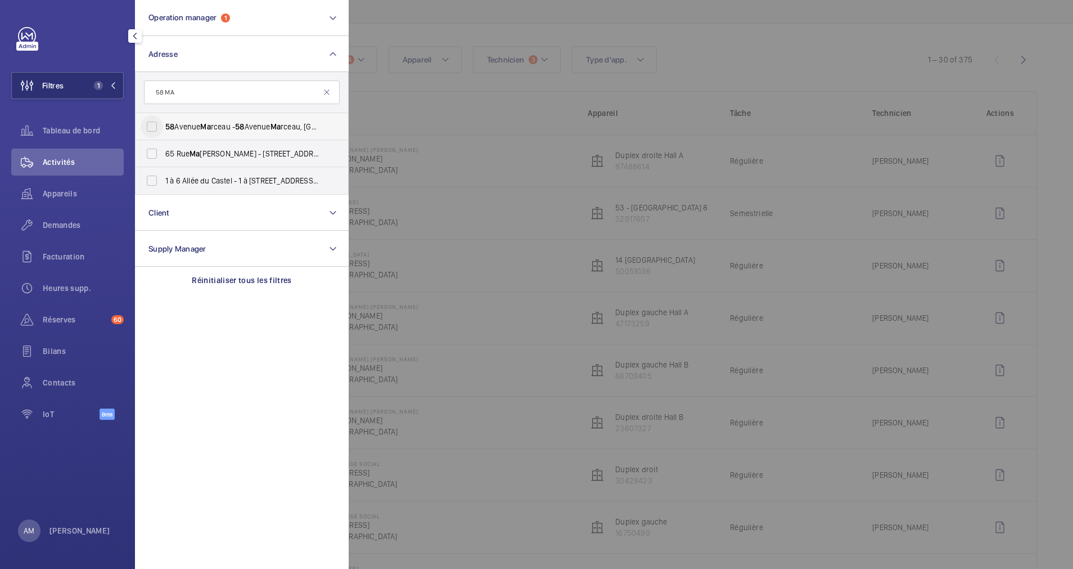
type input "58 MA"
click at [159, 119] on input "[STREET_ADDRESS][GEOGRAPHIC_DATA][STREET_ADDRESS]" at bounding box center [152, 126] width 23 height 23
checkbox input "true"
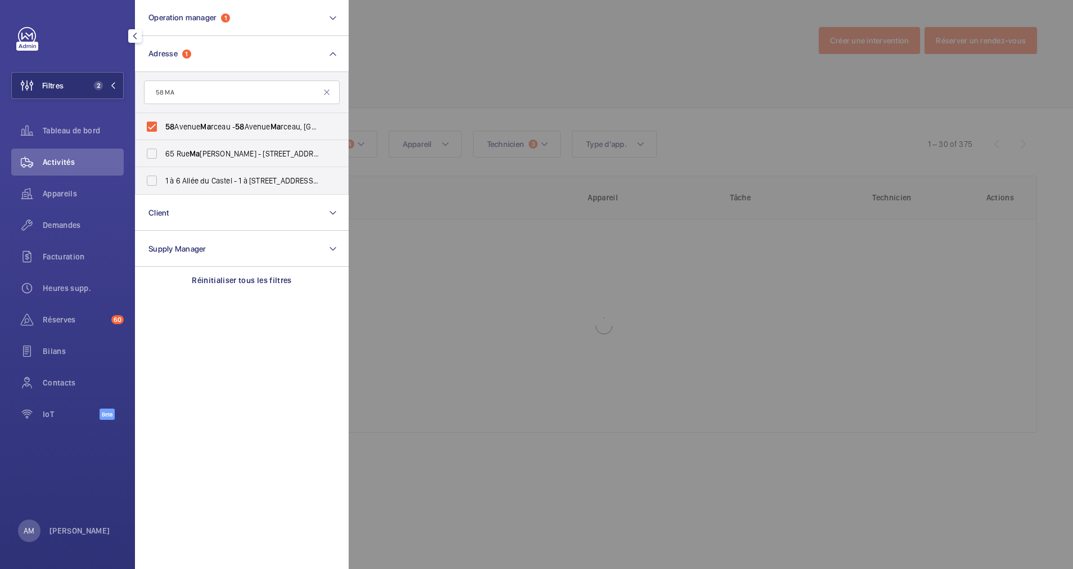
click at [583, 90] on div at bounding box center [885, 284] width 1073 height 569
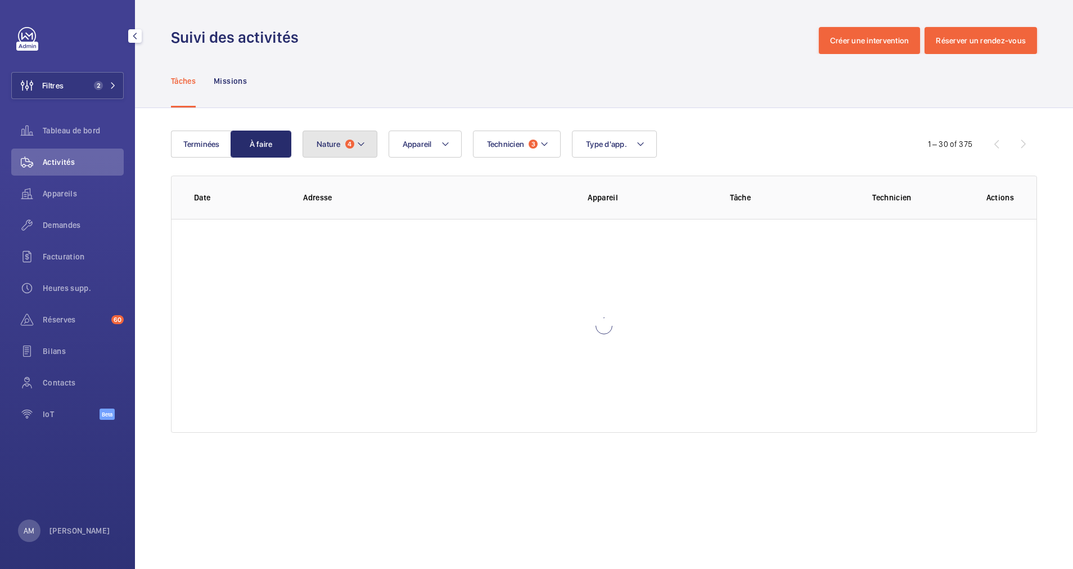
click at [365, 147] on mat-icon at bounding box center [361, 144] width 9 height 14
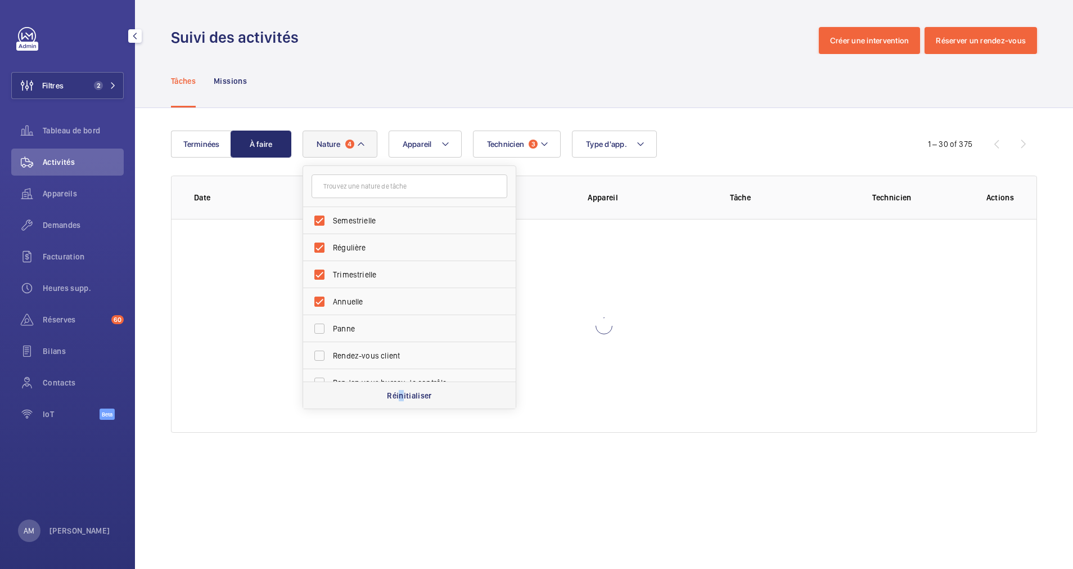
click at [403, 394] on p "Réinitialiser" at bounding box center [409, 395] width 45 height 11
checkbox input "false"
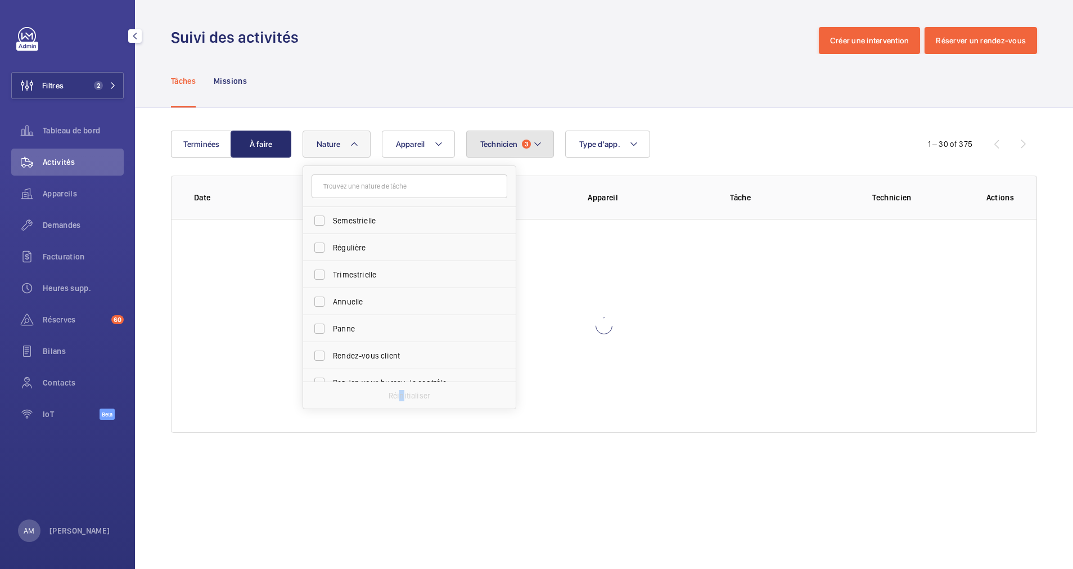
drag, startPoint x: 403, startPoint y: 394, endPoint x: 519, endPoint y: 143, distance: 275.7
click at [520, 141] on button "Technicien 3" at bounding box center [510, 144] width 88 height 27
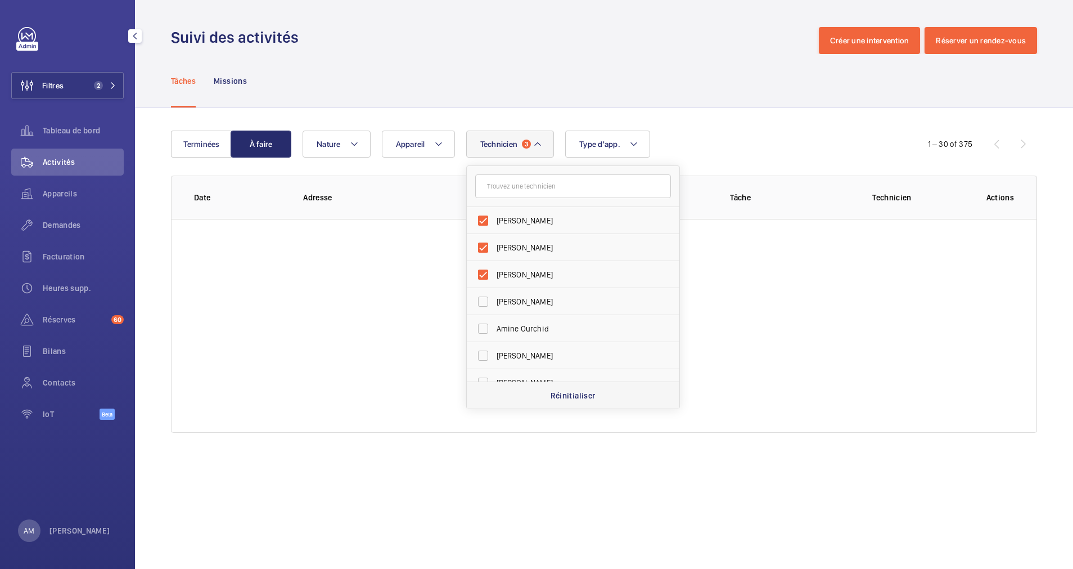
click at [558, 390] on p "Réinitialiser" at bounding box center [573, 395] width 45 height 11
drag, startPoint x: 604, startPoint y: 104, endPoint x: 329, endPoint y: 100, distance: 275.2
click at [599, 104] on div "Tâches Missions" at bounding box center [604, 80] width 866 height 53
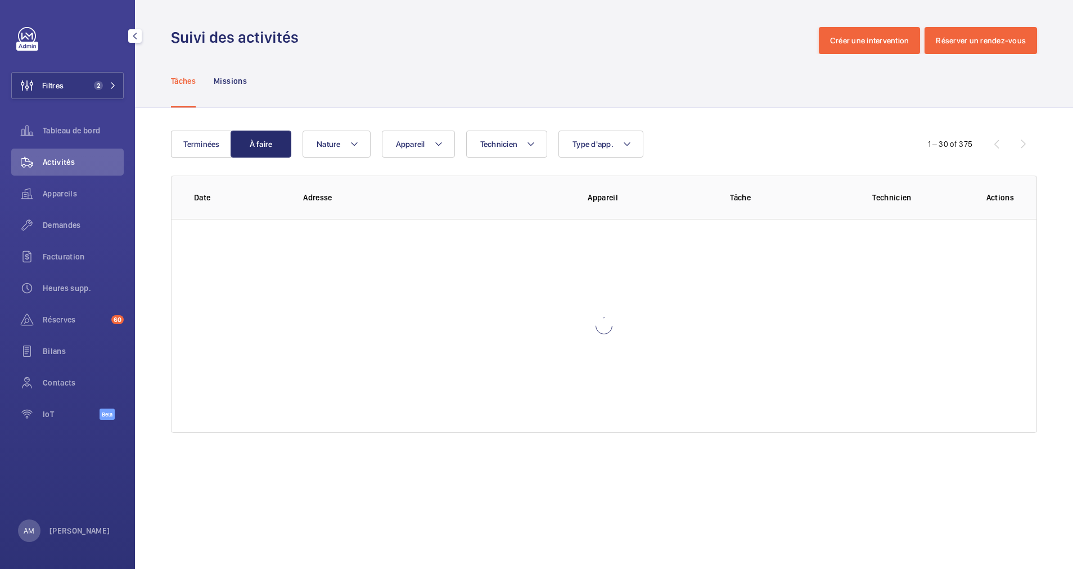
drag, startPoint x: 95, startPoint y: 90, endPoint x: 127, endPoint y: 78, distance: 33.6
click at [97, 88] on button "Filtres 2" at bounding box center [67, 85] width 113 height 27
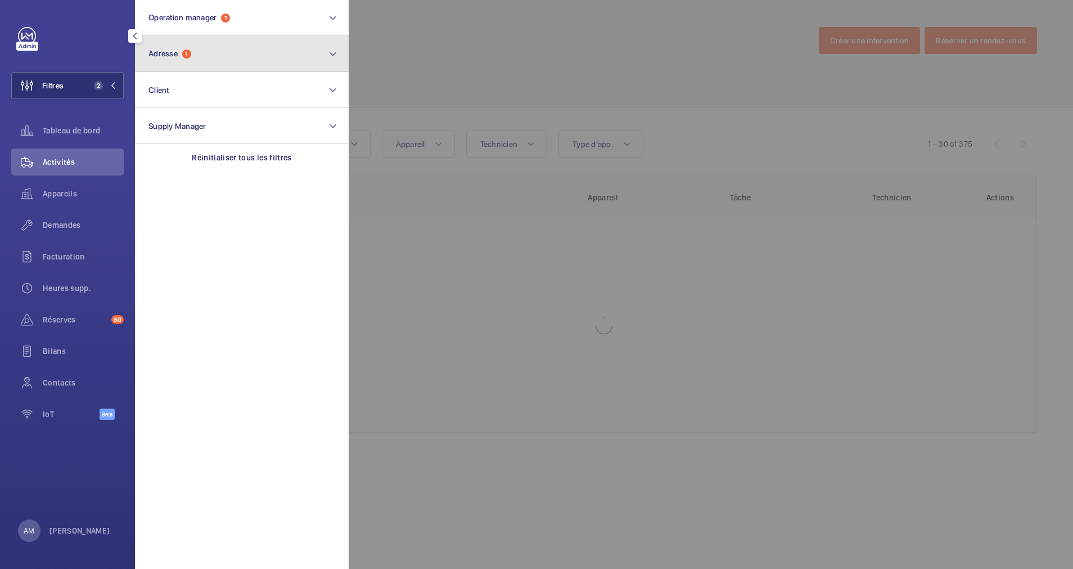
click at [222, 47] on button "Adresse 1" at bounding box center [242, 54] width 214 height 36
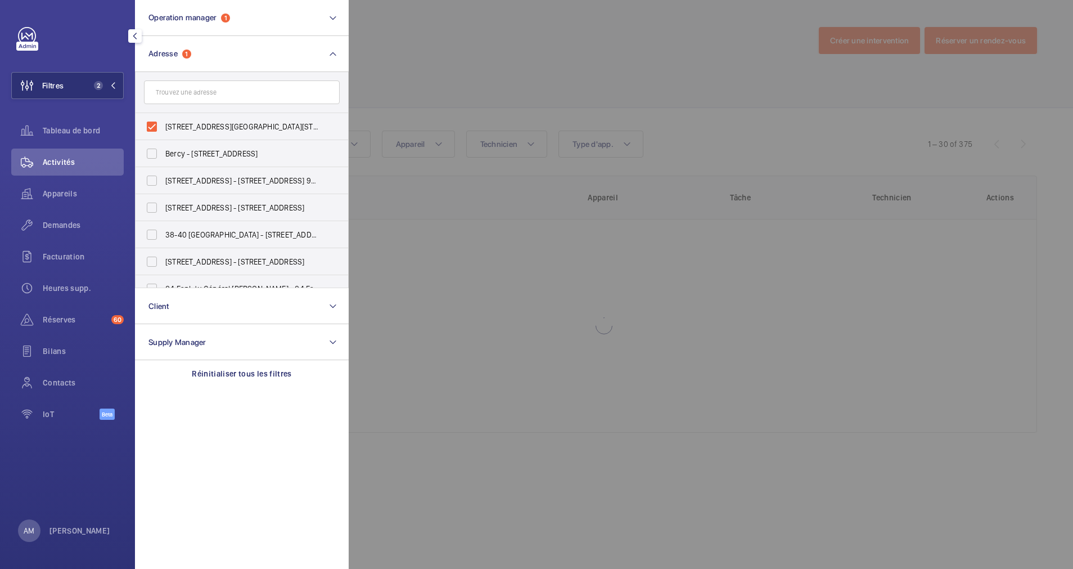
click at [497, 38] on div at bounding box center [885, 284] width 1073 height 569
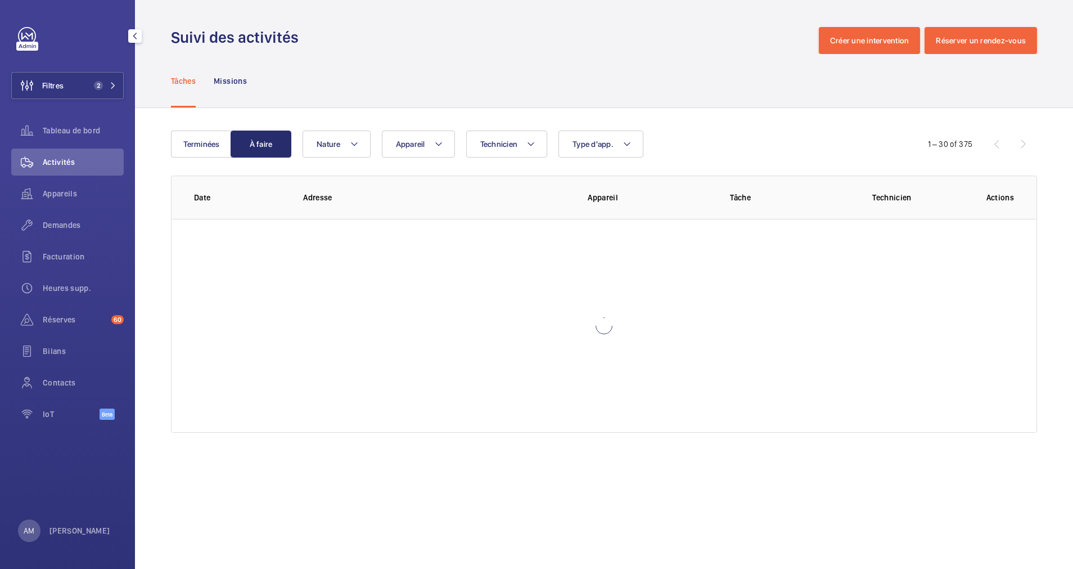
click at [68, 194] on span "Appareils" at bounding box center [83, 193] width 81 height 11
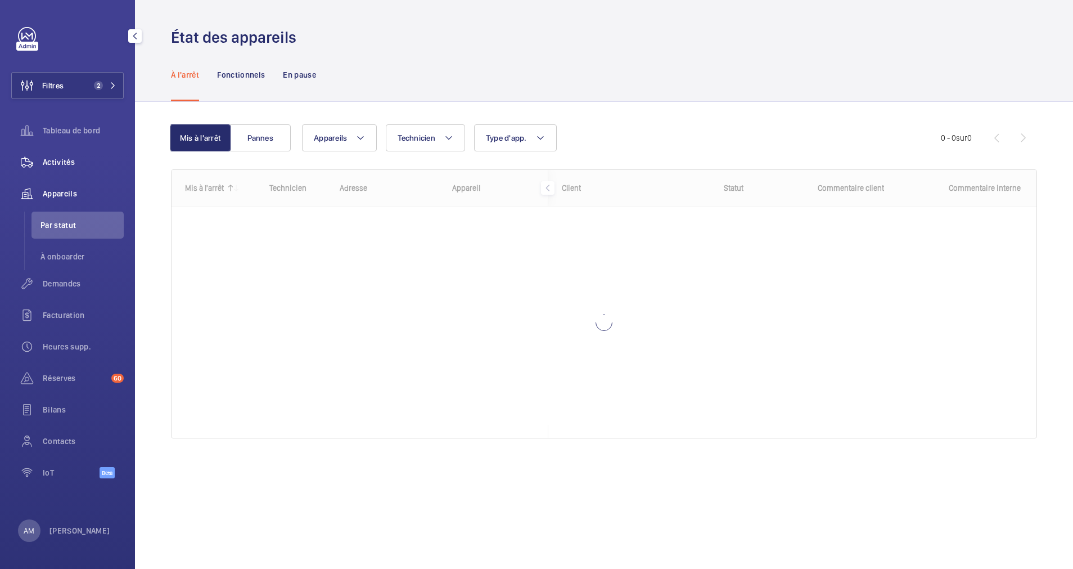
click at [65, 161] on span "Activités" at bounding box center [83, 161] width 81 height 11
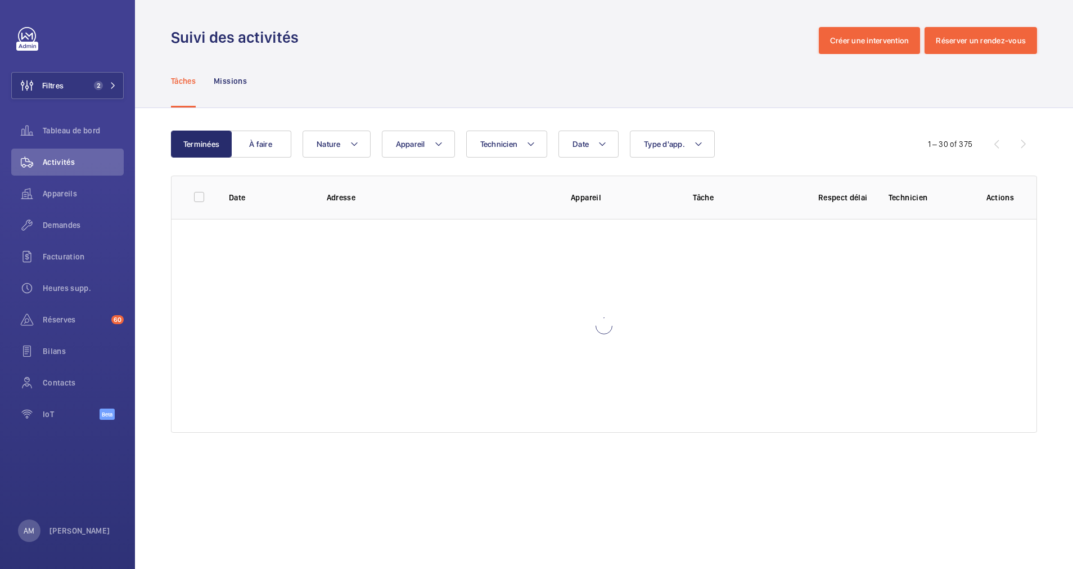
click at [779, 140] on div "Date Technicien Appareil Type d'app. Nature" at bounding box center [603, 144] width 600 height 27
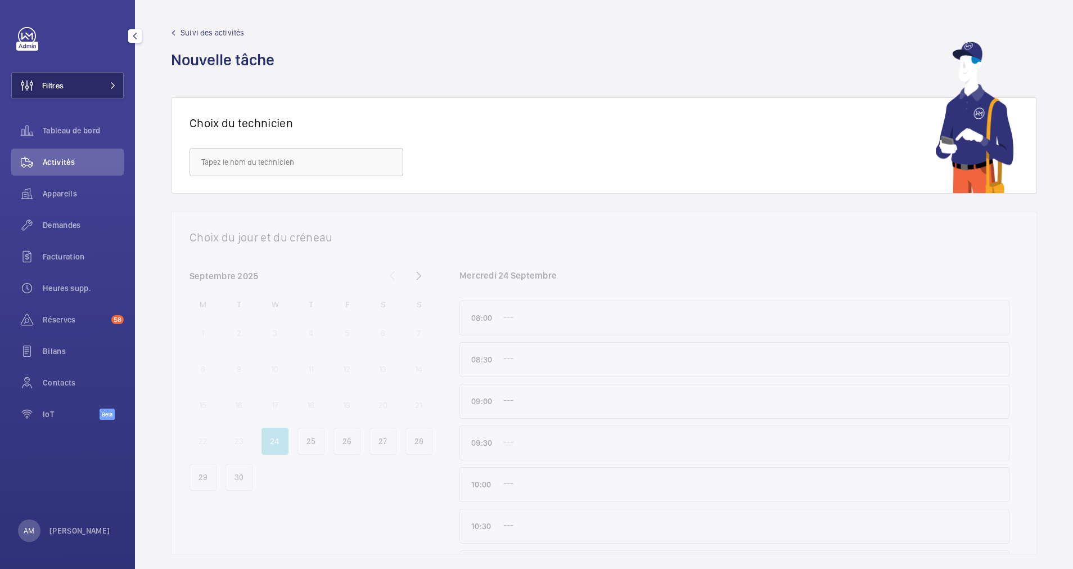
click at [97, 80] on button "Filtres" at bounding box center [67, 85] width 113 height 27
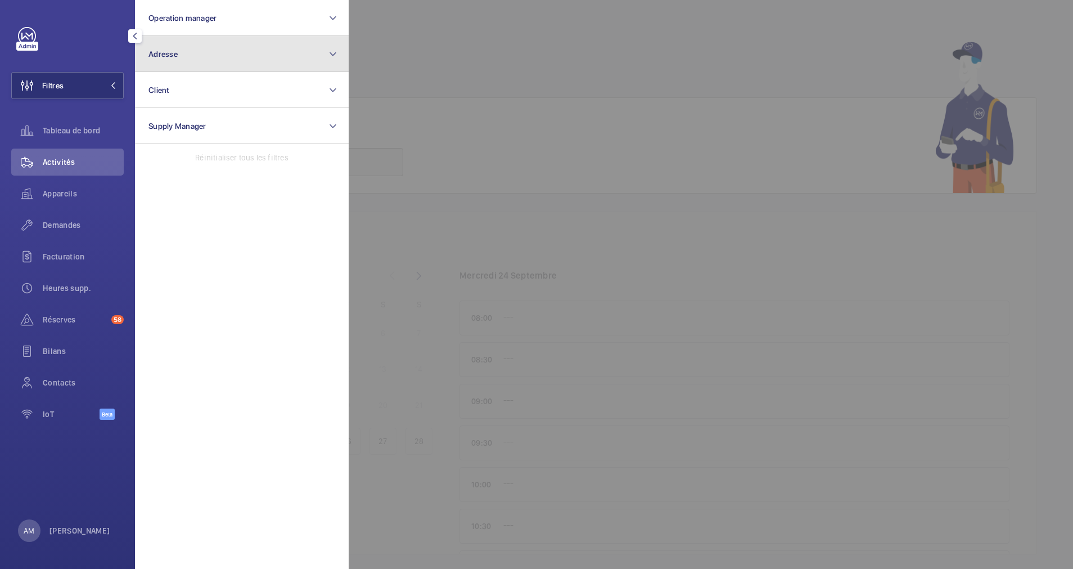
click at [254, 40] on button "Adresse" at bounding box center [242, 54] width 214 height 36
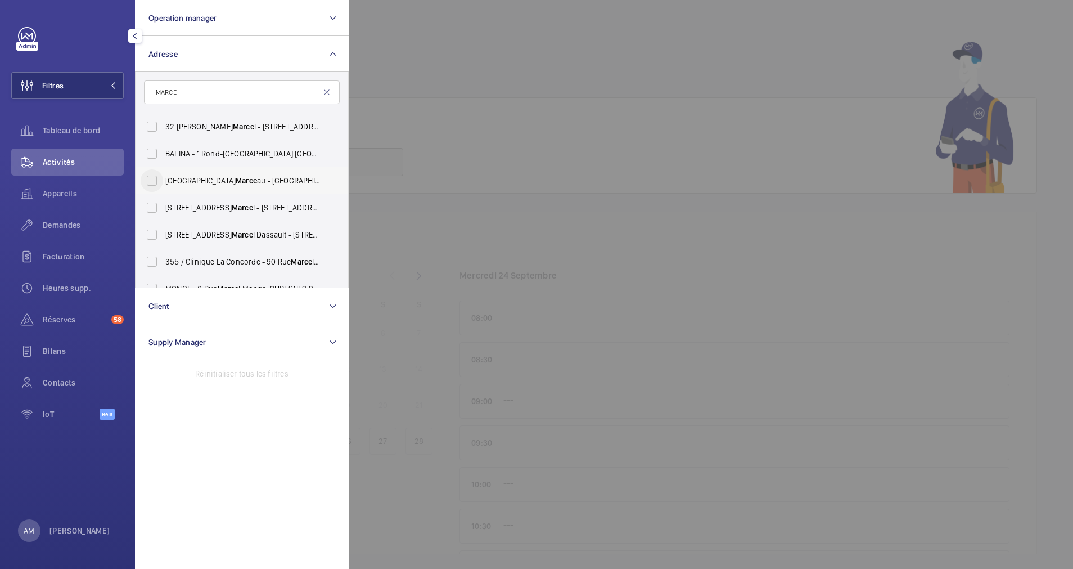
type input "MARCE"
click at [160, 181] on input "[GEOGRAPHIC_DATA][STREET_ADDRESS]" at bounding box center [152, 180] width 23 height 23
checkbox input "true"
click at [442, 57] on div at bounding box center [885, 284] width 1073 height 569
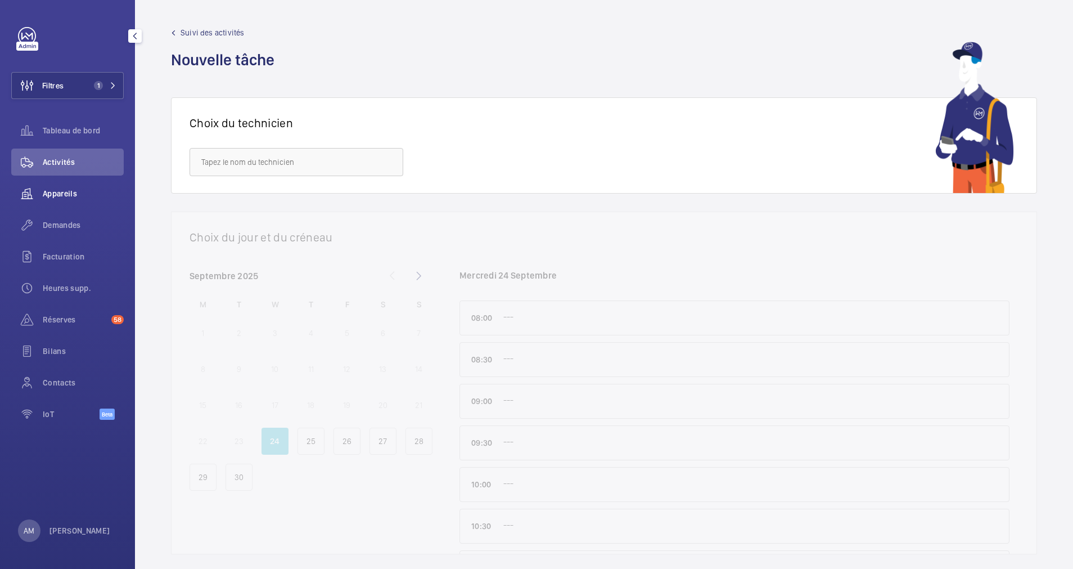
click at [61, 191] on span "Appareils" at bounding box center [83, 193] width 81 height 11
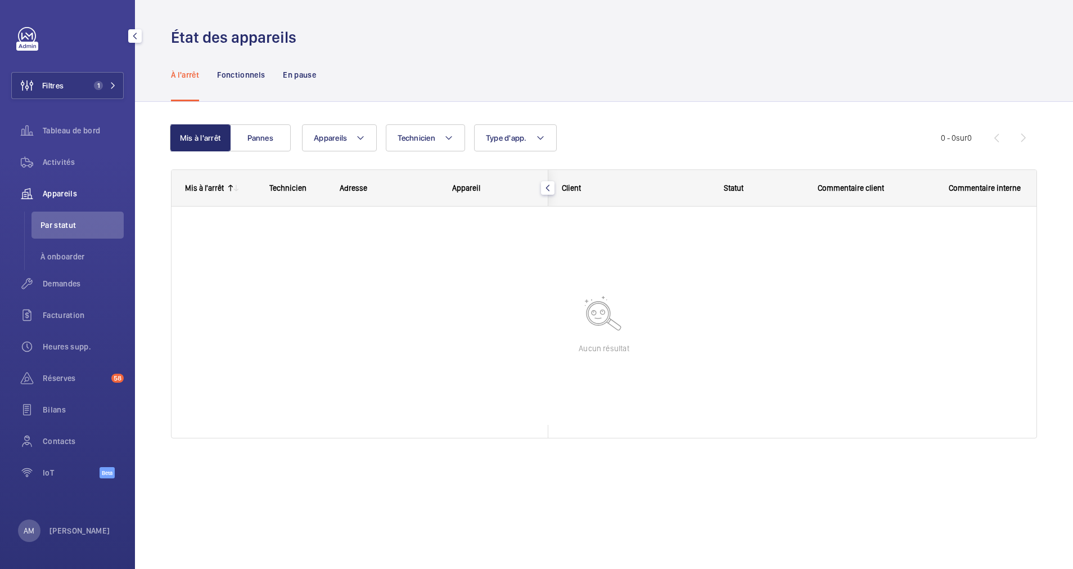
click at [763, 74] on div "À l'arrêt Fonctionnels En pause" at bounding box center [604, 74] width 866 height 53
click at [57, 167] on span "Activités" at bounding box center [83, 161] width 81 height 11
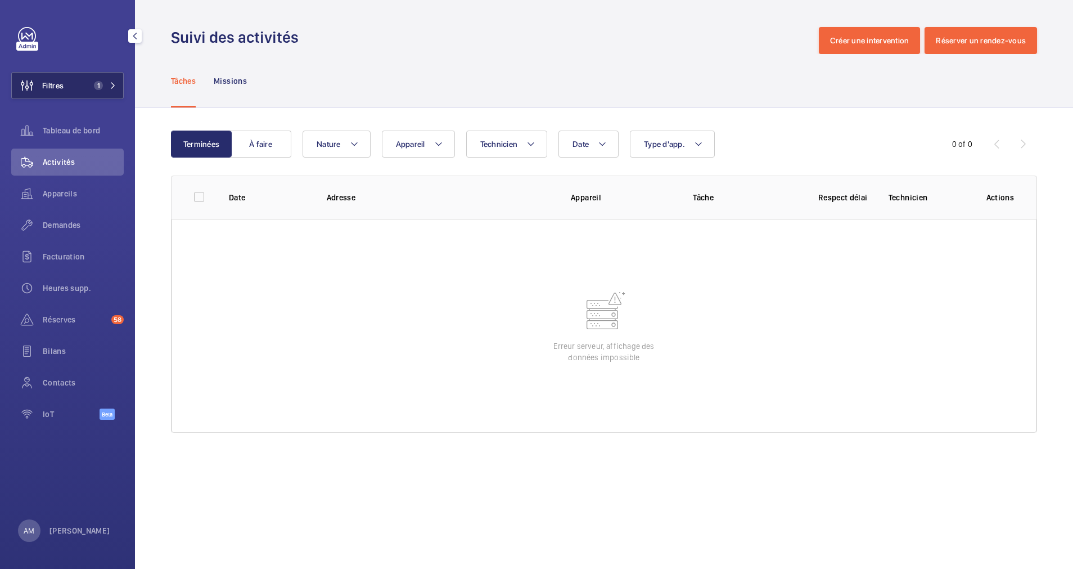
click at [86, 84] on button "Filtres 1" at bounding box center [67, 85] width 113 height 27
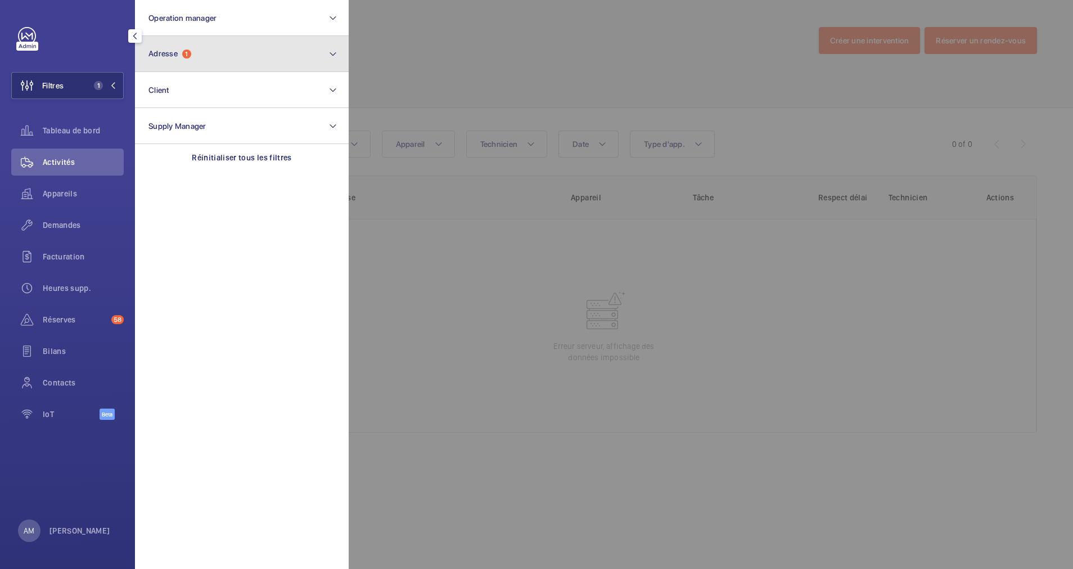
click at [259, 55] on button "Adresse 1" at bounding box center [242, 54] width 214 height 36
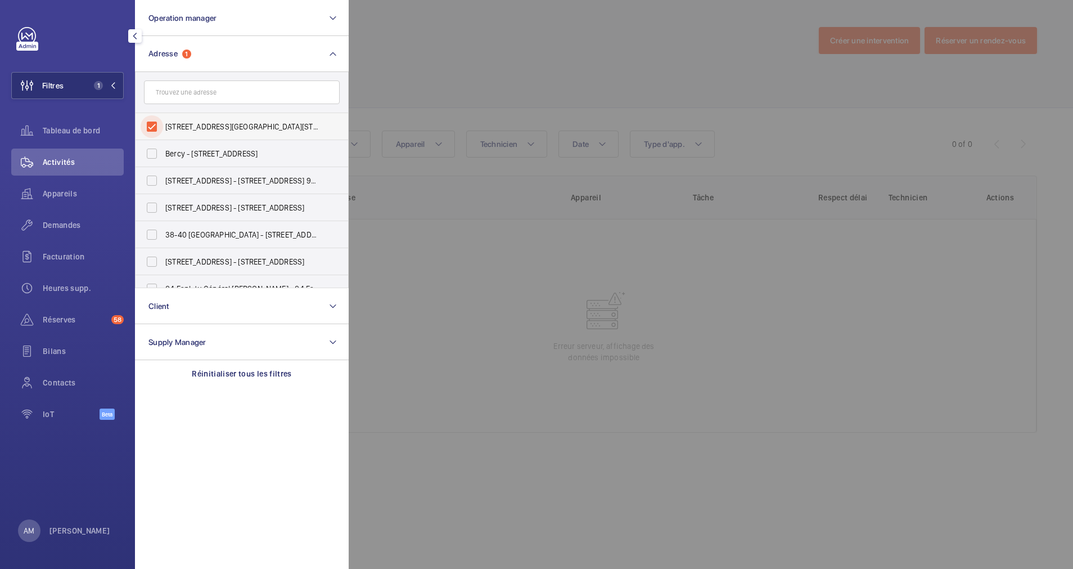
click at [157, 122] on input "[STREET_ADDRESS][GEOGRAPHIC_DATA][STREET_ADDRESS]" at bounding box center [152, 126] width 23 height 23
click at [156, 122] on input "[STREET_ADDRESS][GEOGRAPHIC_DATA][STREET_ADDRESS]" at bounding box center [152, 126] width 23 height 23
checkbox input "true"
click at [432, 84] on div at bounding box center [885, 284] width 1073 height 569
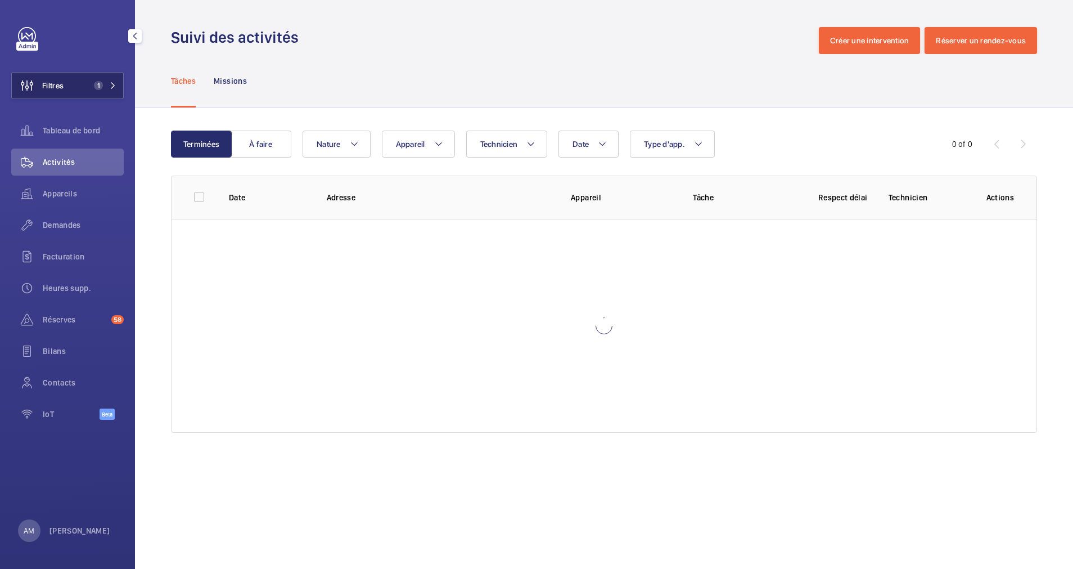
click at [110, 82] on mat-icon at bounding box center [113, 85] width 7 height 7
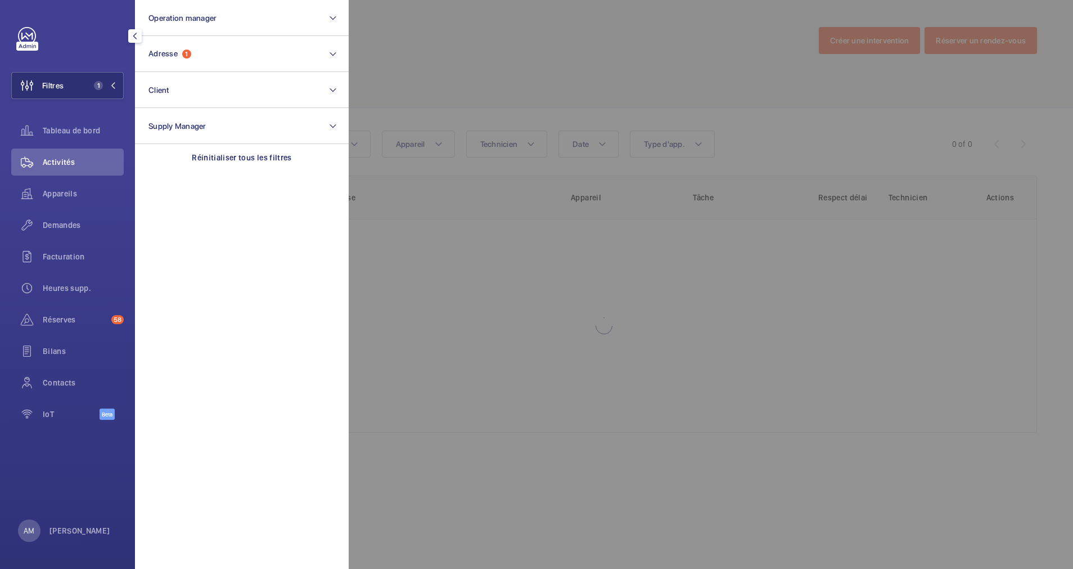
click at [539, 59] on div at bounding box center [885, 284] width 1073 height 569
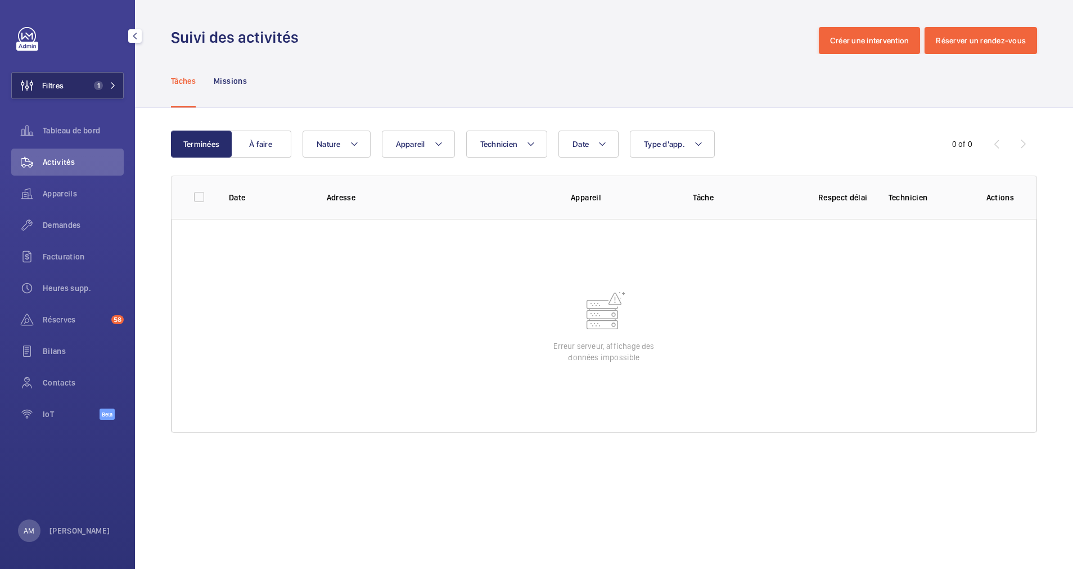
click at [86, 88] on button "Filtres 1" at bounding box center [67, 85] width 113 height 27
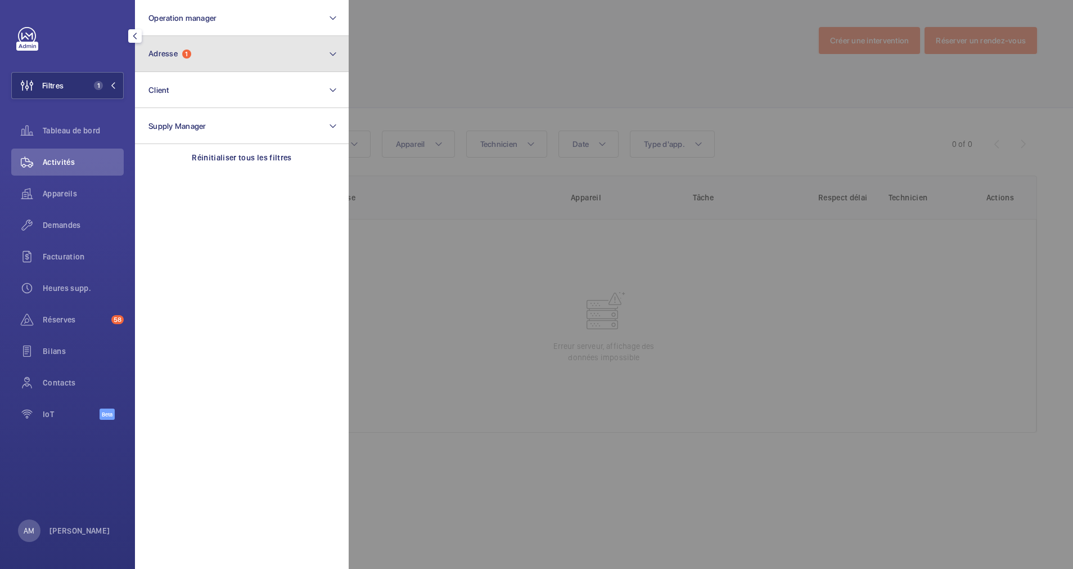
click at [194, 49] on button "Adresse 1" at bounding box center [242, 54] width 214 height 36
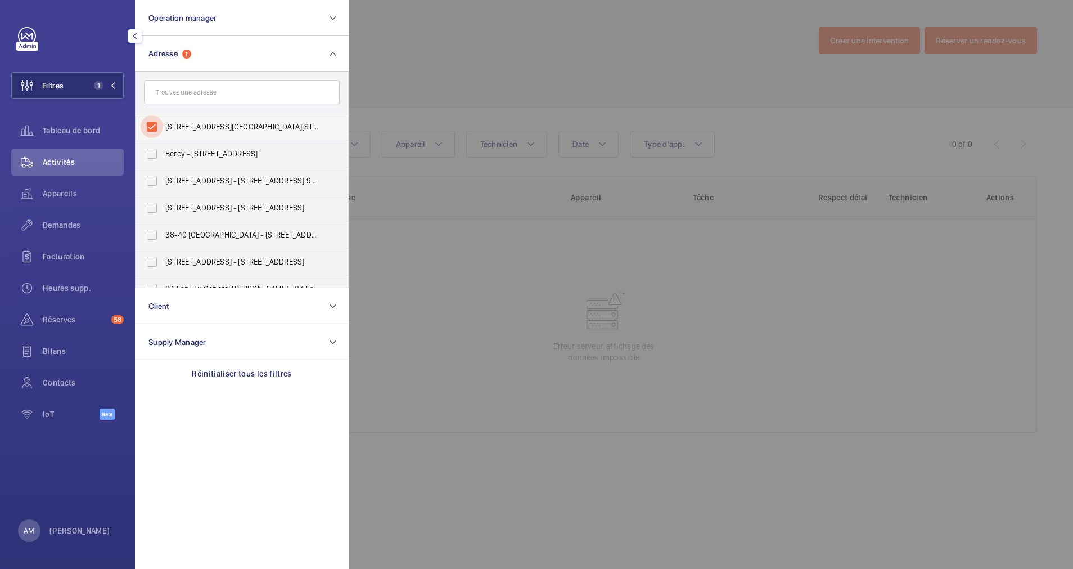
click at [150, 127] on input "[STREET_ADDRESS][GEOGRAPHIC_DATA][STREET_ADDRESS]" at bounding box center [152, 126] width 23 height 23
checkbox input "false"
click at [385, 50] on div at bounding box center [885, 284] width 1073 height 569
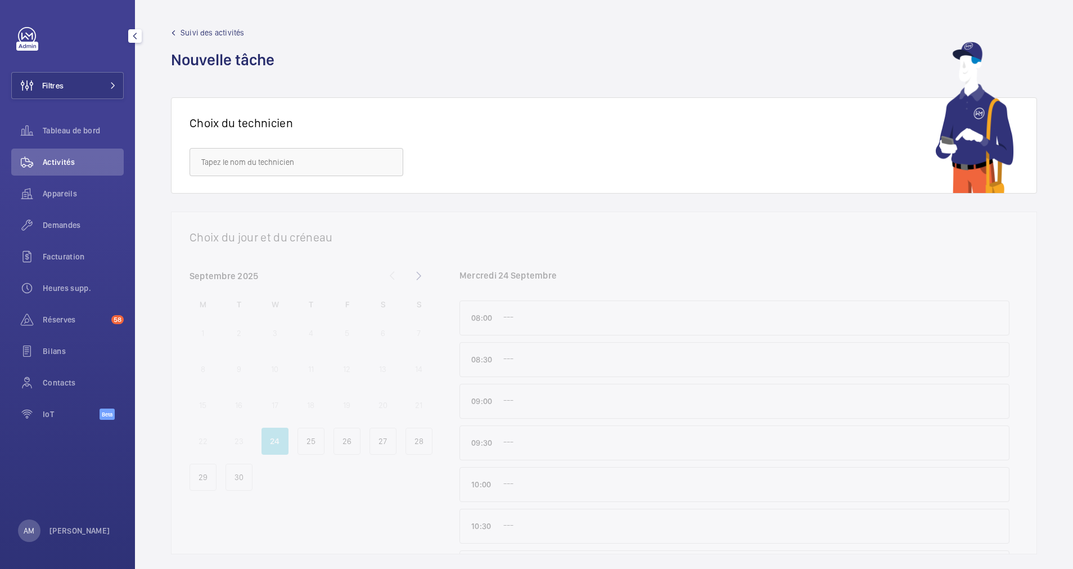
drag, startPoint x: 114, startPoint y: 69, endPoint x: 107, endPoint y: 83, distance: 15.1
click at [113, 71] on div "Filtres Tableau de bord Activités Appareils Demandes Facturation Heures supp. R…" at bounding box center [67, 229] width 113 height 405
click at [129, 69] on div "Filtres Tableau de bord Activités Appareils Demandes Facturation Heures supp. R…" at bounding box center [67, 284] width 135 height 569
click at [114, 93] on button "Filtres" at bounding box center [67, 85] width 113 height 27
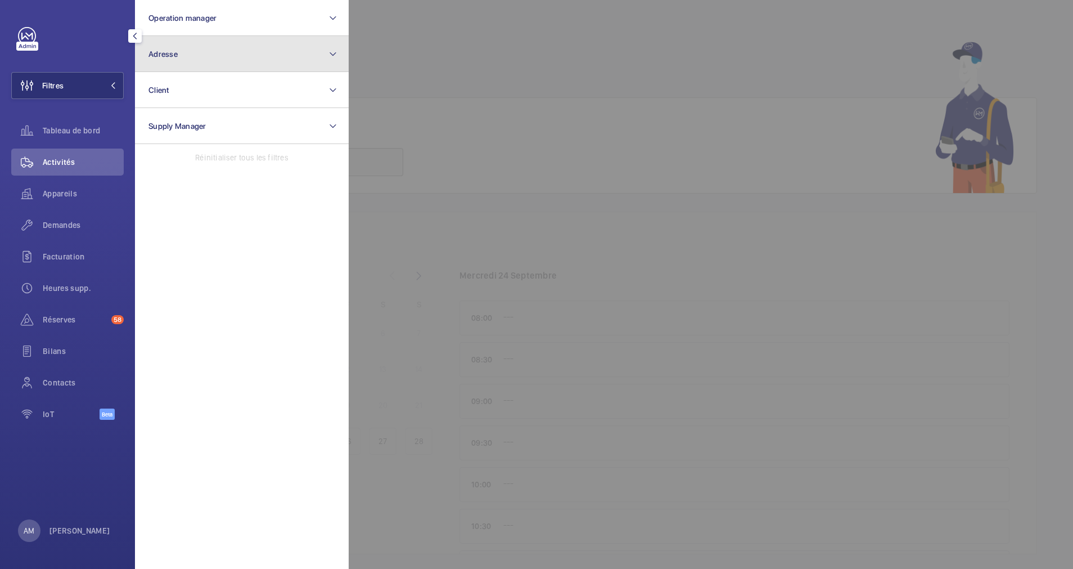
click at [206, 53] on button "Adresse" at bounding box center [242, 54] width 214 height 36
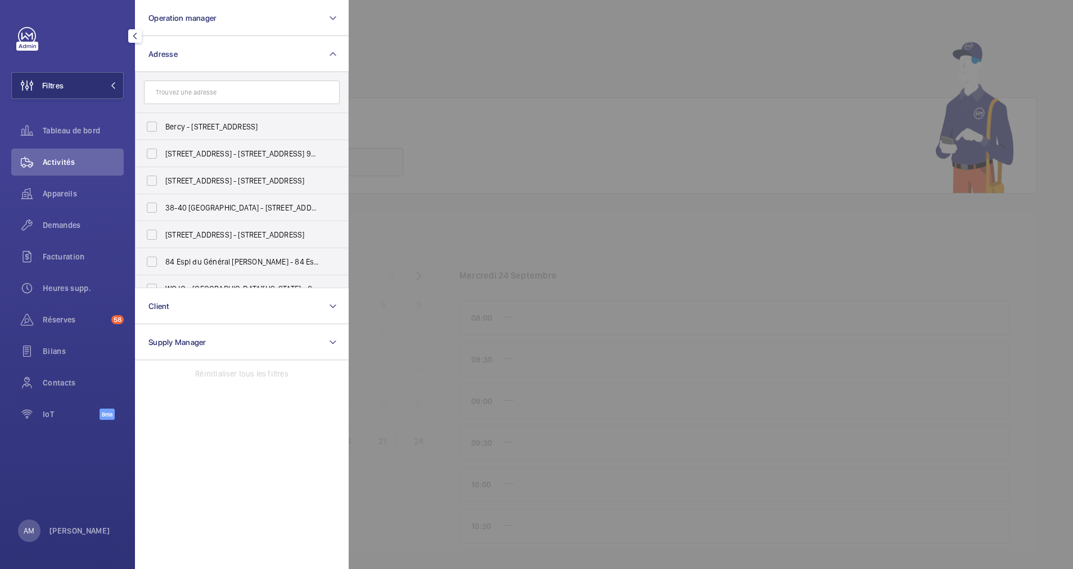
click at [235, 92] on input "text" at bounding box center [242, 92] width 196 height 24
type input "MARCEAU"
click at [187, 150] on span "58 Avenue Marceau - 58 Avenue Marceau , 75008 PARIS, PARIS 75008" at bounding box center [242, 153] width 155 height 11
click at [163, 150] on input "58 Avenue Marceau - 58 Avenue Marceau , 75008 PARIS, PARIS 75008" at bounding box center [152, 153] width 23 height 23
checkbox input "true"
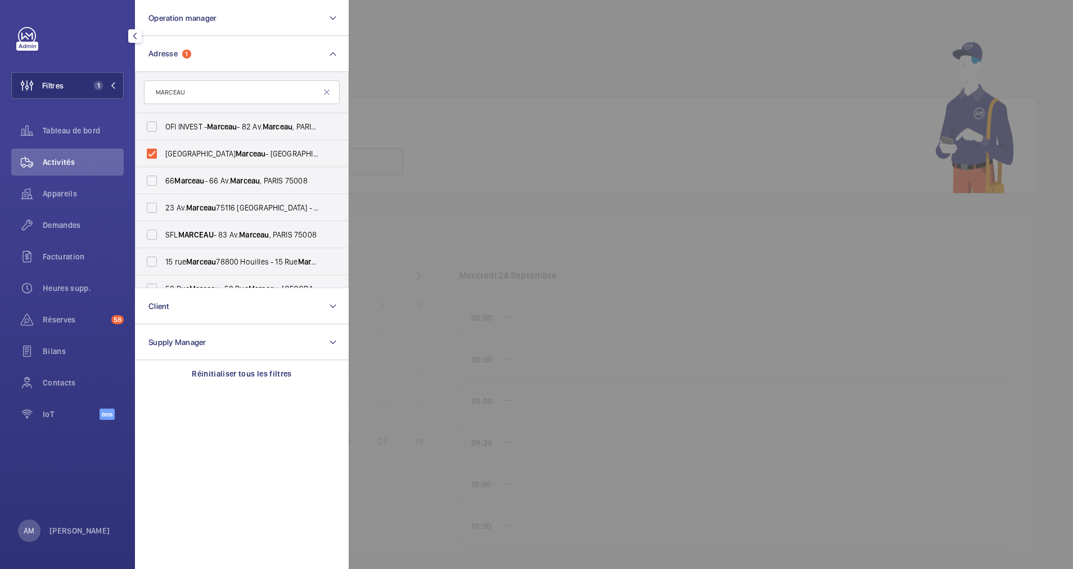
click at [420, 81] on div at bounding box center [885, 284] width 1073 height 569
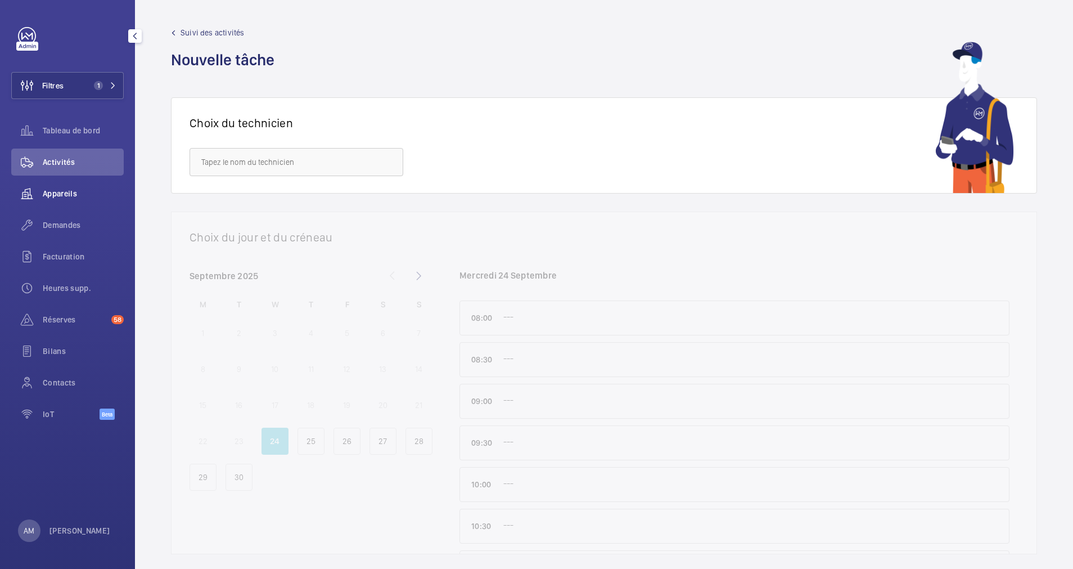
click at [61, 195] on span "Appareils" at bounding box center [83, 193] width 81 height 11
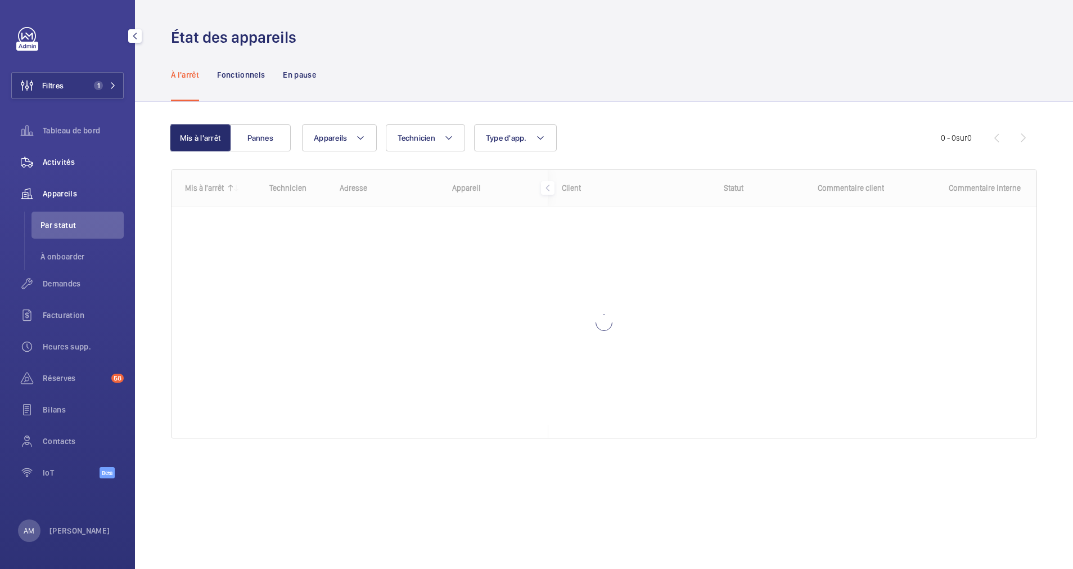
click at [75, 161] on span "Activités" at bounding box center [83, 161] width 81 height 11
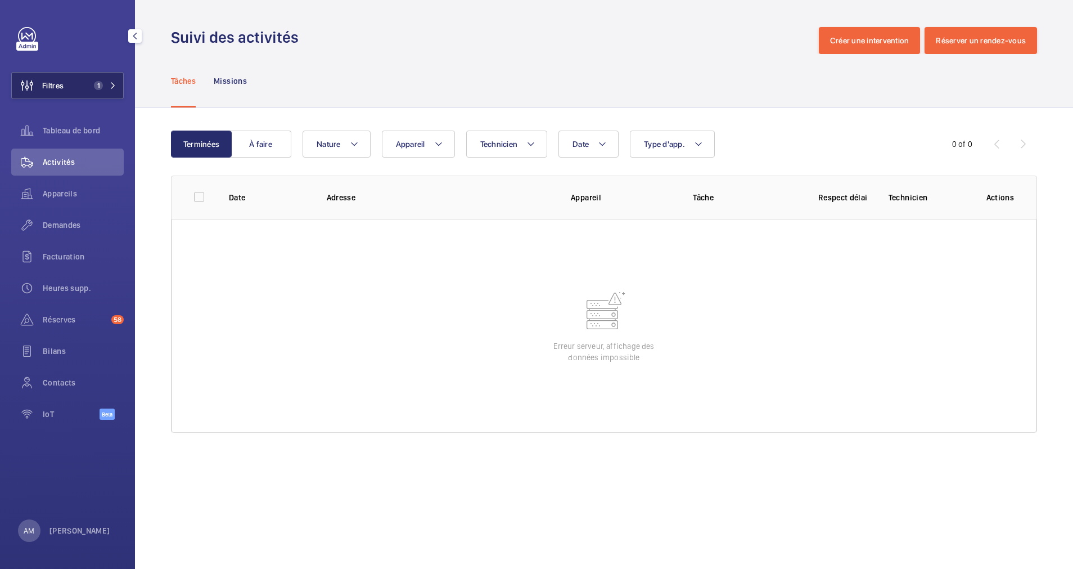
click at [88, 83] on button "Filtres 1" at bounding box center [67, 85] width 113 height 27
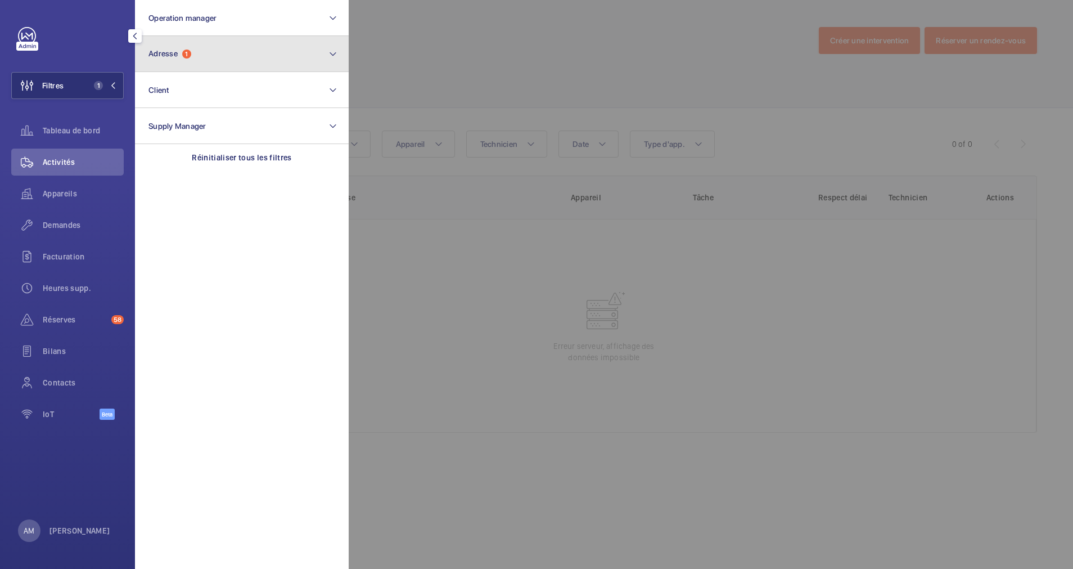
click at [182, 38] on button "Adresse 1" at bounding box center [242, 54] width 214 height 36
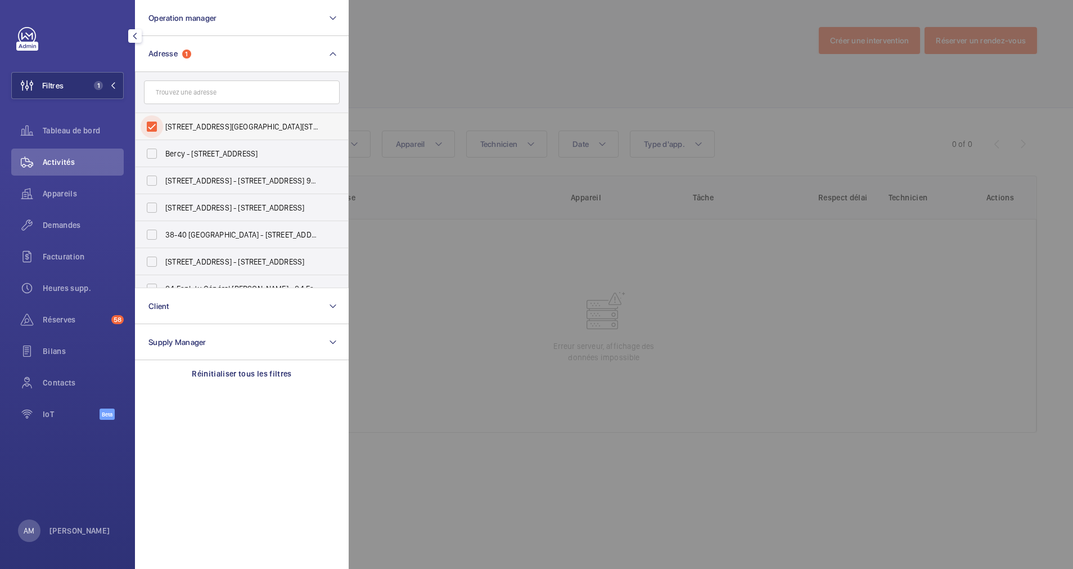
drag, startPoint x: 152, startPoint y: 123, endPoint x: 211, endPoint y: 53, distance: 91.4
click at [152, 122] on input "58 Avenue Marceau - 58 Avenue Marceau, 75008 PARIS, PARIS 75008" at bounding box center [152, 126] width 23 height 23
checkbox input "false"
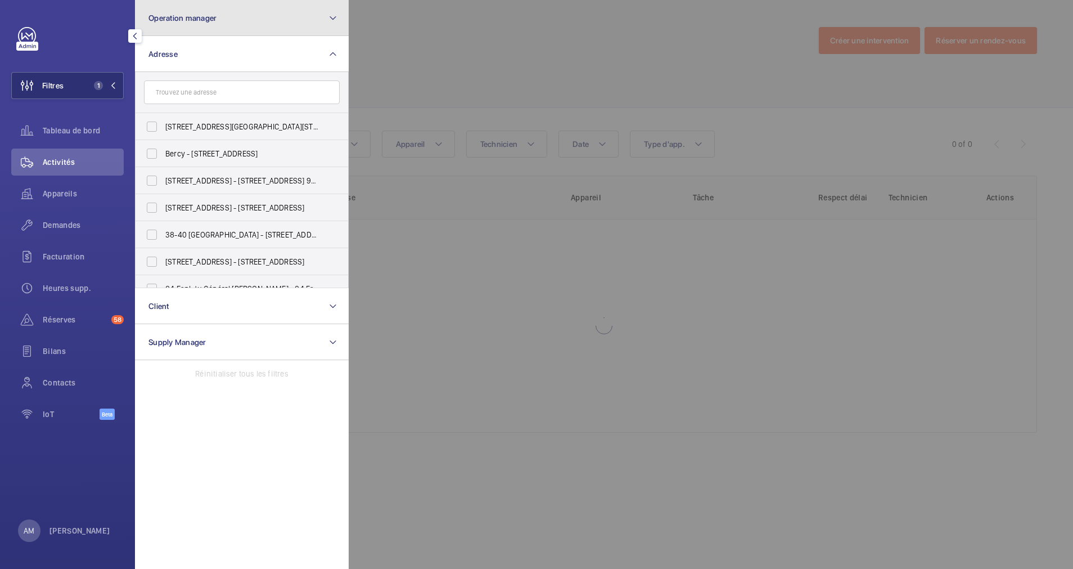
click at [241, 16] on button "Operation manager" at bounding box center [242, 18] width 214 height 36
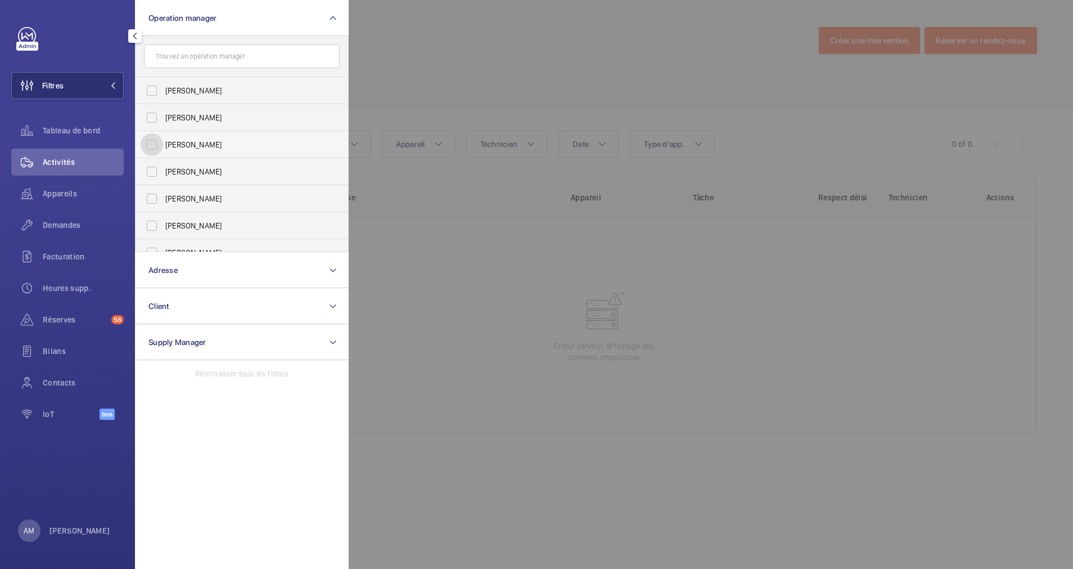
click at [149, 148] on input "[PERSON_NAME]" at bounding box center [152, 144] width 23 height 23
checkbox input "true"
click at [451, 78] on div at bounding box center [885, 284] width 1073 height 569
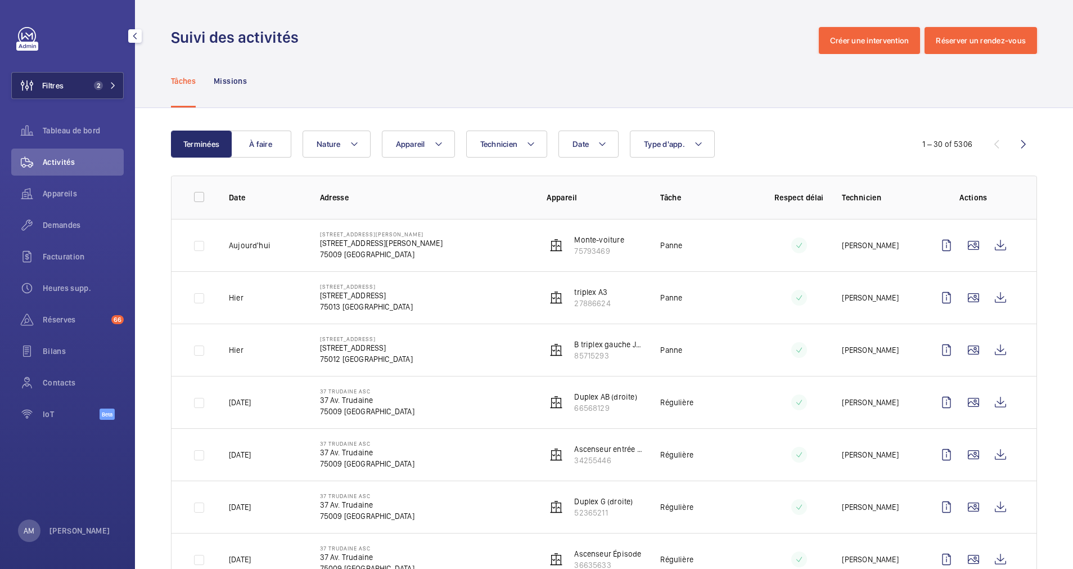
click at [111, 81] on span "2" at bounding box center [102, 85] width 27 height 9
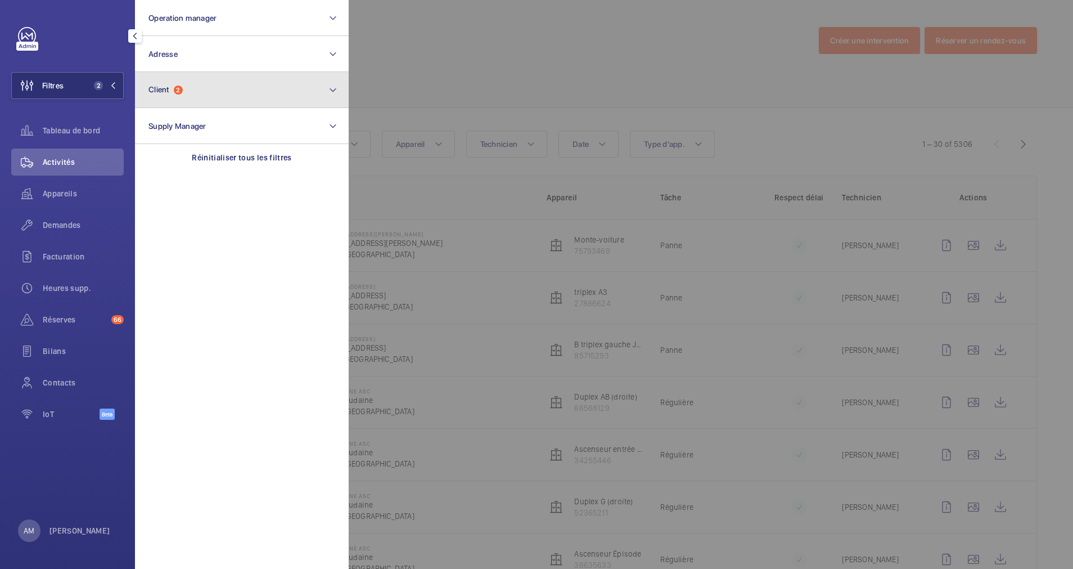
click at [194, 84] on button "Client 2" at bounding box center [242, 90] width 214 height 36
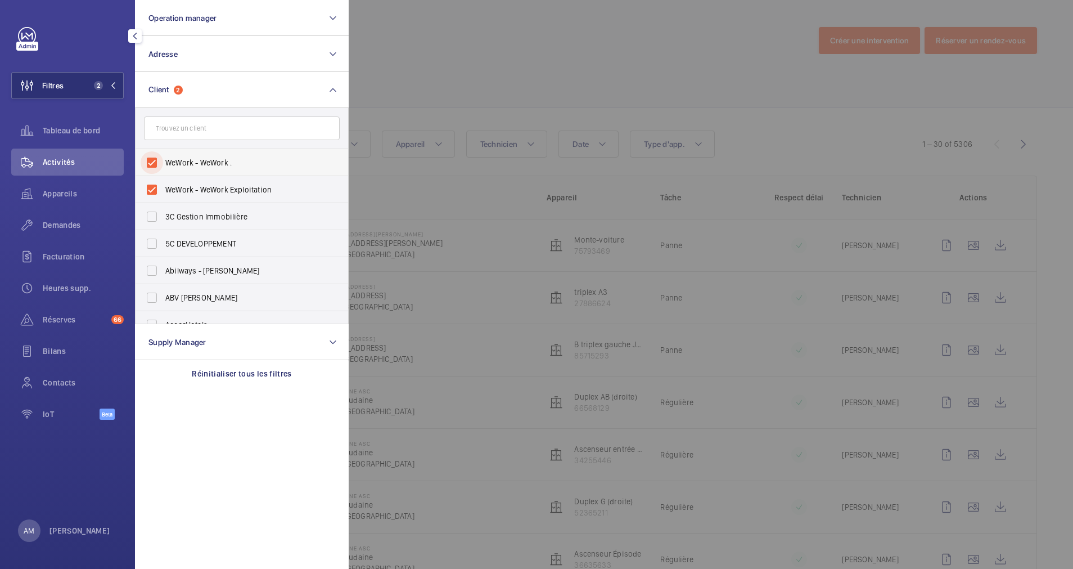
click at [143, 165] on input "WeWork - WeWork ." at bounding box center [152, 162] width 23 height 23
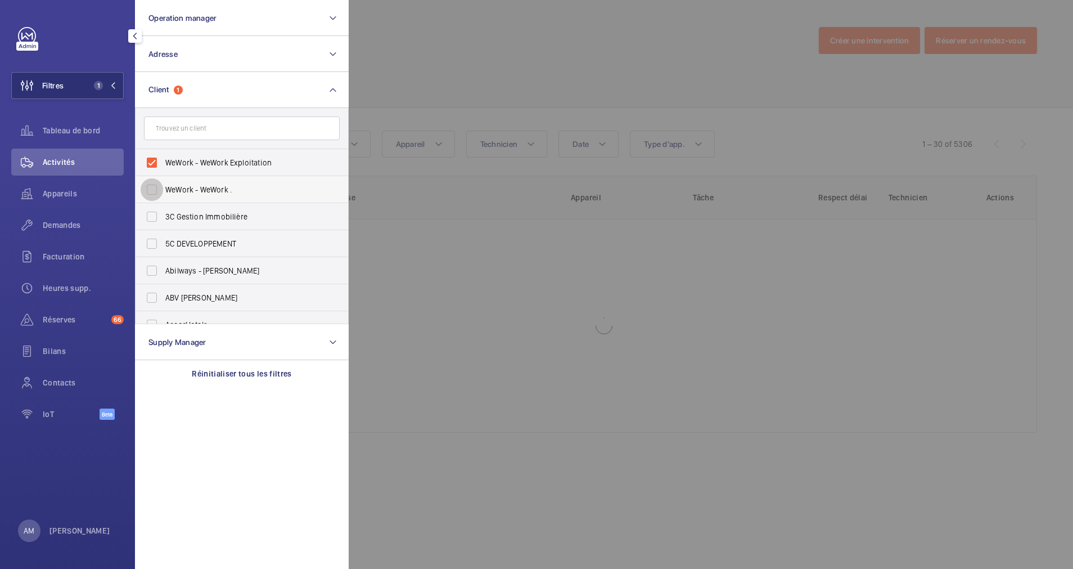
drag, startPoint x: 151, startPoint y: 187, endPoint x: 224, endPoint y: 71, distance: 136.7
click at [155, 183] on input "WeWork - WeWork ." at bounding box center [152, 189] width 23 height 23
checkbox input "true"
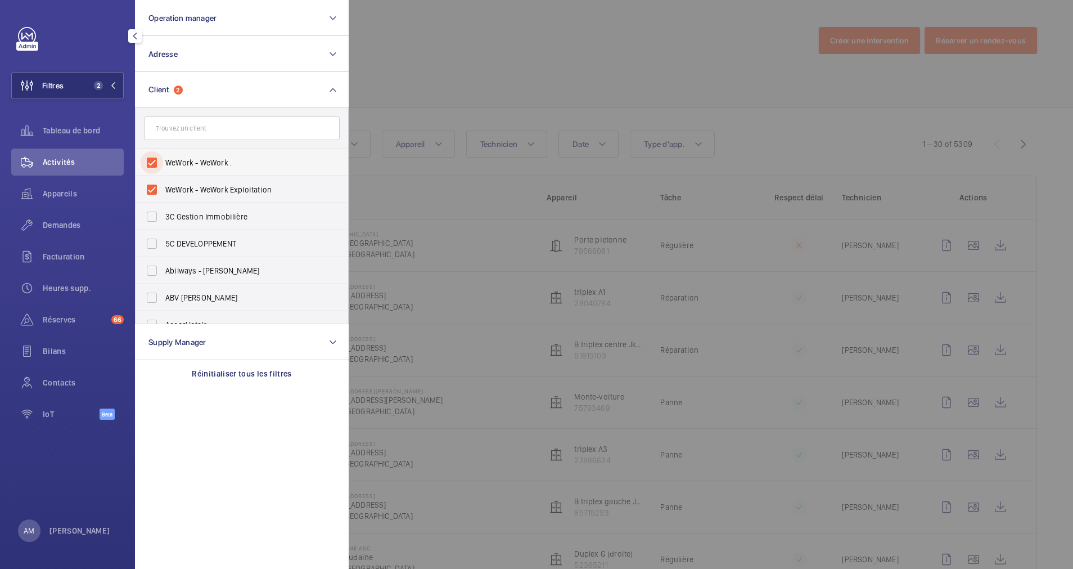
click at [154, 164] on input "WeWork - WeWork ." at bounding box center [152, 162] width 23 height 23
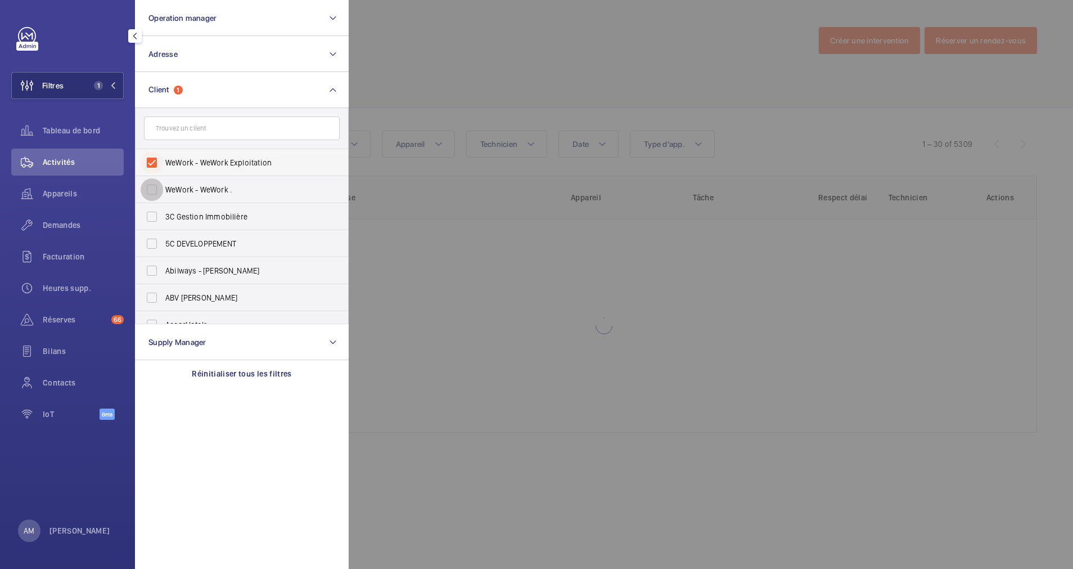
click at [155, 181] on input "WeWork - WeWork ." at bounding box center [152, 189] width 23 height 23
checkbox input "true"
click at [154, 159] on input "WeWork - WeWork ." at bounding box center [152, 162] width 23 height 23
checkbox input "false"
click at [154, 159] on input "WeWork - WeWork Exploitation" at bounding box center [152, 162] width 23 height 23
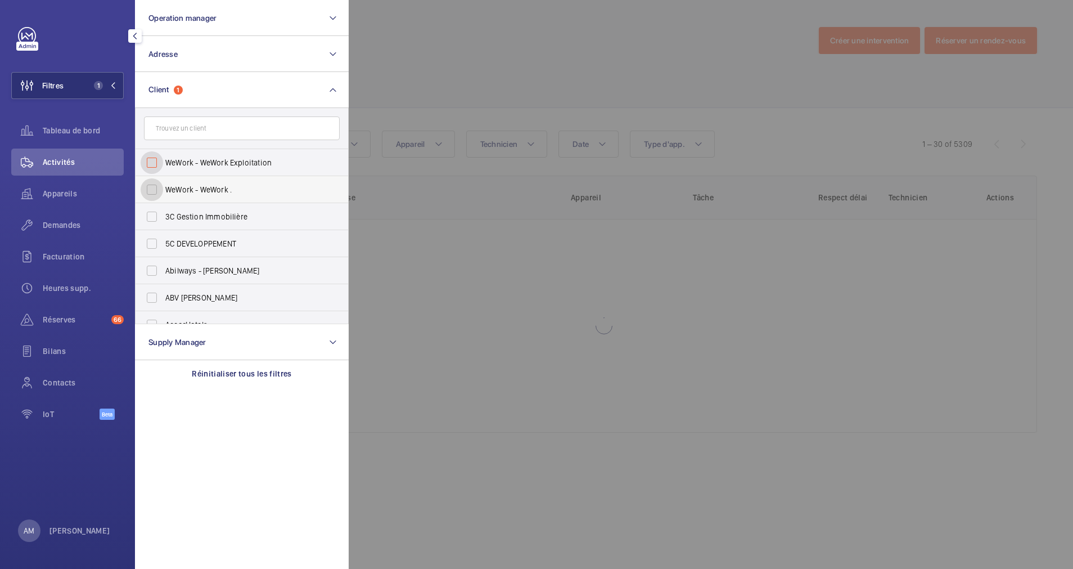
checkbox input "false"
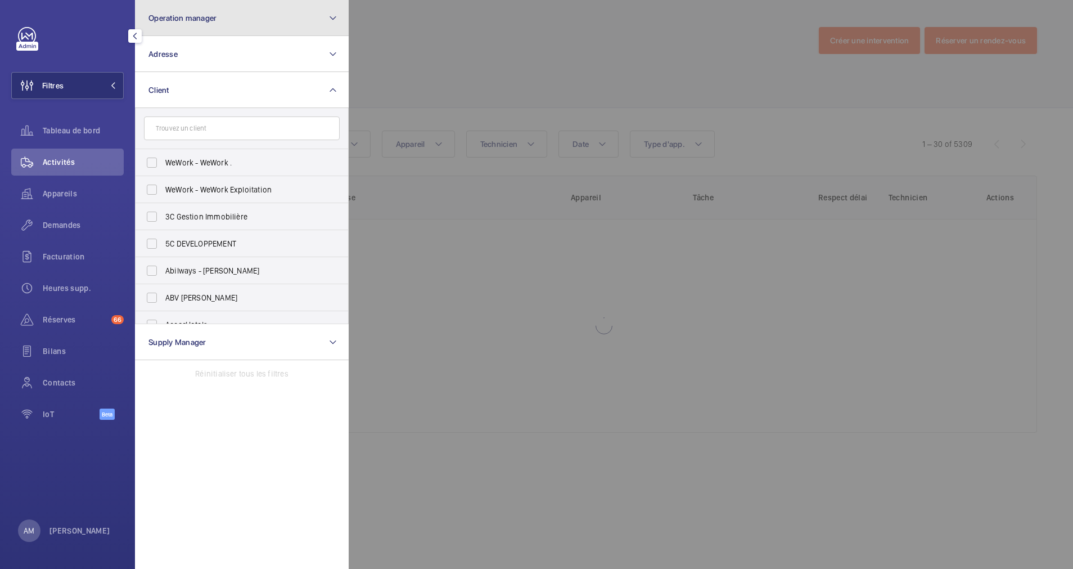
click at [274, 19] on button "Operation manager" at bounding box center [242, 18] width 214 height 36
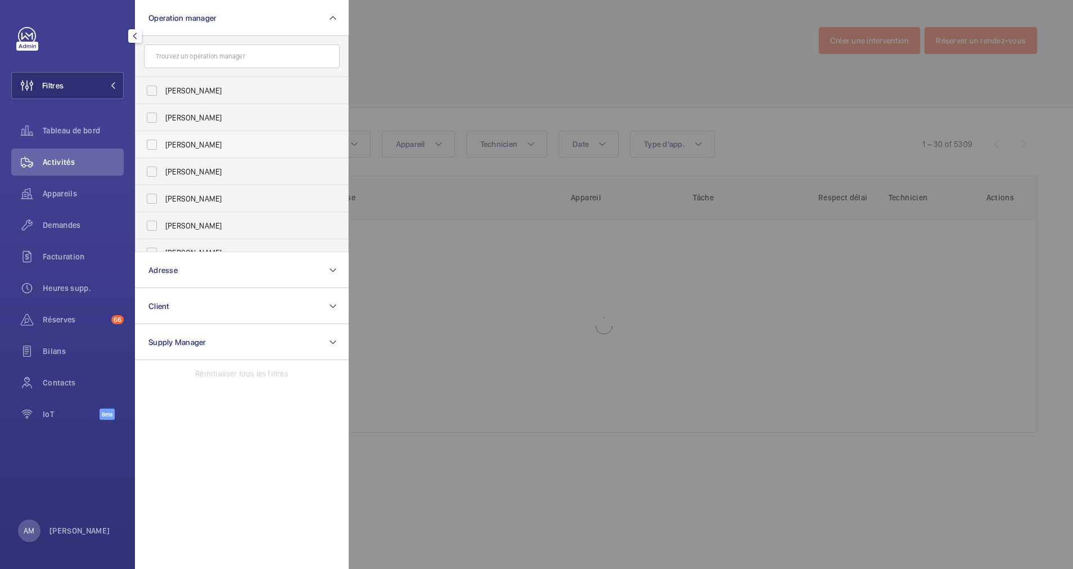
click at [168, 141] on span "[PERSON_NAME]" at bounding box center [242, 144] width 155 height 11
click at [163, 141] on input "[PERSON_NAME]" at bounding box center [152, 144] width 23 height 23
checkbox input "true"
click at [403, 69] on div at bounding box center [885, 284] width 1073 height 569
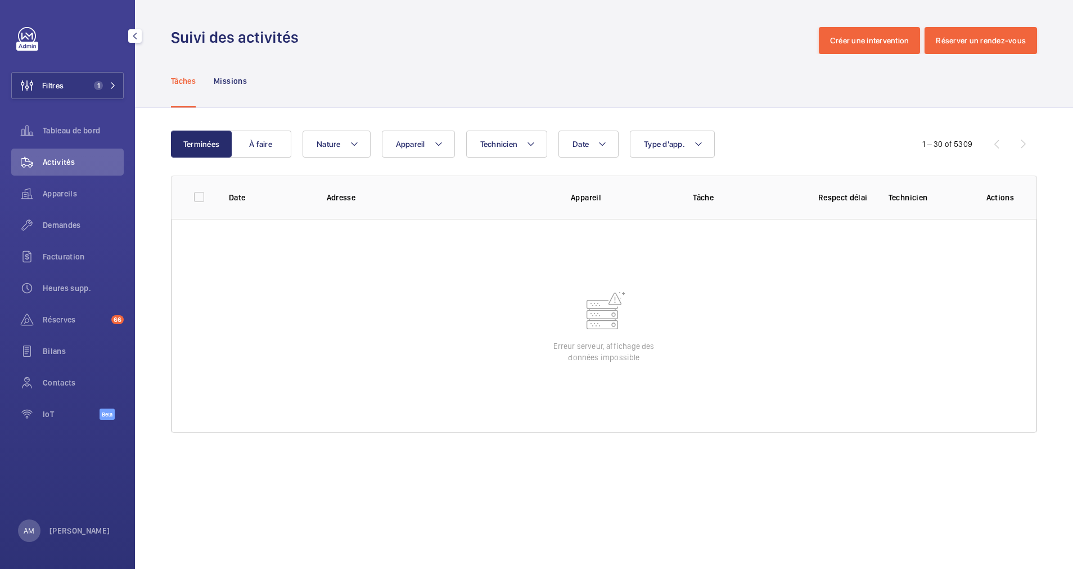
click at [71, 101] on div "Filtres 1 Tableau de bord Activités Appareils Demandes Facturation Heures supp.…" at bounding box center [67, 229] width 113 height 405
click at [100, 84] on span "1" at bounding box center [98, 85] width 9 height 9
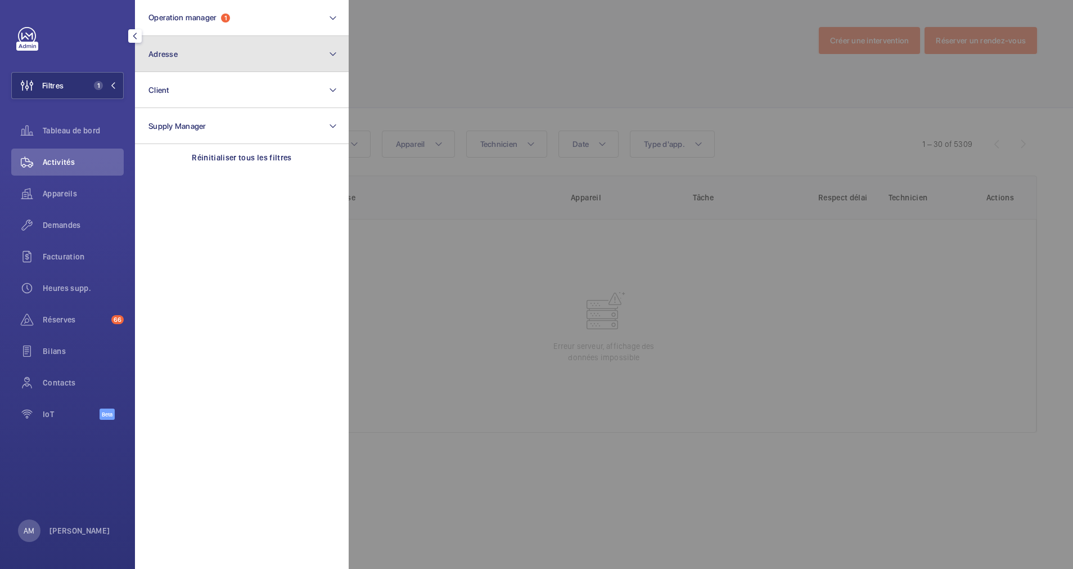
click at [189, 49] on button "Adresse" at bounding box center [242, 54] width 214 height 36
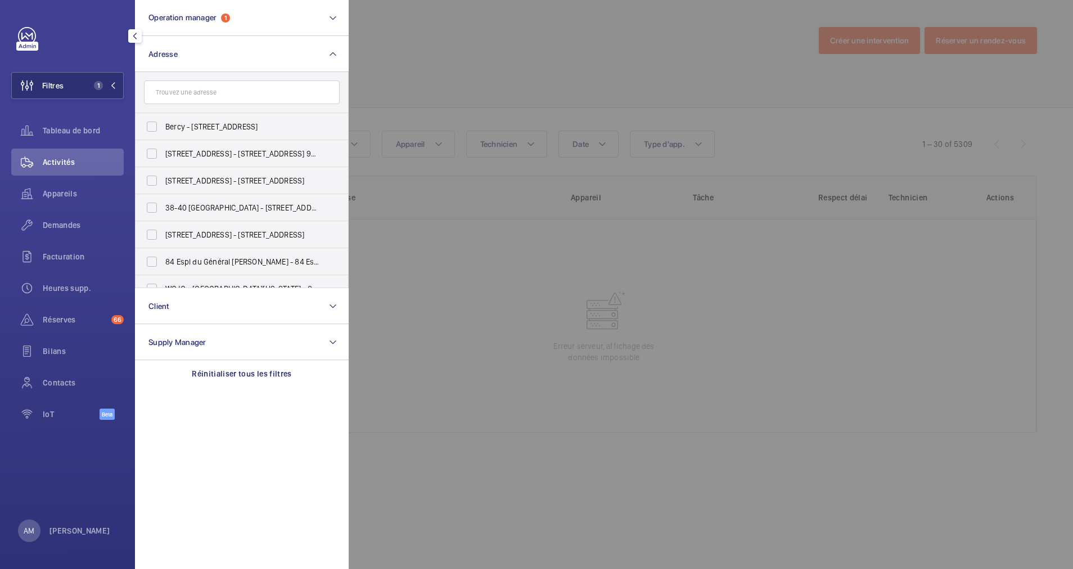
click at [189, 87] on input "text" at bounding box center [242, 92] width 196 height 24
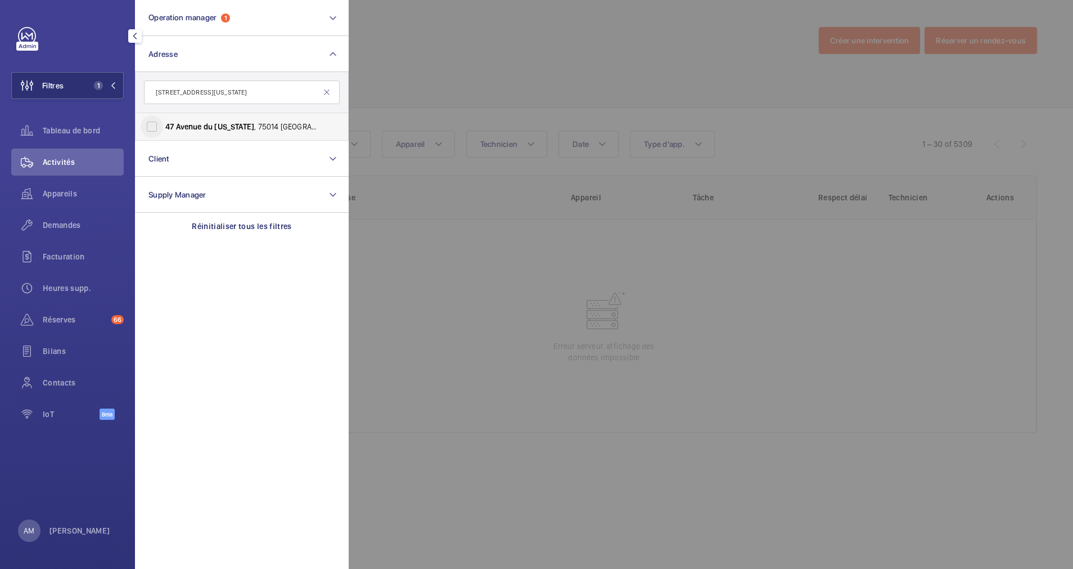
type input "47 avenue du Maine"
click at [151, 133] on input "47 Avenue du Maine , 75014 Paris - 47 Avenue du Maine , 75014 PARIS, PARIS 75014" at bounding box center [152, 126] width 23 height 23
checkbox input "true"
click at [451, 62] on div at bounding box center [885, 284] width 1073 height 569
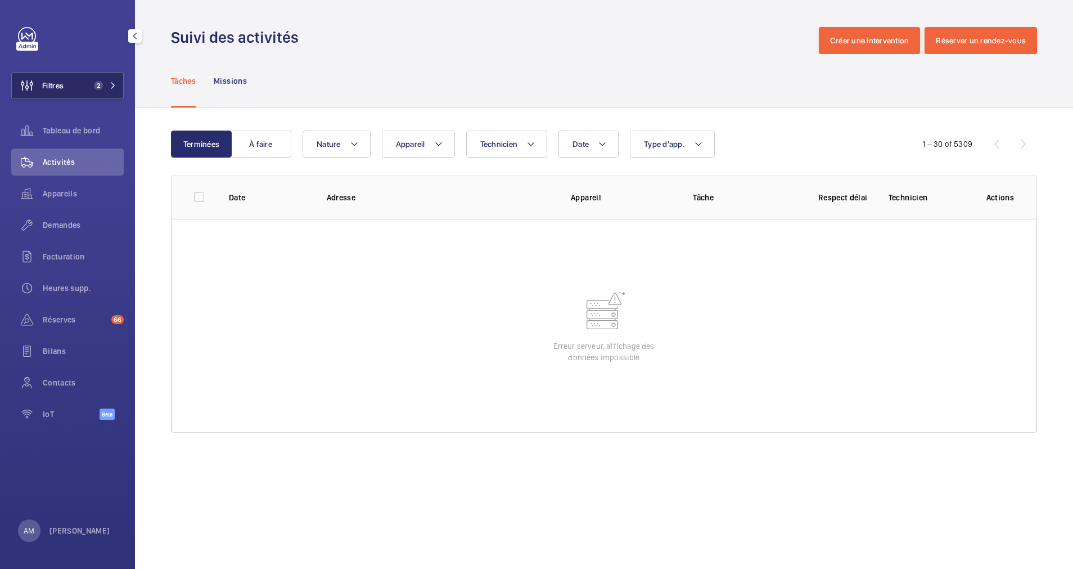
click at [81, 82] on button "Filtres 2" at bounding box center [67, 85] width 113 height 27
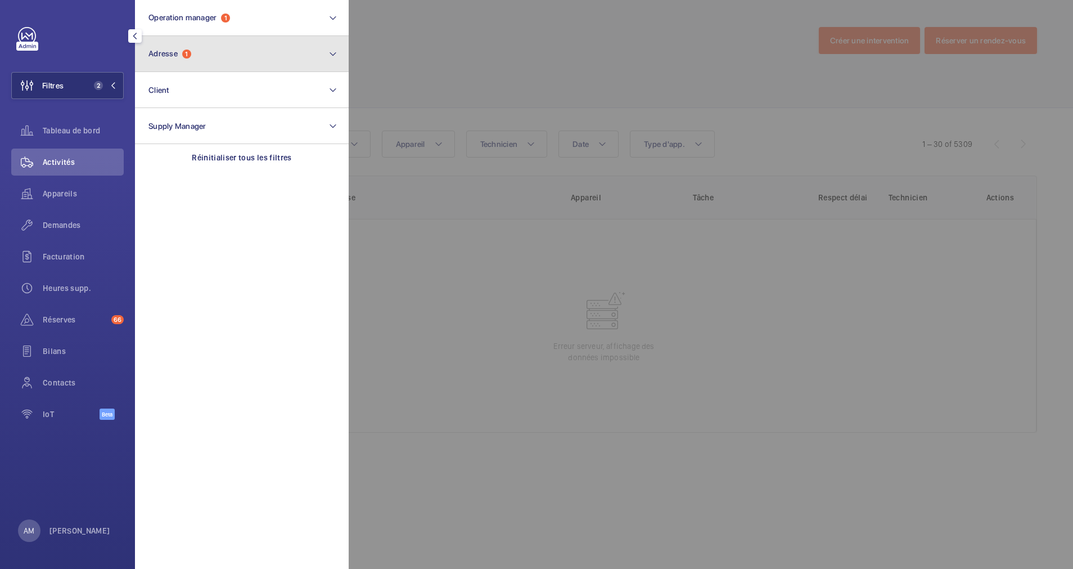
click at [156, 63] on button "Adresse 1" at bounding box center [242, 54] width 214 height 36
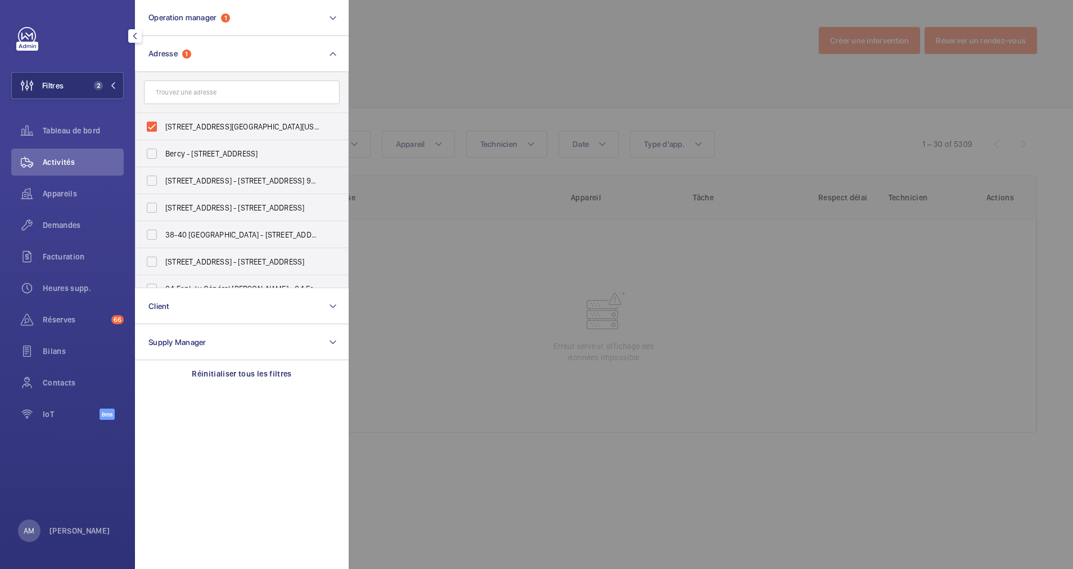
click at [461, 59] on div at bounding box center [885, 284] width 1073 height 569
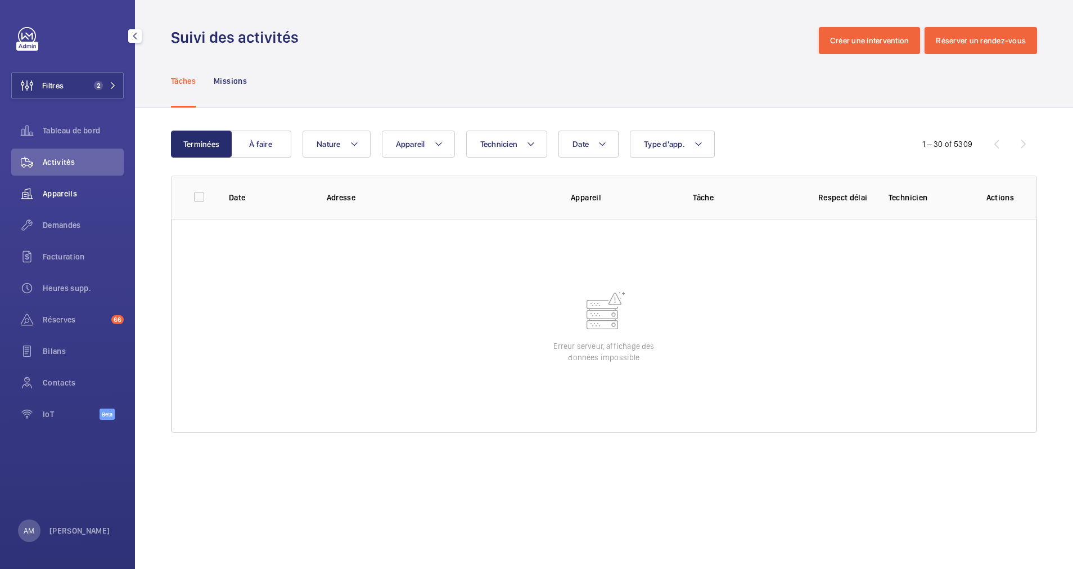
click at [68, 192] on span "Appareils" at bounding box center [83, 193] width 81 height 11
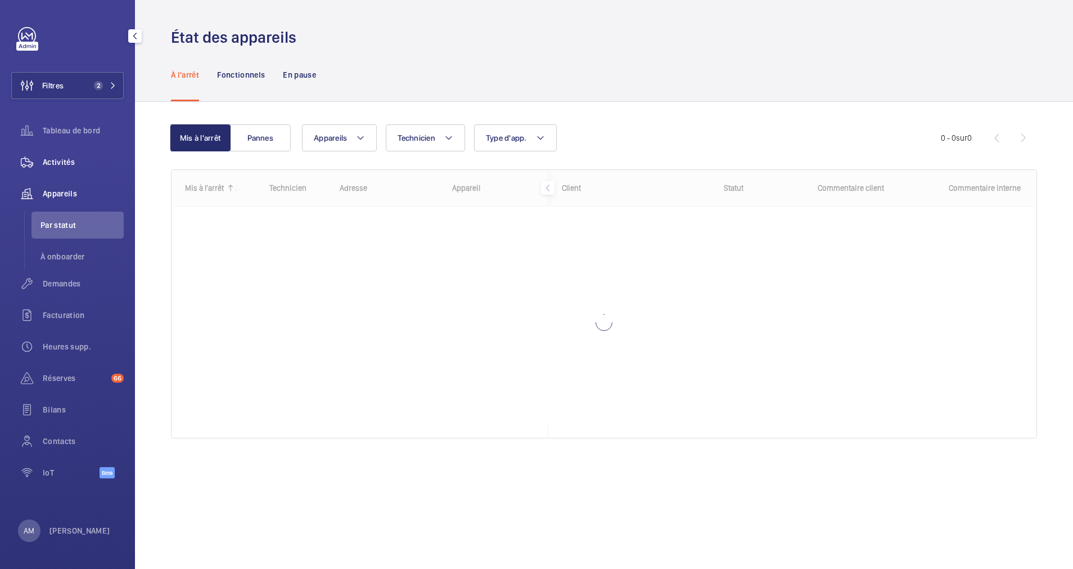
click at [74, 161] on span "Activités" at bounding box center [83, 161] width 81 height 11
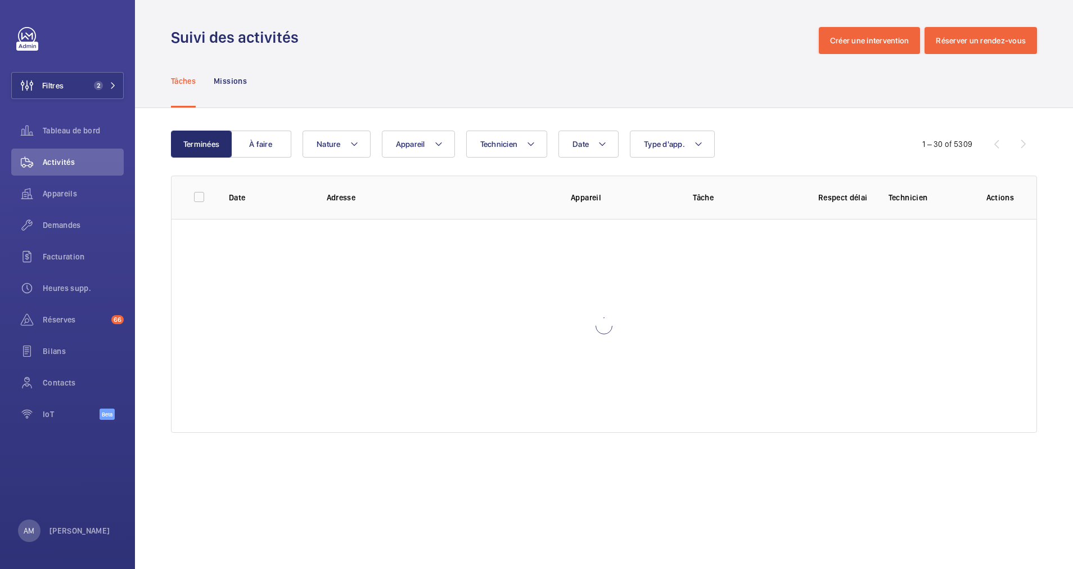
click at [381, 84] on div "Tâches Missions" at bounding box center [604, 80] width 866 height 53
click at [104, 79] on button "Filtres 2" at bounding box center [67, 85] width 113 height 27
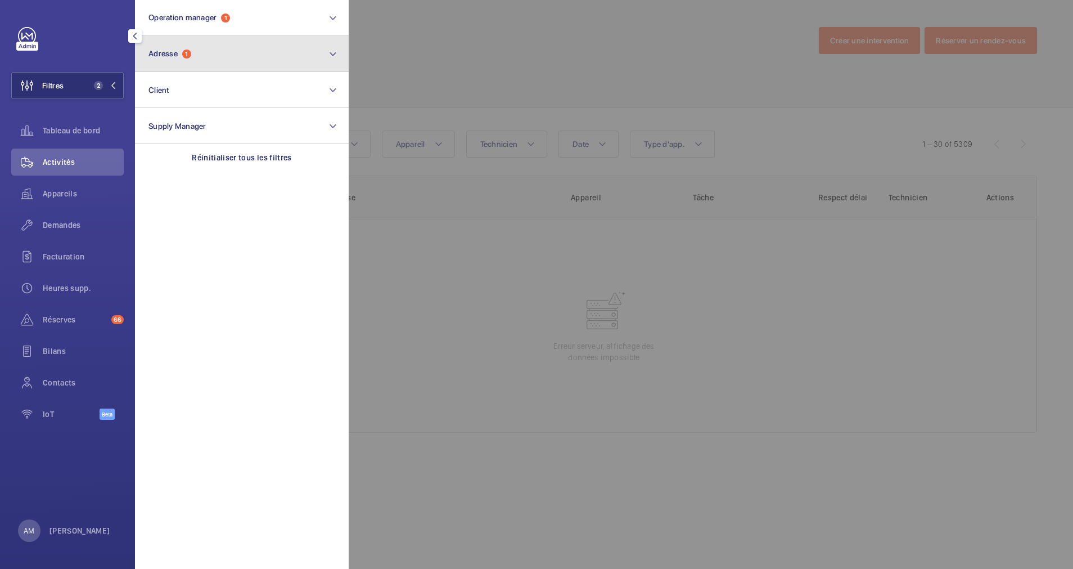
click at [191, 42] on button "Adresse 1" at bounding box center [242, 54] width 214 height 36
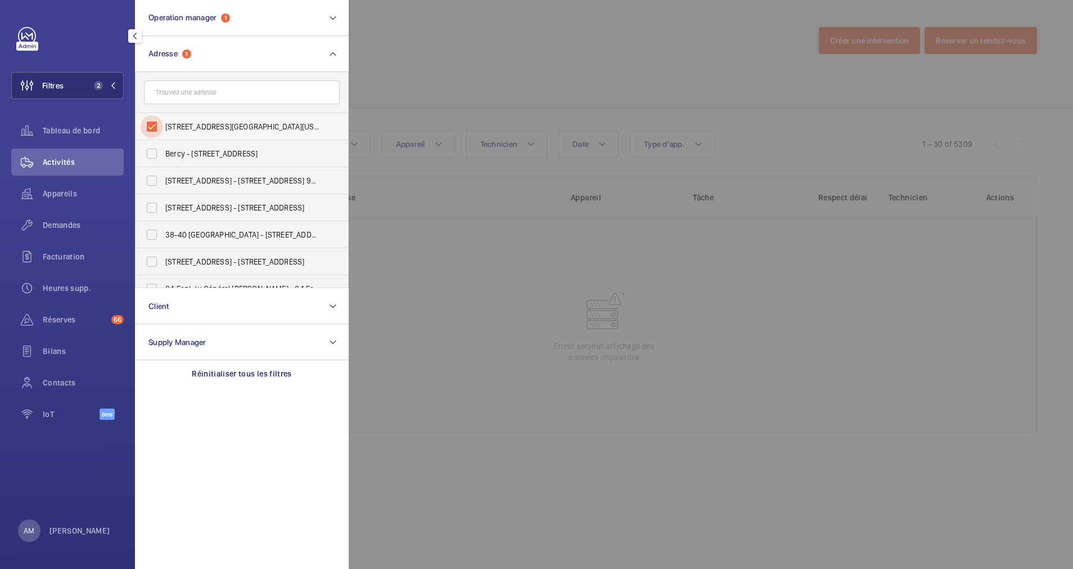
click at [153, 119] on input "[STREET_ADDRESS][GEOGRAPHIC_DATA][US_STATE][STREET_ADDRESS][US_STATE]" at bounding box center [152, 126] width 23 height 23
checkbox input "false"
click at [422, 84] on div at bounding box center [885, 284] width 1073 height 569
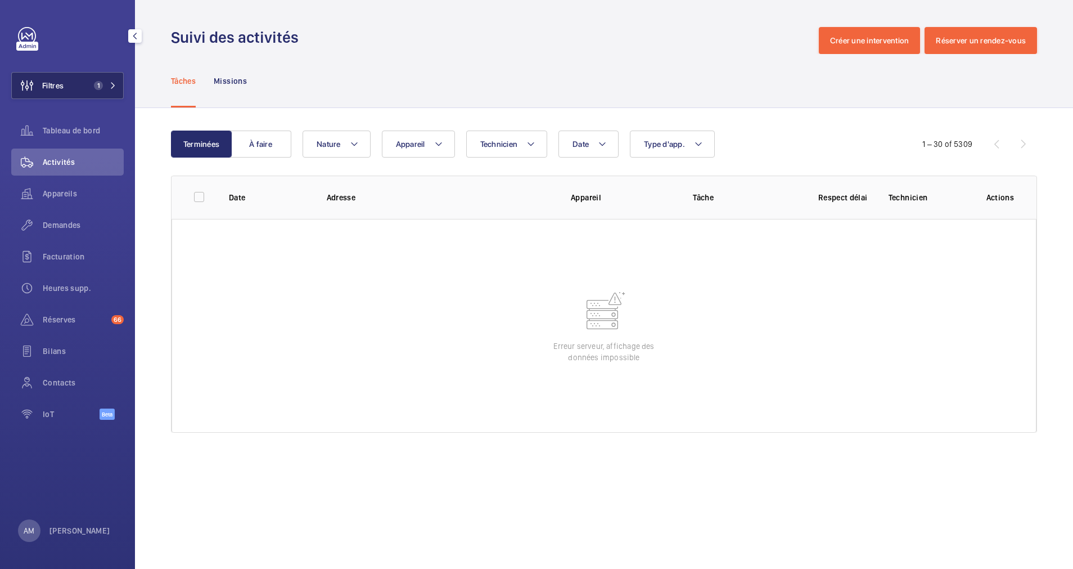
click at [101, 83] on span "1" at bounding box center [98, 85] width 9 height 9
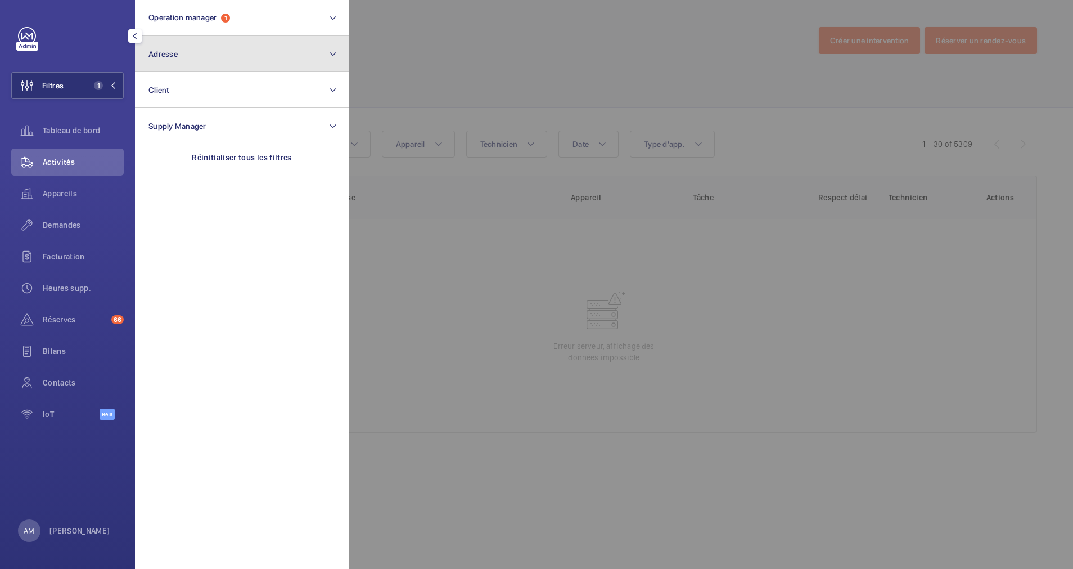
click at [209, 61] on button "Adresse" at bounding box center [242, 54] width 214 height 36
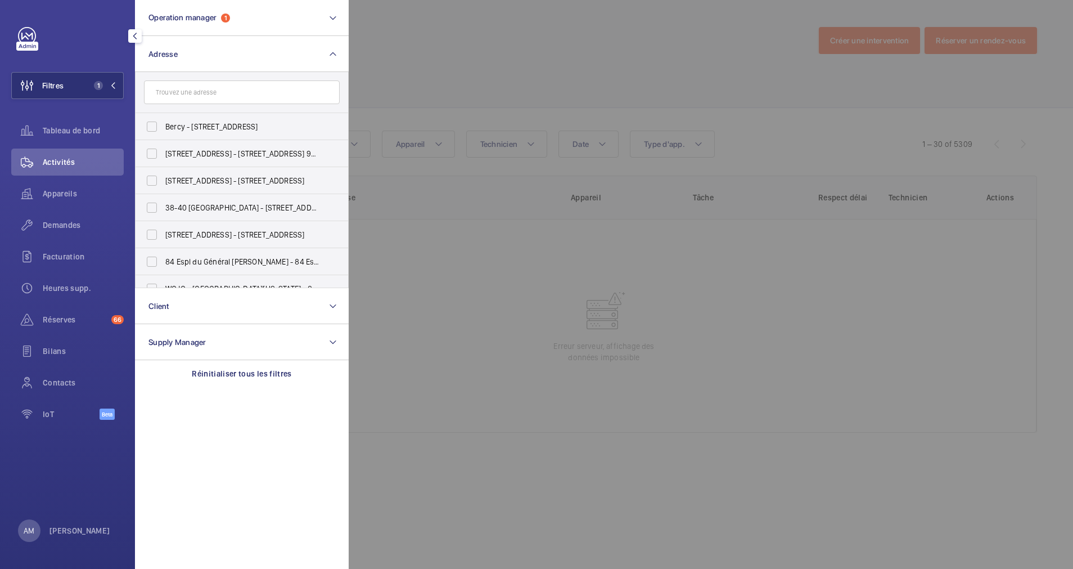
click at [444, 69] on div at bounding box center [885, 284] width 1073 height 569
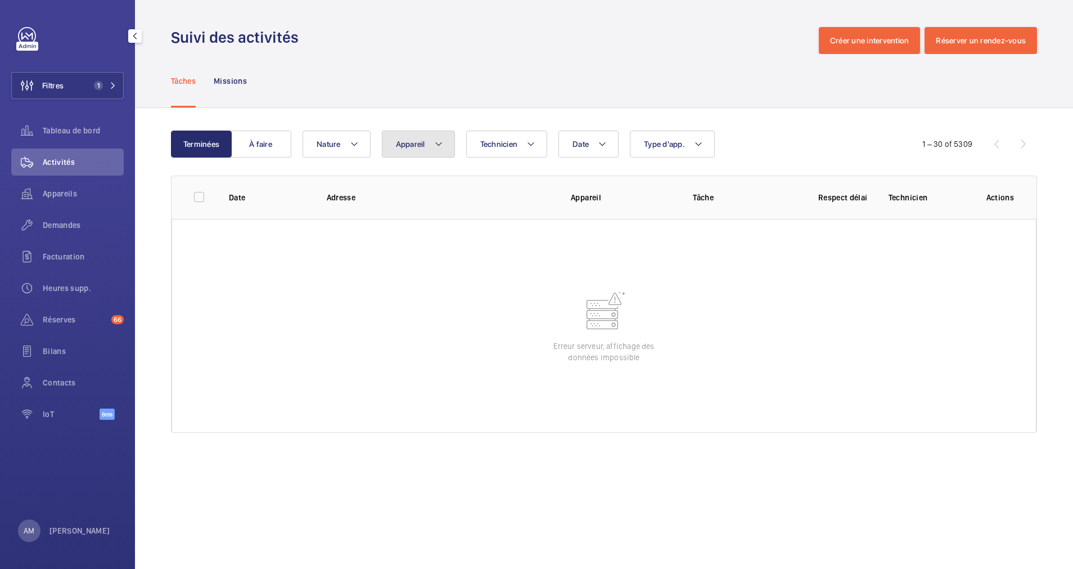
click at [435, 142] on mat-icon at bounding box center [438, 144] width 9 height 14
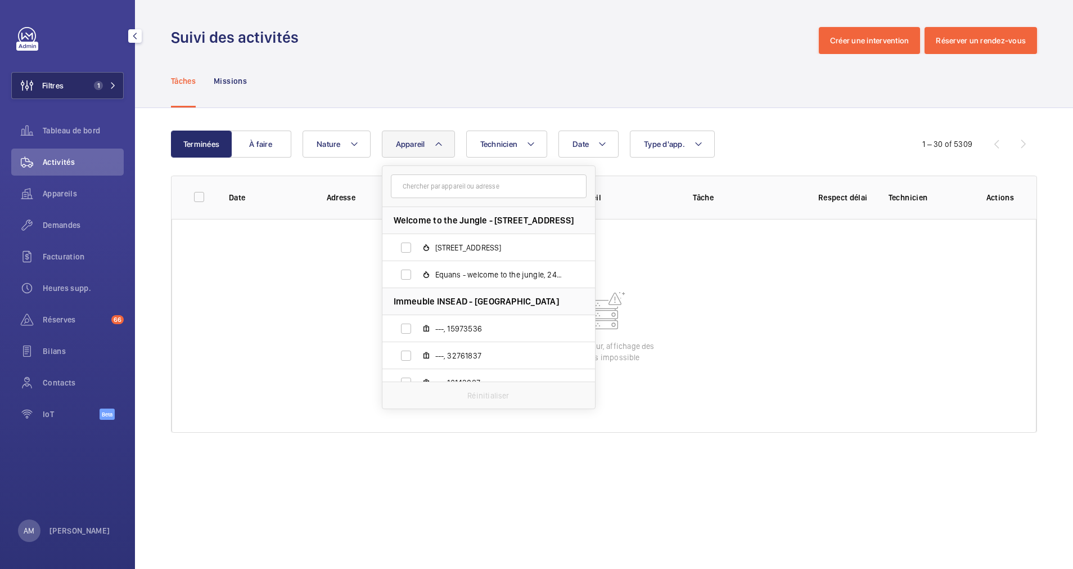
click at [63, 75] on span "Filtres" at bounding box center [38, 85] width 52 height 27
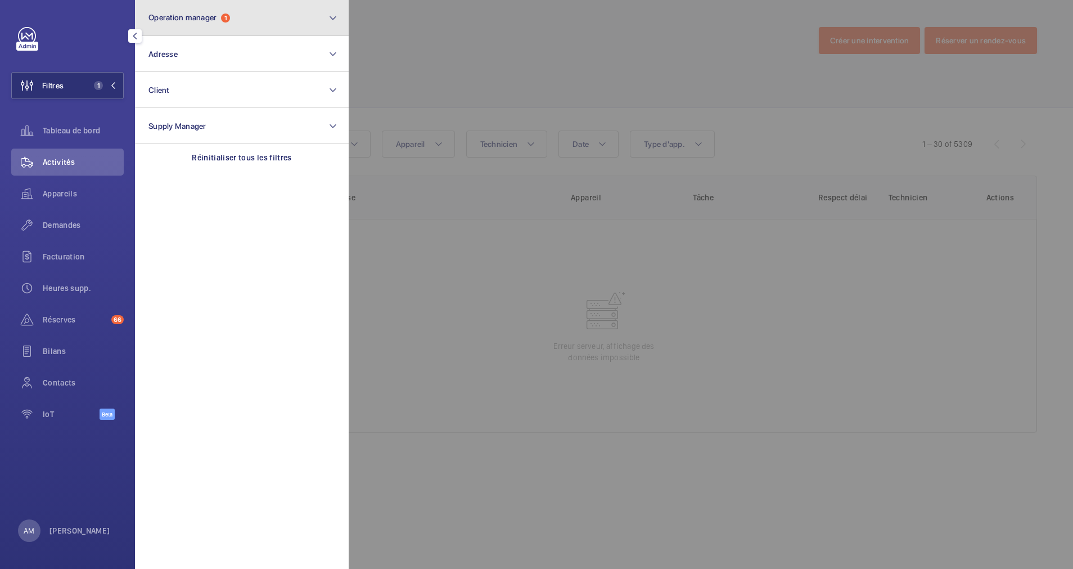
click at [214, 33] on button "Operation manager 1" at bounding box center [242, 18] width 214 height 36
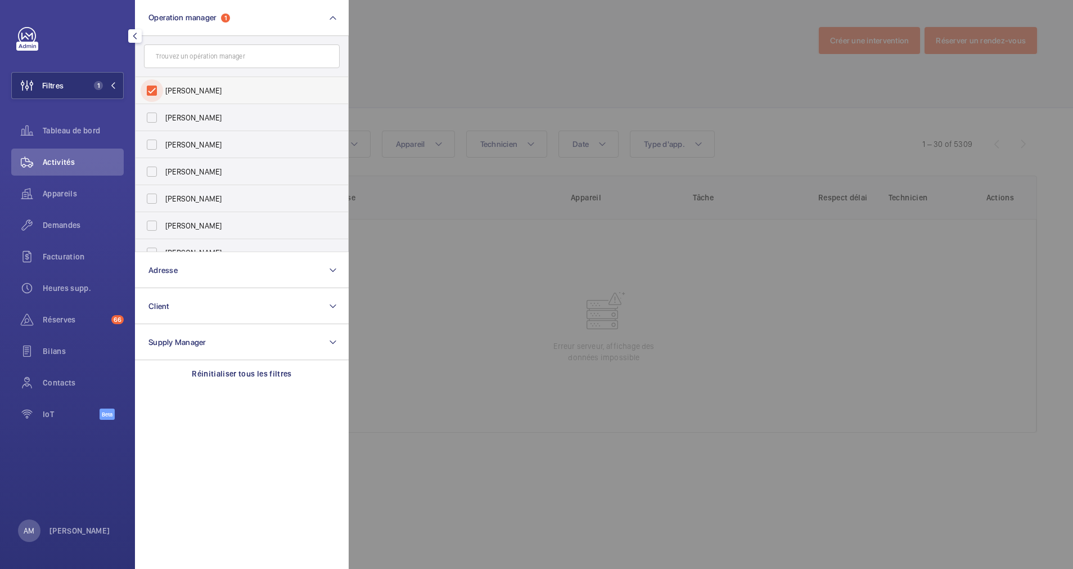
click at [159, 94] on input "[PERSON_NAME]" at bounding box center [152, 90] width 23 height 23
checkbox input "false"
click at [438, 66] on div at bounding box center [885, 284] width 1073 height 569
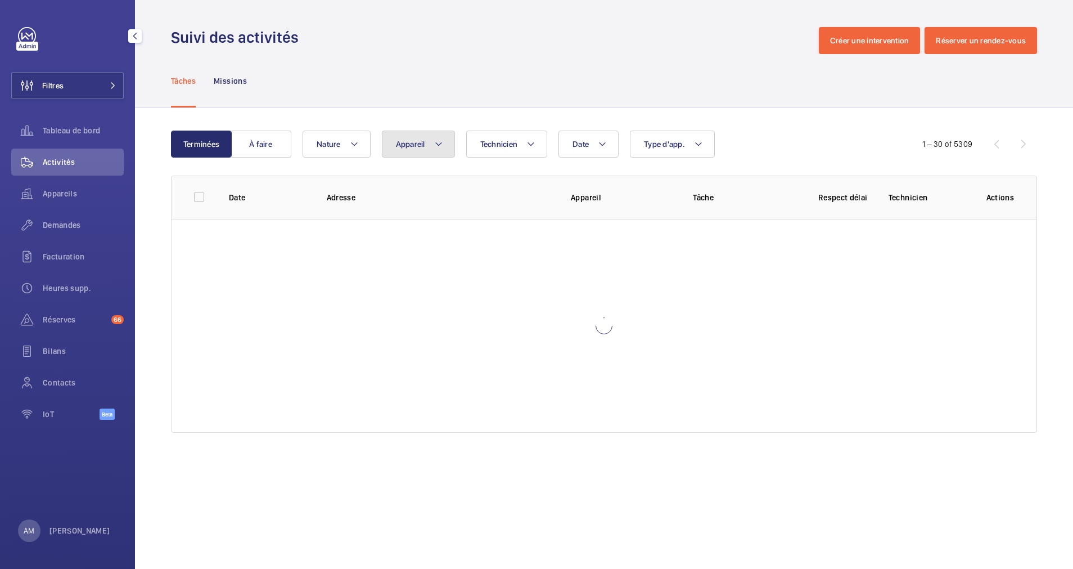
click at [442, 147] on mat-icon at bounding box center [438, 144] width 9 height 14
type input "Appareil Quadruplex gauche jaune"
click at [464, 106] on div "Tâches Missions" at bounding box center [604, 80] width 866 height 53
click at [96, 86] on button "Filtres" at bounding box center [67, 85] width 113 height 27
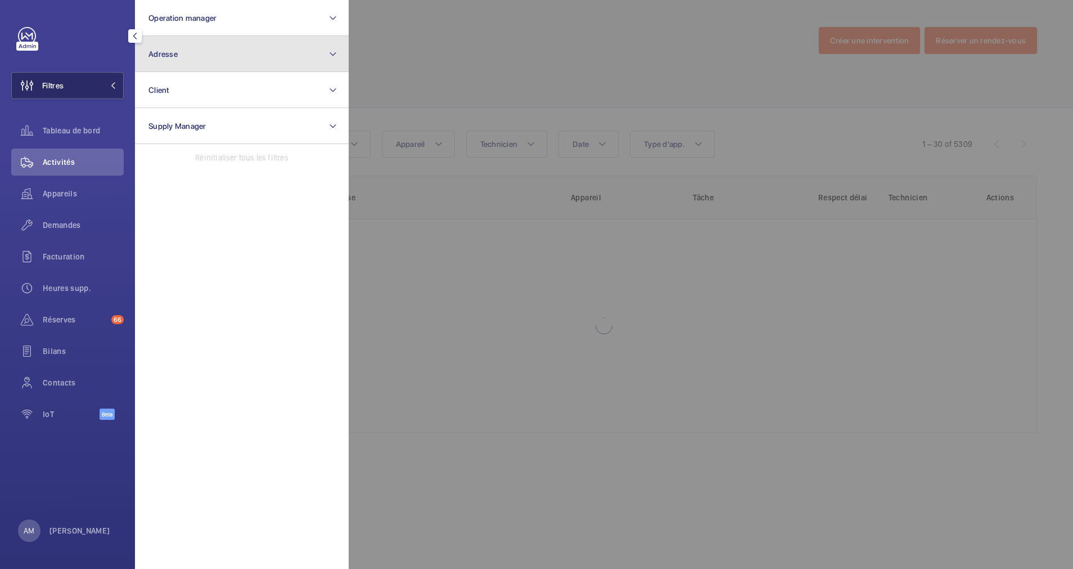
click at [197, 66] on button "Adresse" at bounding box center [242, 54] width 214 height 36
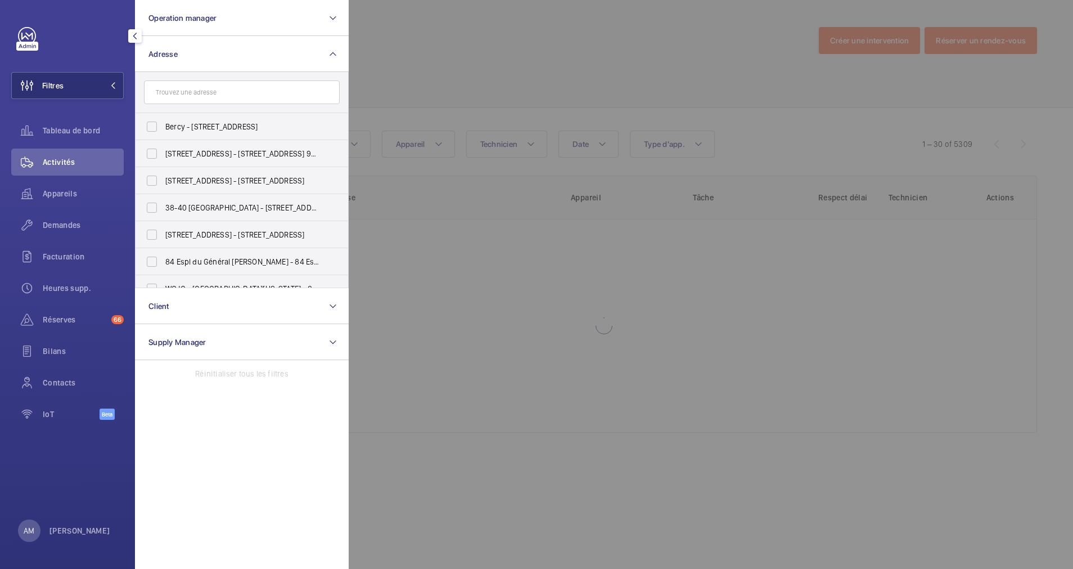
click at [195, 91] on input "text" at bounding box center [242, 92] width 196 height 24
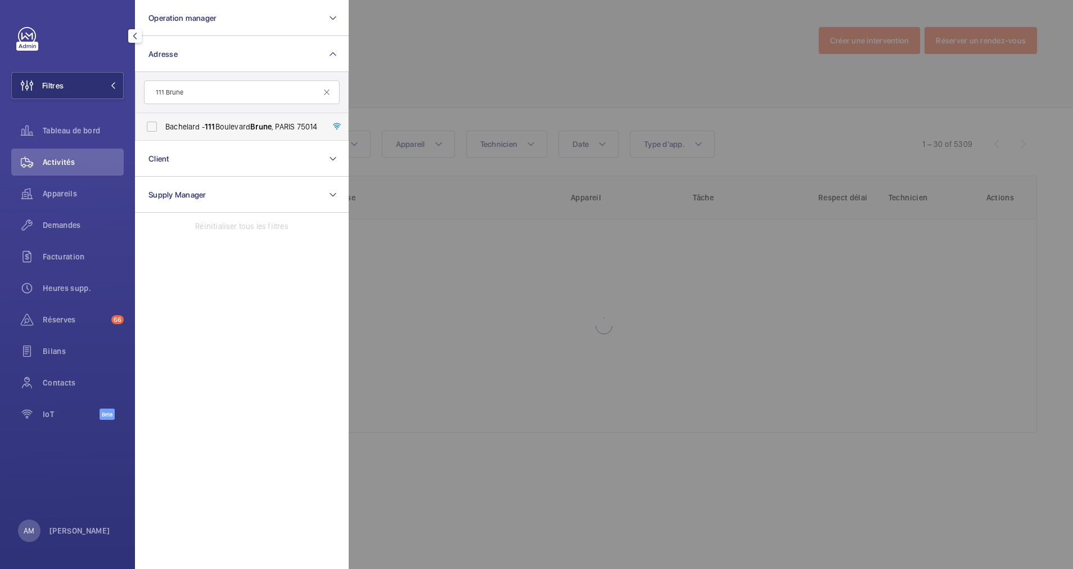
type input "111 Brune"
click at [170, 132] on label "Bachelard - 111 Boulevard Brune , PARIS 75014" at bounding box center [234, 126] width 196 height 27
click at [163, 132] on input "Bachelard - 111 Boulevard Brune , PARIS 75014" at bounding box center [152, 126] width 23 height 23
checkbox input "true"
click at [602, 87] on div at bounding box center [885, 284] width 1073 height 569
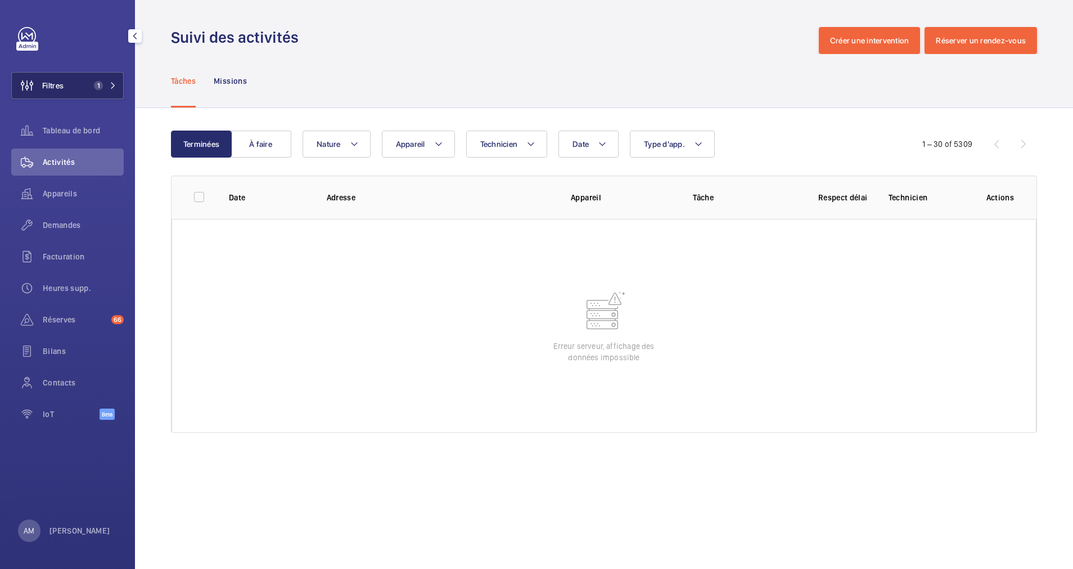
click at [95, 81] on span "1" at bounding box center [96, 85] width 14 height 9
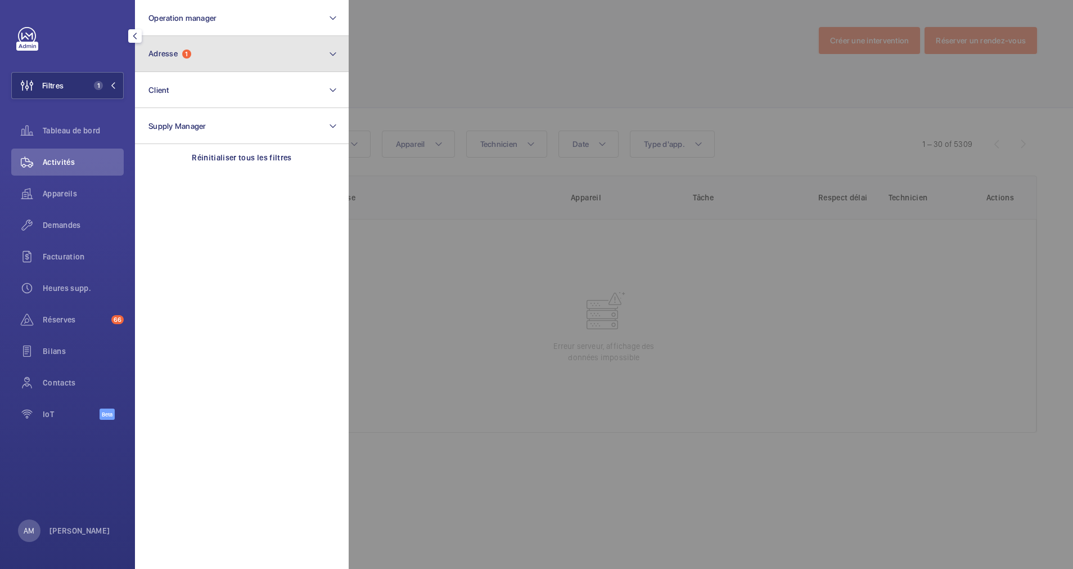
click at [188, 52] on span "1" at bounding box center [186, 54] width 9 height 9
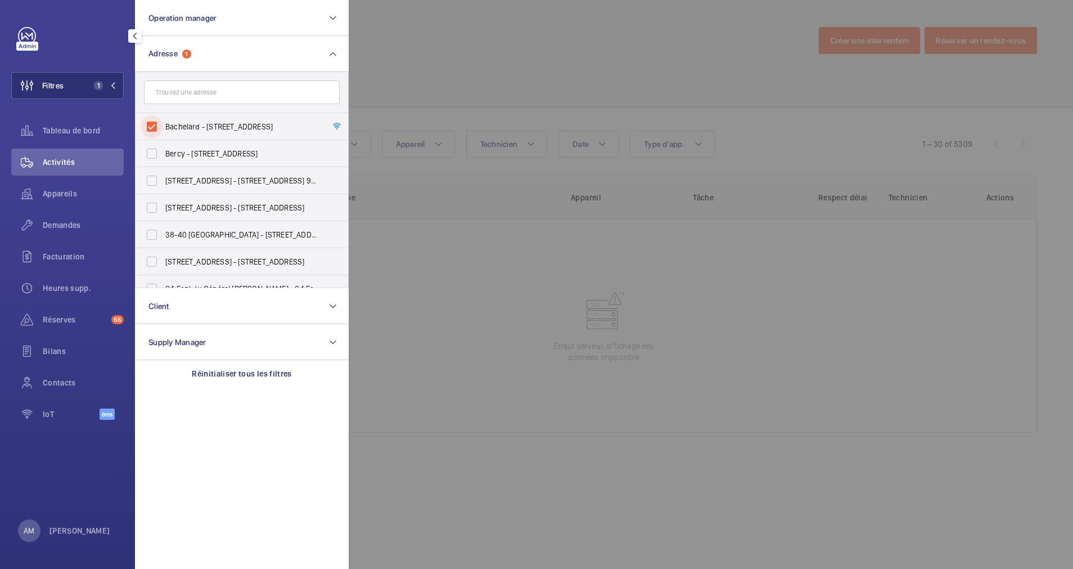
drag, startPoint x: 147, startPoint y: 124, endPoint x: 191, endPoint y: 96, distance: 52.4
click at [151, 123] on input "Bachelard - 111 Boulevard Brune, PARIS 75014" at bounding box center [152, 126] width 23 height 23
checkbox input "false"
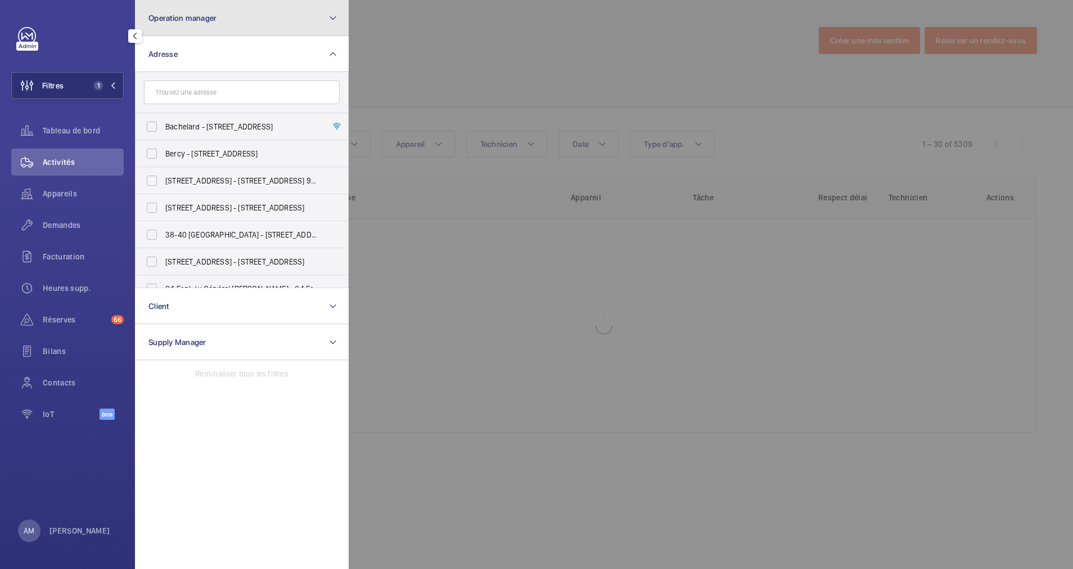
click at [264, 15] on button "Operation manager" at bounding box center [242, 18] width 214 height 36
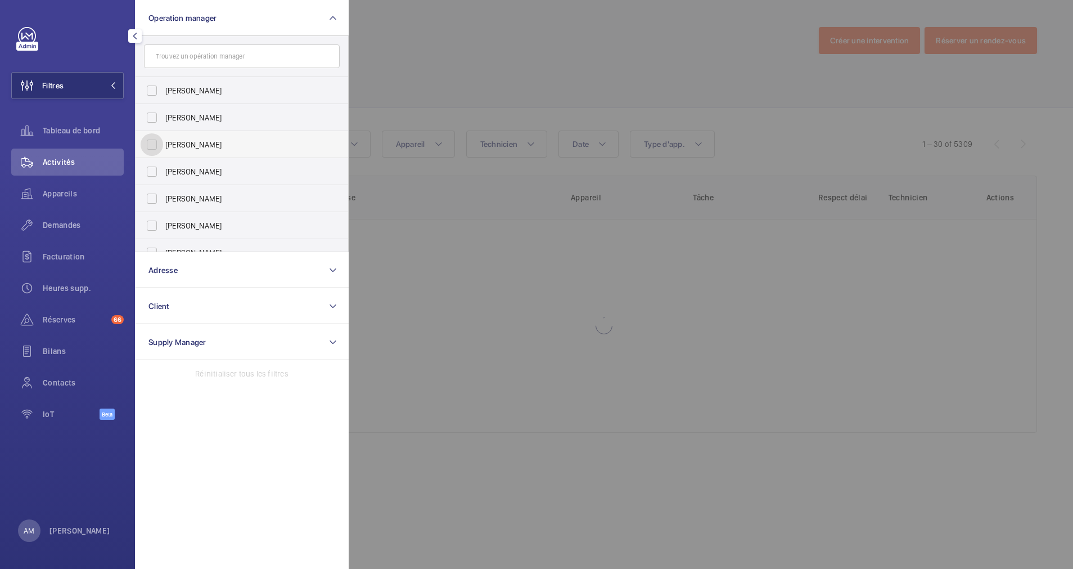
click at [154, 140] on input "[PERSON_NAME]" at bounding box center [152, 144] width 23 height 23
checkbox input "true"
click at [460, 52] on div at bounding box center [885, 284] width 1073 height 569
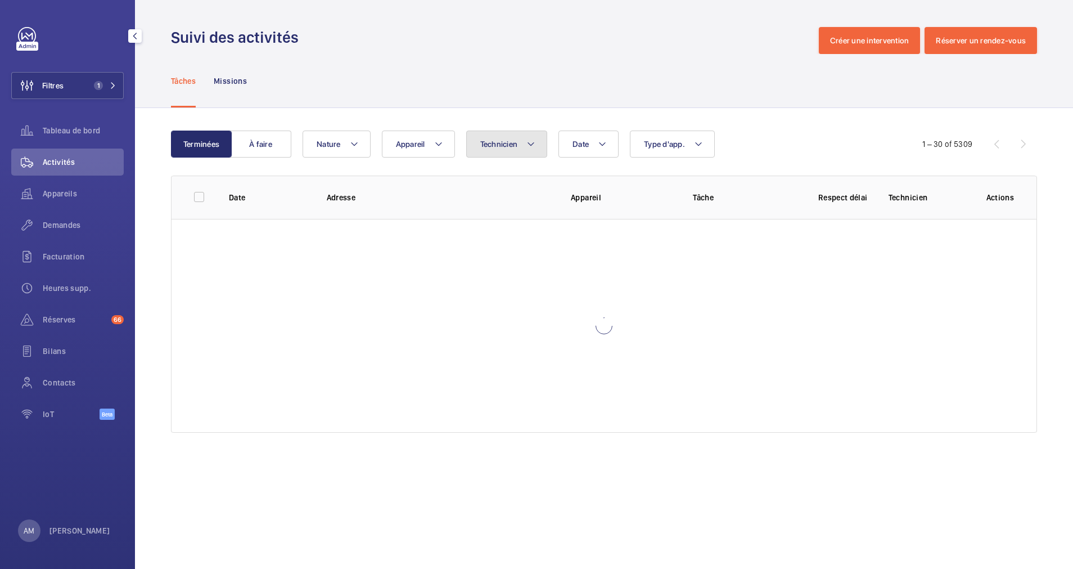
click at [502, 140] on span "Technicien" at bounding box center [499, 144] width 38 height 9
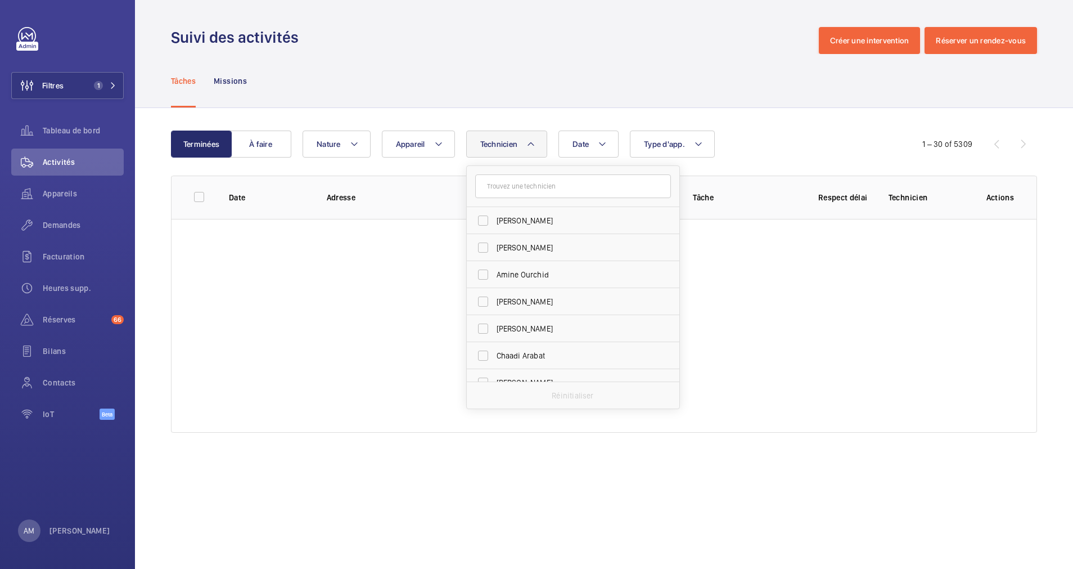
click at [543, 181] on input "text" at bounding box center [573, 186] width 196 height 24
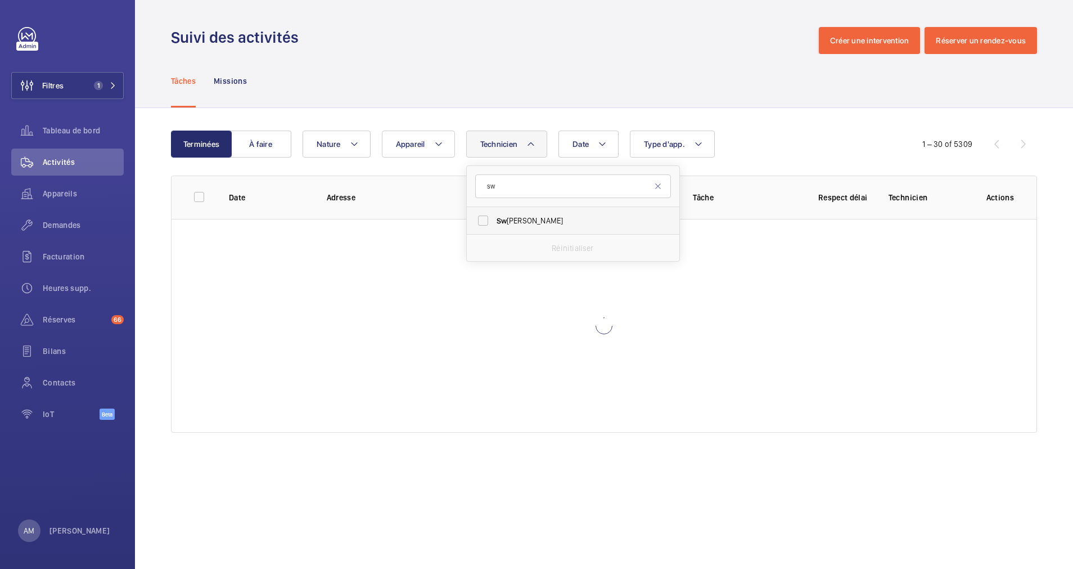
type input "sw"
click at [504, 214] on label "Sw adrou-Dine Zaïdi" at bounding box center [565, 220] width 196 height 27
click at [495, 214] on input "Sw adrou-Dine Zaïdi" at bounding box center [483, 220] width 23 height 23
checkbox input "true"
click at [601, 137] on button "Date" at bounding box center [595, 144] width 60 height 27
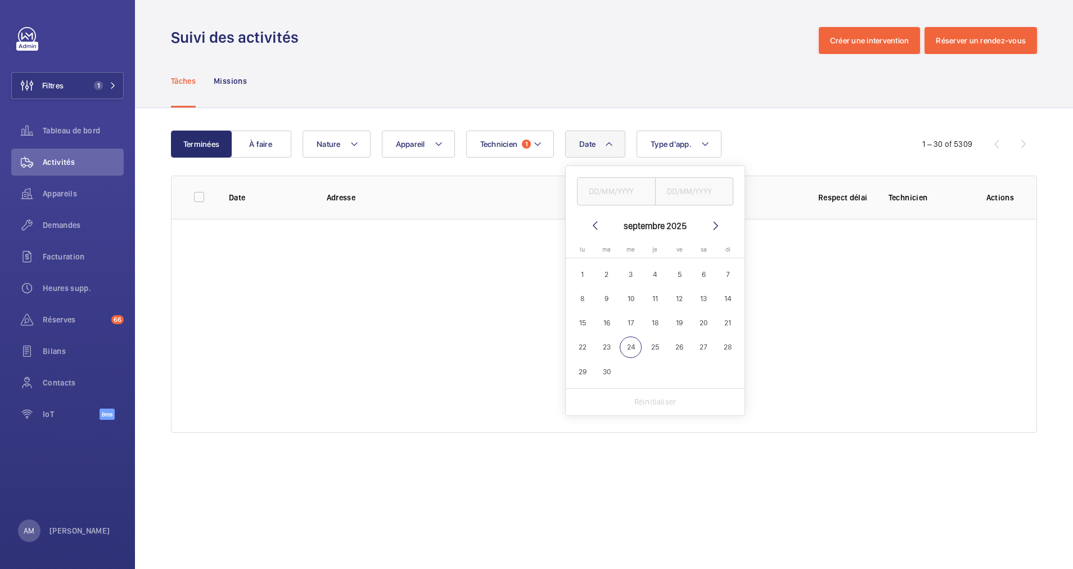
click at [707, 302] on span "13" at bounding box center [704, 298] width 22 height 22
type input "13/09/2025"
click at [707, 294] on span "13" at bounding box center [704, 298] width 22 height 22
type input "13/09/2025"
click at [762, 132] on div "Date 1 13/09/2025 13/09/2025 septembre 2025 lundi lu mardi ma mercredi me jeudi…" at bounding box center [603, 144] width 600 height 27
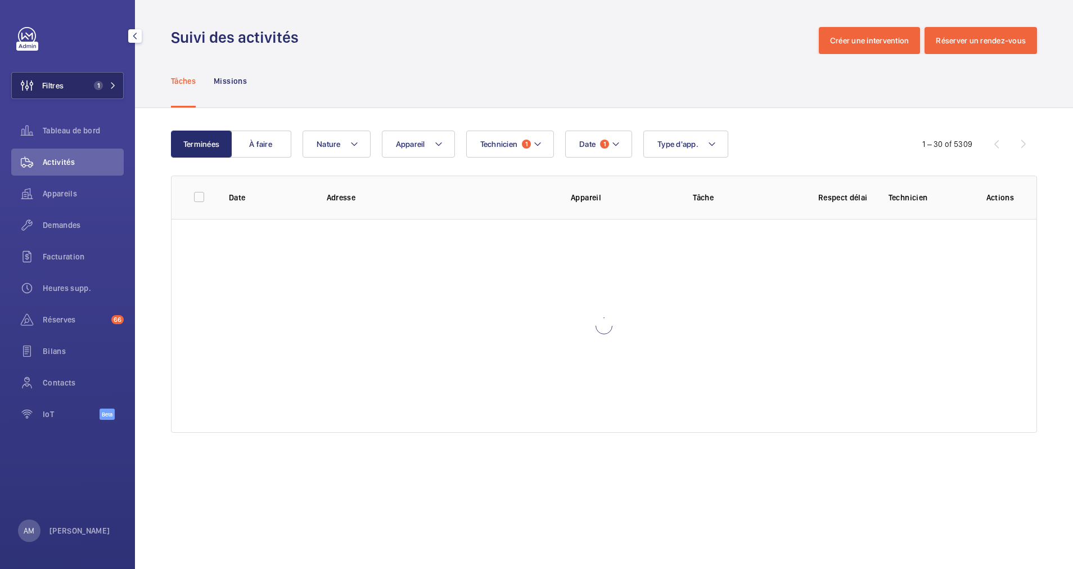
click at [111, 78] on button "Filtres 1" at bounding box center [67, 85] width 113 height 27
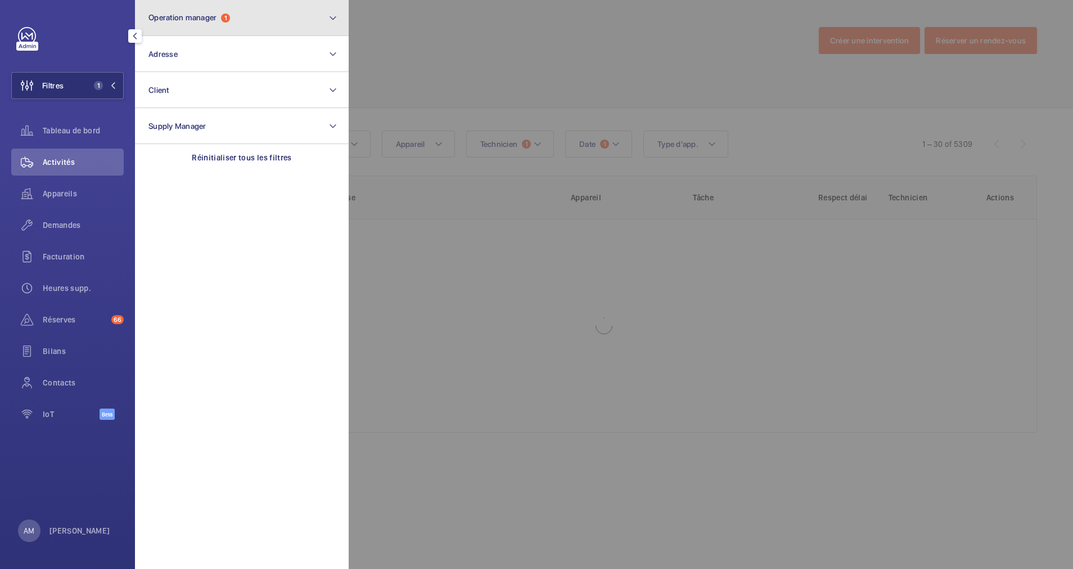
click at [245, 22] on button "Operation manager 1" at bounding box center [242, 18] width 214 height 36
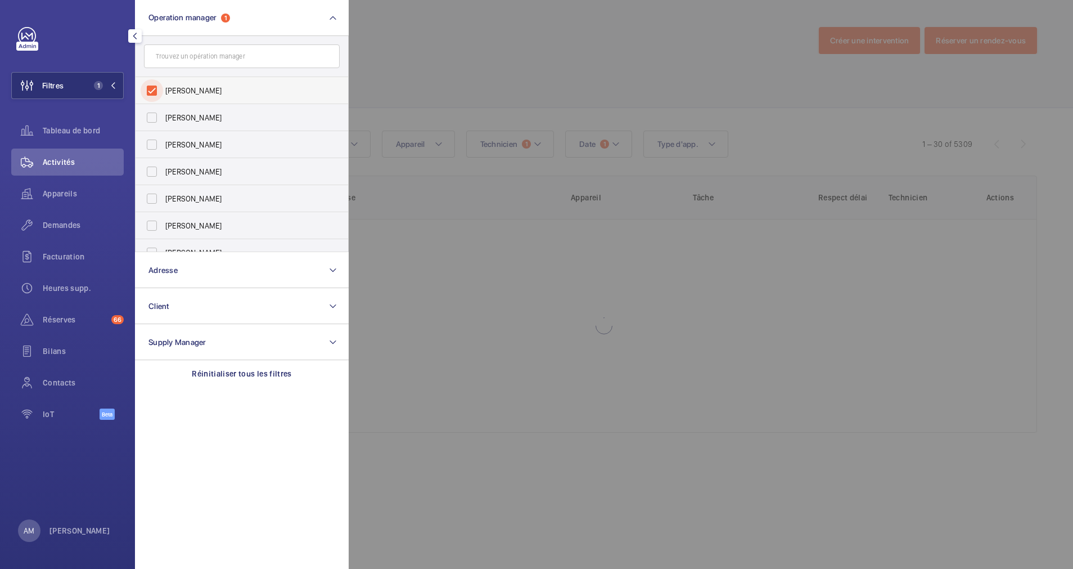
click at [152, 88] on input "[PERSON_NAME]" at bounding box center [152, 90] width 23 height 23
checkbox input "false"
click at [423, 62] on div at bounding box center [885, 284] width 1073 height 569
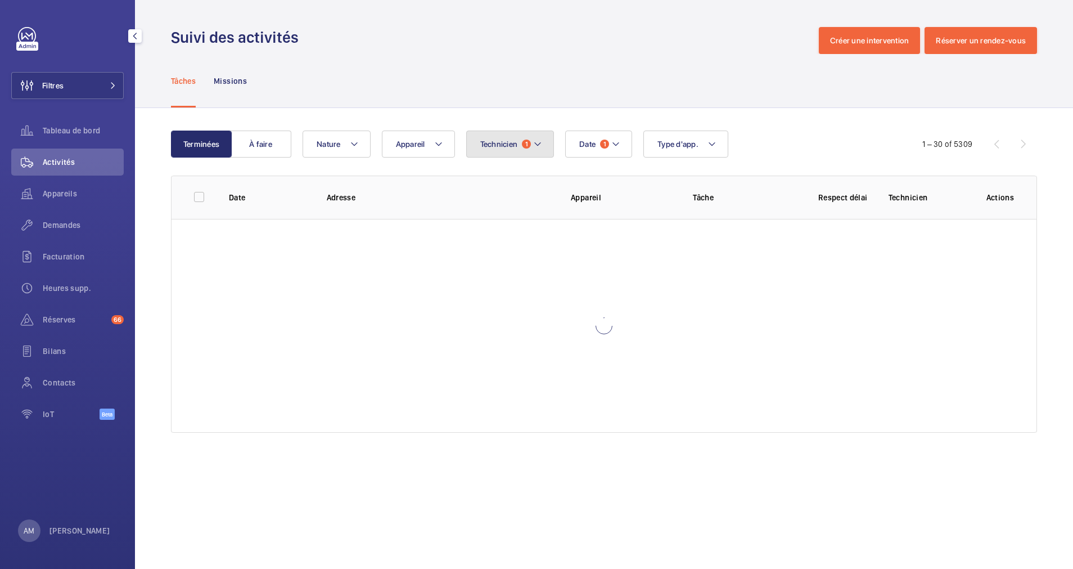
click at [516, 145] on span "Technicien" at bounding box center [499, 144] width 38 height 9
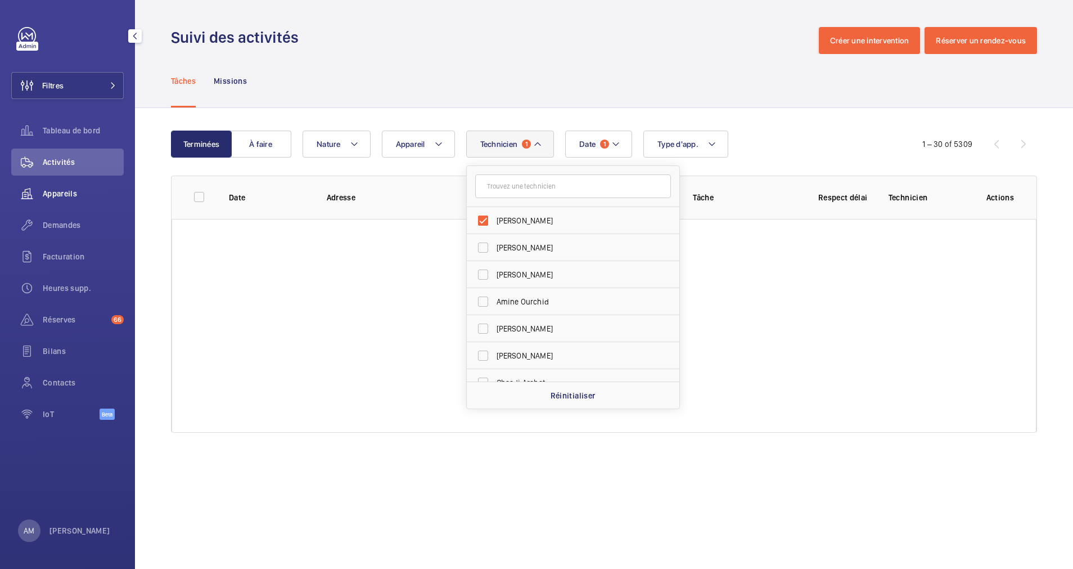
click at [63, 186] on div "Appareils" at bounding box center [67, 193] width 113 height 27
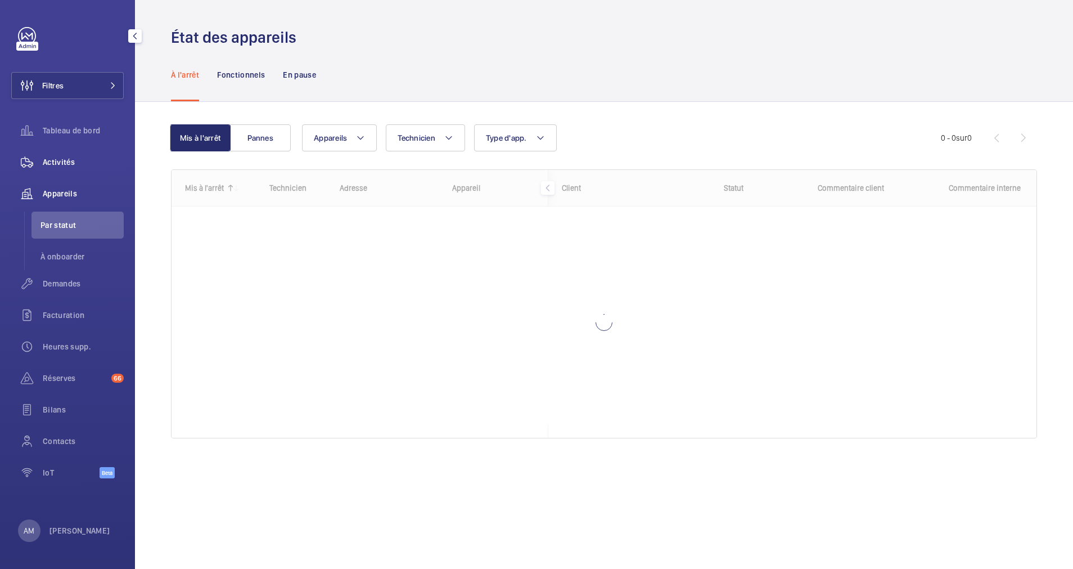
click at [61, 166] on span "Activités" at bounding box center [83, 161] width 81 height 11
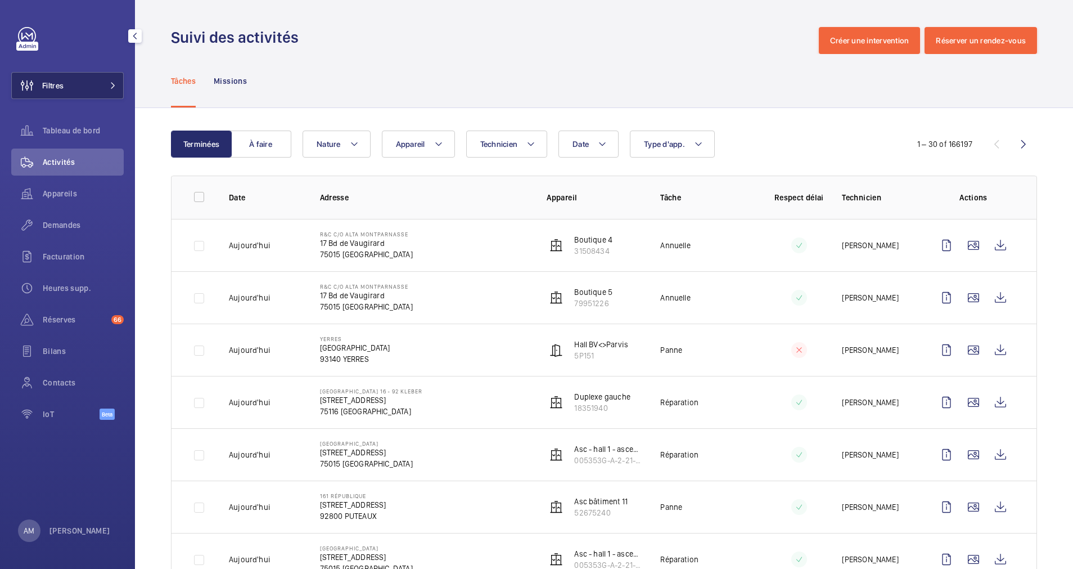
click at [106, 83] on span at bounding box center [110, 85] width 14 height 7
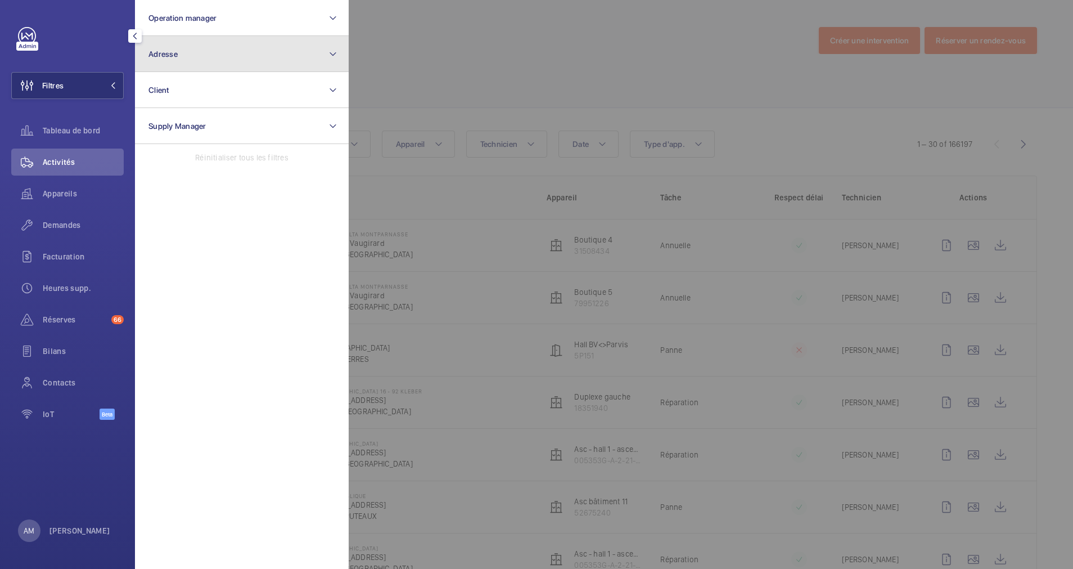
click at [283, 61] on button "Adresse" at bounding box center [242, 54] width 214 height 36
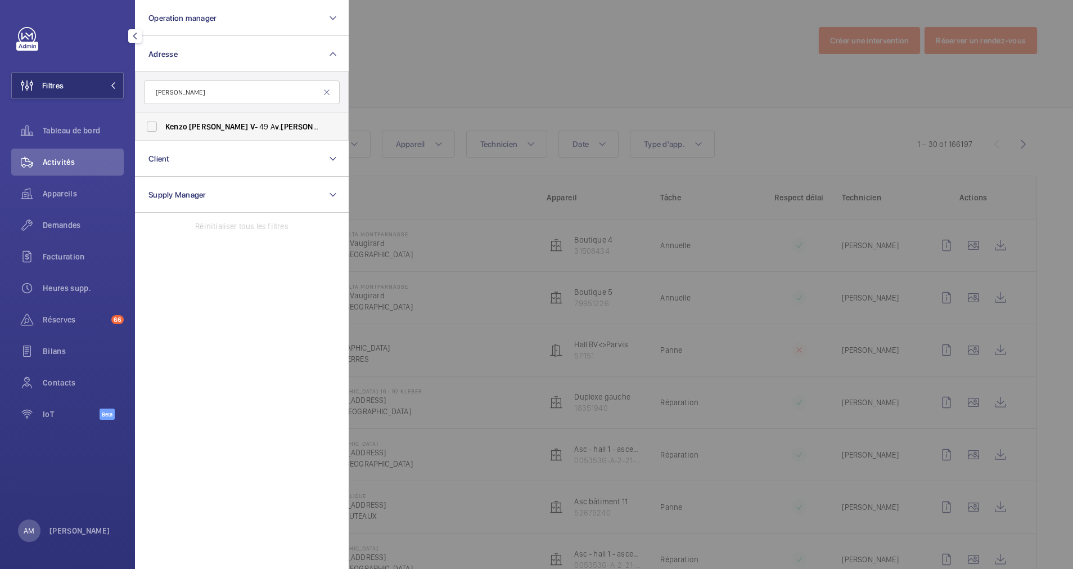
type input "KENZO George V"
click at [198, 134] on label "Kenzo George V - 49 A v . George V , PARIS 75008" at bounding box center [234, 126] width 196 height 27
click at [163, 134] on input "Kenzo George V - 49 A v . George V , PARIS 75008" at bounding box center [152, 126] width 23 height 23
checkbox input "true"
click at [506, 78] on div at bounding box center [885, 284] width 1073 height 569
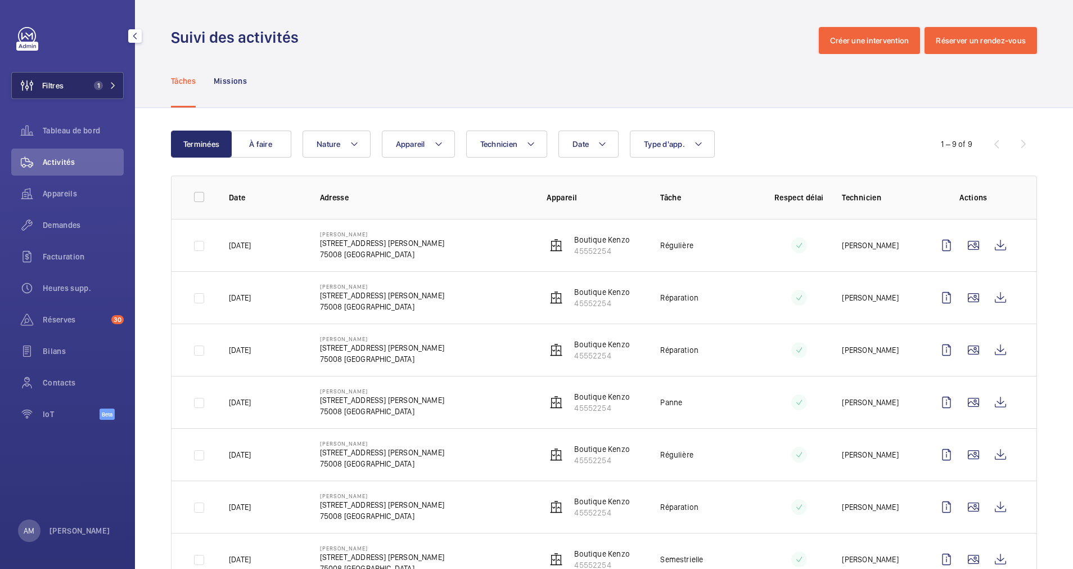
click at [97, 76] on button "Filtres 1" at bounding box center [67, 85] width 113 height 27
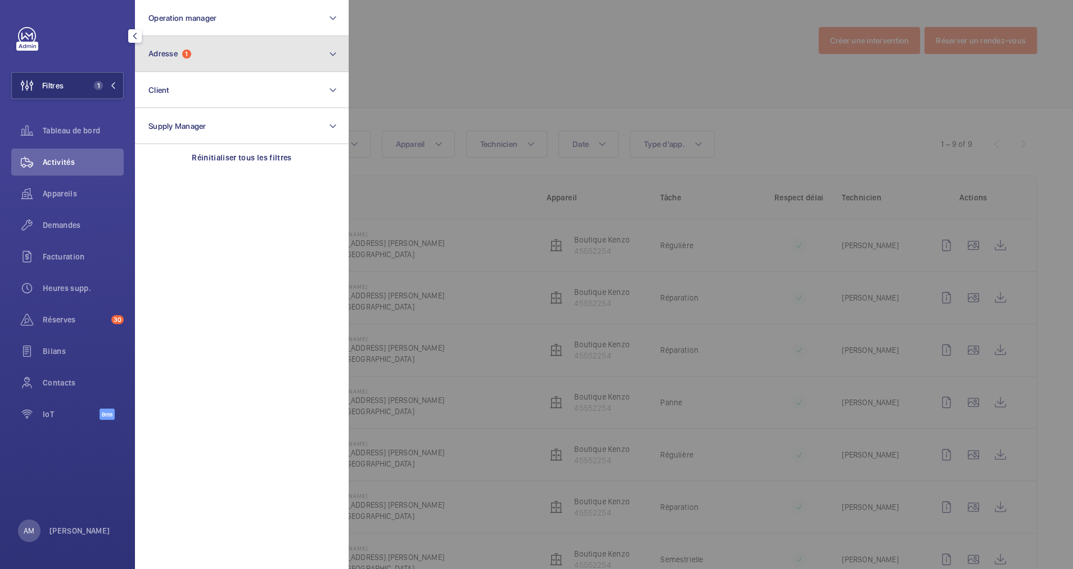
click at [237, 58] on button "Adresse 1" at bounding box center [242, 54] width 214 height 36
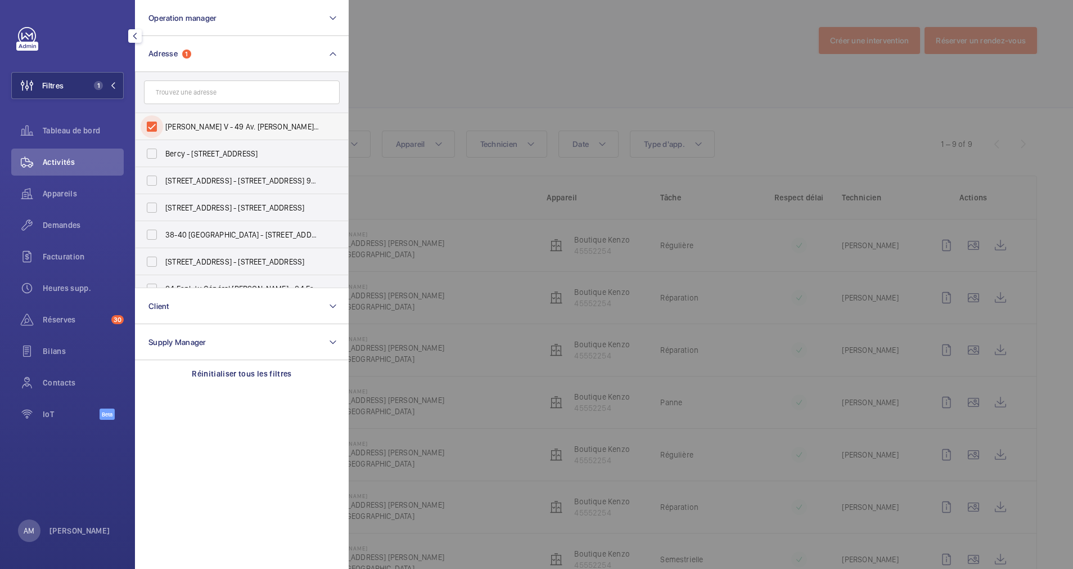
drag, startPoint x: 152, startPoint y: 122, endPoint x: 181, endPoint y: 99, distance: 36.9
click at [155, 122] on input "[PERSON_NAME] V - 49 Av. [PERSON_NAME], [GEOGRAPHIC_DATA]" at bounding box center [152, 126] width 23 height 23
checkbox input "false"
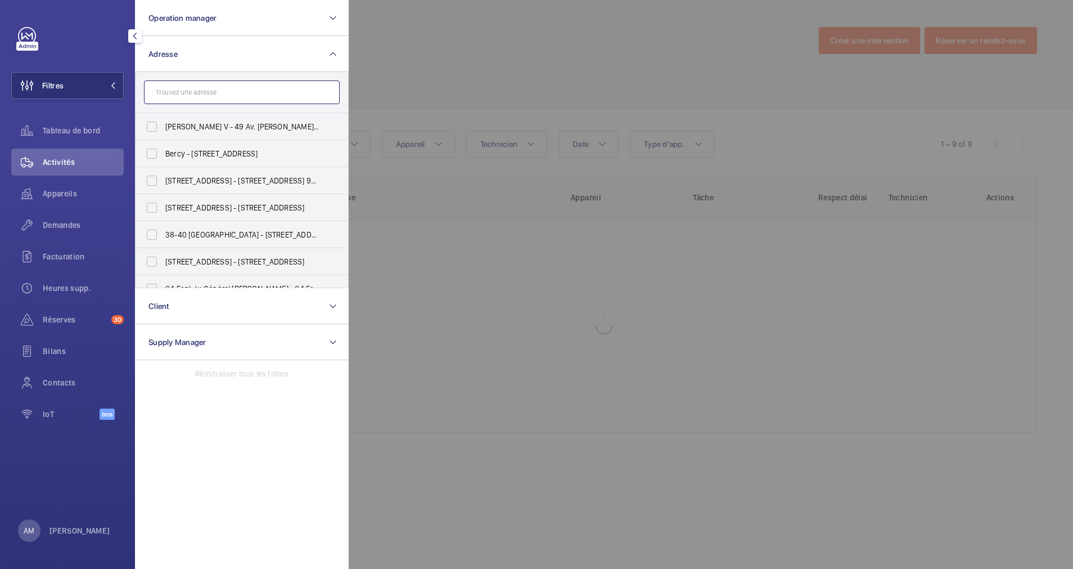
click at [188, 93] on input "text" at bounding box center [242, 92] width 196 height 24
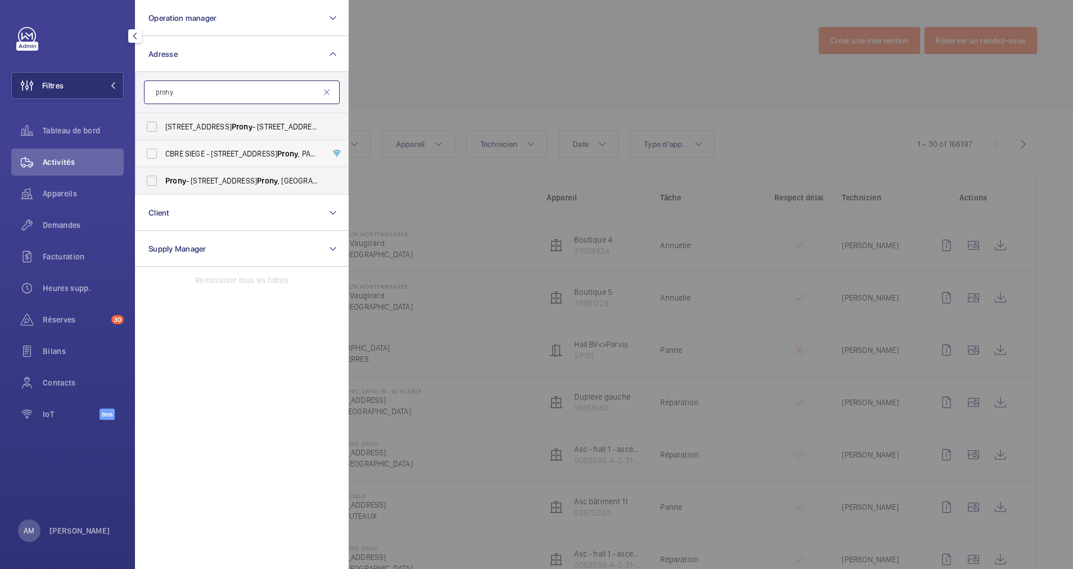
type input "prony"
click at [164, 156] on label "CBRE SIEGE - [STREET_ADDRESS]" at bounding box center [234, 153] width 196 height 27
click at [163, 156] on input "CBRE SIEGE - [STREET_ADDRESS]" at bounding box center [152, 153] width 23 height 23
checkbox input "true"
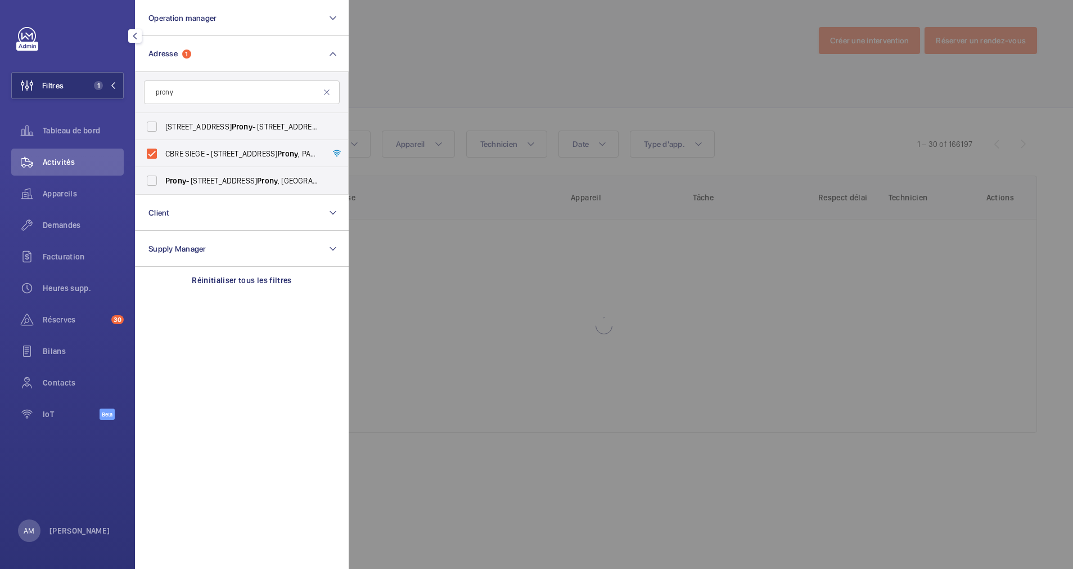
click at [484, 94] on div at bounding box center [885, 284] width 1073 height 569
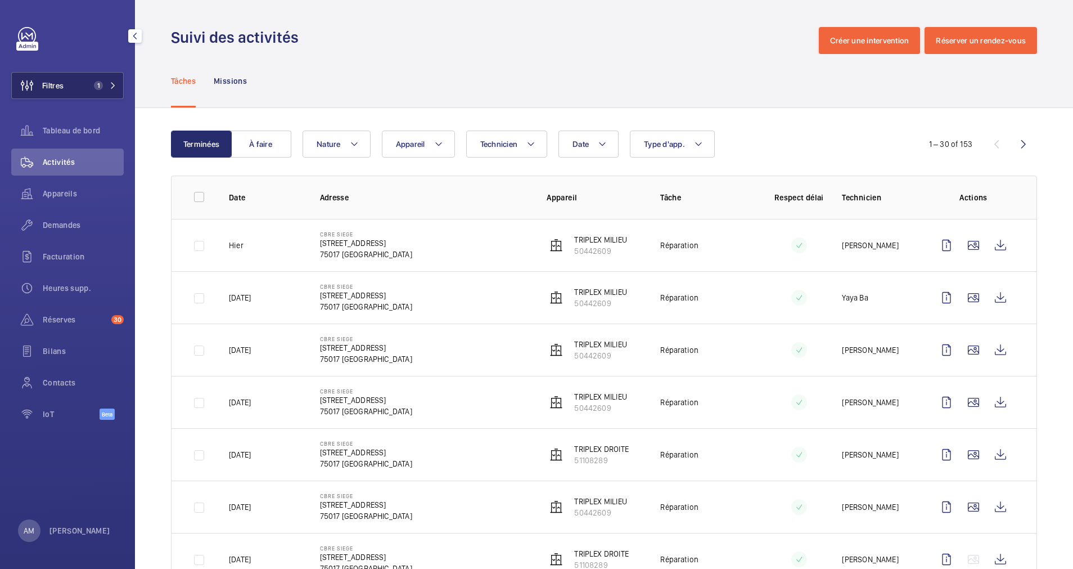
click at [105, 81] on span "1" at bounding box center [102, 85] width 27 height 9
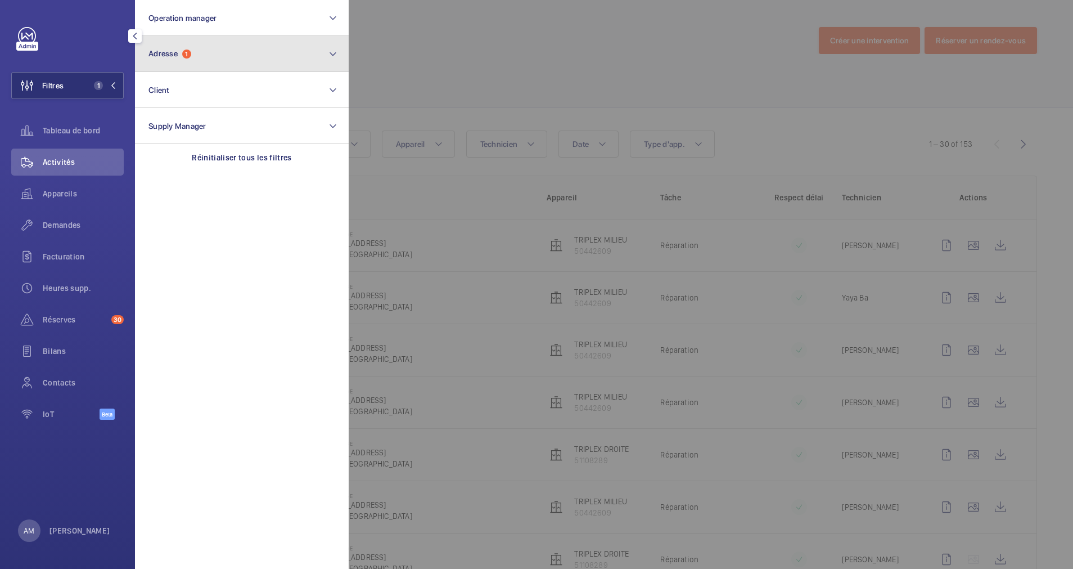
click at [230, 57] on button "Adresse 1" at bounding box center [242, 54] width 214 height 36
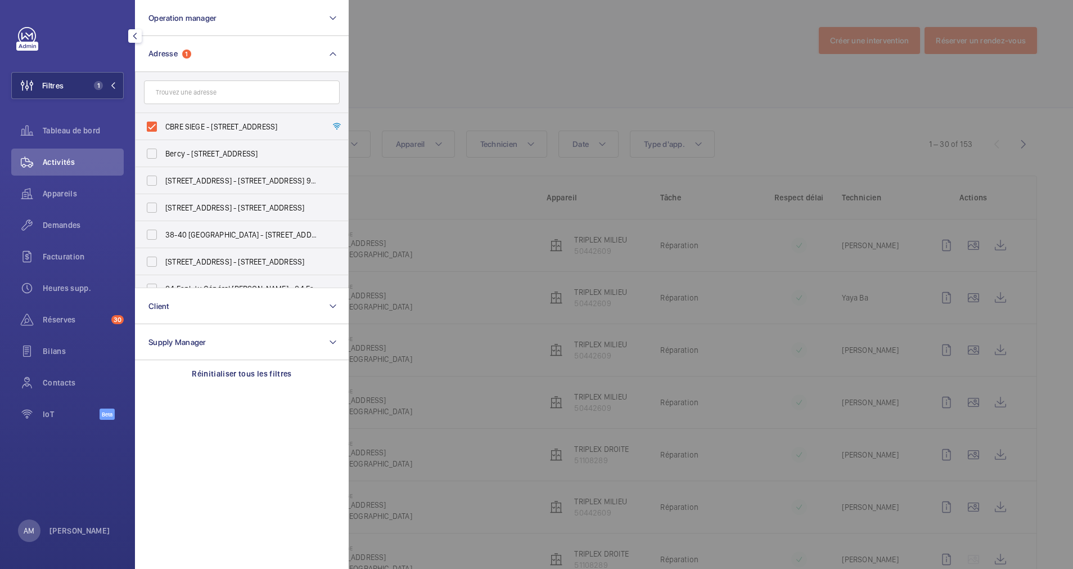
click at [170, 105] on form at bounding box center [242, 92] width 213 height 41
click at [154, 117] on div "CBRE SIEGE - [STREET_ADDRESS]" at bounding box center [152, 126] width 23 height 23
click at [152, 122] on input "CBRE SIEGE - [STREET_ADDRESS]" at bounding box center [152, 126] width 23 height 23
checkbox input "false"
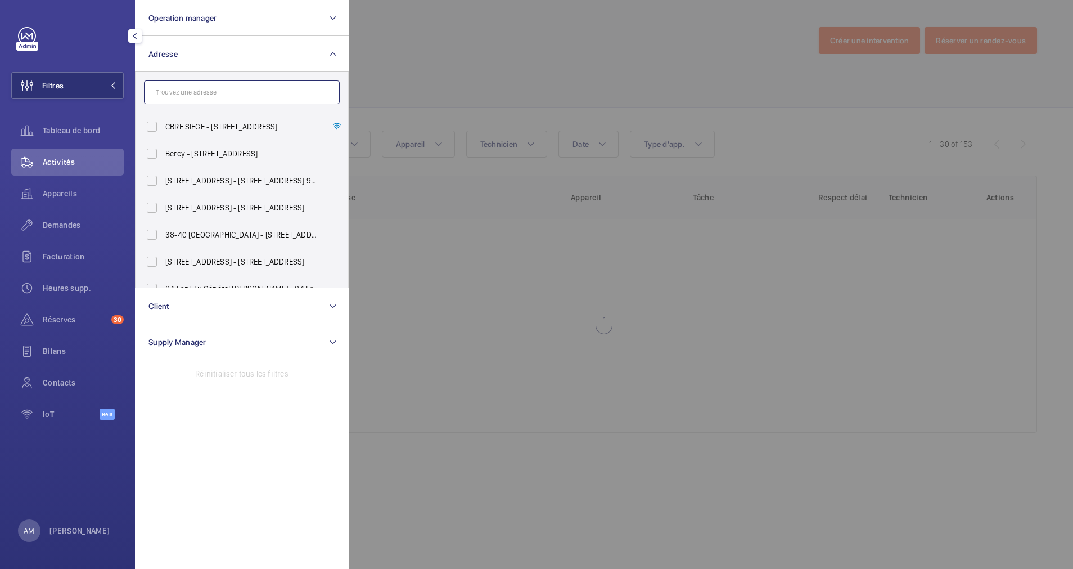
click at [170, 94] on input "text" at bounding box center [242, 92] width 196 height 24
type input "H"
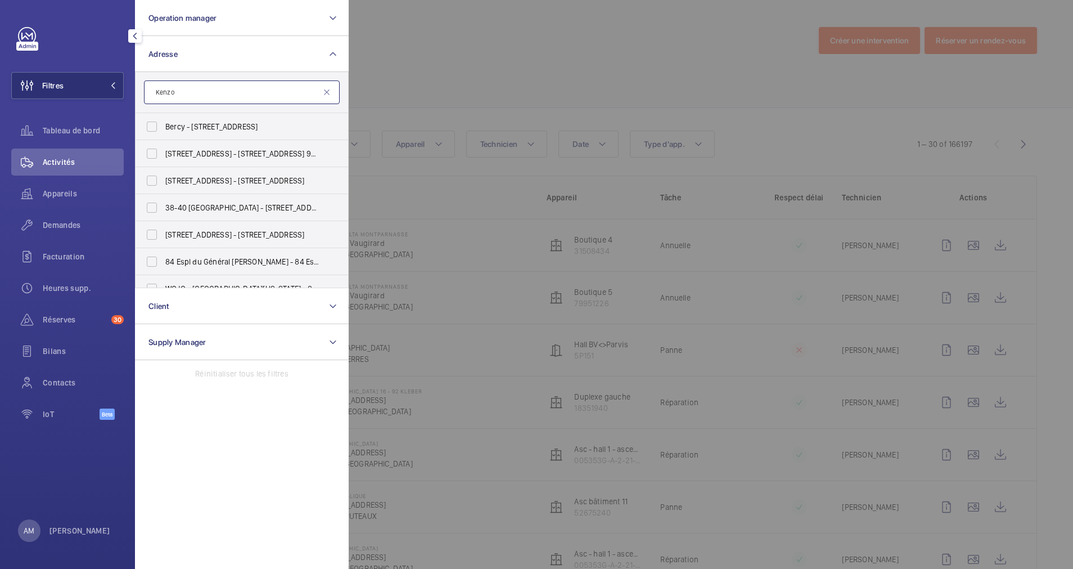
type input "Kenzo"
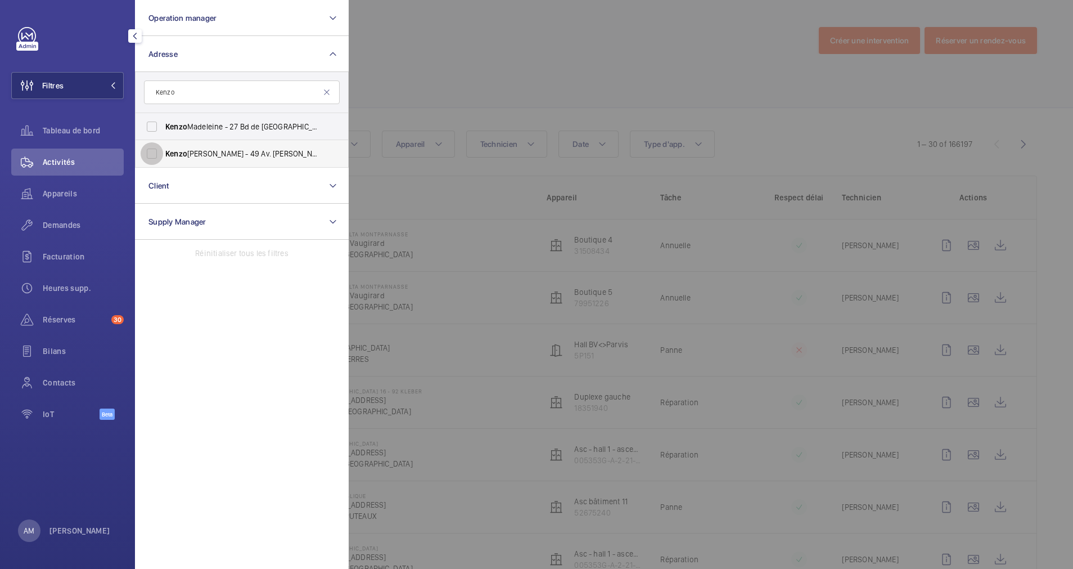
click at [148, 151] on input "[PERSON_NAME] V - 49 Av. [PERSON_NAME], [GEOGRAPHIC_DATA]" at bounding box center [152, 153] width 23 height 23
checkbox input "true"
click at [498, 98] on div at bounding box center [885, 284] width 1073 height 569
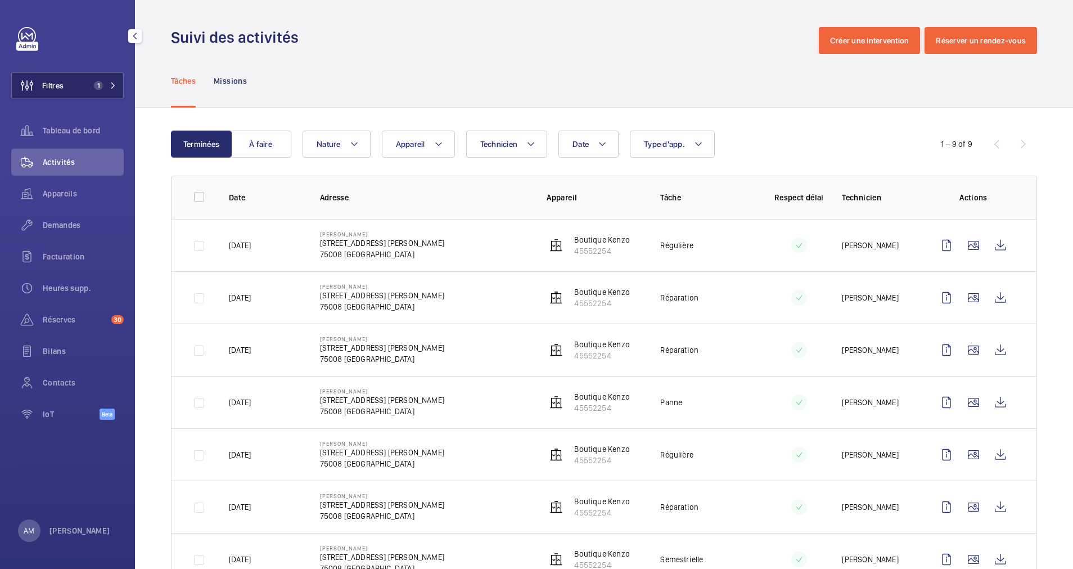
drag, startPoint x: 56, startPoint y: 93, endPoint x: 73, endPoint y: 85, distance: 18.4
click at [57, 93] on span "Filtres" at bounding box center [38, 85] width 52 height 27
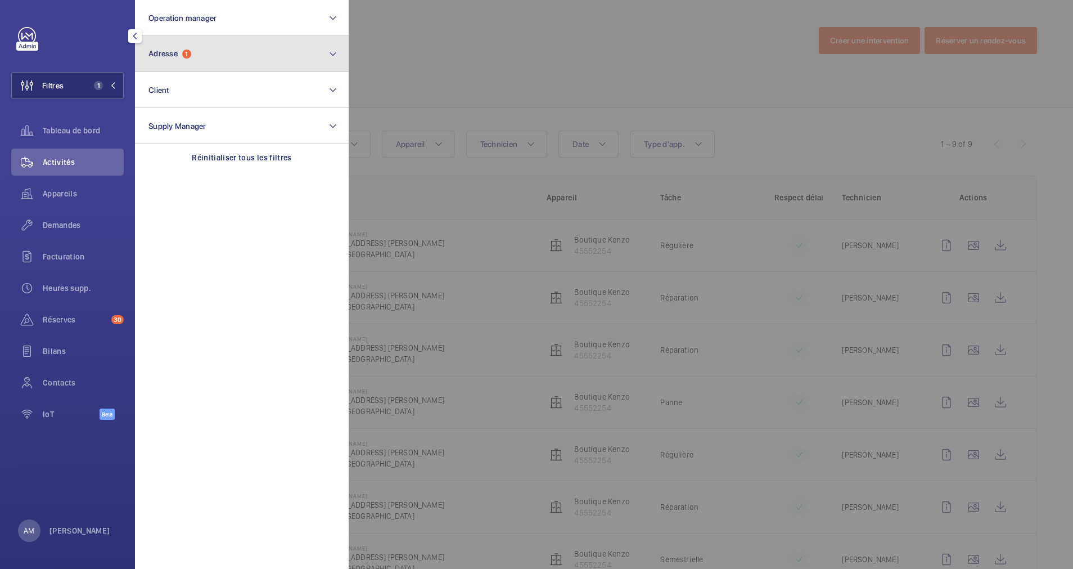
click at [194, 61] on button "Adresse 1" at bounding box center [242, 54] width 214 height 36
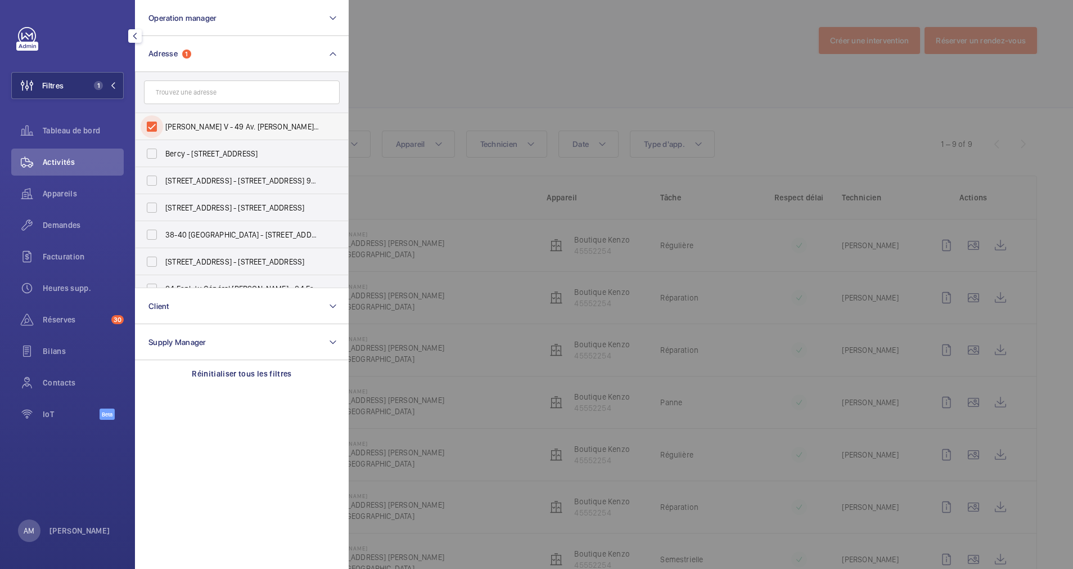
click at [159, 125] on input "[PERSON_NAME] V - 49 Av. [PERSON_NAME], [GEOGRAPHIC_DATA]" at bounding box center [152, 126] width 23 height 23
checkbox input "false"
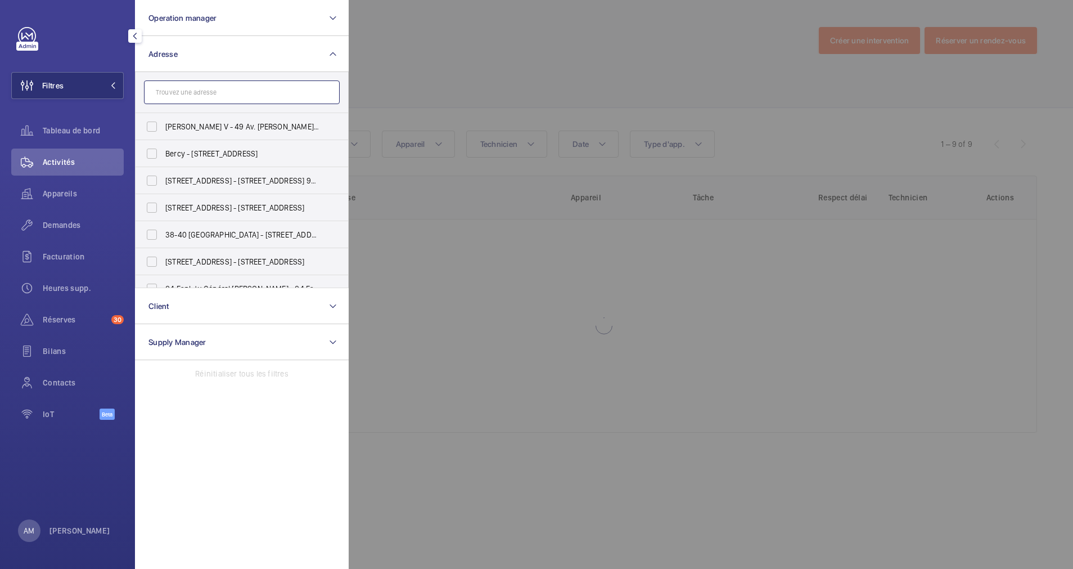
click at [197, 93] on input "text" at bounding box center [242, 92] width 196 height 24
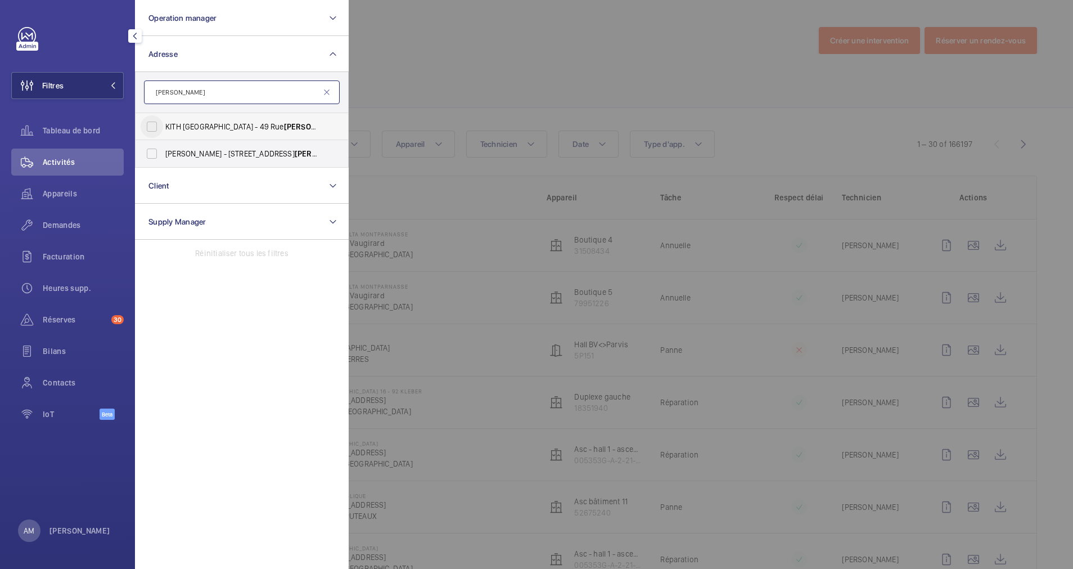
type input "[PERSON_NAME]"
click at [155, 127] on input "KITH [GEOGRAPHIC_DATA] - [STREET_ADDRESS][PERSON_NAME]" at bounding box center [152, 126] width 23 height 23
checkbox input "true"
click at [155, 154] on input "[PERSON_NAME] - [STREET_ADDRESS][PERSON_NAME]" at bounding box center [152, 153] width 23 height 23
checkbox input "true"
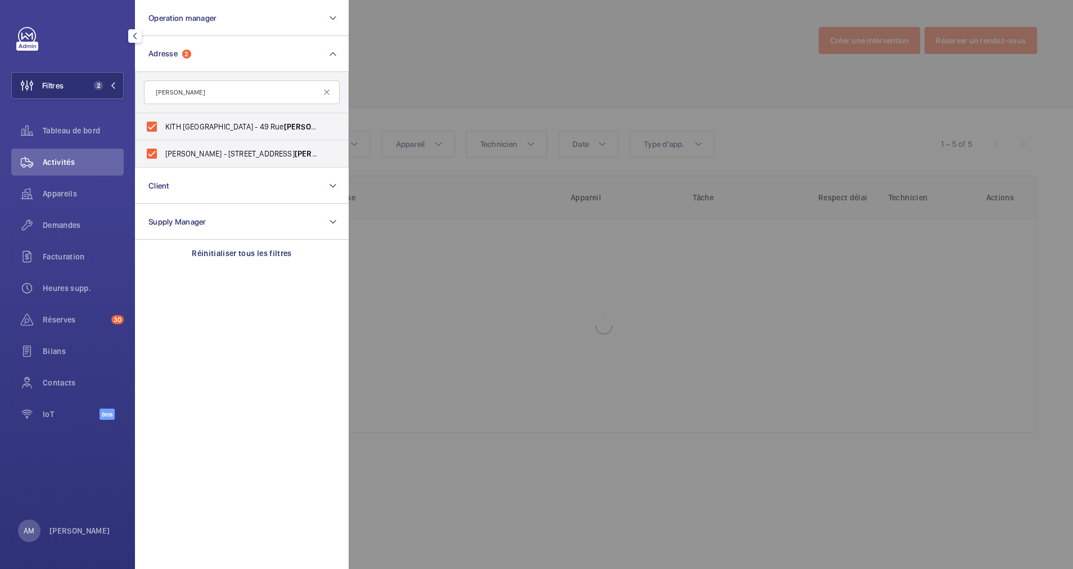
click at [533, 42] on div at bounding box center [885, 284] width 1073 height 569
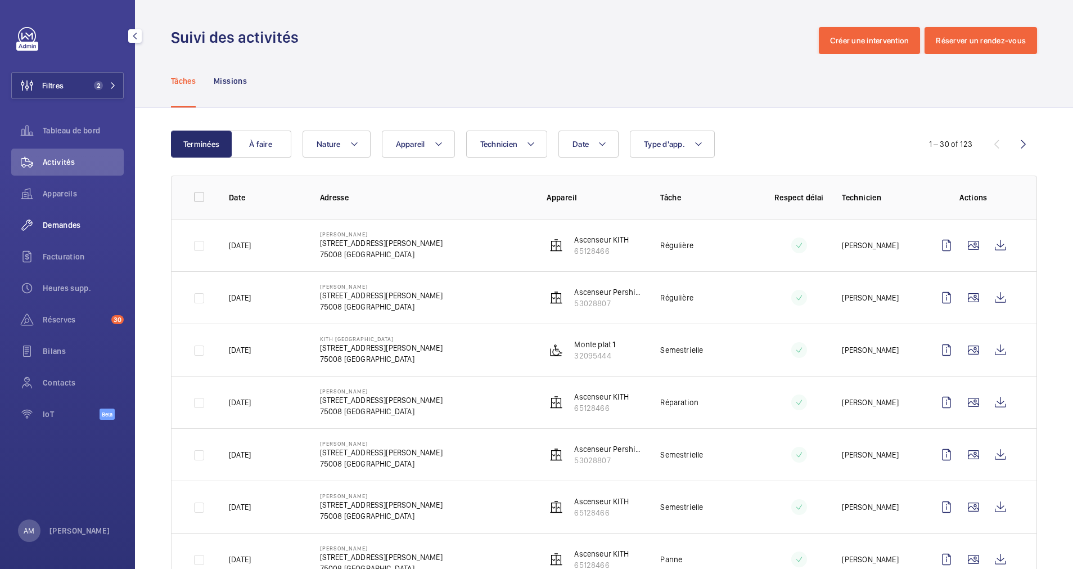
click at [69, 228] on span "Demandes" at bounding box center [83, 224] width 81 height 11
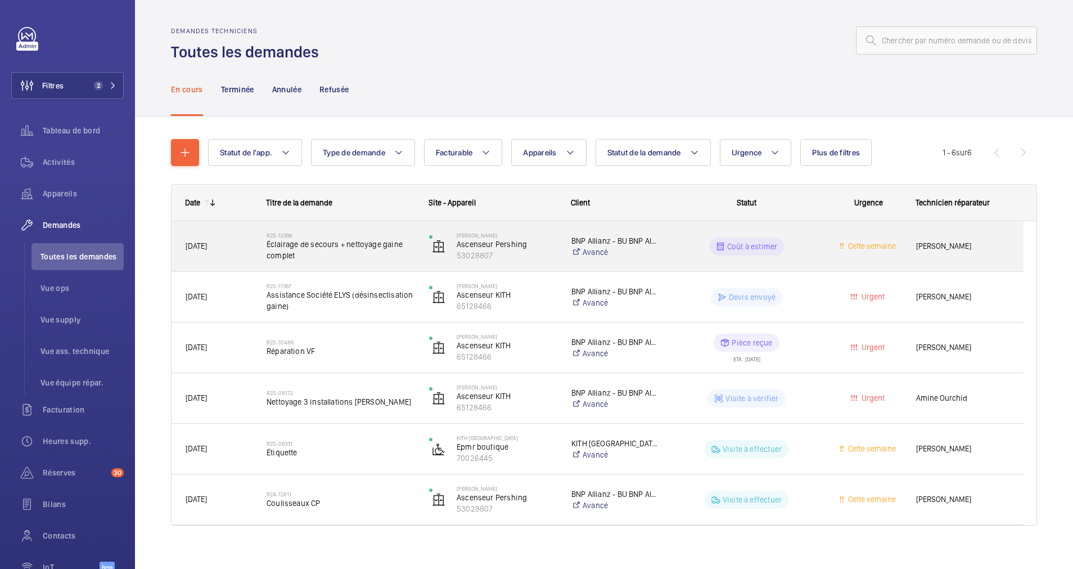
click at [325, 250] on span "Éclairage de secours + nettoyage gaine complet" at bounding box center [341, 250] width 148 height 23
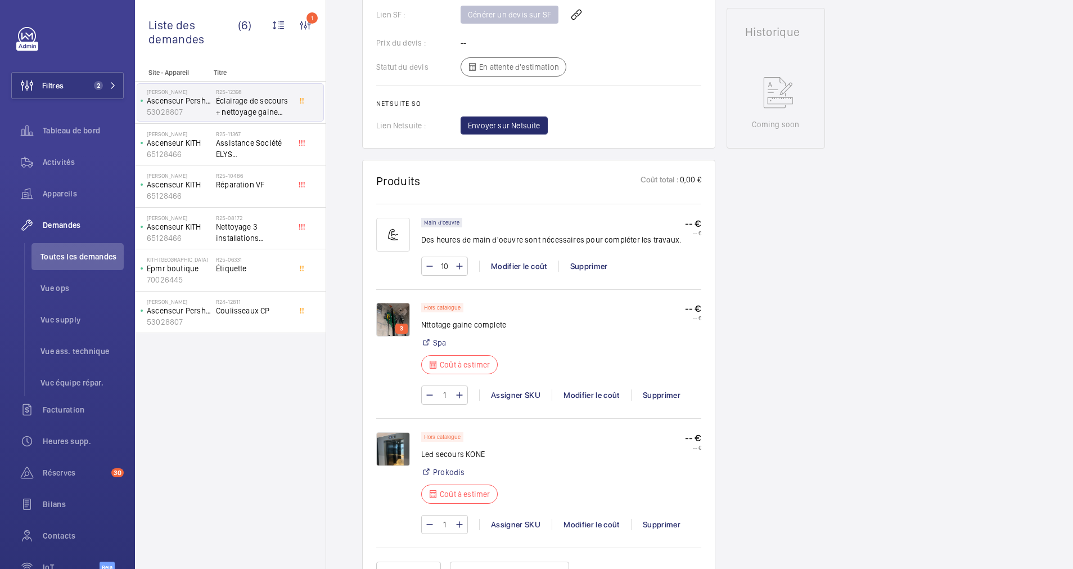
scroll to position [591, 0]
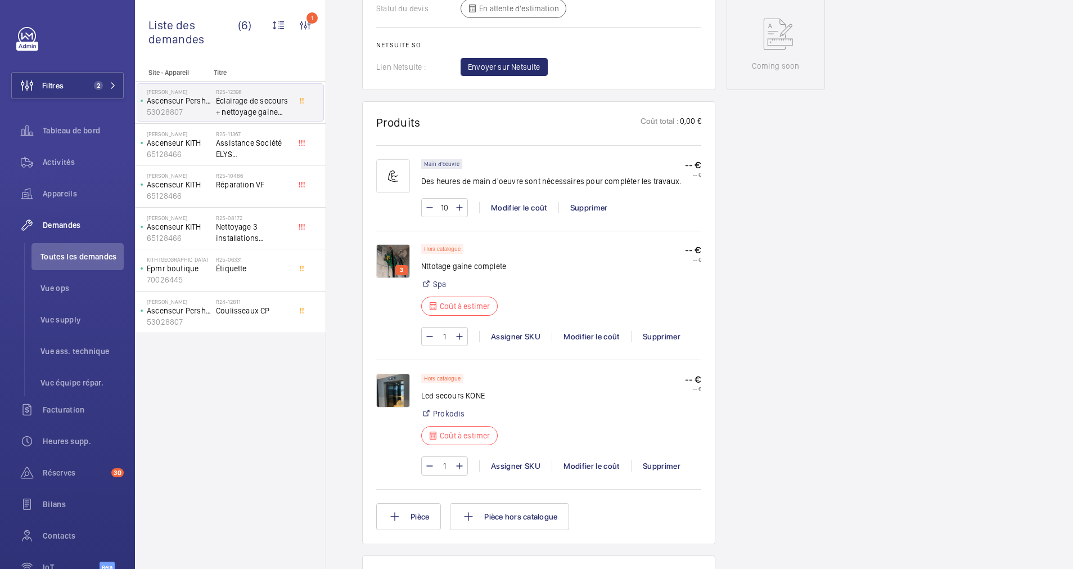
click at [397, 383] on img at bounding box center [393, 391] width 34 height 34
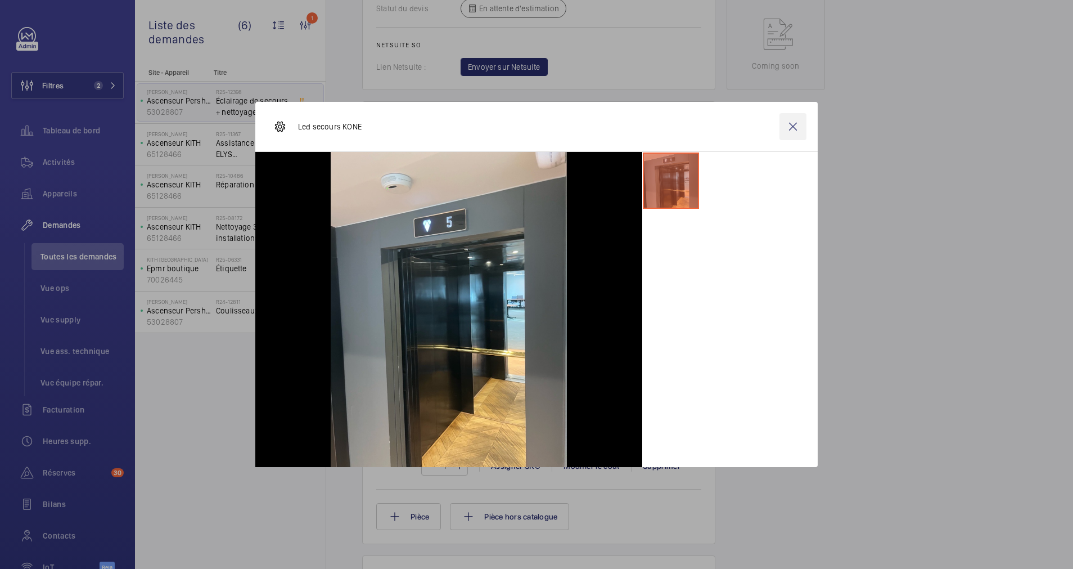
click at [796, 119] on wm-front-icon-button at bounding box center [793, 126] width 27 height 27
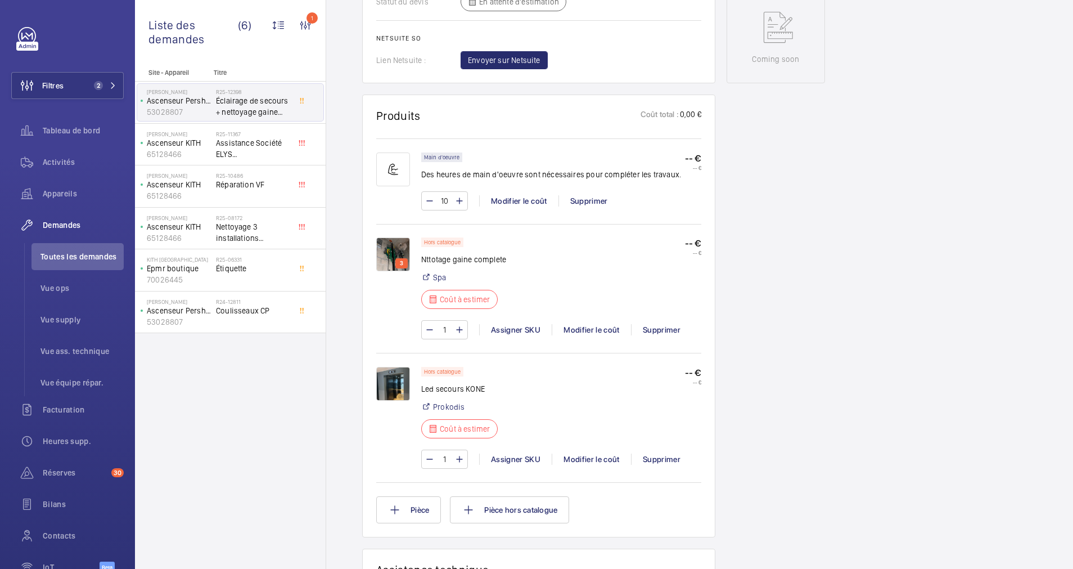
scroll to position [513, 0]
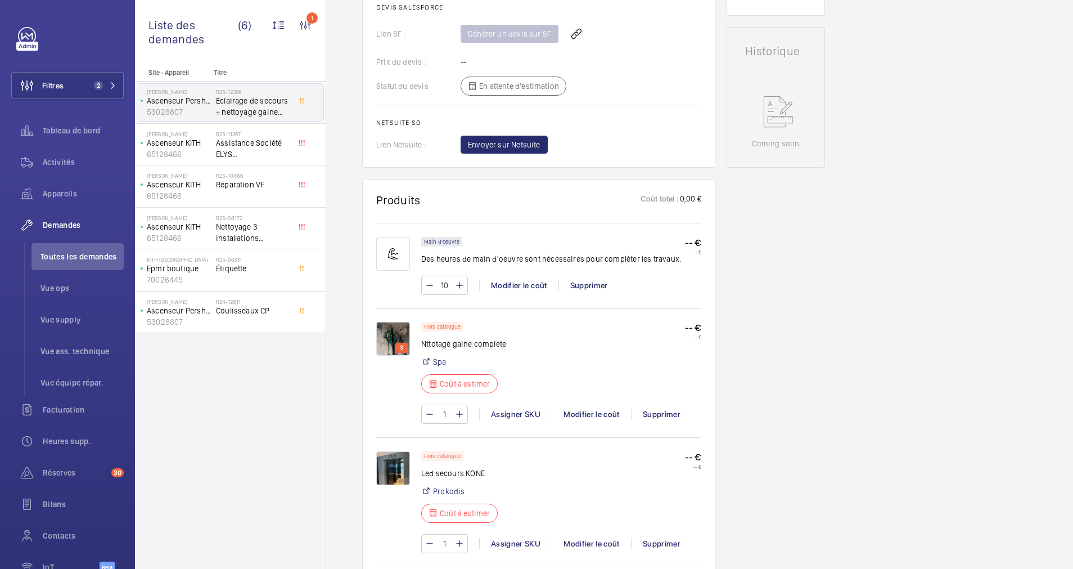
click at [391, 331] on img at bounding box center [393, 339] width 34 height 34
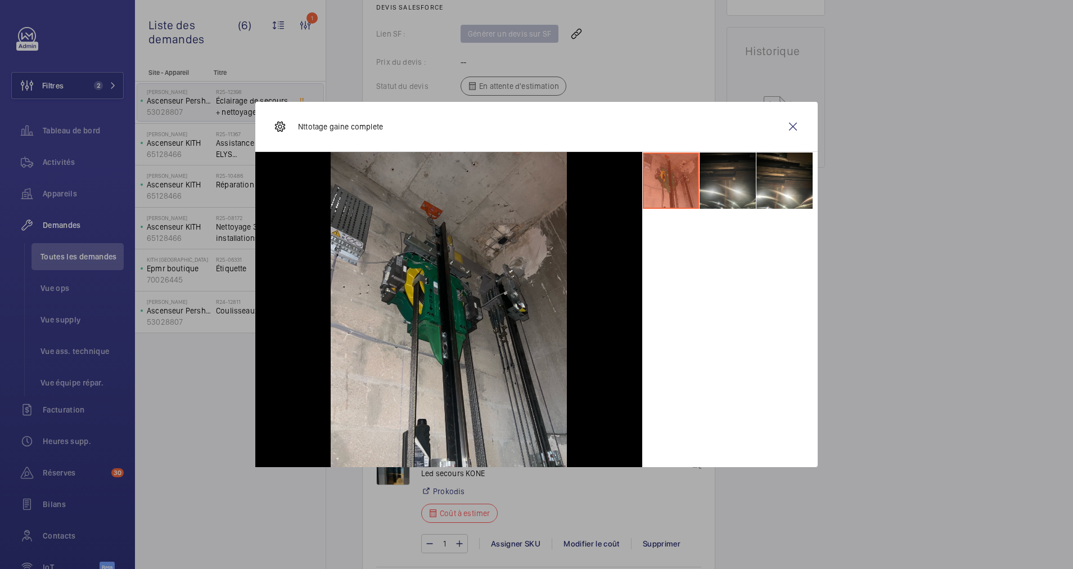
click at [721, 189] on li at bounding box center [728, 180] width 56 height 56
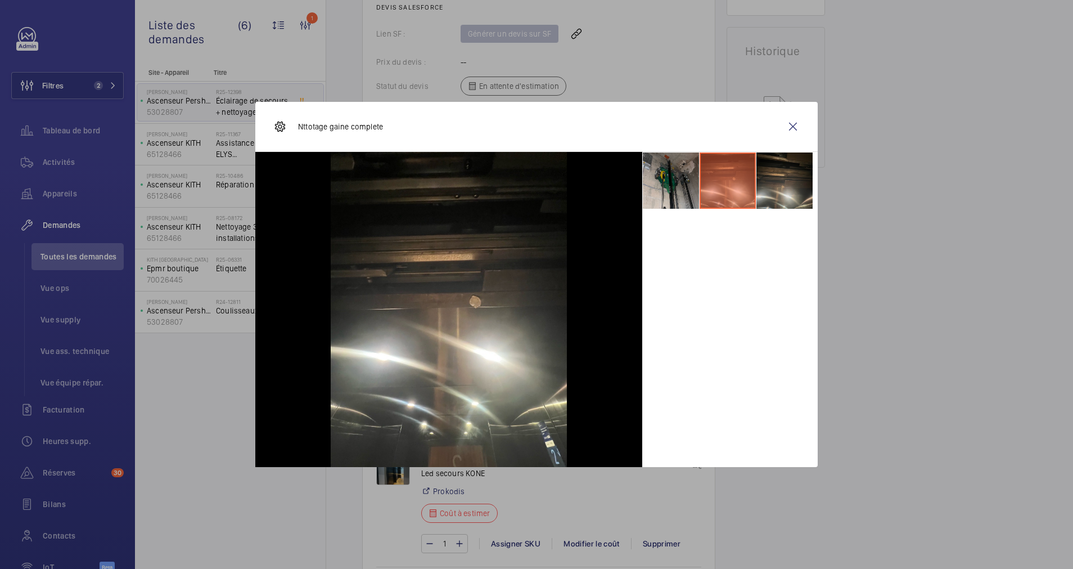
click at [778, 184] on li at bounding box center [785, 180] width 56 height 56
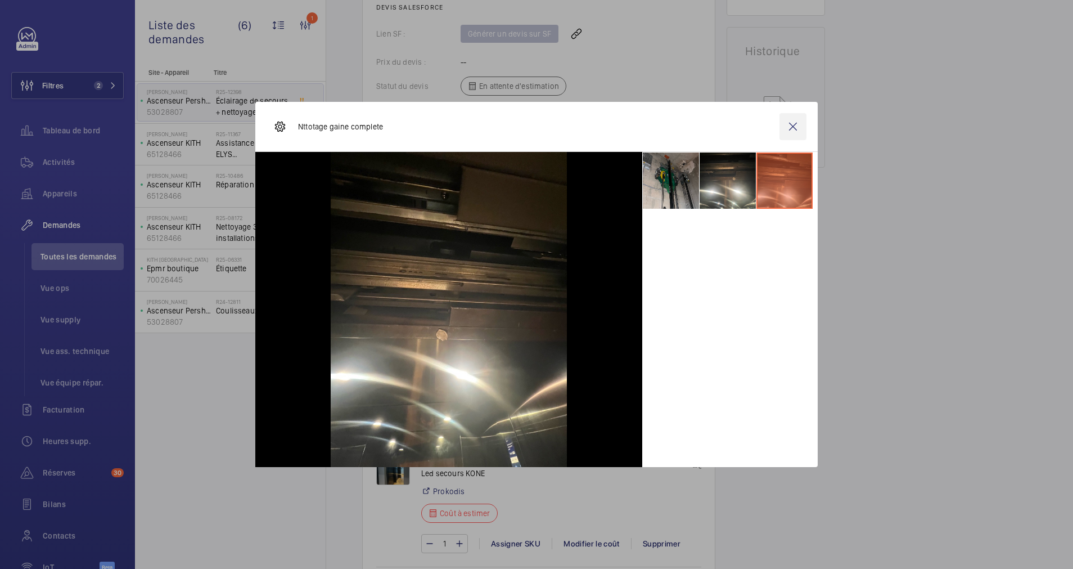
click at [792, 122] on wm-front-icon-button at bounding box center [793, 126] width 27 height 27
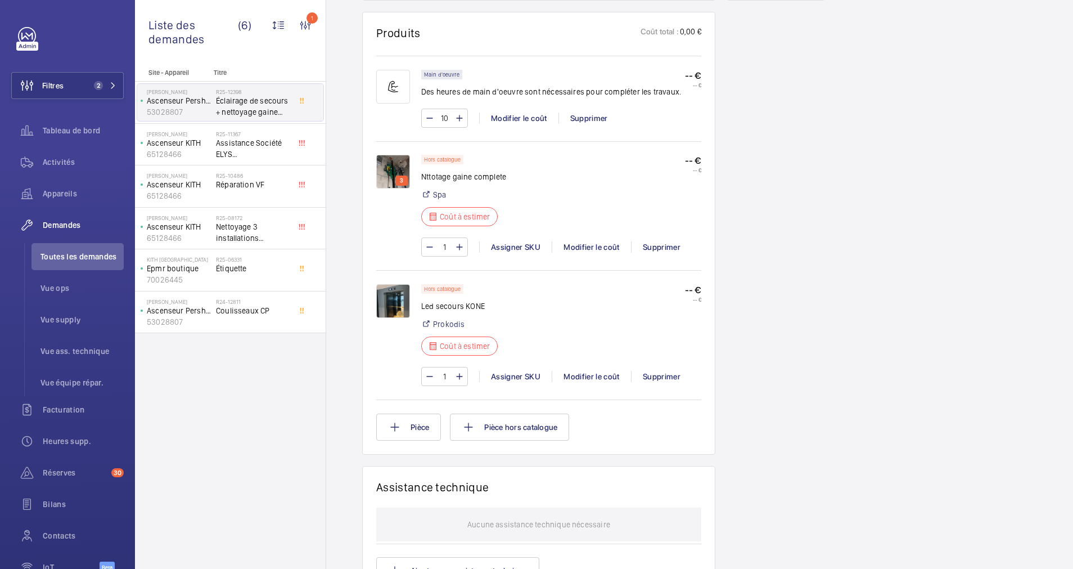
scroll to position [682, 0]
click at [439, 323] on link "Prokodis" at bounding box center [449, 322] width 32 height 11
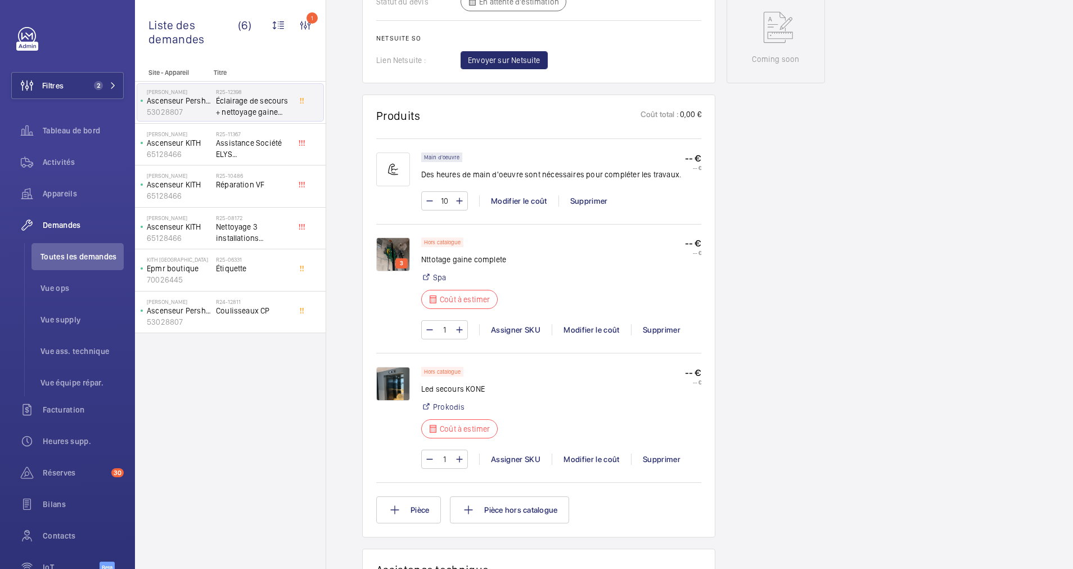
click at [394, 381] on img at bounding box center [393, 384] width 34 height 34
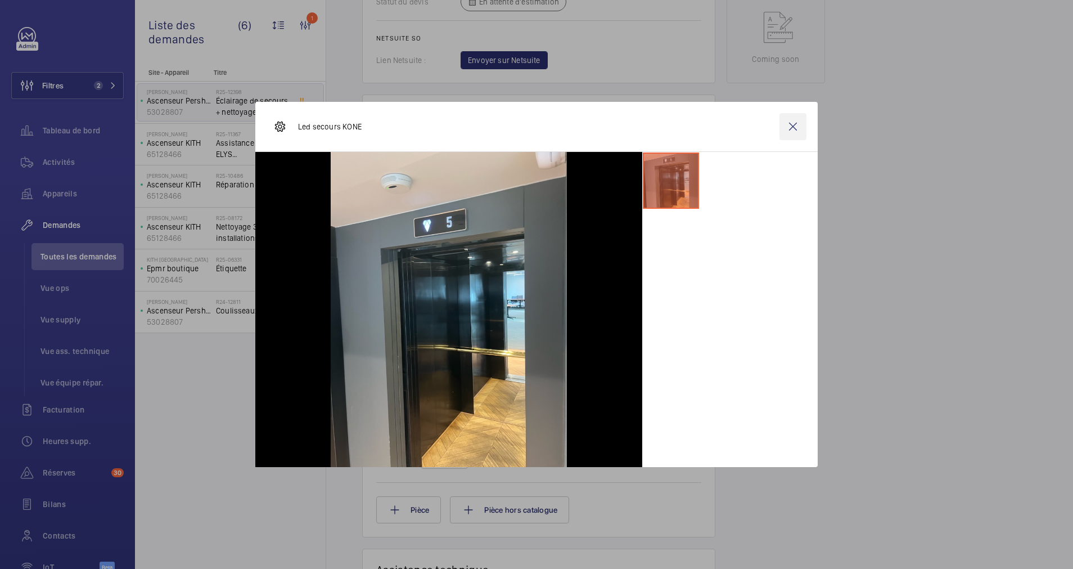
click at [797, 124] on wm-front-icon-button at bounding box center [793, 126] width 27 height 27
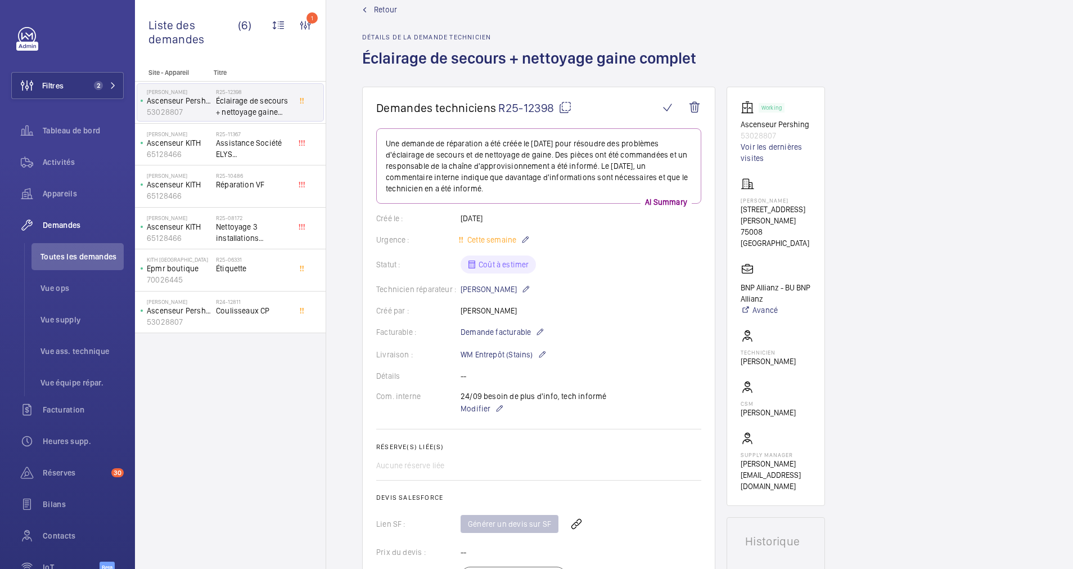
scroll to position [7, 0]
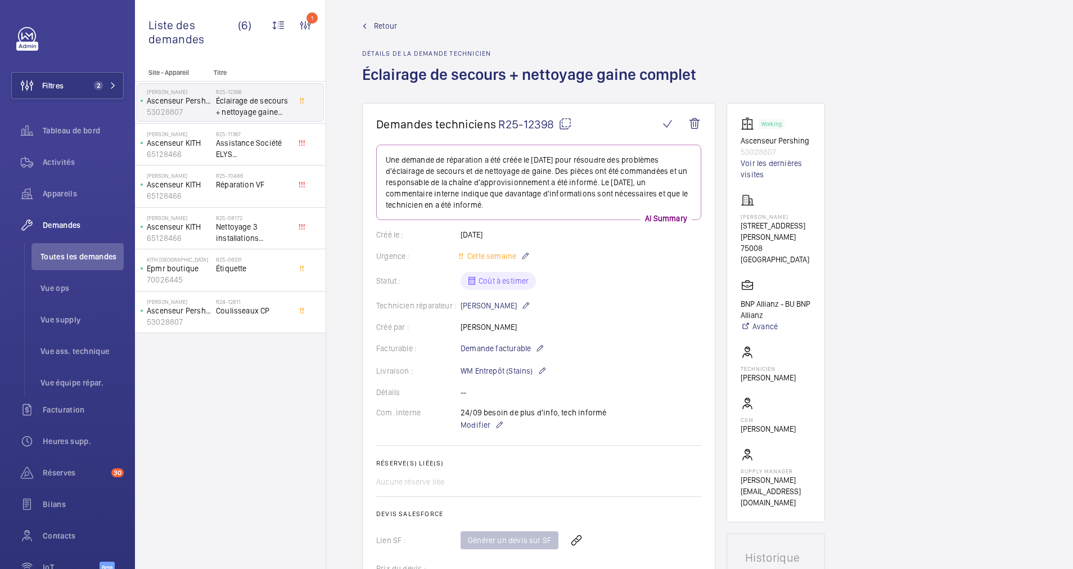
click at [563, 122] on mat-icon at bounding box center [566, 124] width 14 height 14
drag, startPoint x: 85, startPoint y: 92, endPoint x: 97, endPoint y: 82, distance: 15.2
click at [87, 88] on button "Filtres 2" at bounding box center [67, 85] width 113 height 27
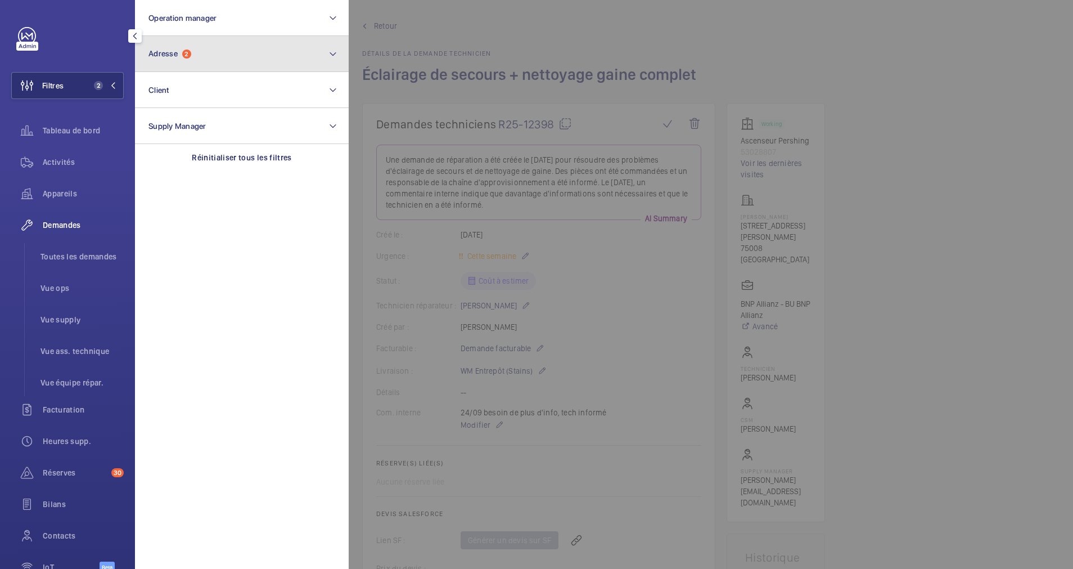
drag, startPoint x: 196, startPoint y: 47, endPoint x: 187, endPoint y: 71, distance: 26.3
click at [196, 47] on button "Adresse 2" at bounding box center [242, 54] width 214 height 36
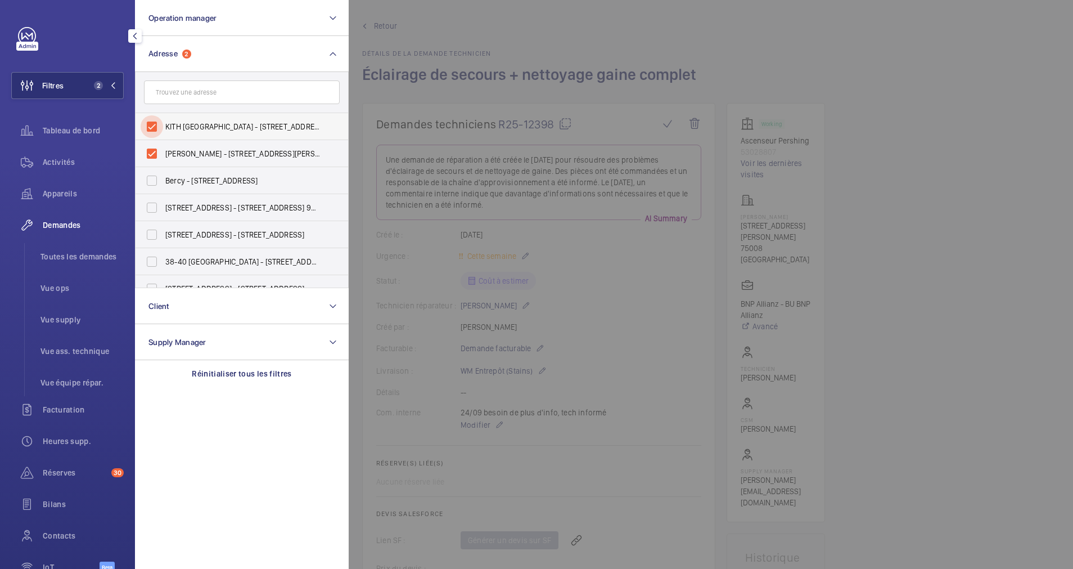
click at [151, 125] on input "KITH [GEOGRAPHIC_DATA] - [STREET_ADDRESS][PERSON_NAME]" at bounding box center [152, 126] width 23 height 23
checkbox input "false"
click at [153, 143] on input "[PERSON_NAME] - [STREET_ADDRESS][PERSON_NAME]" at bounding box center [152, 153] width 23 height 23
checkbox input "false"
click at [196, 90] on input "text" at bounding box center [242, 92] width 196 height 24
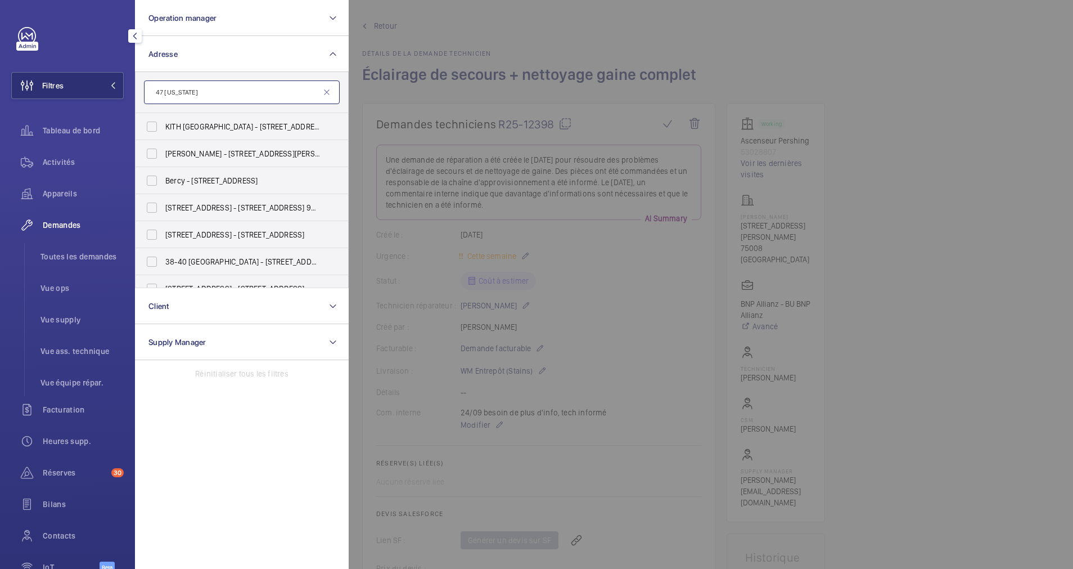
type input "47 [US_STATE]"
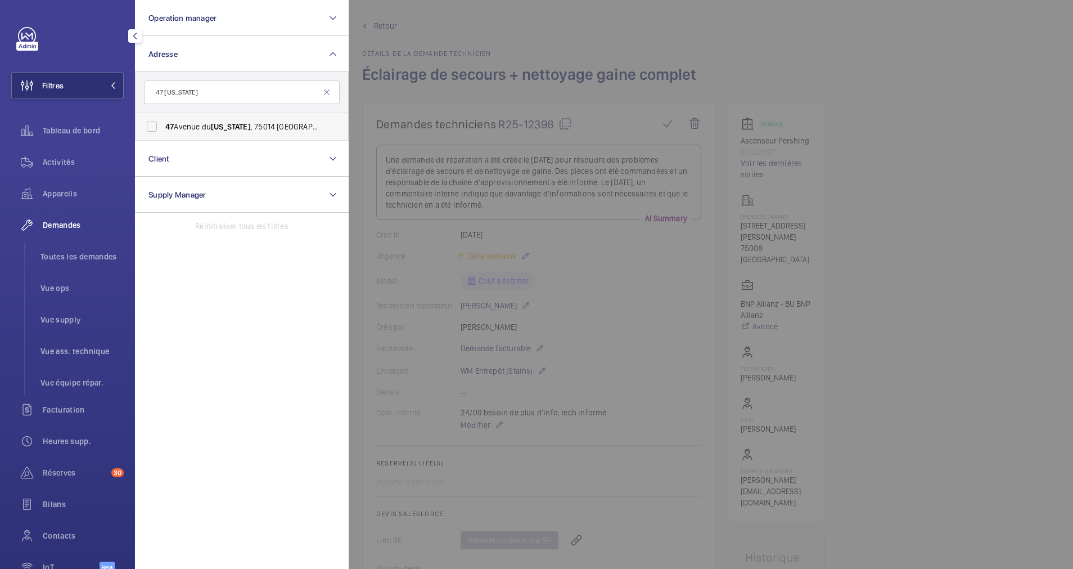
click at [181, 123] on span "47 Avenue du Maine , 75014 Paris - 47 Avenue du Maine , 75014 PARIS, PARIS 75014" at bounding box center [242, 126] width 155 height 11
click at [163, 123] on input "47 Avenue du Maine , 75014 Paris - 47 Avenue du Maine , 75014 PARIS, PARIS 75014" at bounding box center [152, 126] width 23 height 23
checkbox input "true"
click at [44, 164] on span "Activités" at bounding box center [83, 161] width 81 height 11
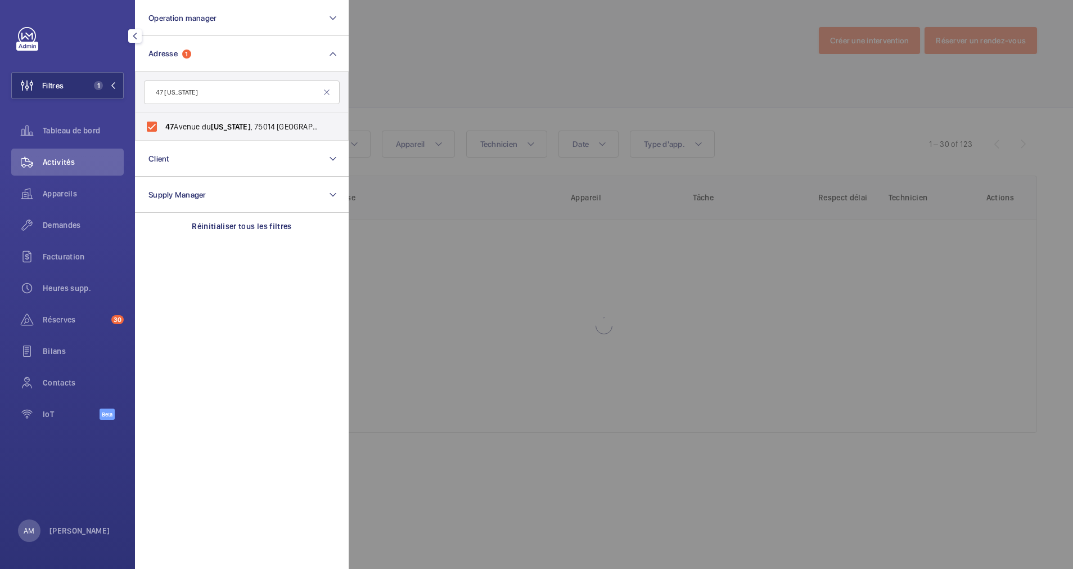
click at [541, 96] on div at bounding box center [885, 284] width 1073 height 569
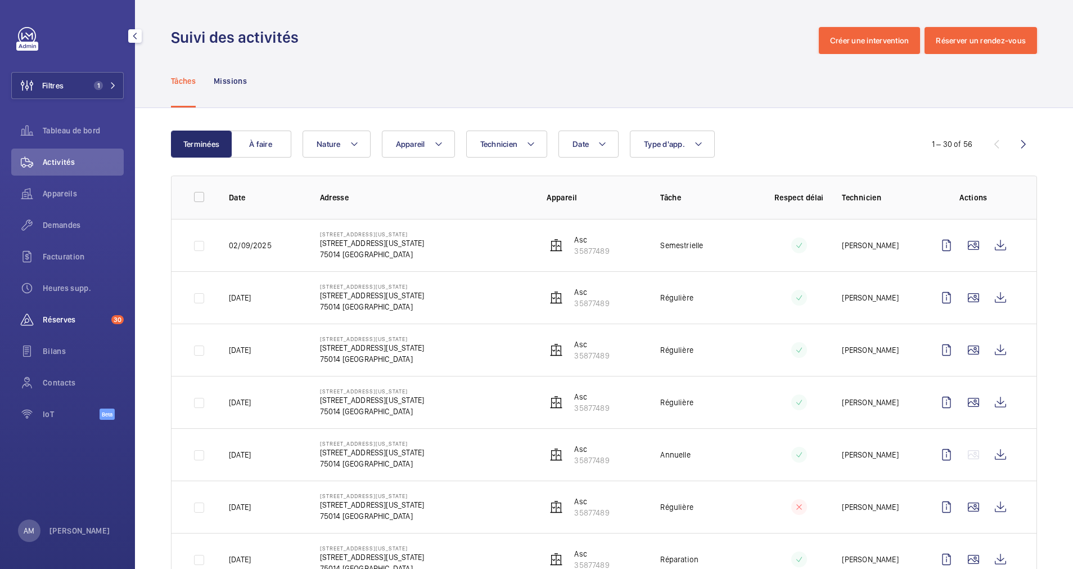
click at [56, 319] on span "Réserves" at bounding box center [75, 319] width 64 height 11
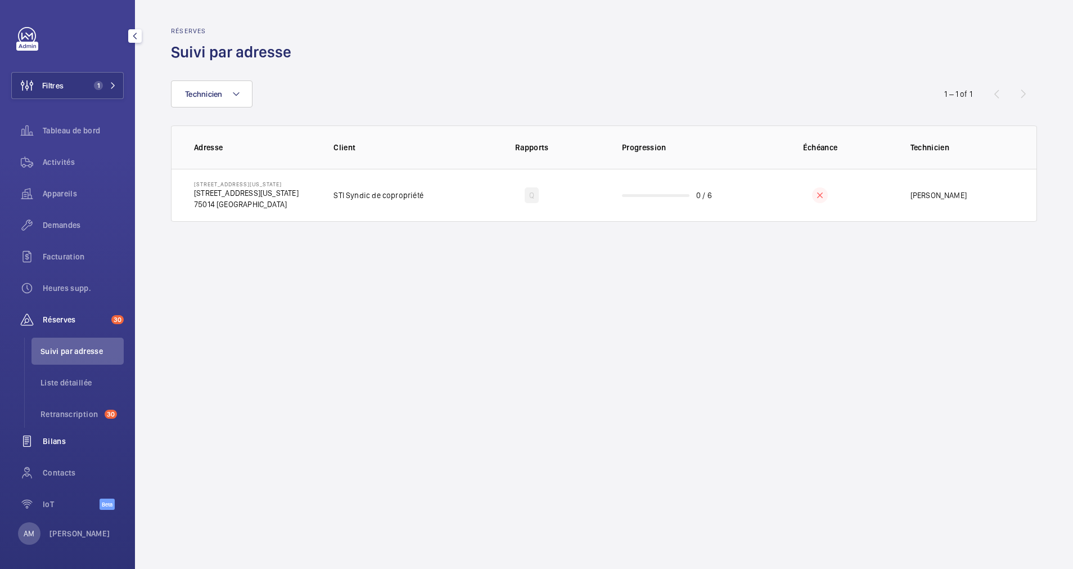
click at [50, 439] on span "Bilans" at bounding box center [83, 440] width 81 height 11
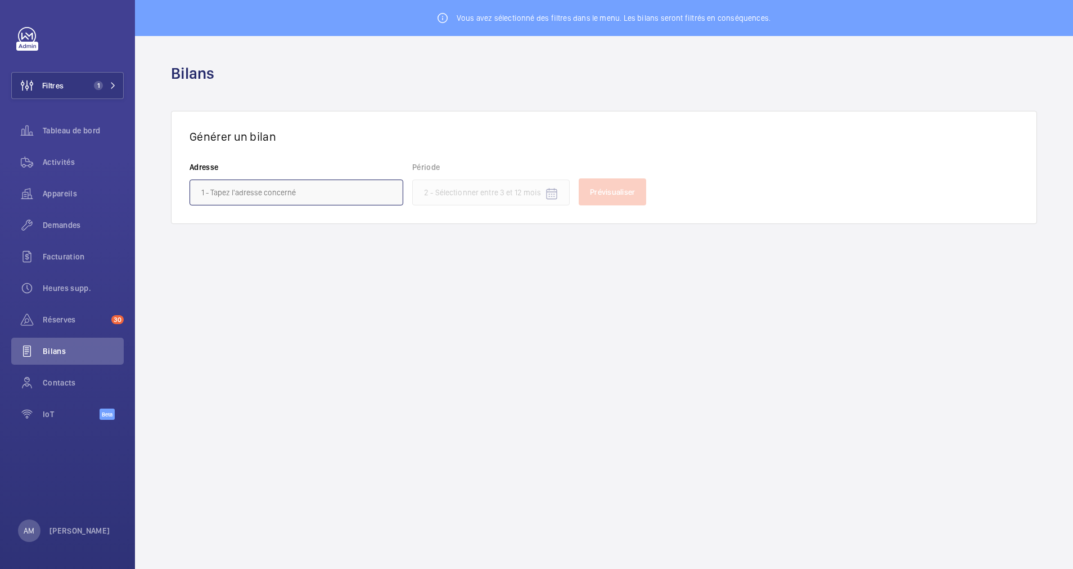
click at [303, 192] on input "text" at bounding box center [297, 192] width 214 height 26
click at [271, 227] on span "47 Avenue du Maine, 75014 Paris - 47 Avenue du Maine, 75014 PARIS, PARIS 75014" at bounding box center [296, 224] width 190 height 11
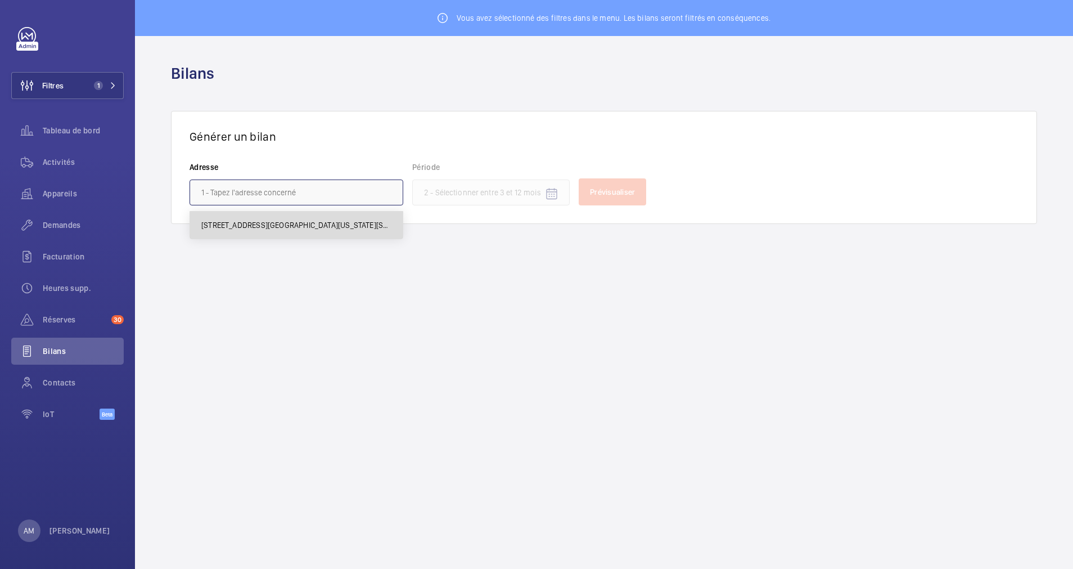
type input "47 Avenue du Maine, 75014 Paris - 47 Avenue du Maine, 75014 PARIS, PARIS 75014"
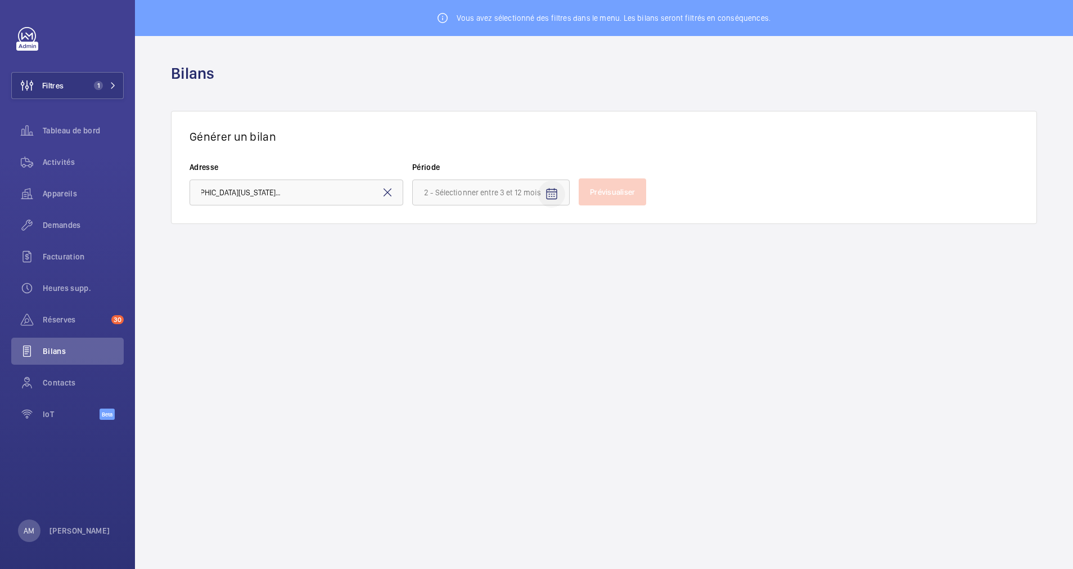
click at [554, 189] on mat-icon "Open calendar" at bounding box center [552, 194] width 14 height 14
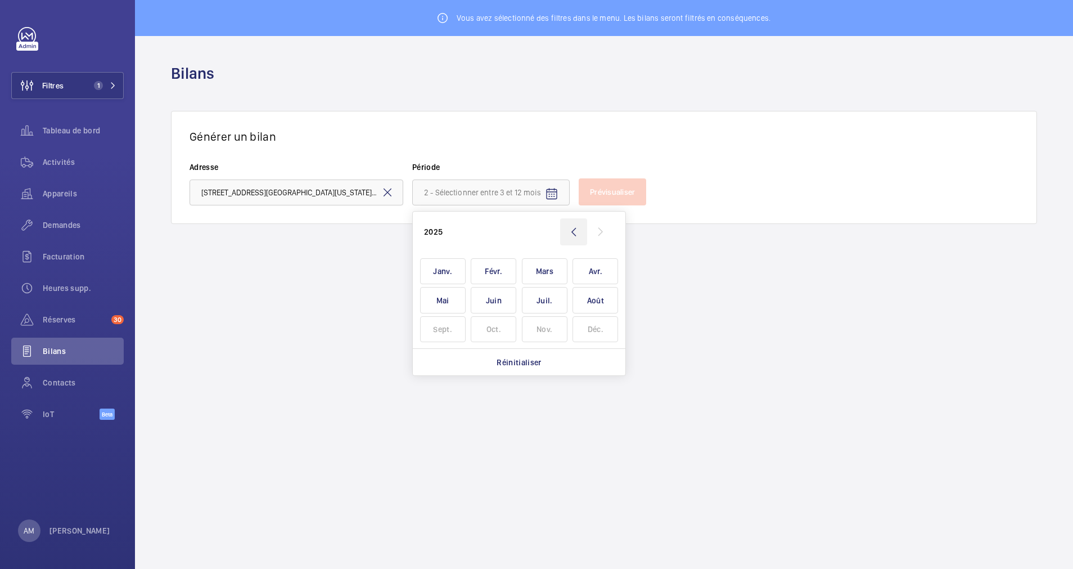
click at [572, 228] on wm-front-icon-button at bounding box center [573, 231] width 27 height 27
click at [444, 271] on span "Janv." at bounding box center [443, 271] width 46 height 26
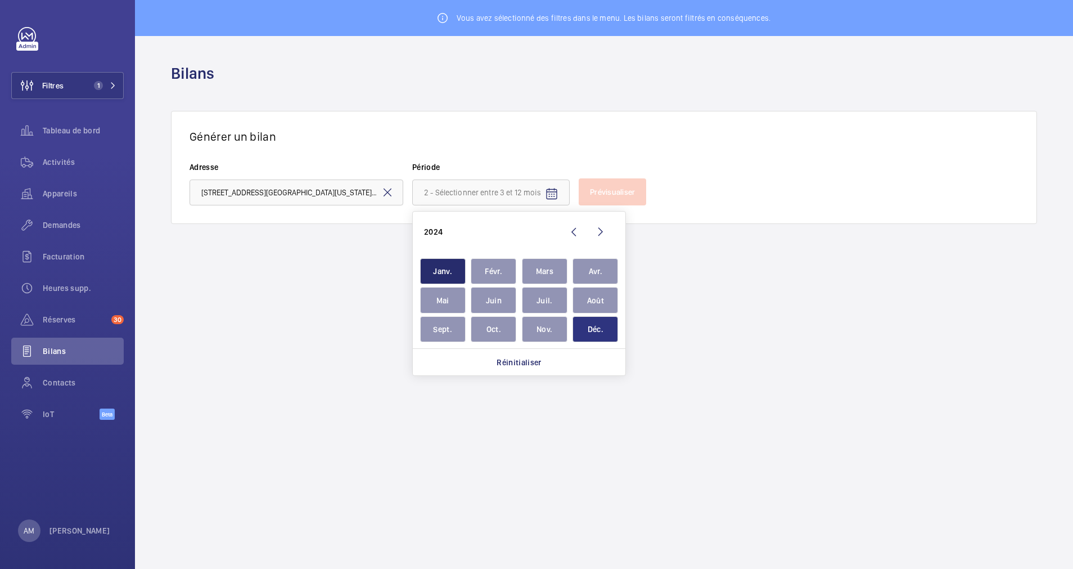
click at [594, 329] on span "Déc." at bounding box center [596, 329] width 46 height 26
type input "janvier 2024 - décembre 2024"
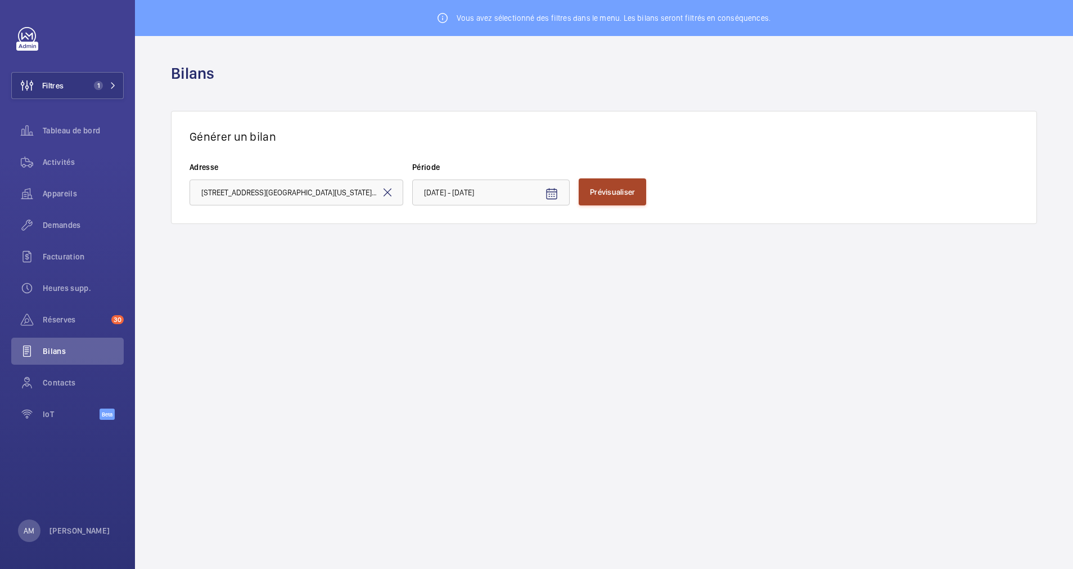
click at [625, 190] on span "Prévisualiser" at bounding box center [612, 191] width 45 height 9
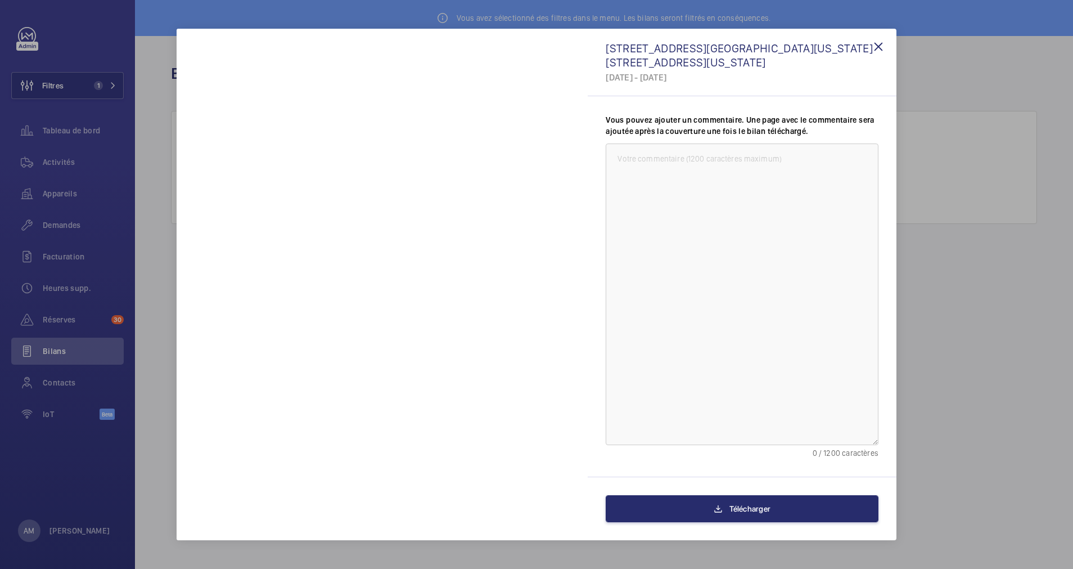
click at [642, 172] on textarea at bounding box center [742, 294] width 273 height 302
type textarea "Bilan 2024"
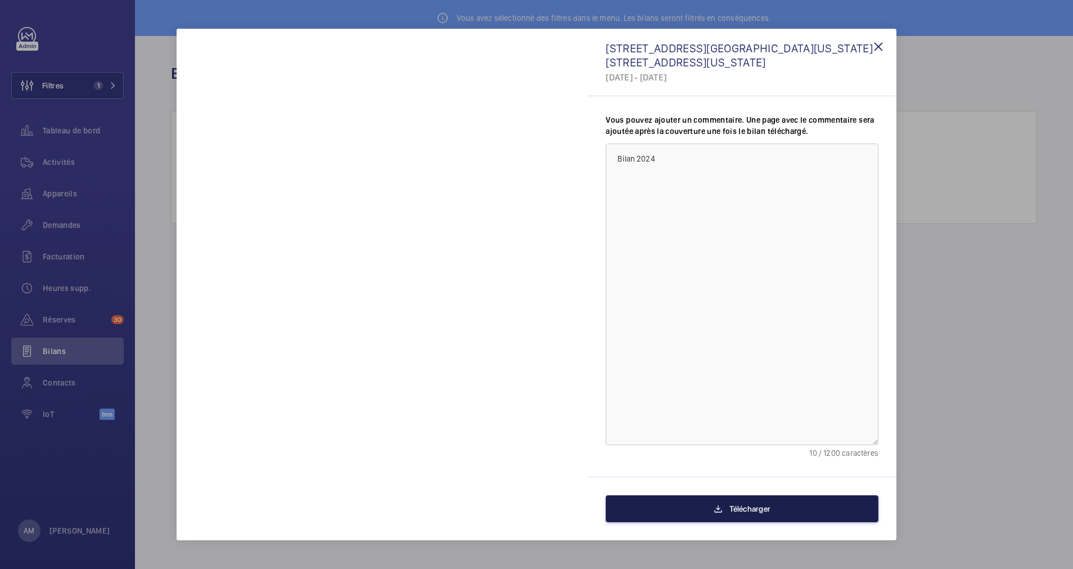
click at [785, 502] on button "Télécharger" at bounding box center [742, 508] width 273 height 27
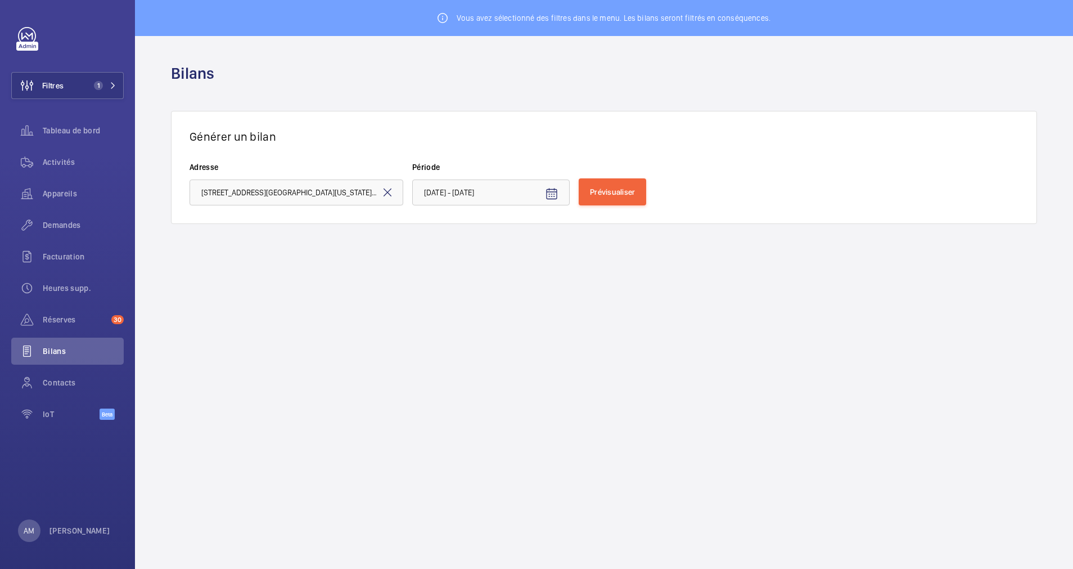
click at [552, 188] on mat-icon "Open calendar" at bounding box center [552, 194] width 14 height 14
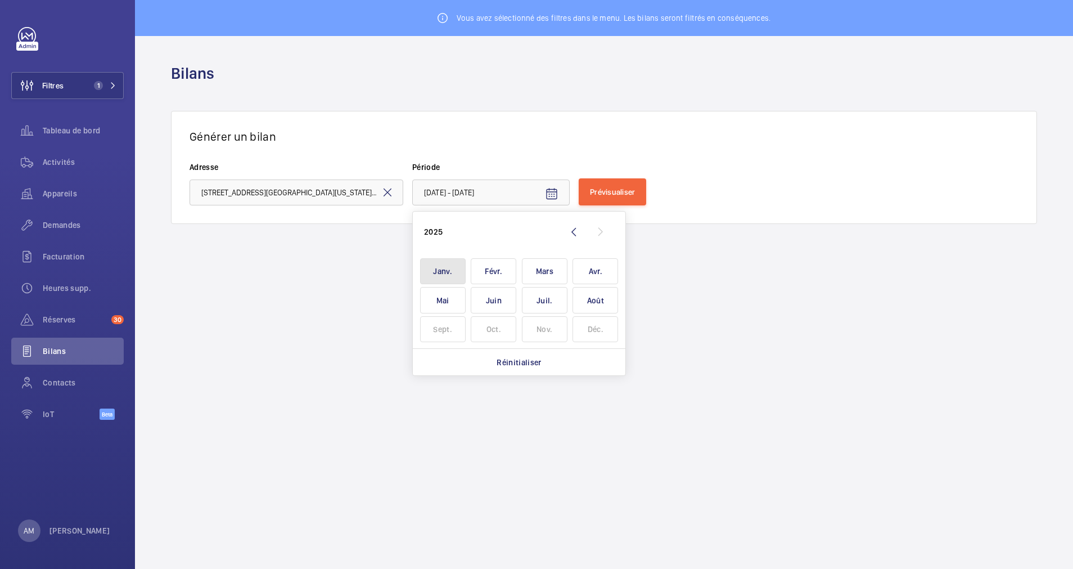
click at [450, 264] on span "Janv." at bounding box center [443, 271] width 46 height 26
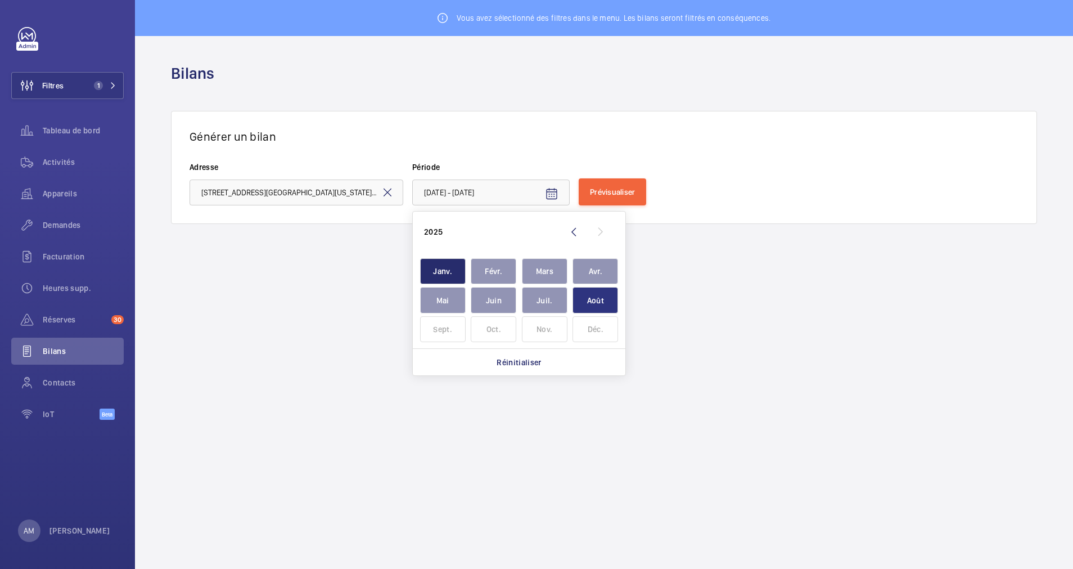
click at [601, 304] on span "Août" at bounding box center [596, 300] width 46 height 26
type input "janvier 2025 - août 2025"
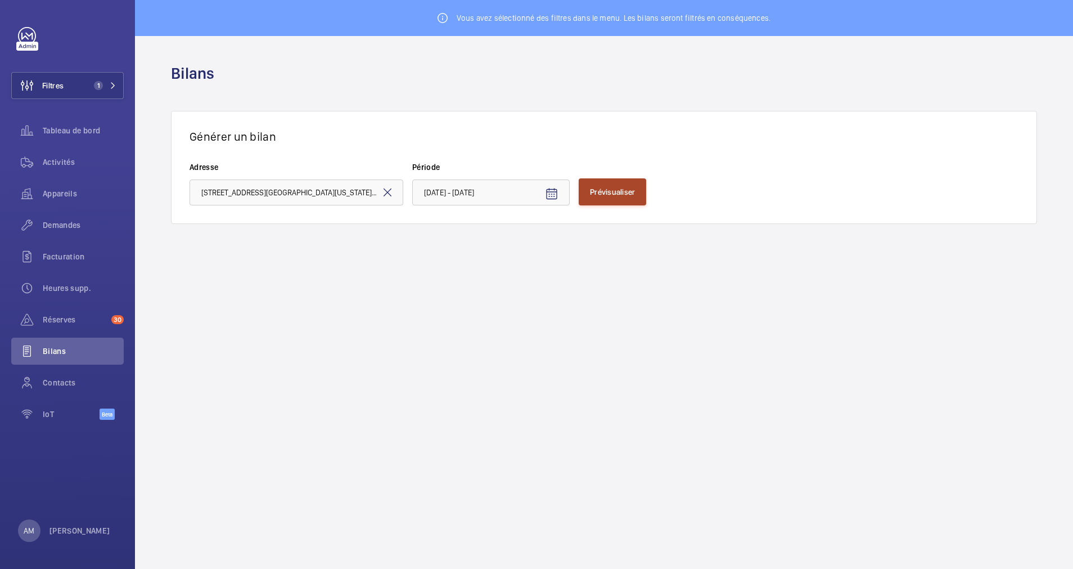
click at [623, 180] on button "Prévisualiser" at bounding box center [613, 191] width 68 height 27
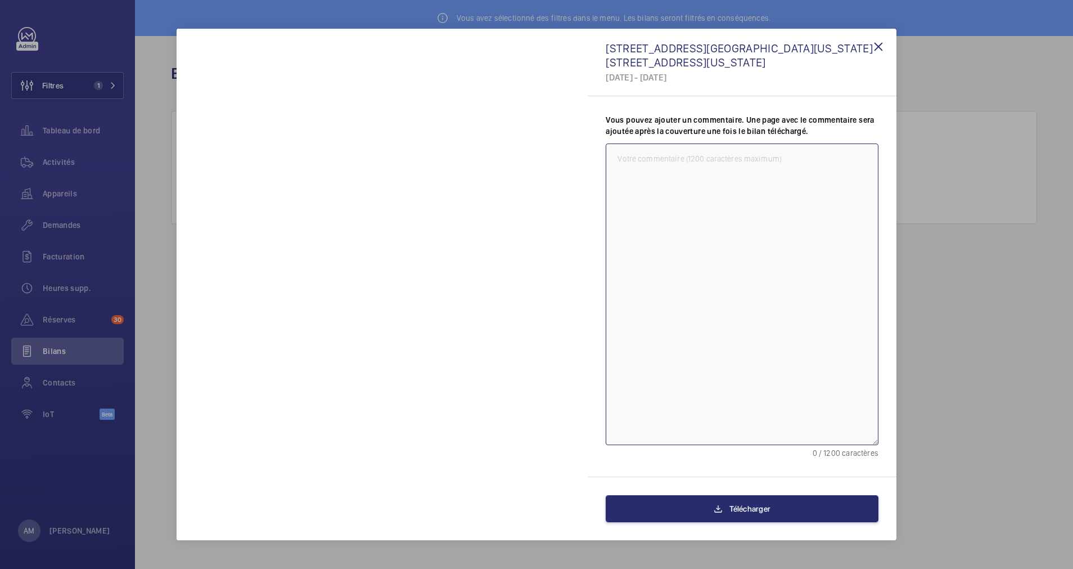
click at [701, 163] on textarea at bounding box center [742, 294] width 273 height 302
type textarea "BILAN JANVIER/ AOUT 2025"
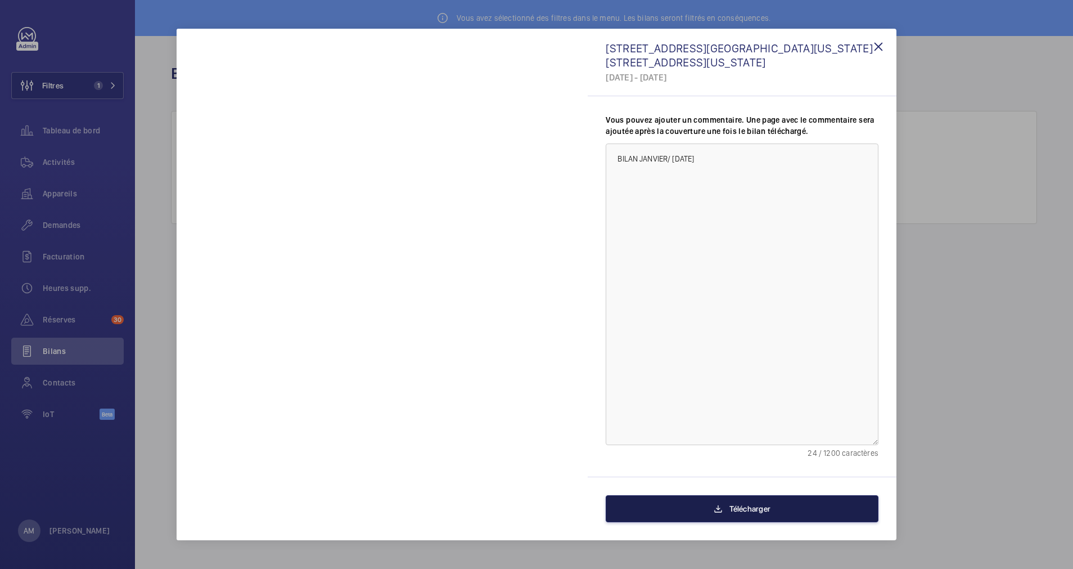
click at [736, 511] on span "Télécharger" at bounding box center [750, 508] width 41 height 9
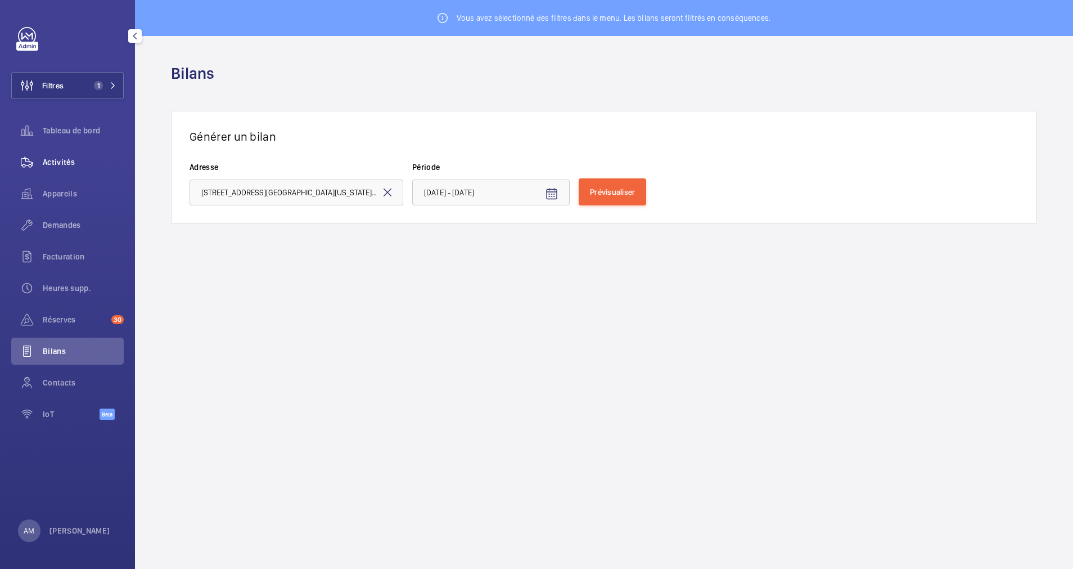
click at [60, 163] on span "Activités" at bounding box center [83, 161] width 81 height 11
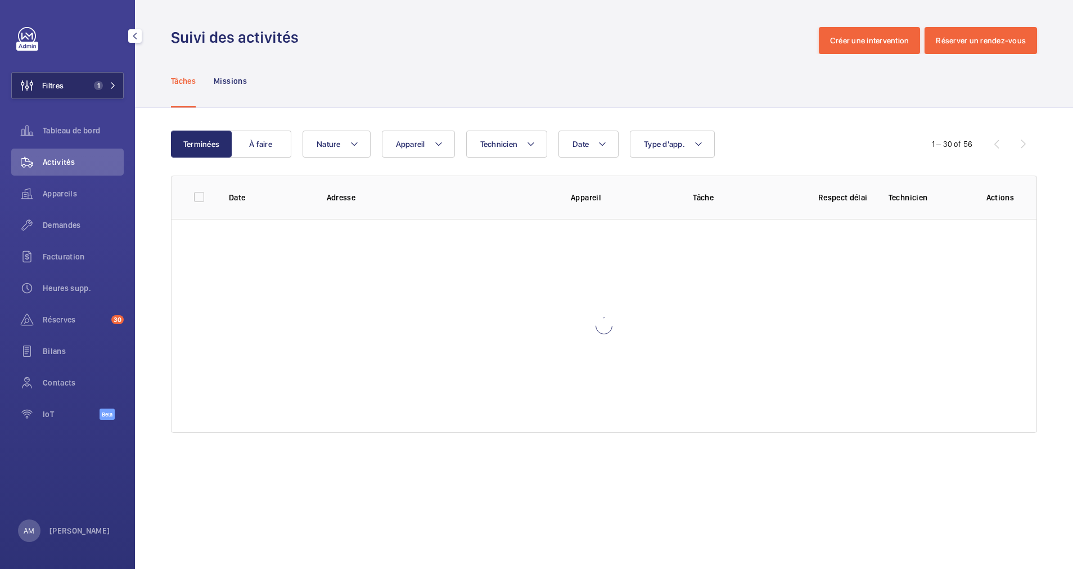
click at [105, 82] on span "1" at bounding box center [102, 85] width 27 height 9
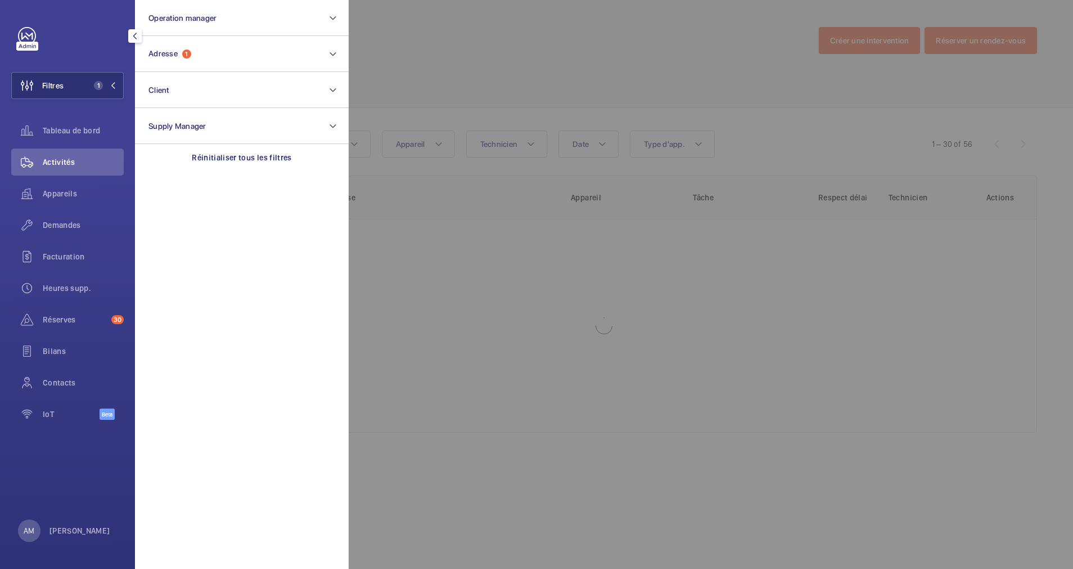
click at [576, 73] on div at bounding box center [885, 284] width 1073 height 569
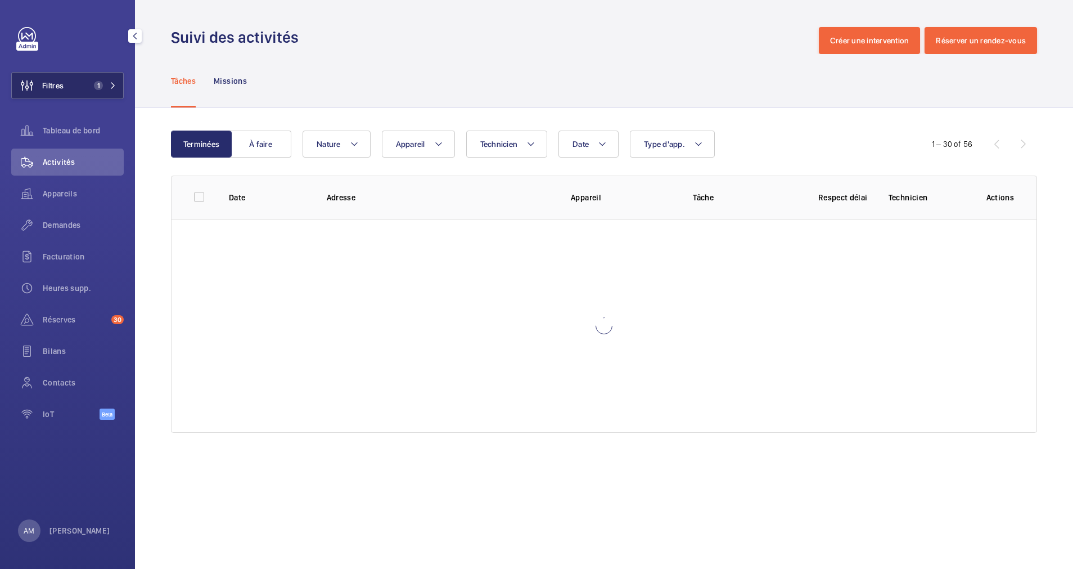
click at [116, 88] on mat-icon at bounding box center [113, 85] width 7 height 7
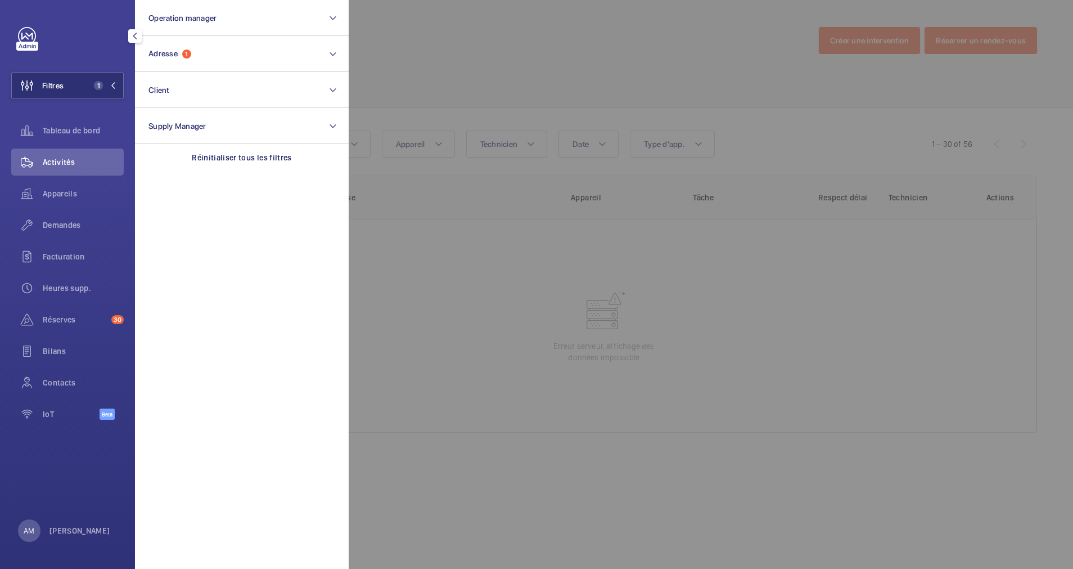
click at [541, 66] on div at bounding box center [885, 284] width 1073 height 569
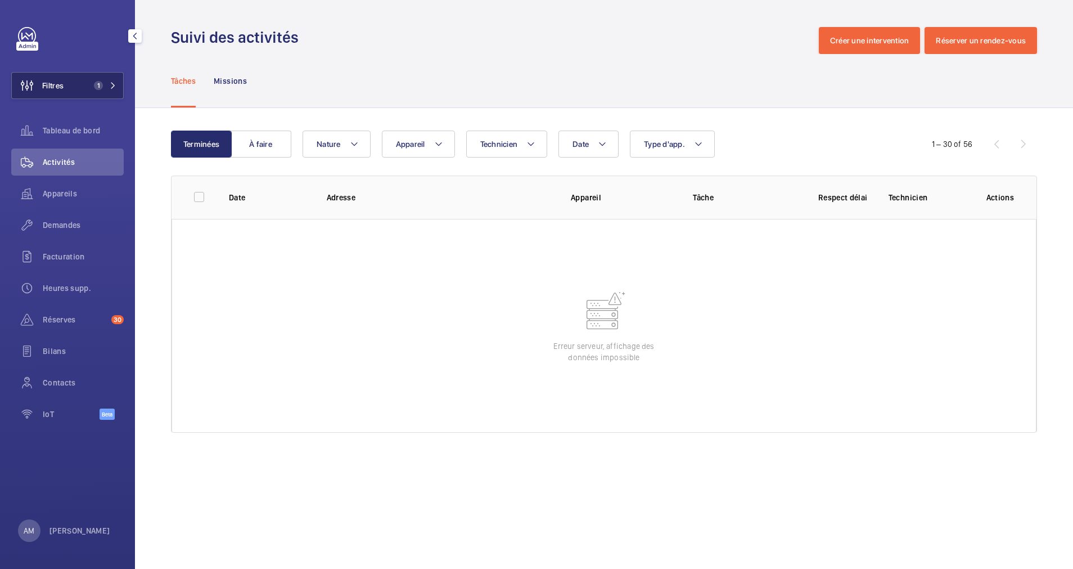
click at [110, 84] on mat-icon at bounding box center [113, 85] width 7 height 7
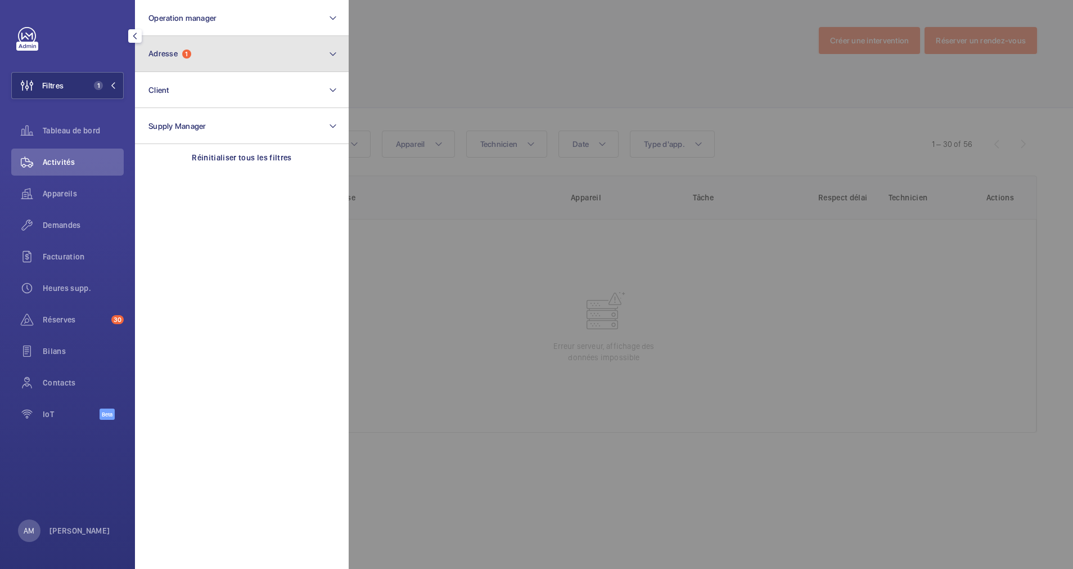
click at [235, 60] on button "Adresse 1" at bounding box center [242, 54] width 214 height 36
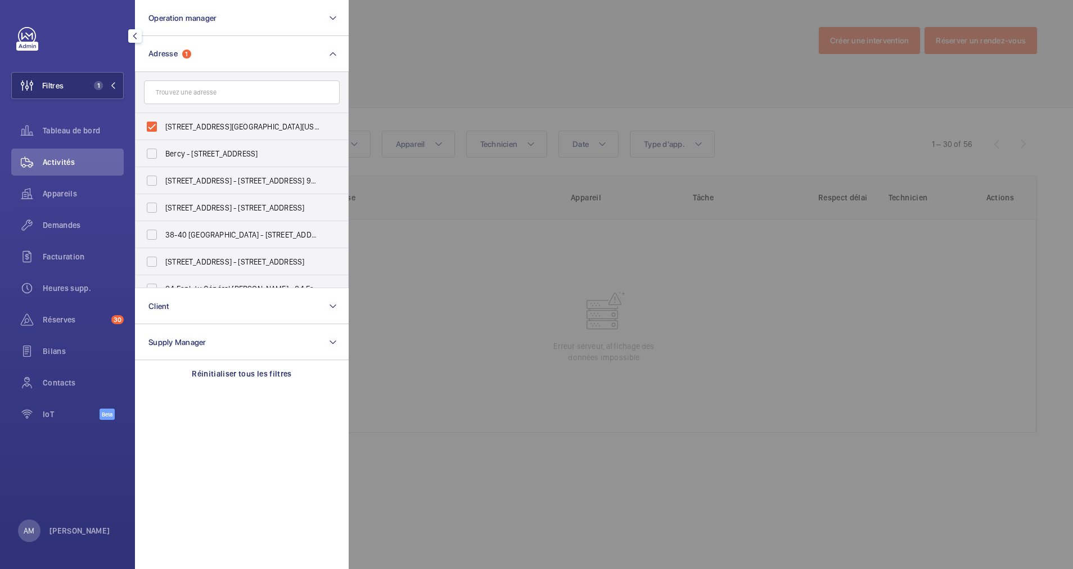
click at [484, 84] on div at bounding box center [885, 284] width 1073 height 569
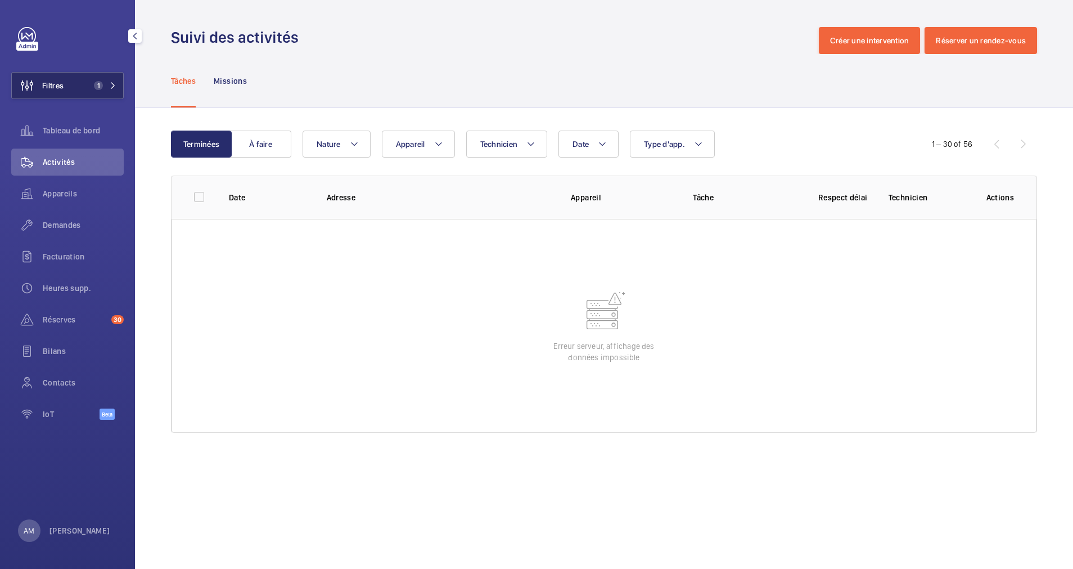
click at [110, 86] on mat-icon at bounding box center [113, 85] width 7 height 7
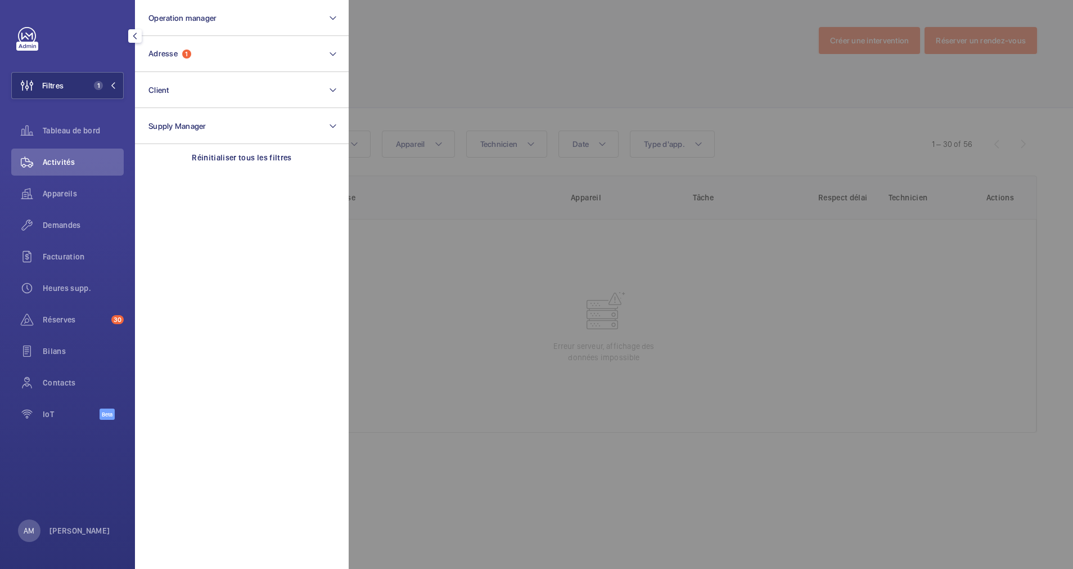
click at [473, 58] on div at bounding box center [885, 284] width 1073 height 569
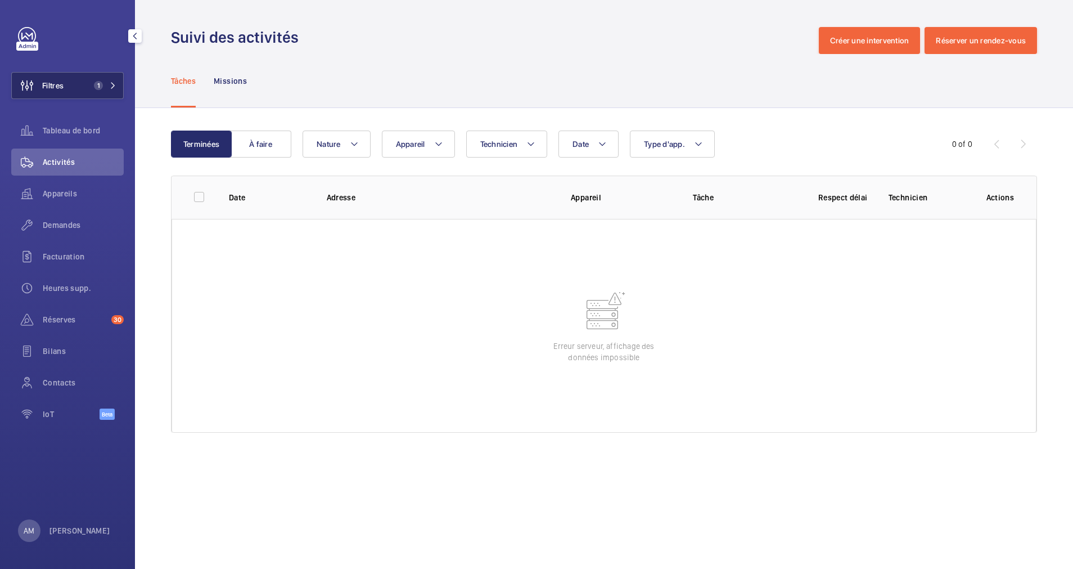
click at [112, 80] on button "Filtres 1" at bounding box center [67, 85] width 113 height 27
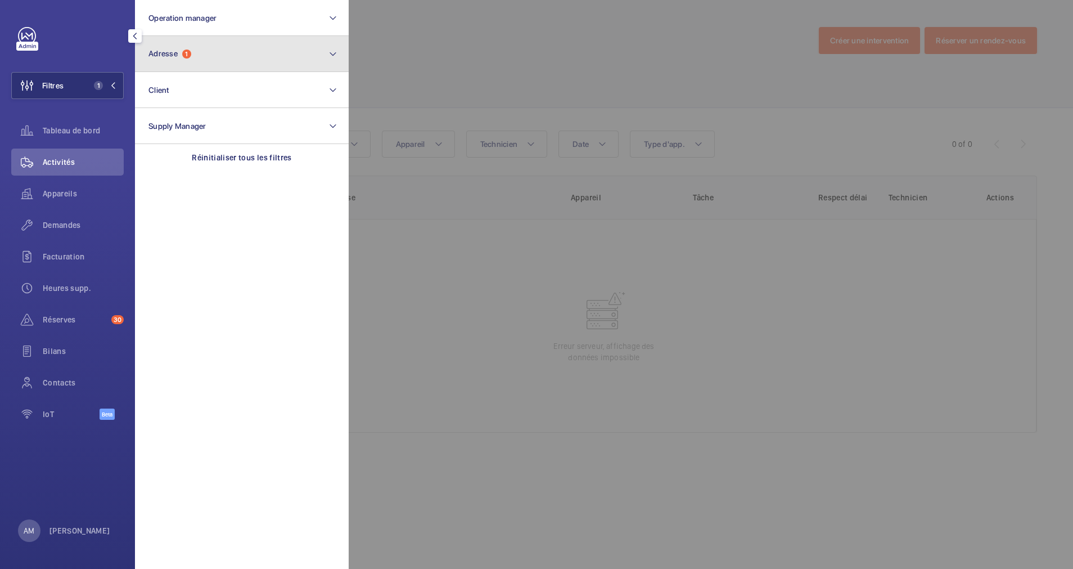
click at [189, 50] on span "1" at bounding box center [186, 54] width 9 height 9
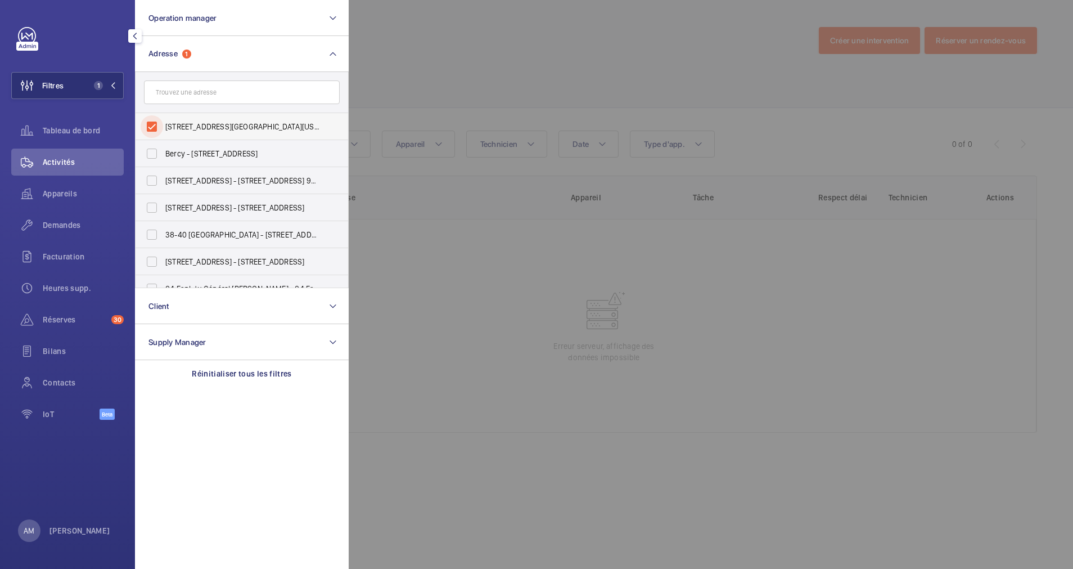
click at [151, 128] on input "[STREET_ADDRESS][GEOGRAPHIC_DATA][US_STATE][STREET_ADDRESS][US_STATE]" at bounding box center [152, 126] width 23 height 23
checkbox input "false"
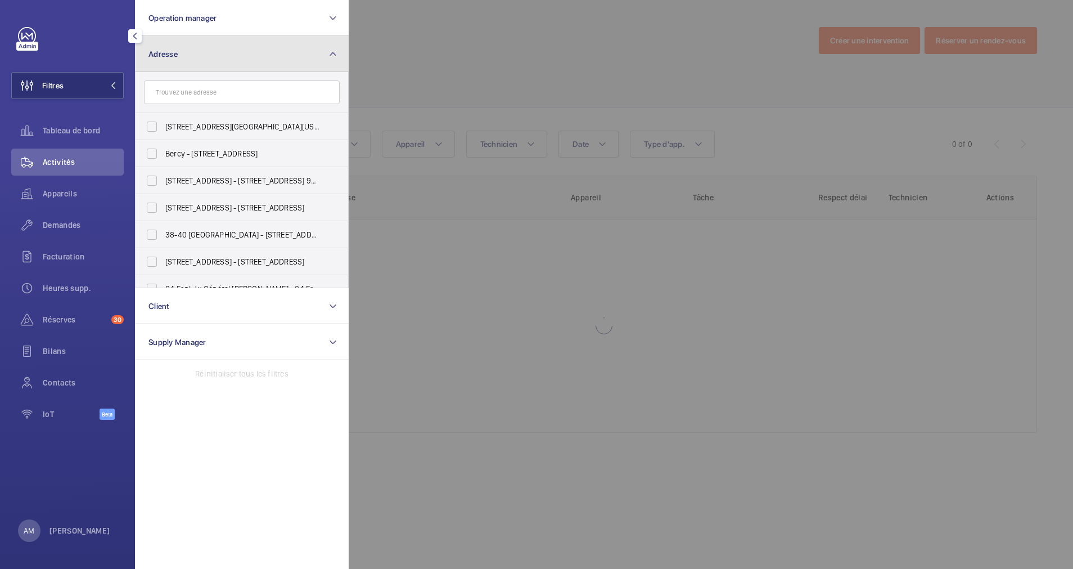
click at [248, 60] on button "Adresse" at bounding box center [242, 54] width 214 height 36
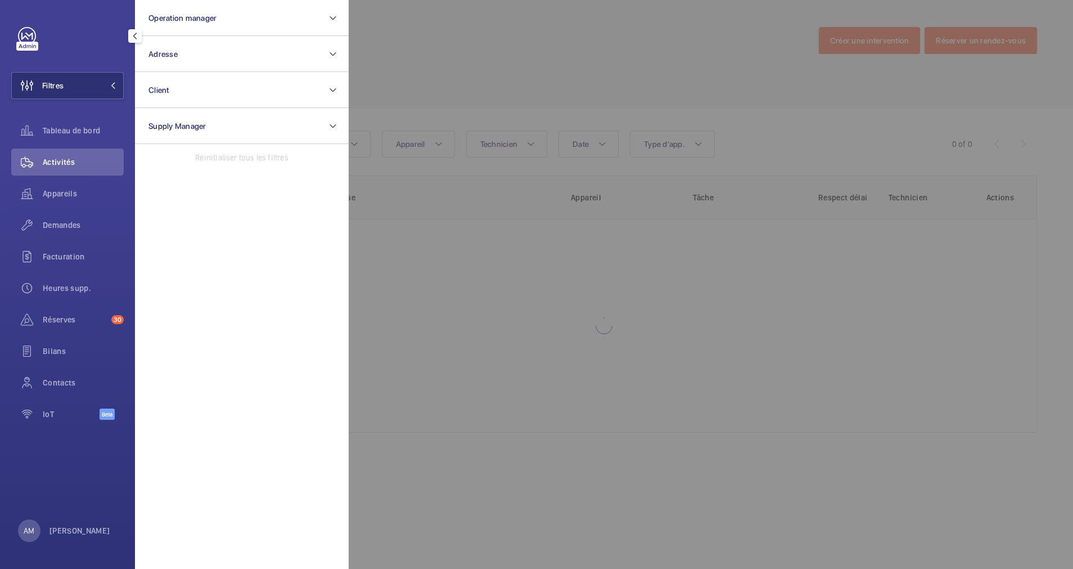
click at [385, 94] on div at bounding box center [885, 284] width 1073 height 569
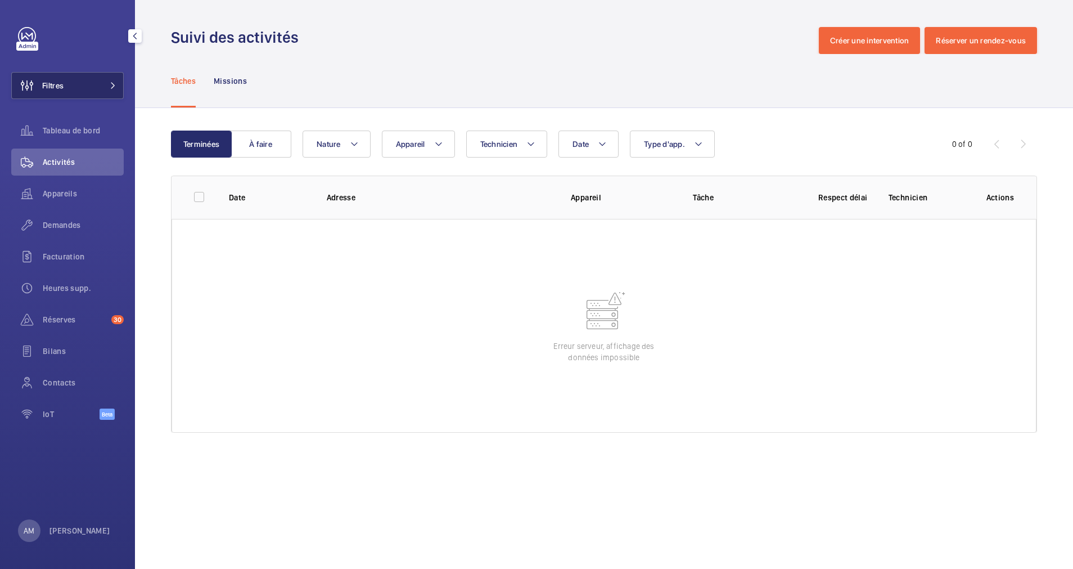
click at [107, 83] on span at bounding box center [110, 85] width 14 height 7
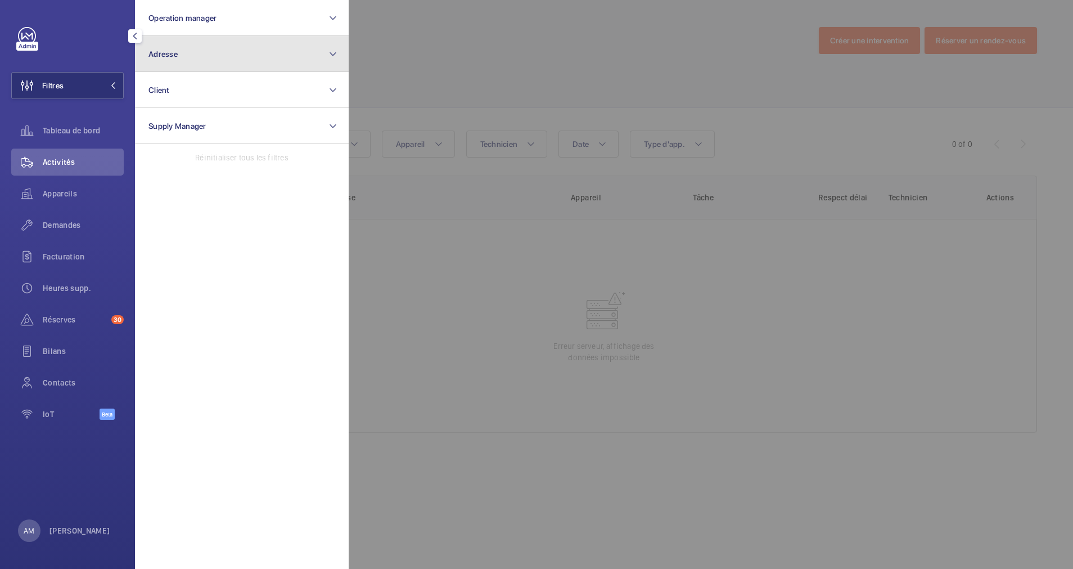
click at [246, 55] on button "Adresse" at bounding box center [242, 54] width 214 height 36
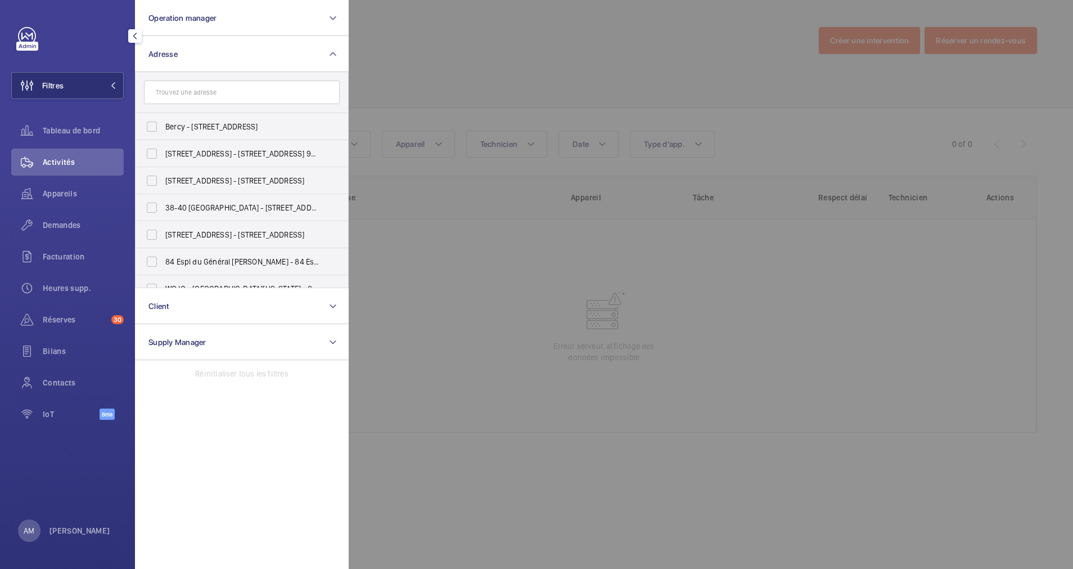
click at [408, 71] on div at bounding box center [885, 284] width 1073 height 569
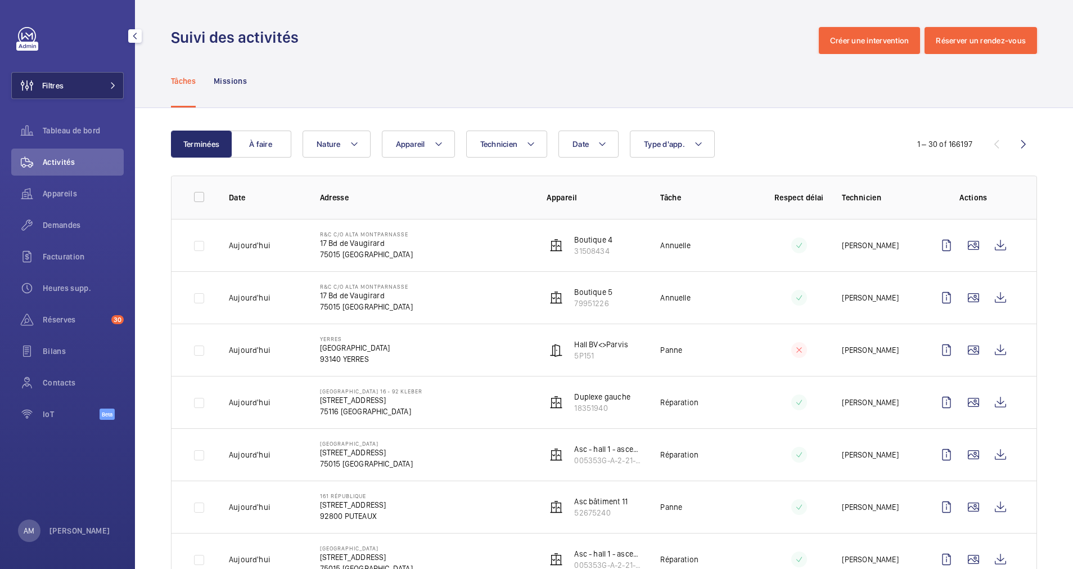
click at [103, 83] on span at bounding box center [110, 85] width 14 height 7
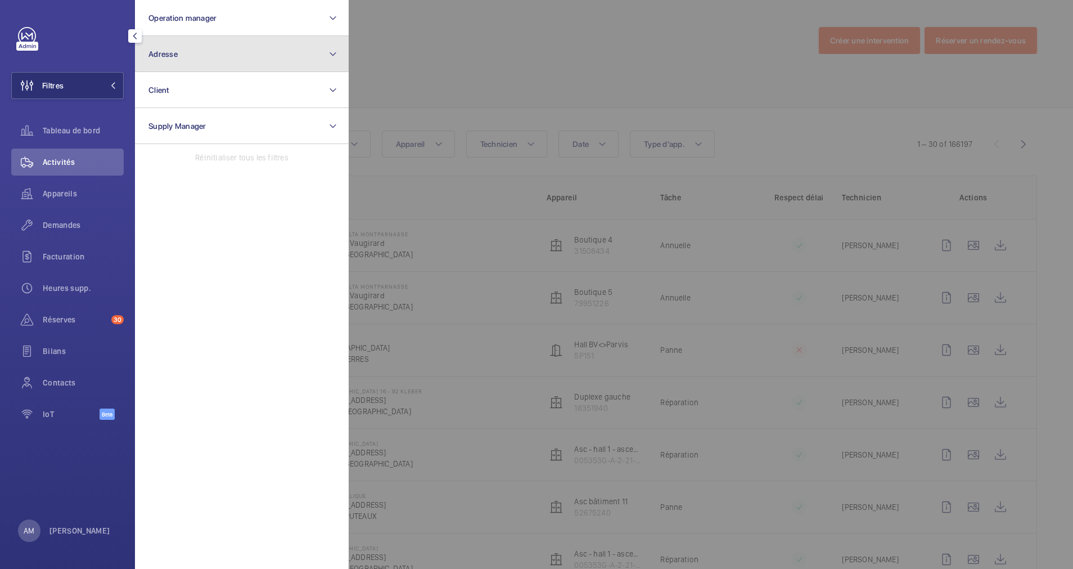
click at [210, 62] on button "Adresse" at bounding box center [242, 54] width 214 height 36
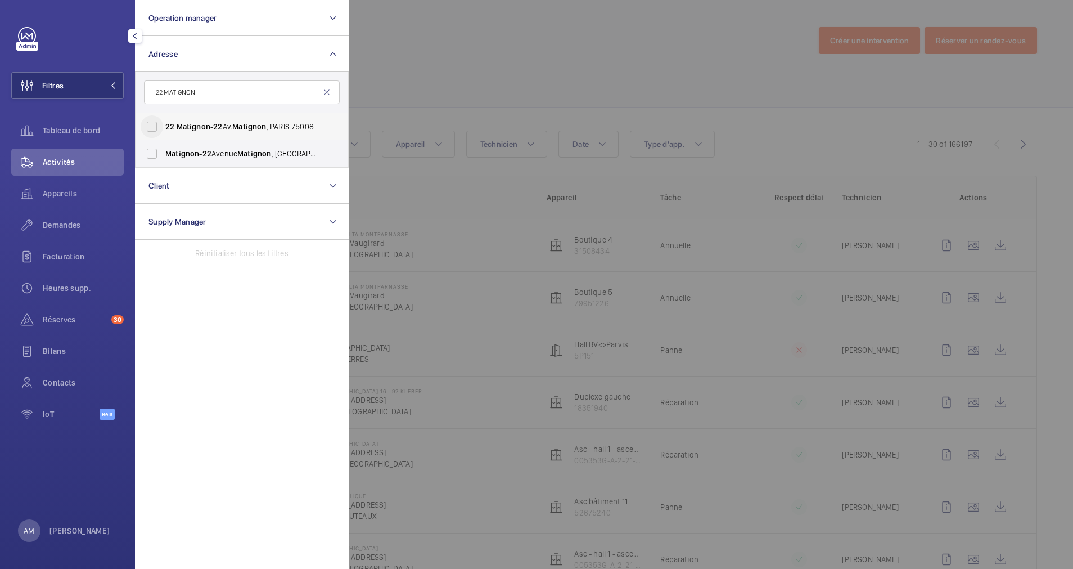
type input "22 MATIGNON"
click at [155, 118] on input "22 Matignon - 22 Av. Matignon , [GEOGRAPHIC_DATA]" at bounding box center [152, 126] width 23 height 23
checkbox input "true"
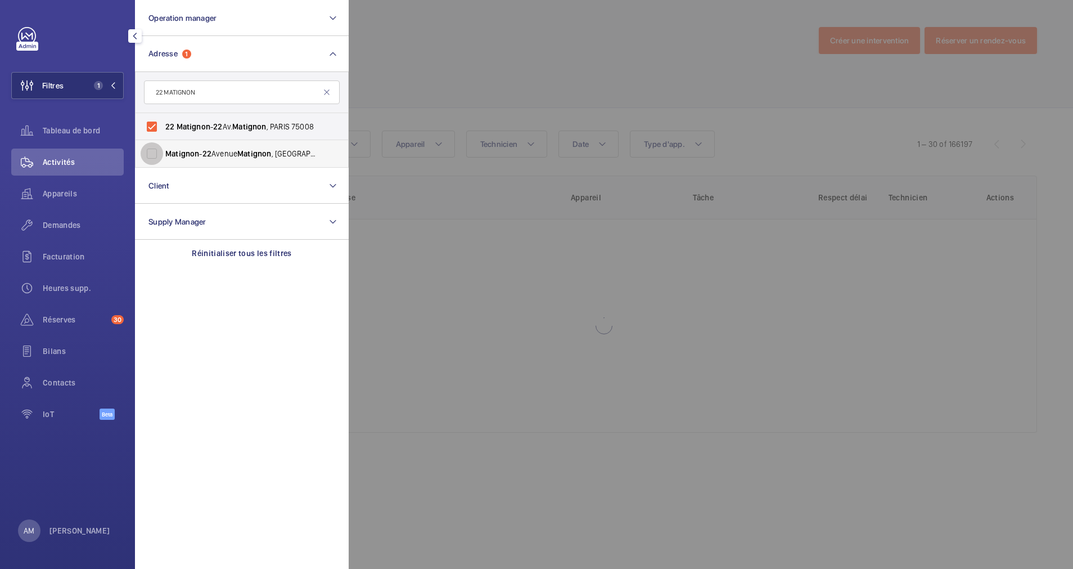
click at [158, 149] on input "Matignon - [STREET_ADDRESS]" at bounding box center [152, 153] width 23 height 23
checkbox input "true"
click at [482, 86] on div at bounding box center [885, 284] width 1073 height 569
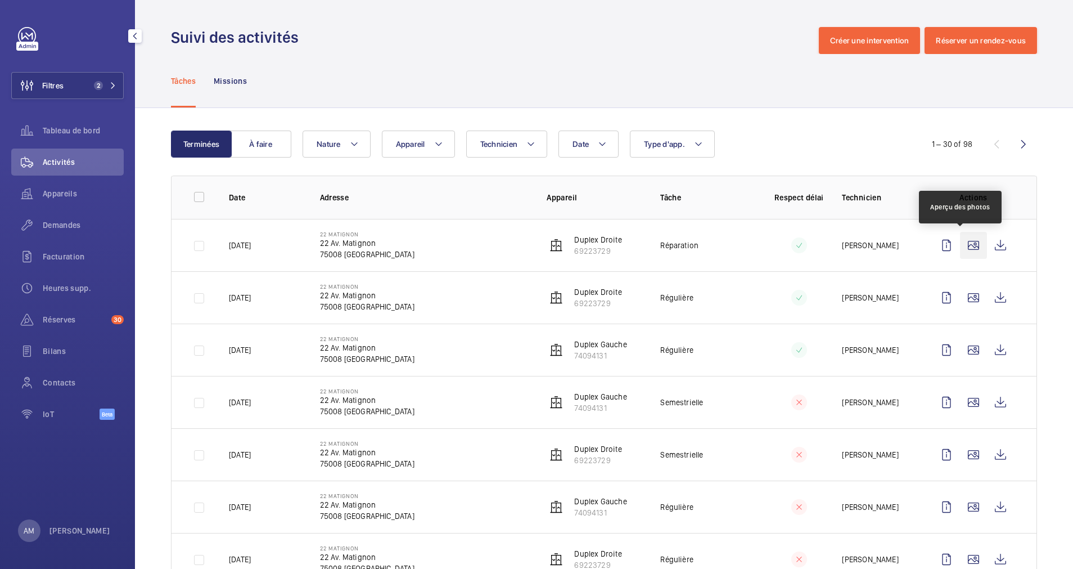
click at [962, 244] on wm-front-icon-button at bounding box center [973, 245] width 27 height 27
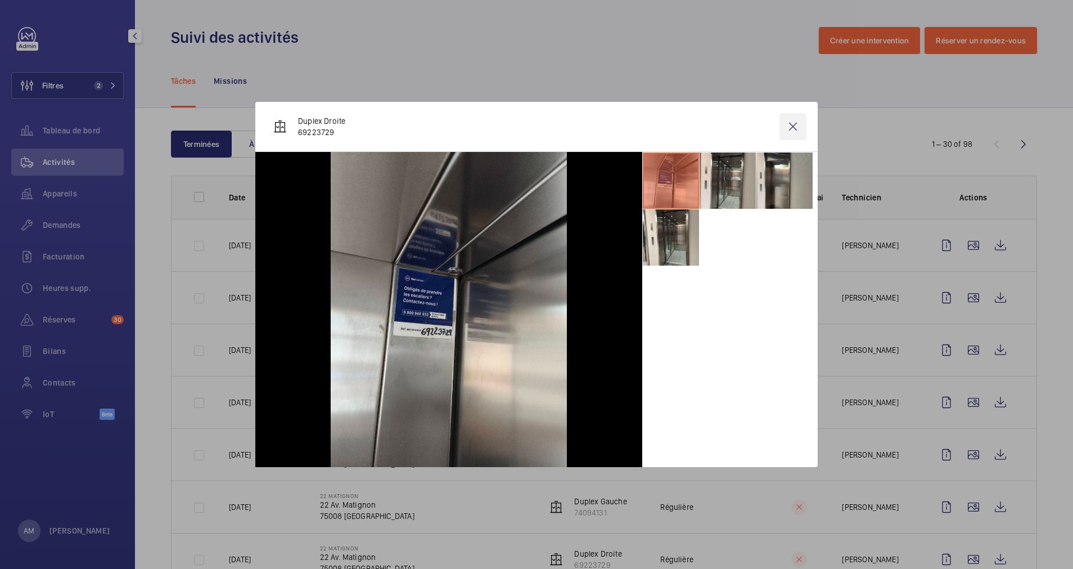
click at [789, 125] on wm-front-icon-button at bounding box center [793, 126] width 27 height 27
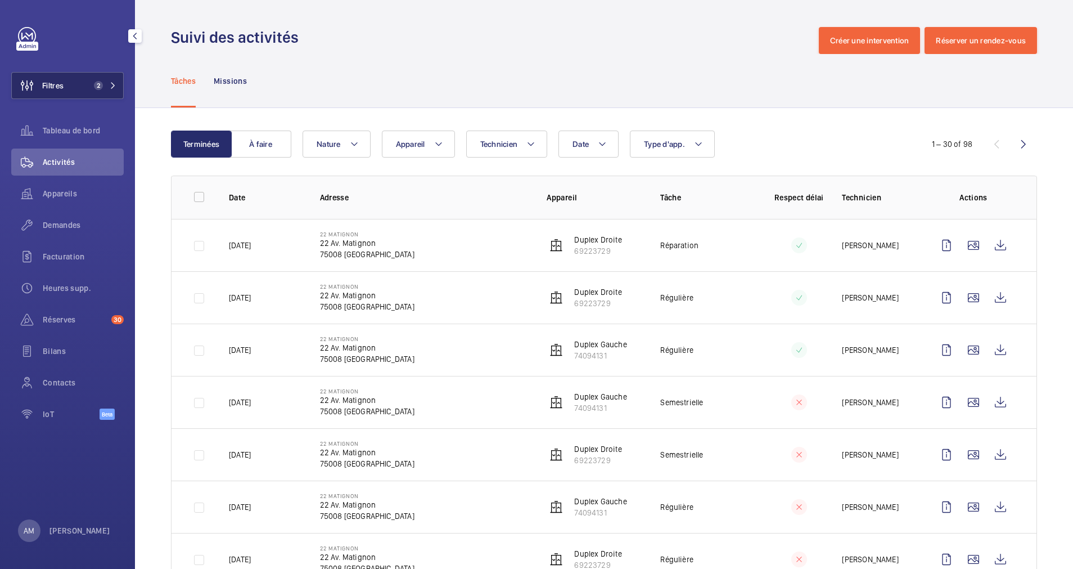
click at [102, 85] on span "2" at bounding box center [98, 85] width 9 height 9
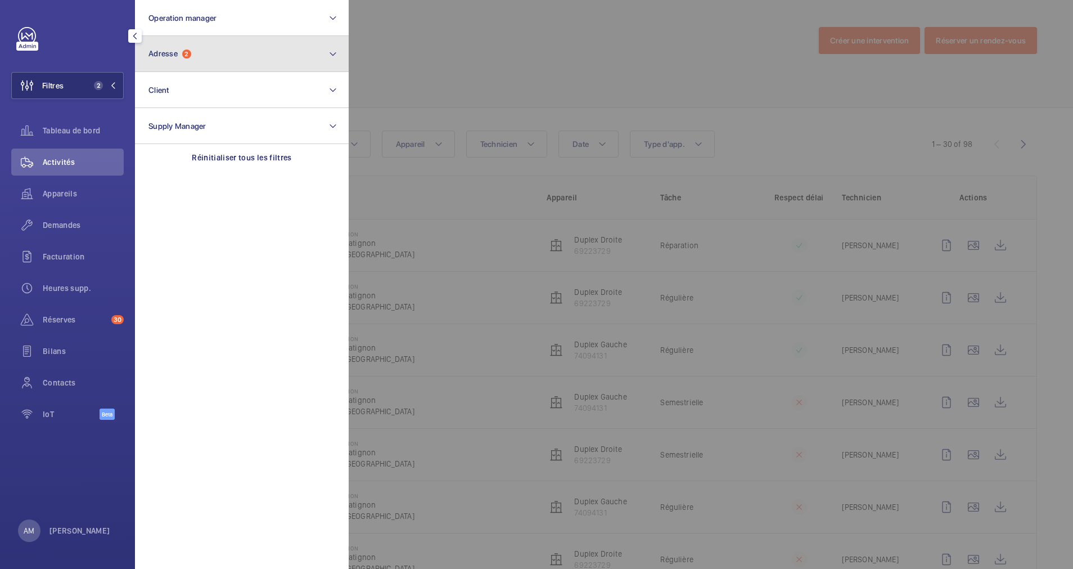
click at [188, 57] on span "2" at bounding box center [186, 54] width 9 height 9
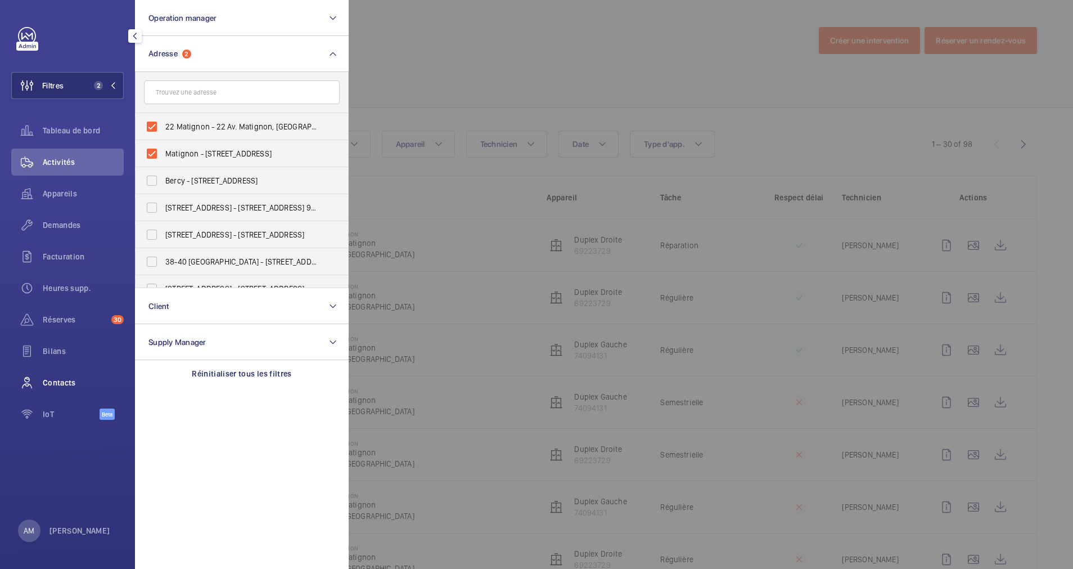
click at [51, 373] on div "Contacts" at bounding box center [67, 382] width 113 height 27
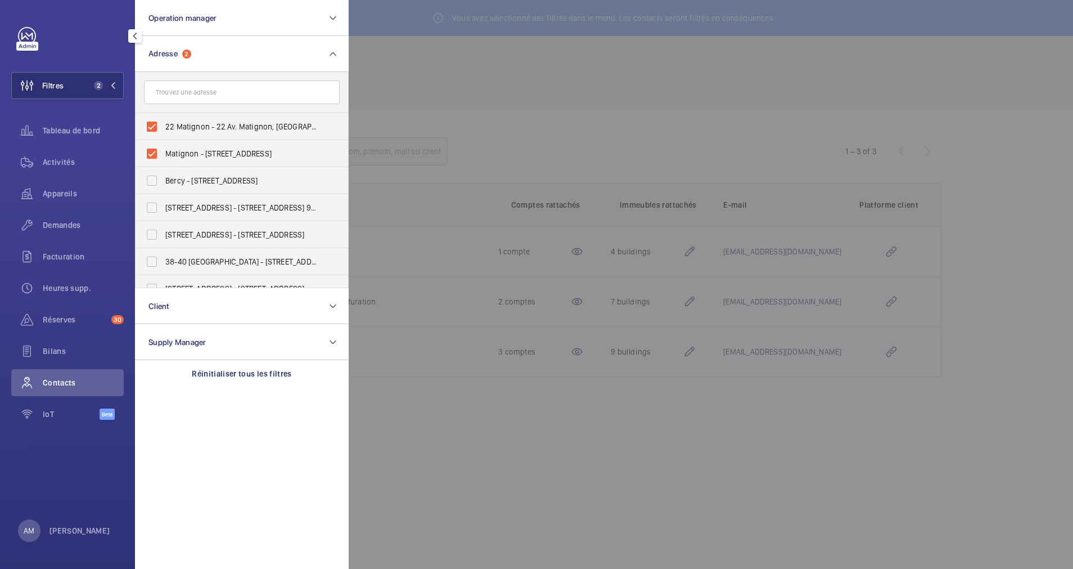
click at [511, 110] on div at bounding box center [885, 284] width 1073 height 569
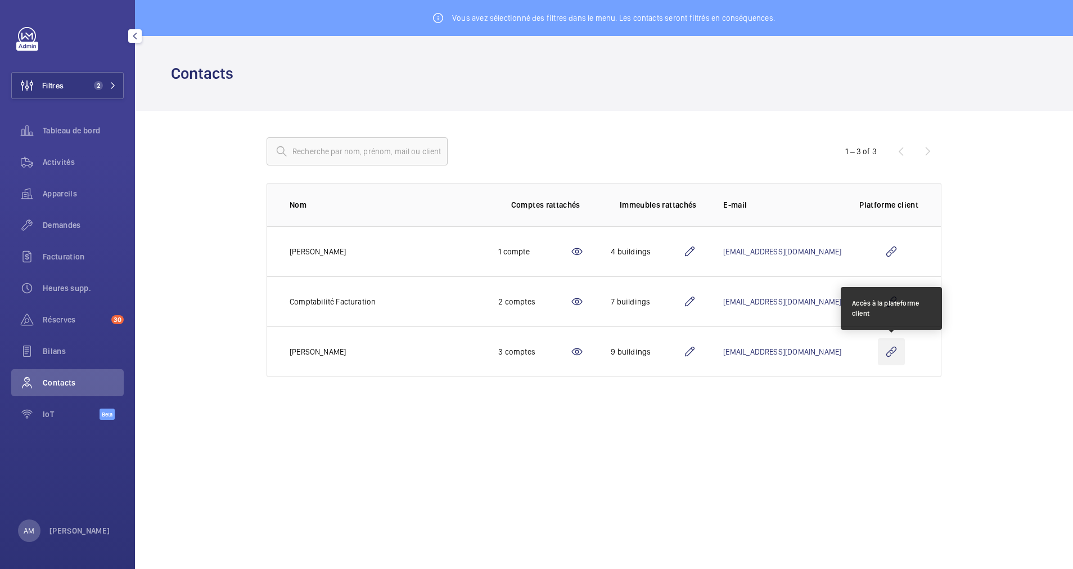
click at [892, 352] on wm-front-icon-button at bounding box center [891, 351] width 27 height 27
